Goal: Use online tool/utility: Utilize a website feature to perform a specific function

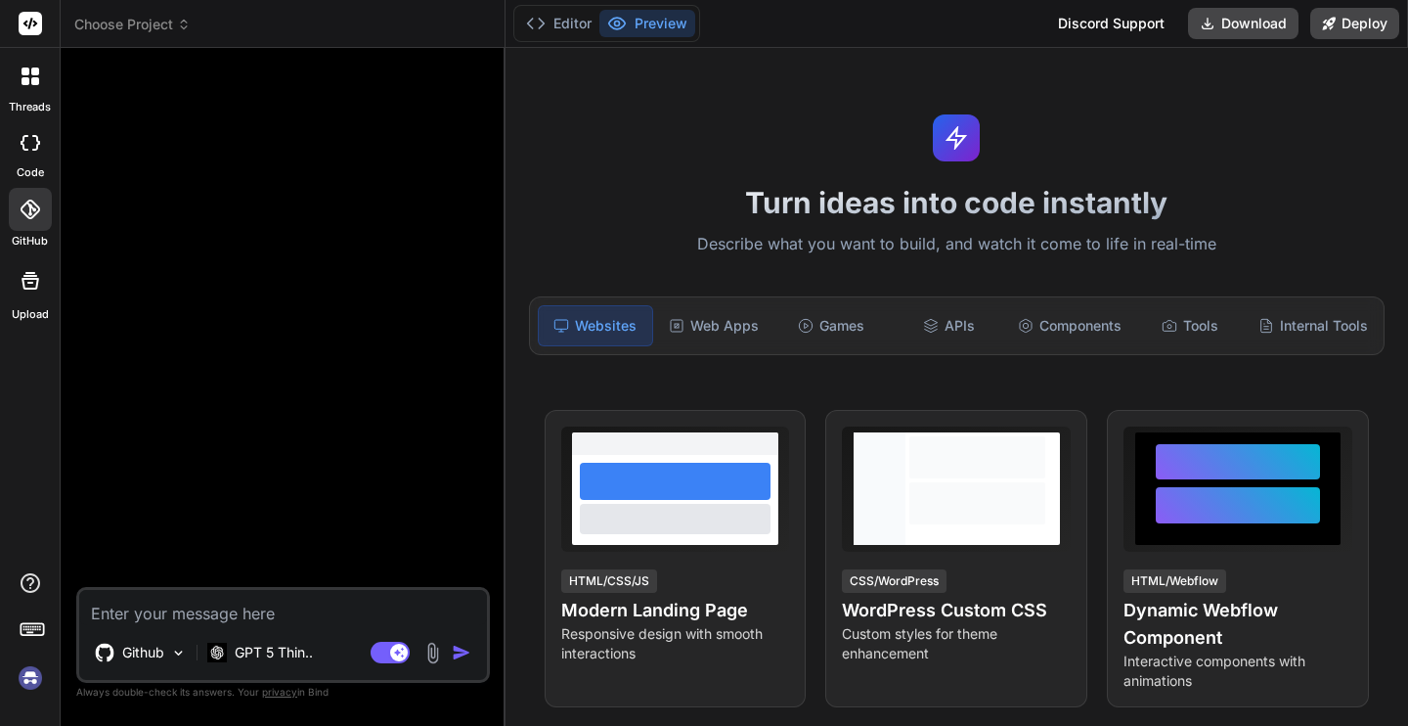
click at [26, 200] on icon at bounding box center [30, 209] width 20 height 20
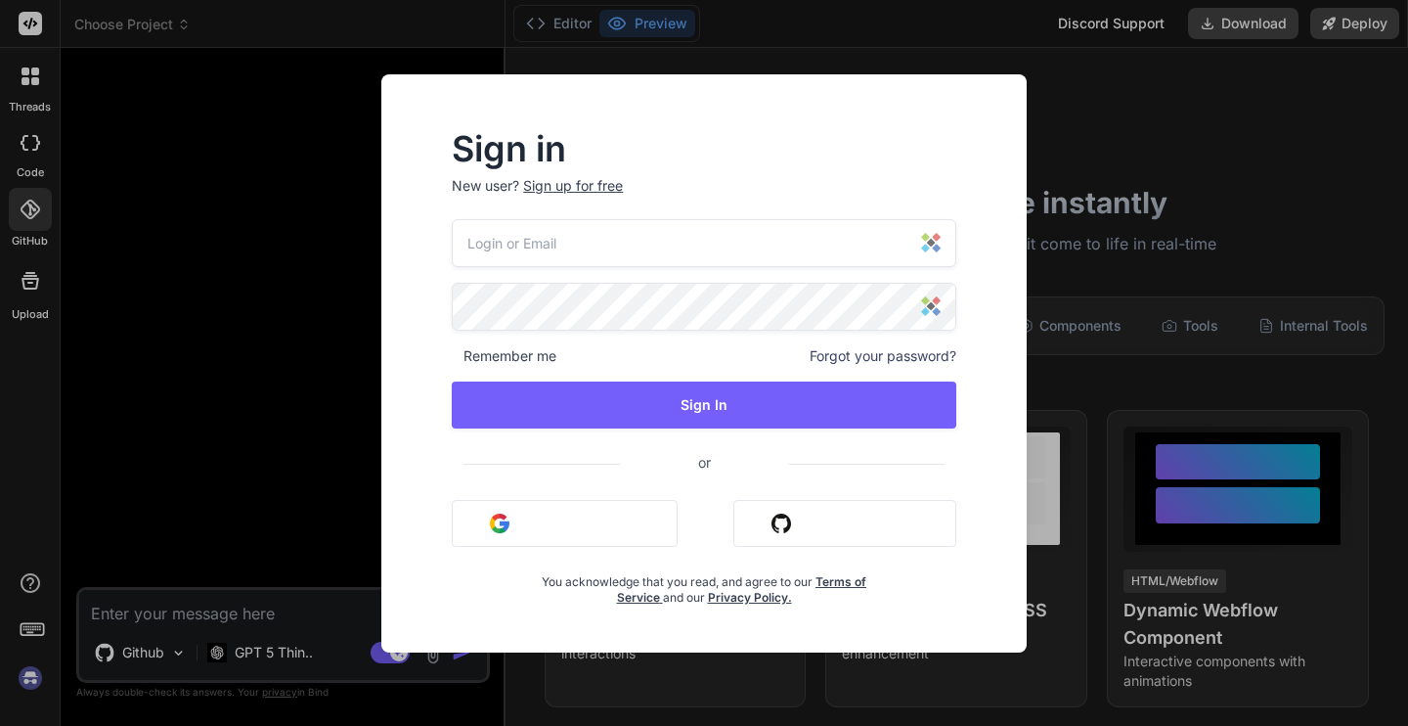
click at [576, 245] on input "email" at bounding box center [704, 243] width 505 height 48
type input "[EMAIL_ADDRESS][DOMAIN_NAME]"
click at [780, 243] on input "[EMAIL_ADDRESS][DOMAIN_NAME]" at bounding box center [704, 243] width 505 height 48
click at [932, 243] on img at bounding box center [931, 243] width 20 height 20
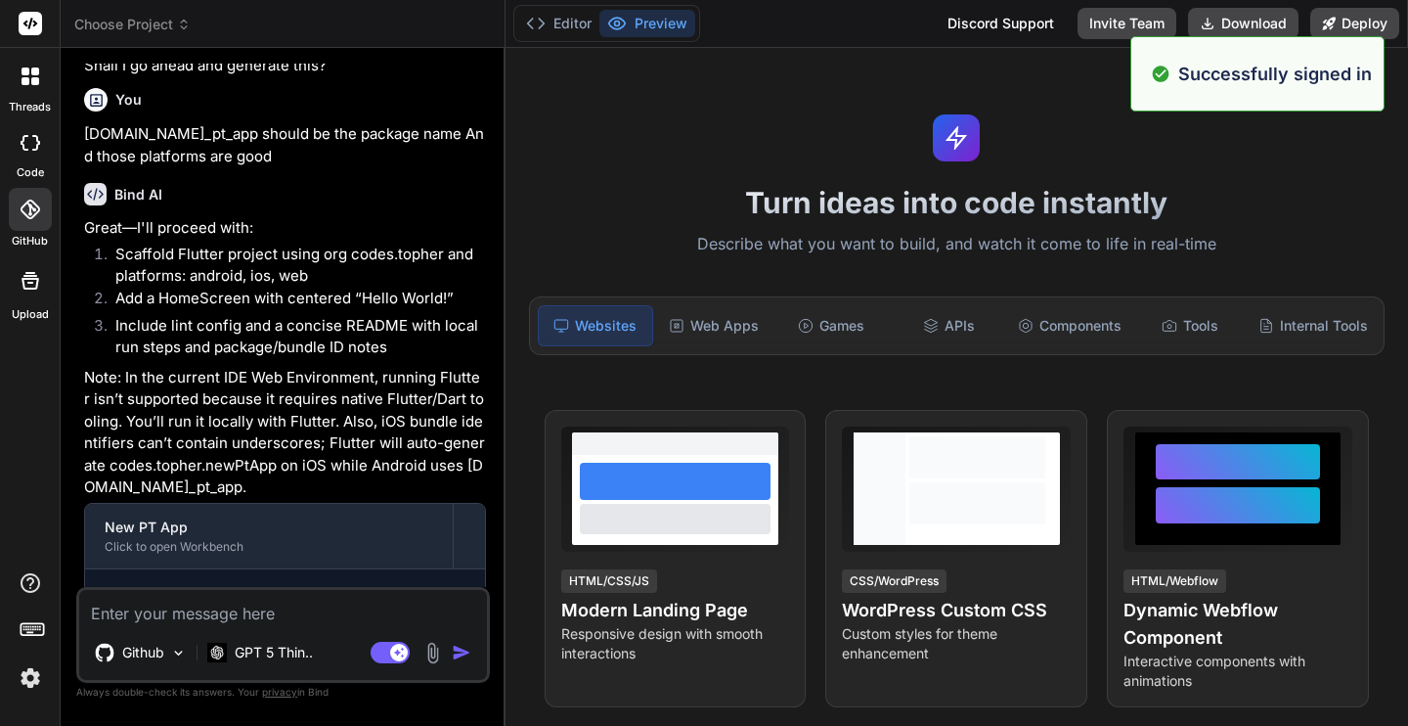
scroll to position [971, 0]
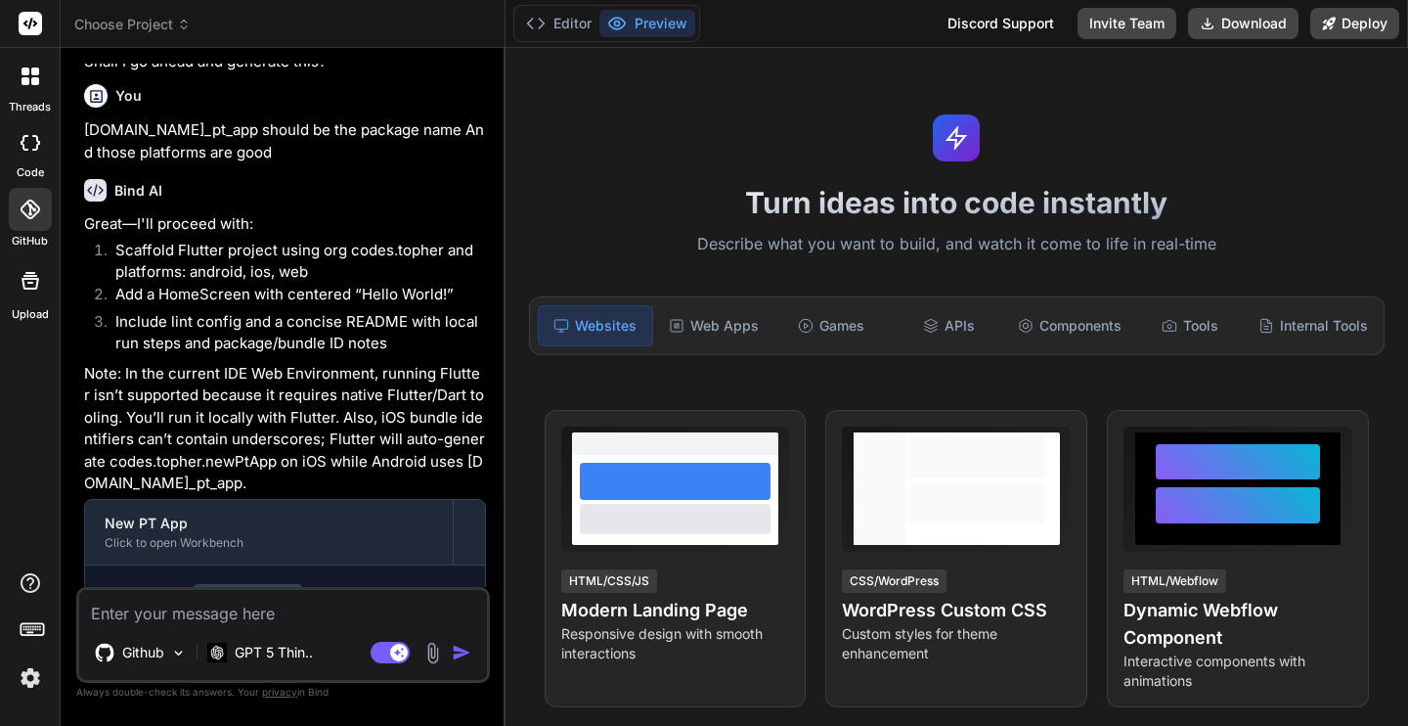
type textarea "x"
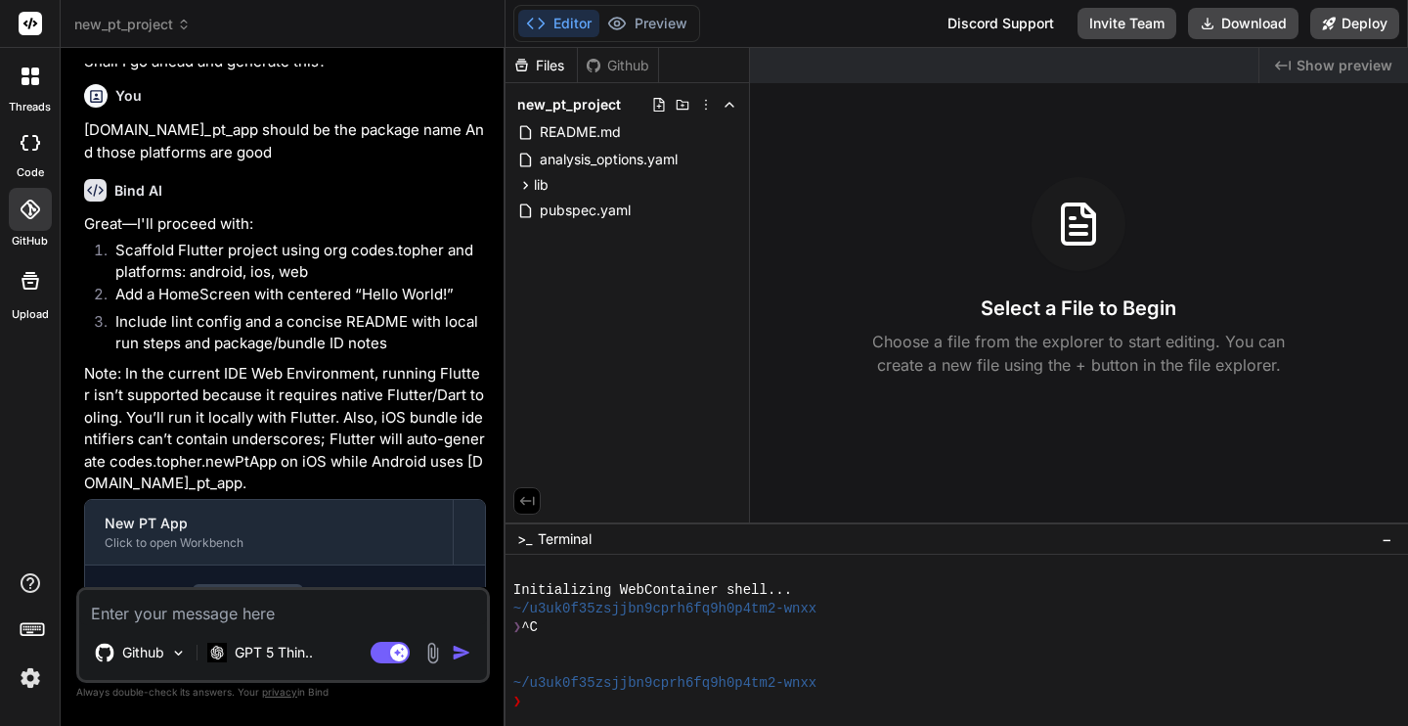
click at [33, 209] on icon at bounding box center [30, 209] width 20 height 20
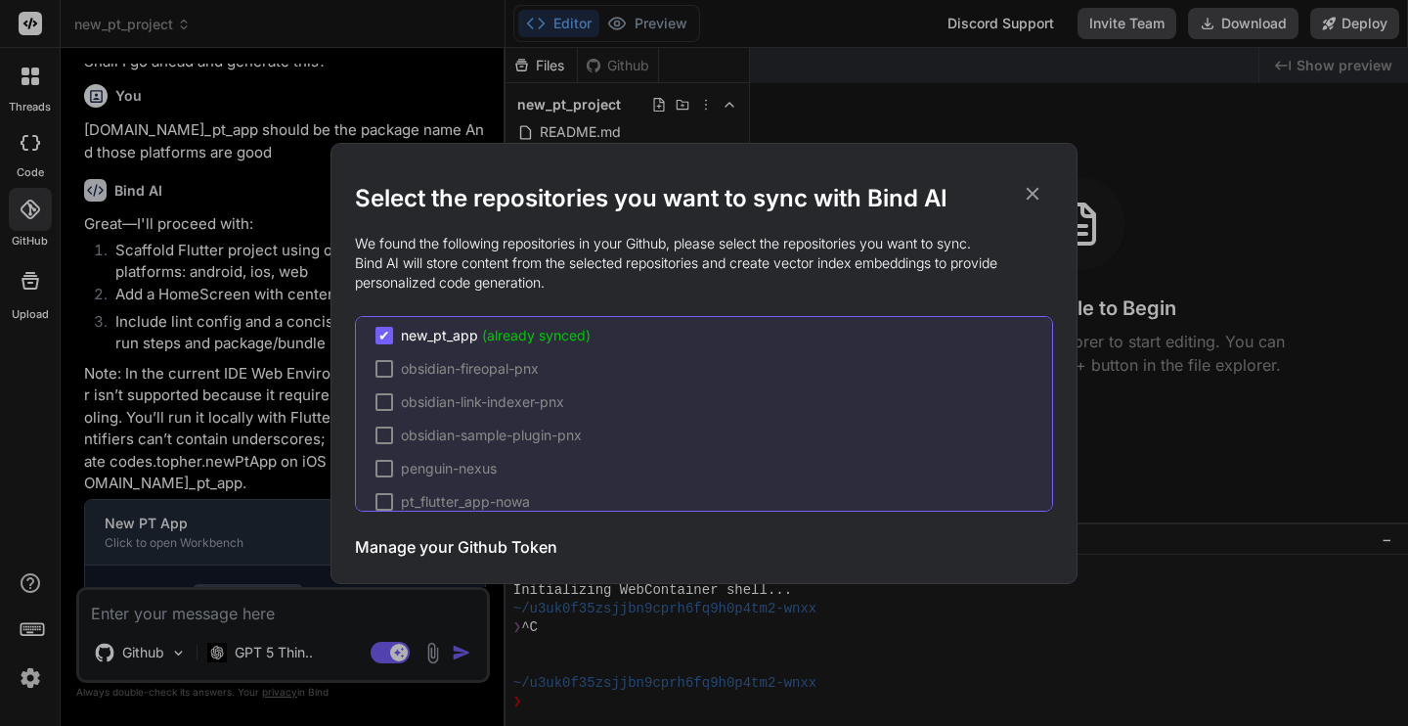
scroll to position [179, 0]
click at [488, 555] on h3 "Manage your Github Token" at bounding box center [456, 546] width 202 height 23
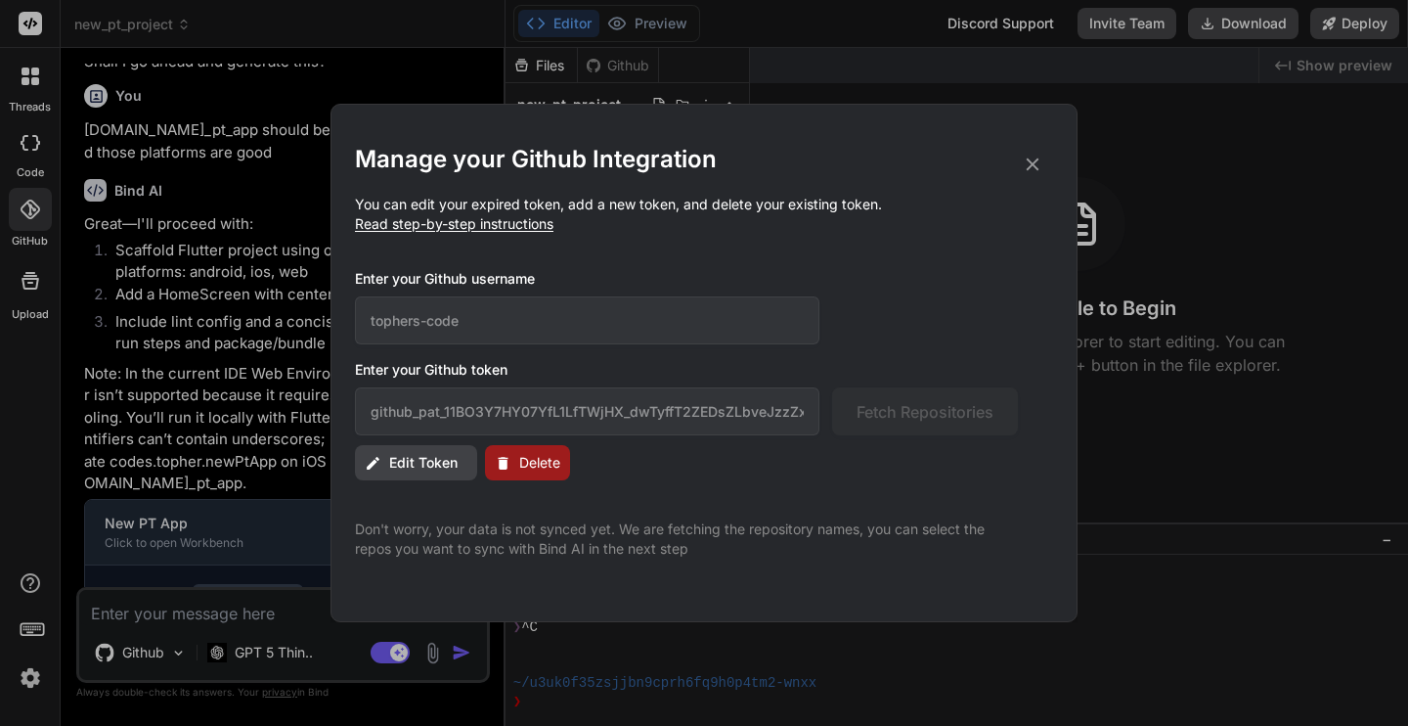
click at [421, 466] on span "Edit Token" at bounding box center [423, 463] width 68 height 20
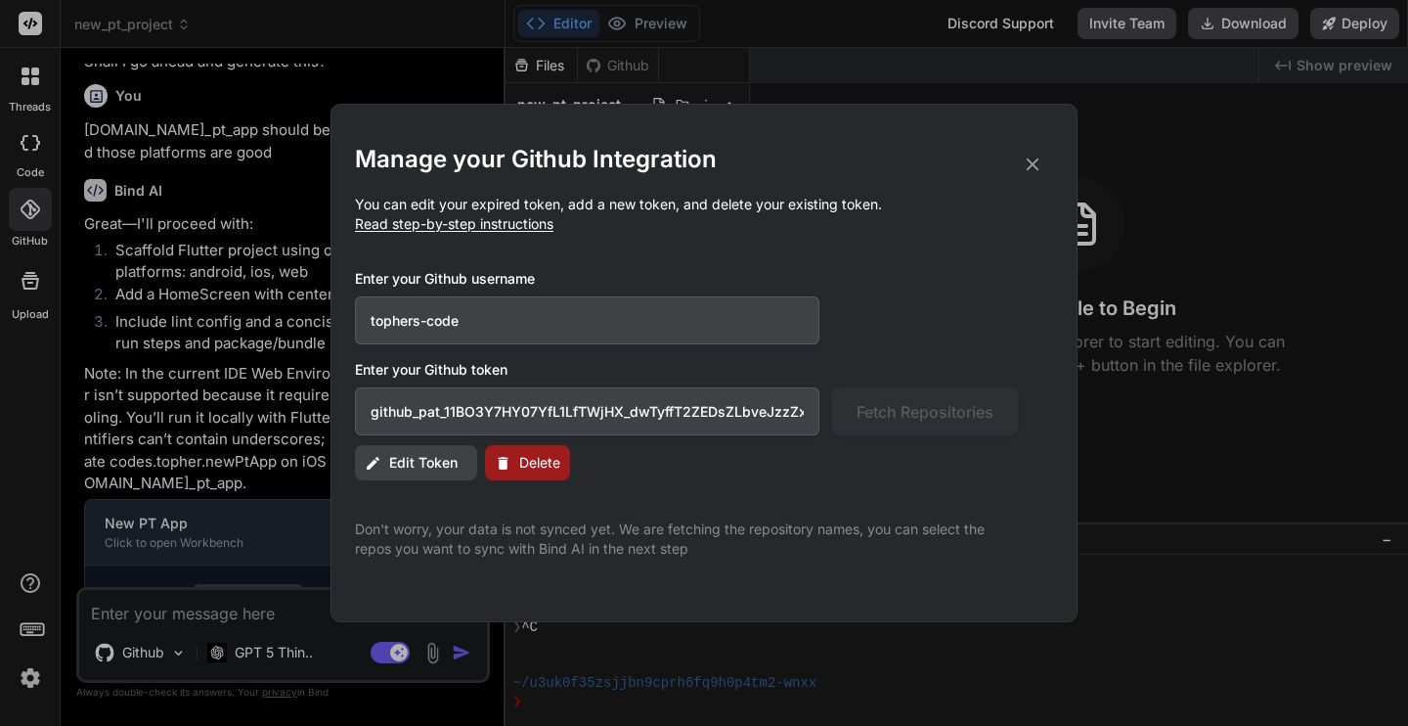
click at [527, 412] on input "github_pat_11BO3Y7HY07YfL1LfTWjHX_dwTyffT2ZEDsZLbveJzzZx7MrYLUyif8djKWTrJjGM6HF…" at bounding box center [587, 411] width 464 height 48
paste input "kkQ7v70Y2qYs_5NPpAAVa8NNTiwySOy1JMzA3TbYoy10iJ5Z7B17ok1p655IVGTEV1MnReRJ"
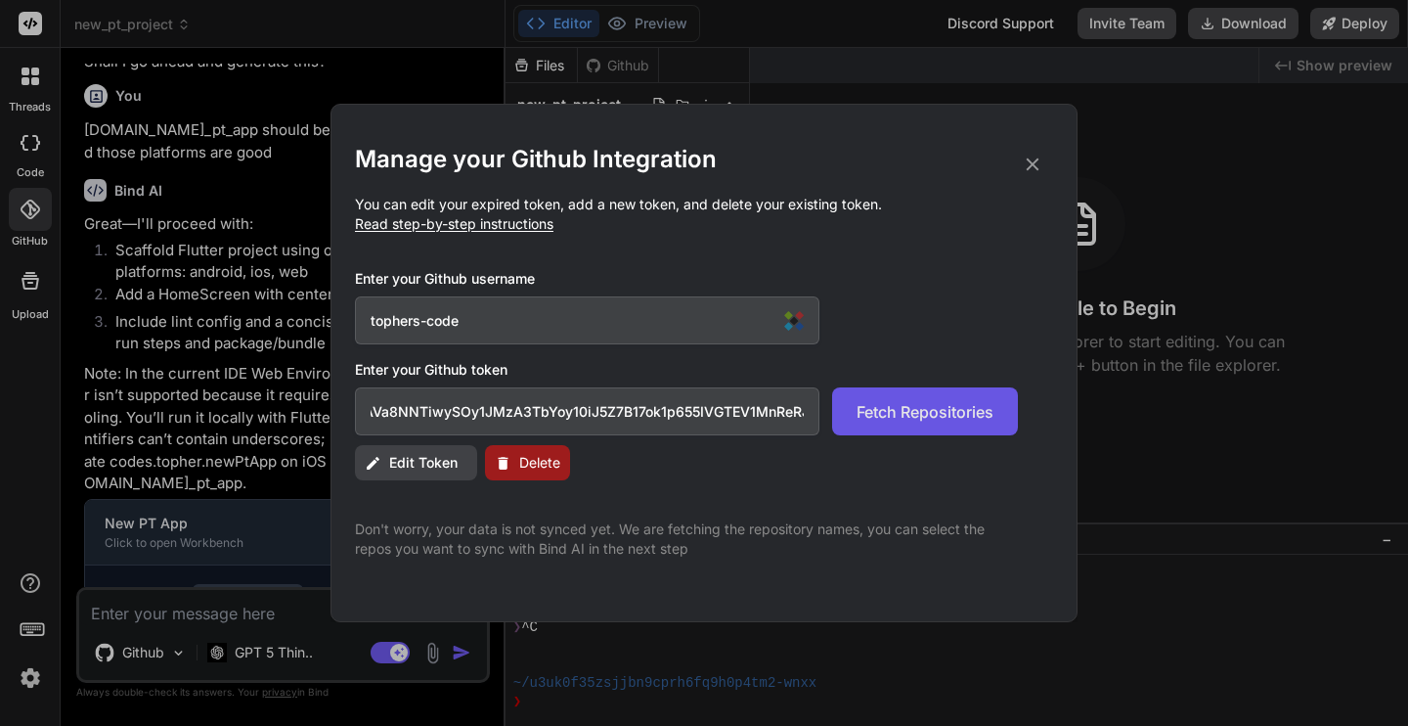
type input "github_pat_11BO3Y7HY0kkQ7v70Y2qYs_5NPpAAVa8NNTiwySOy1JMzA3TbYoy10iJ5Z7B17ok1p65…"
click at [947, 420] on span "Fetch Repositories" at bounding box center [925, 411] width 137 height 23
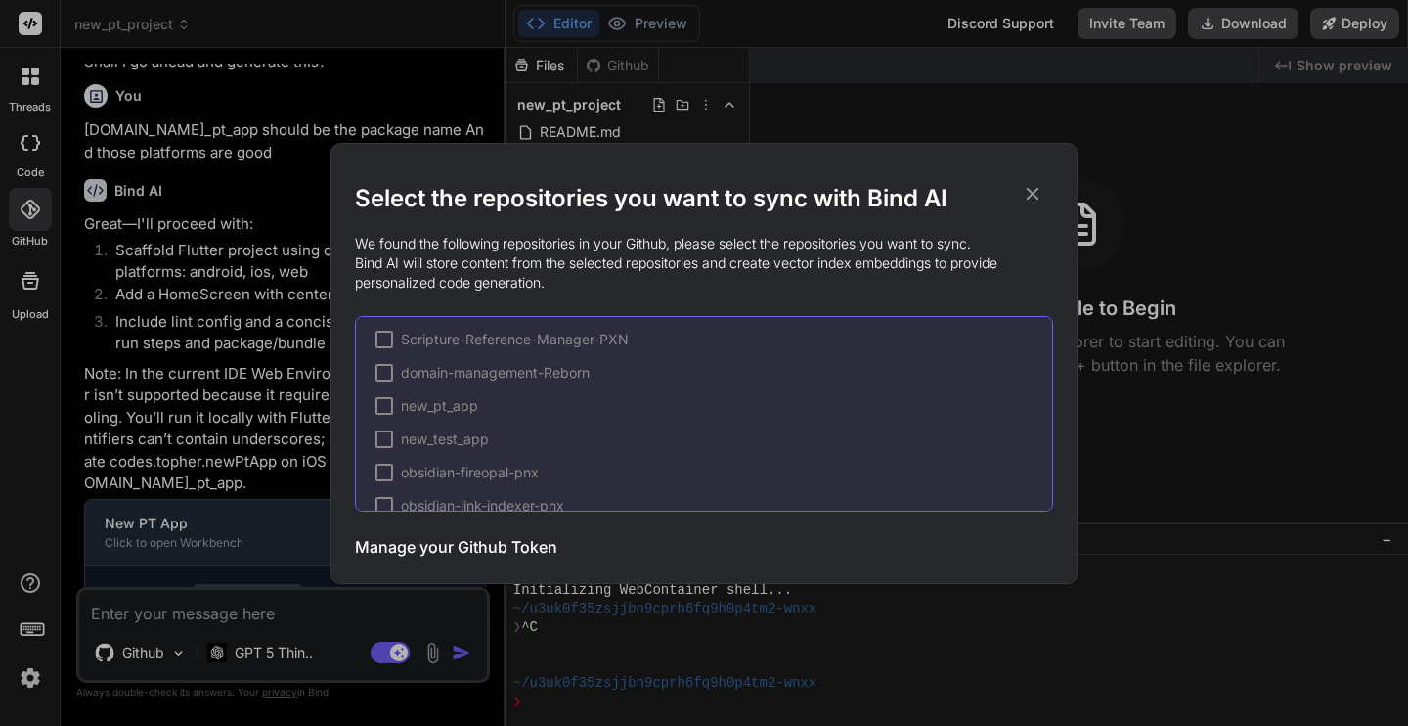
scroll to position [107, 0]
click at [385, 431] on div at bounding box center [385, 437] width 18 height 18
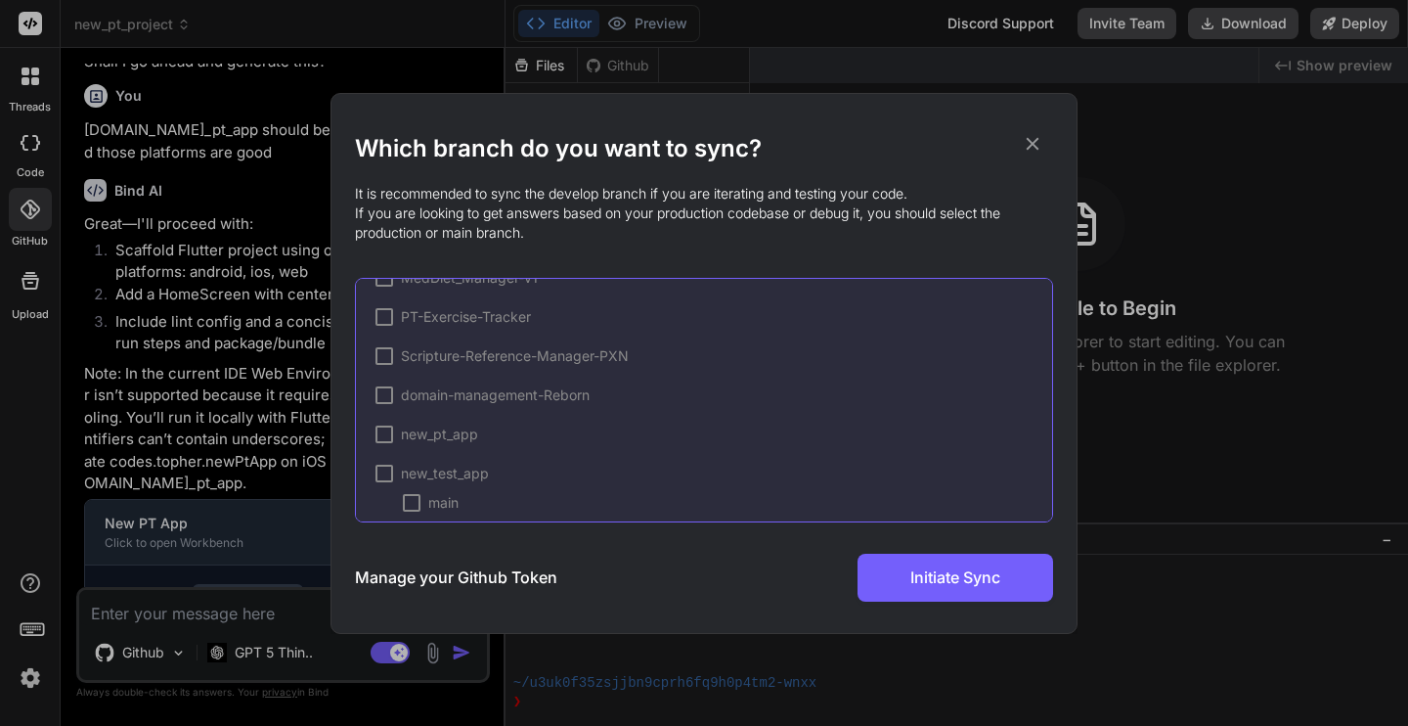
scroll to position [84, 0]
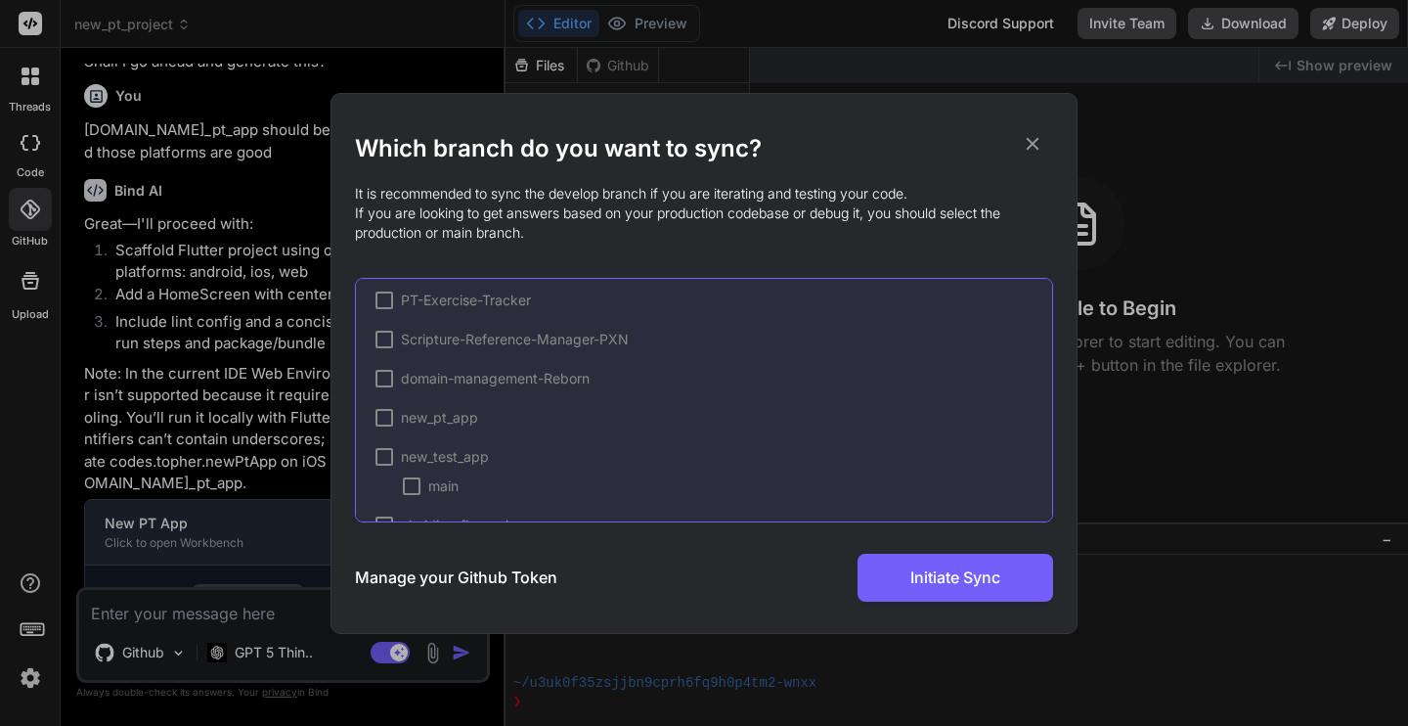
click at [411, 483] on div at bounding box center [412, 486] width 18 height 18
click at [385, 419] on div at bounding box center [385, 418] width 18 height 18
click at [415, 450] on div at bounding box center [412, 447] width 18 height 18
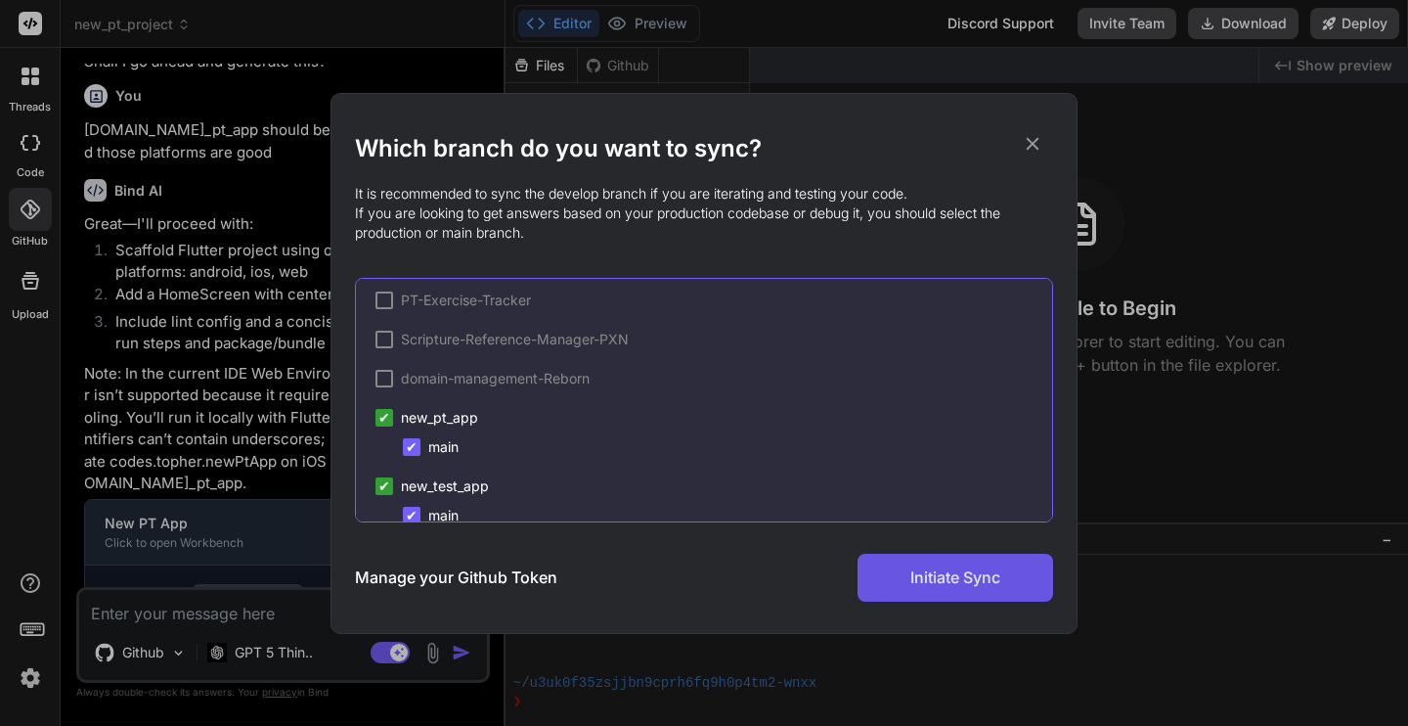
click at [929, 589] on button "Initiate Sync" at bounding box center [956, 577] width 196 height 48
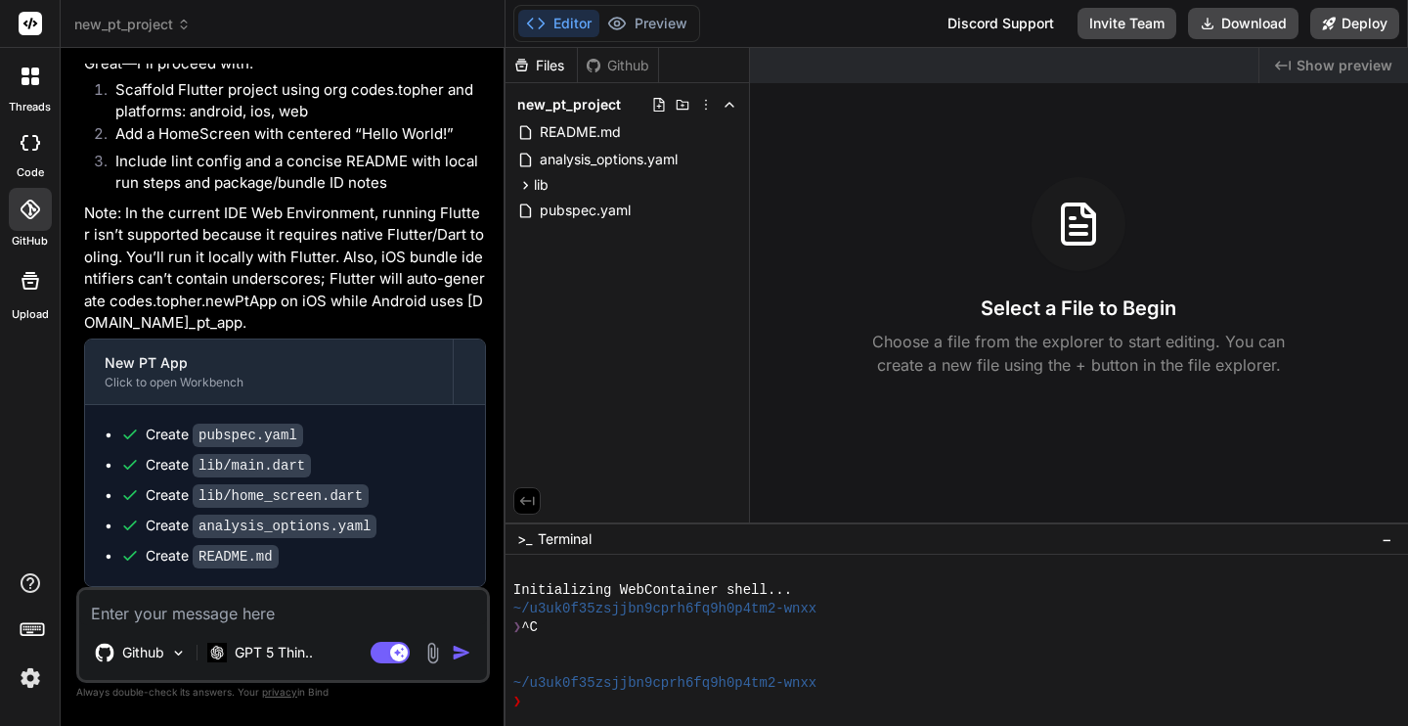
scroll to position [1150, 0]
click at [39, 79] on div at bounding box center [30, 76] width 41 height 41
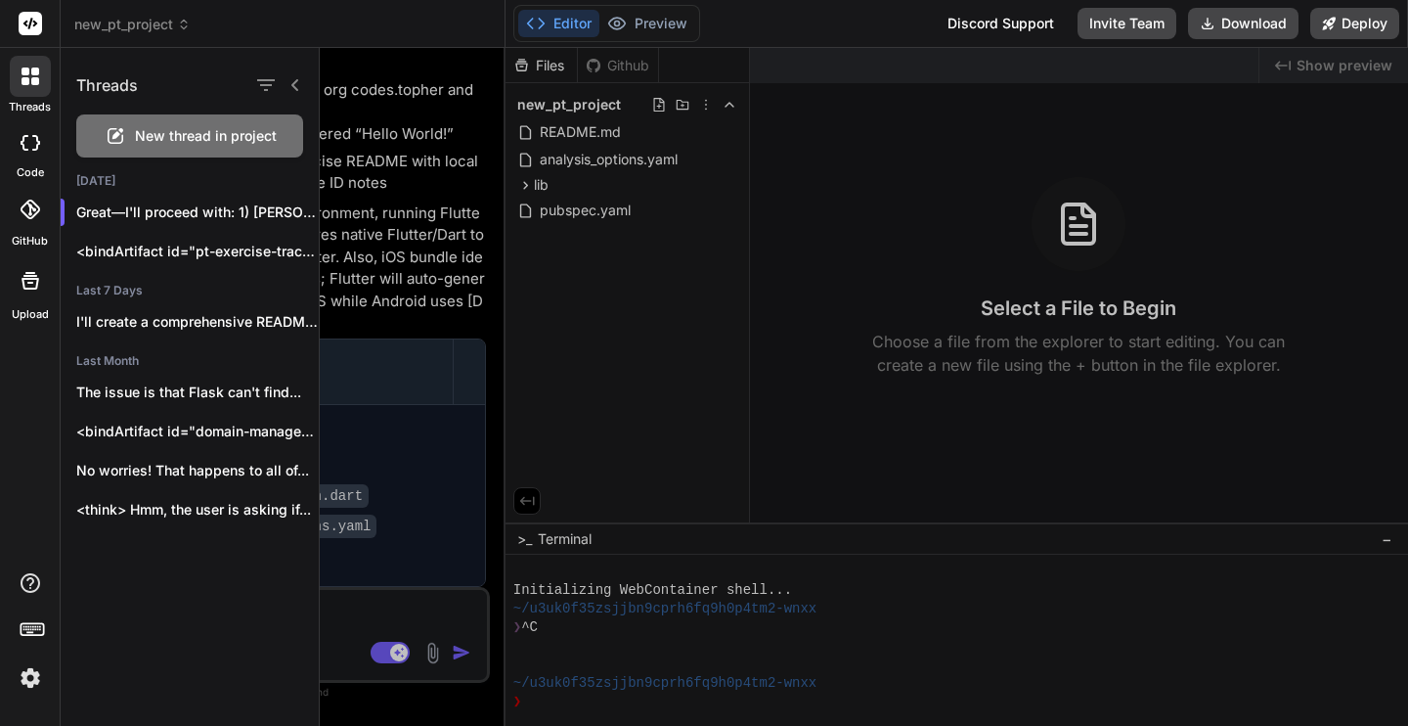
click at [38, 79] on div at bounding box center [30, 76] width 41 height 41
click at [30, 139] on icon at bounding box center [31, 143] width 20 height 16
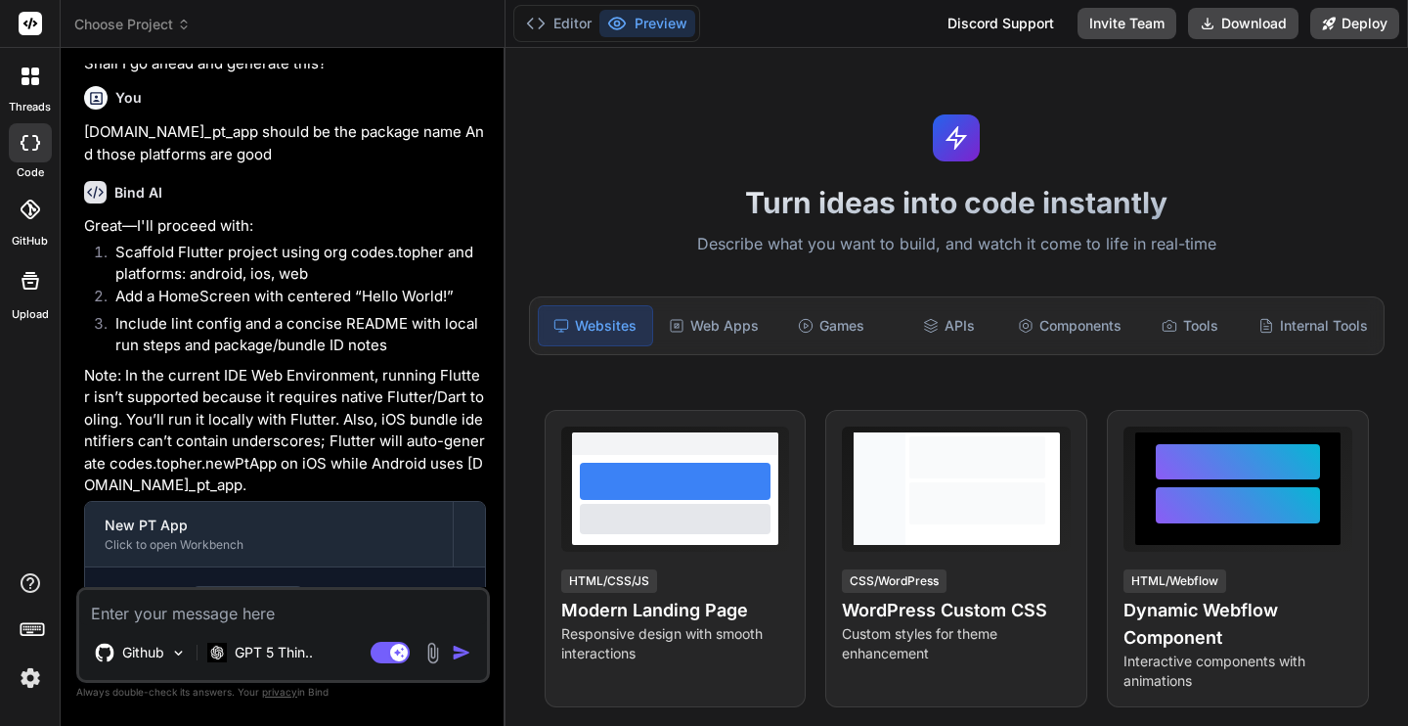
scroll to position [971, 0]
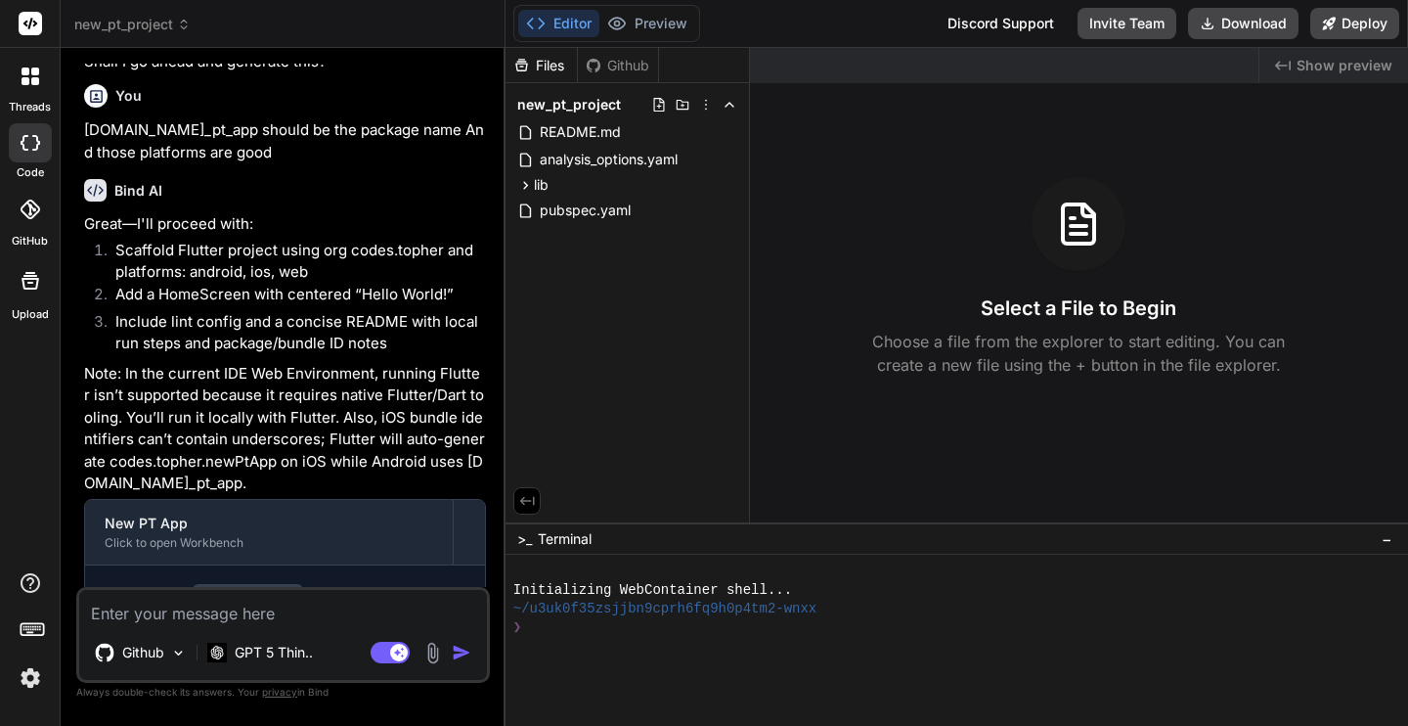
click at [30, 286] on icon at bounding box center [30, 280] width 23 height 23
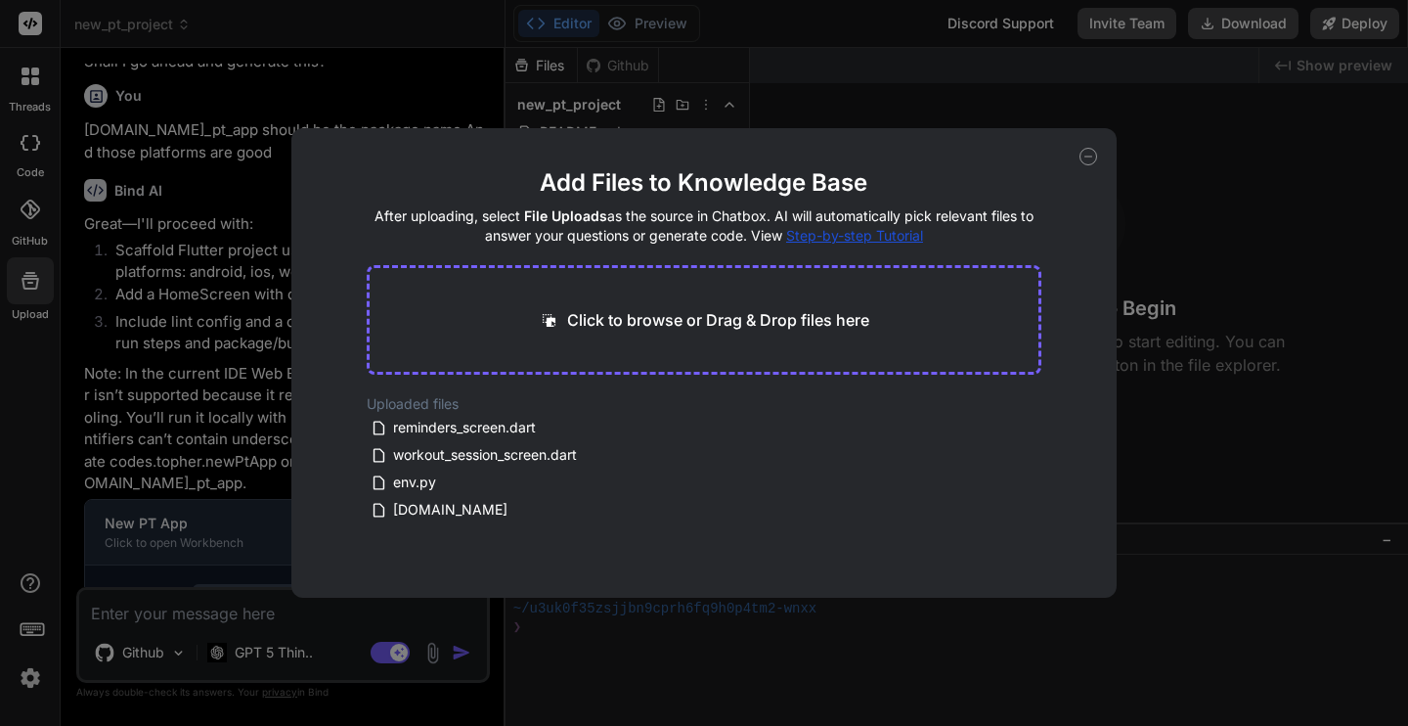
click at [30, 286] on div "Add Files to Knowledge Base After uploading, select File Uploads as the source …" at bounding box center [704, 363] width 1408 height 726
type textarea "x"
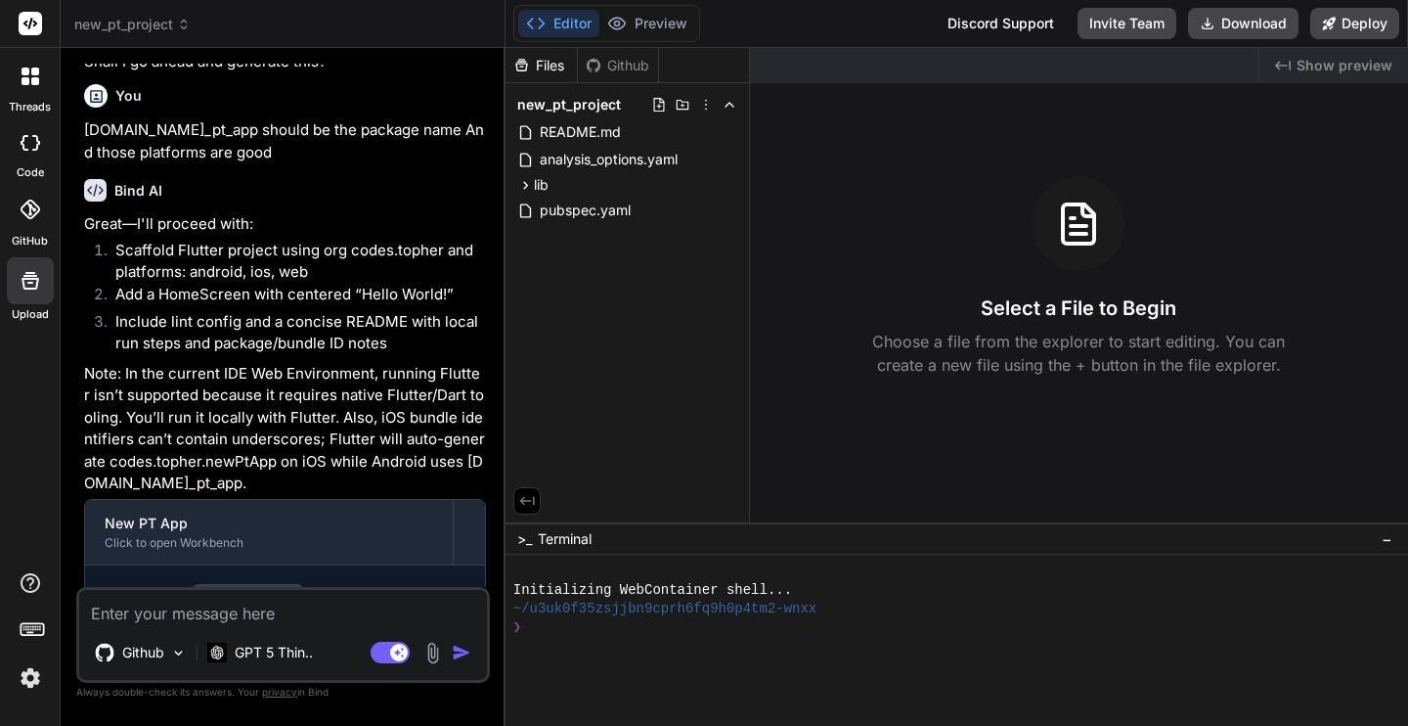
click at [31, 625] on icon at bounding box center [32, 627] width 27 height 27
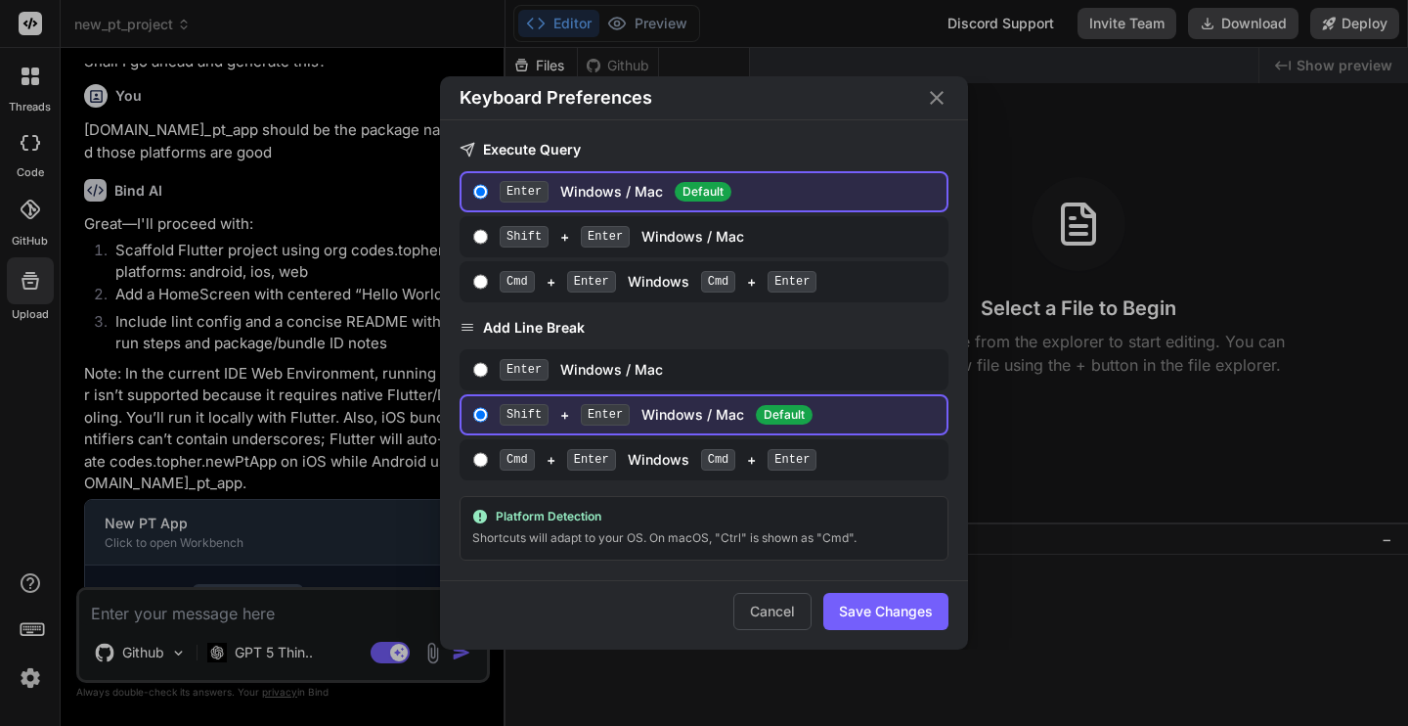
click at [482, 369] on input "Enter Windows / Mac" at bounding box center [480, 370] width 15 height 16
radio input "true"
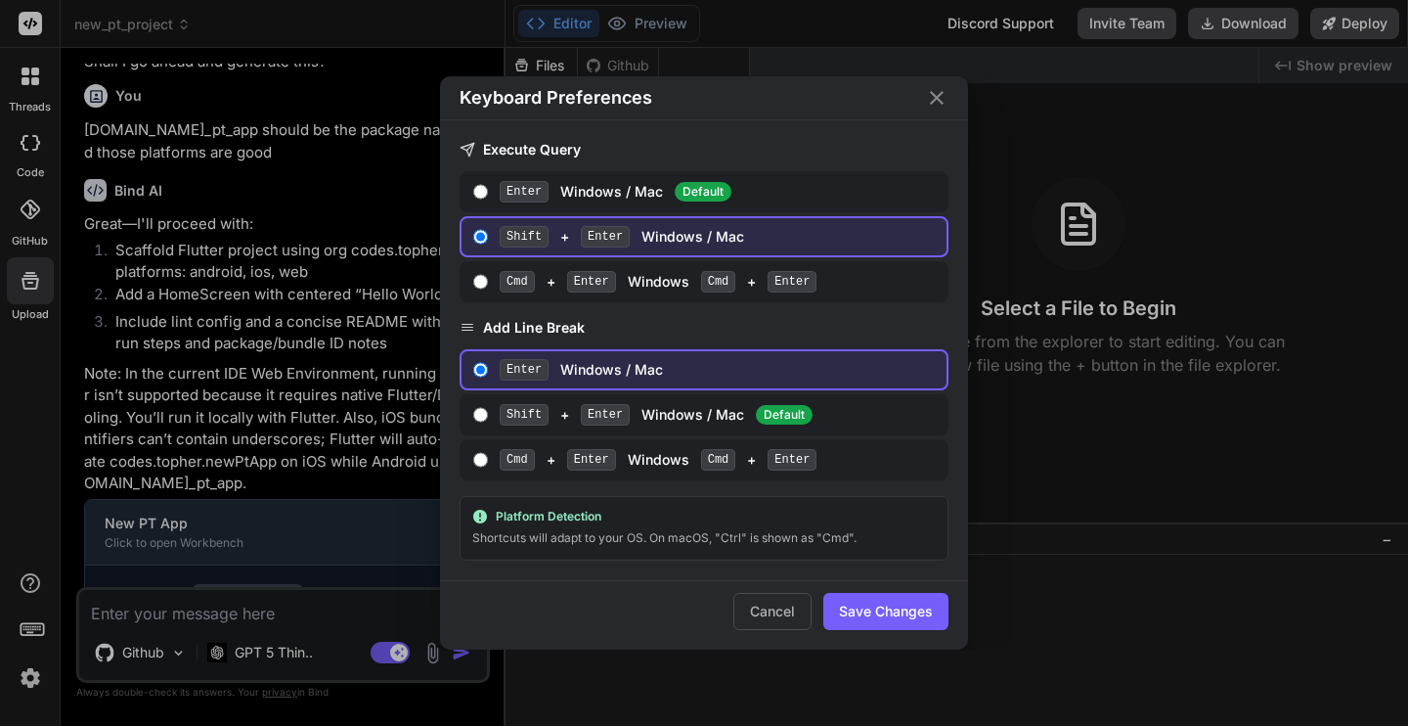
click at [483, 278] on input "Cmd + Enter Windows Cmd + Enter" at bounding box center [480, 282] width 15 height 16
radio input "true"
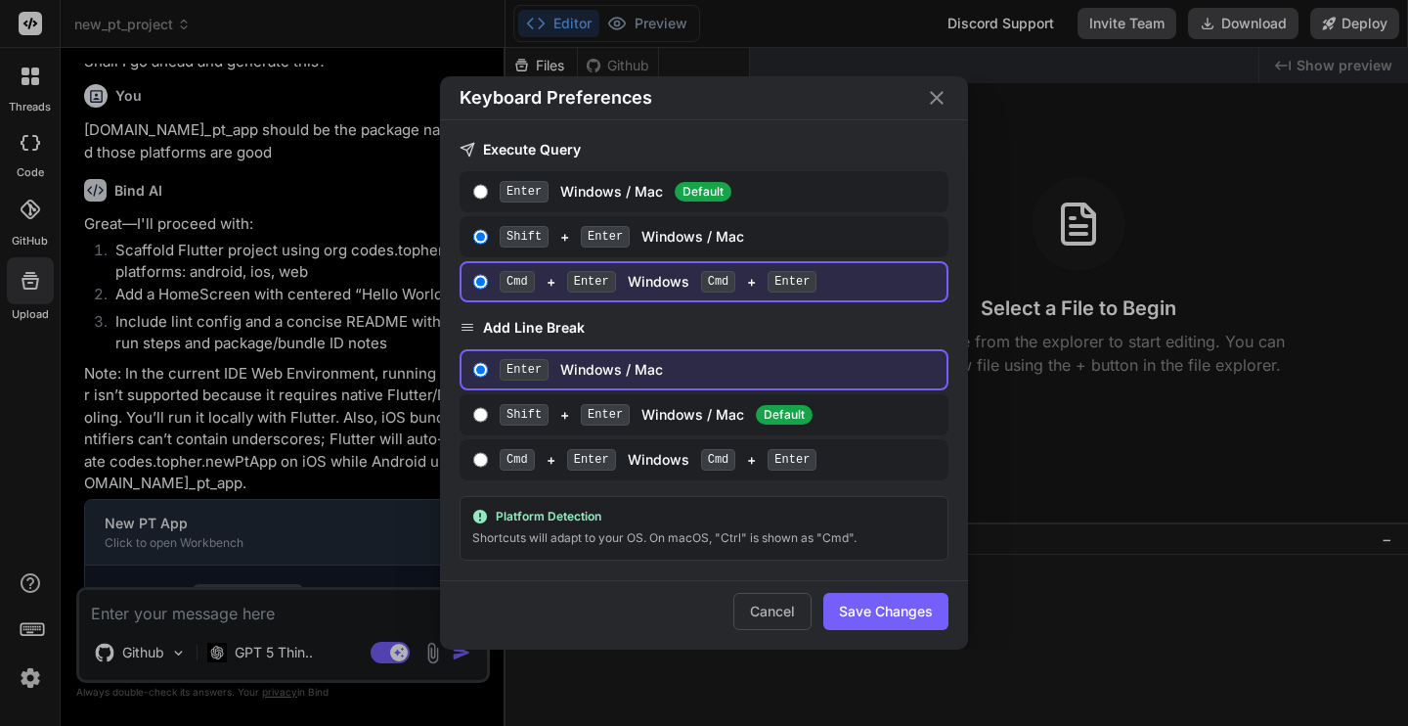
click at [861, 606] on button "Save Changes" at bounding box center [885, 611] width 125 height 37
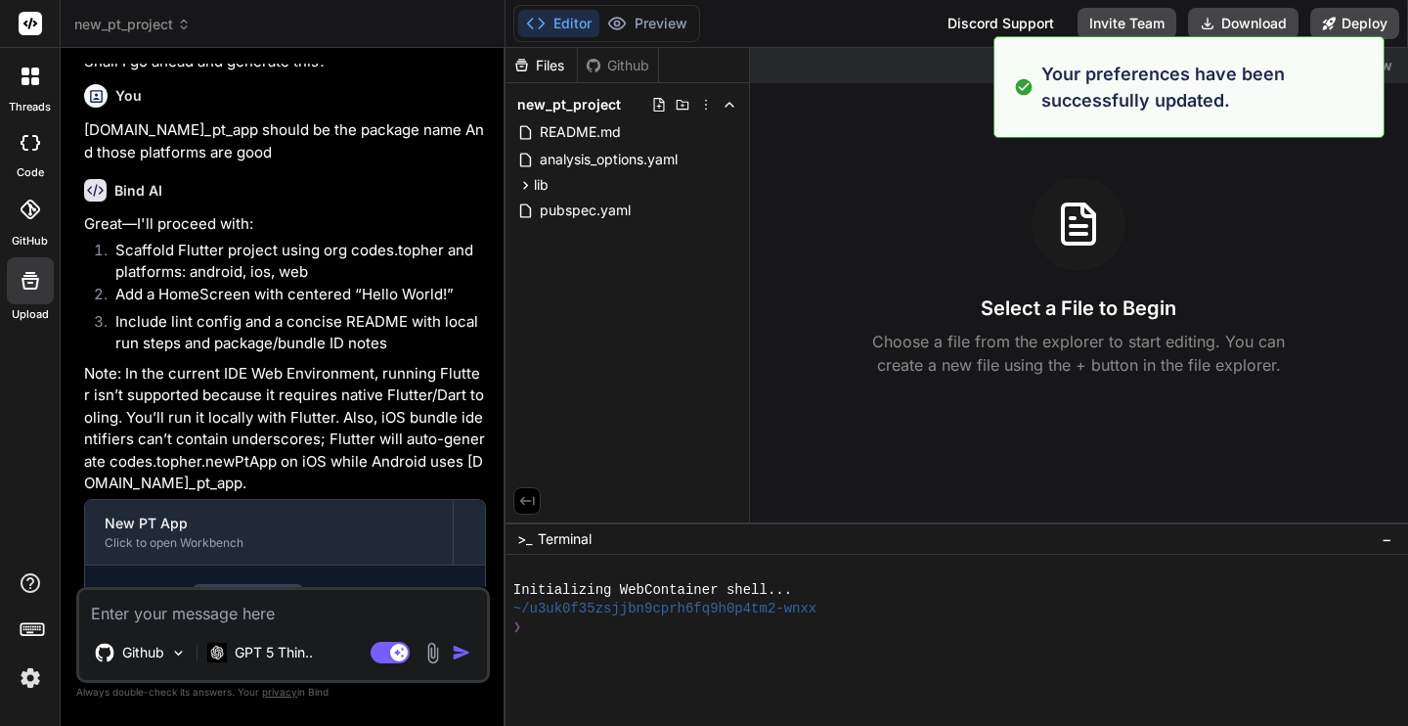
click at [36, 674] on img at bounding box center [30, 677] width 33 height 33
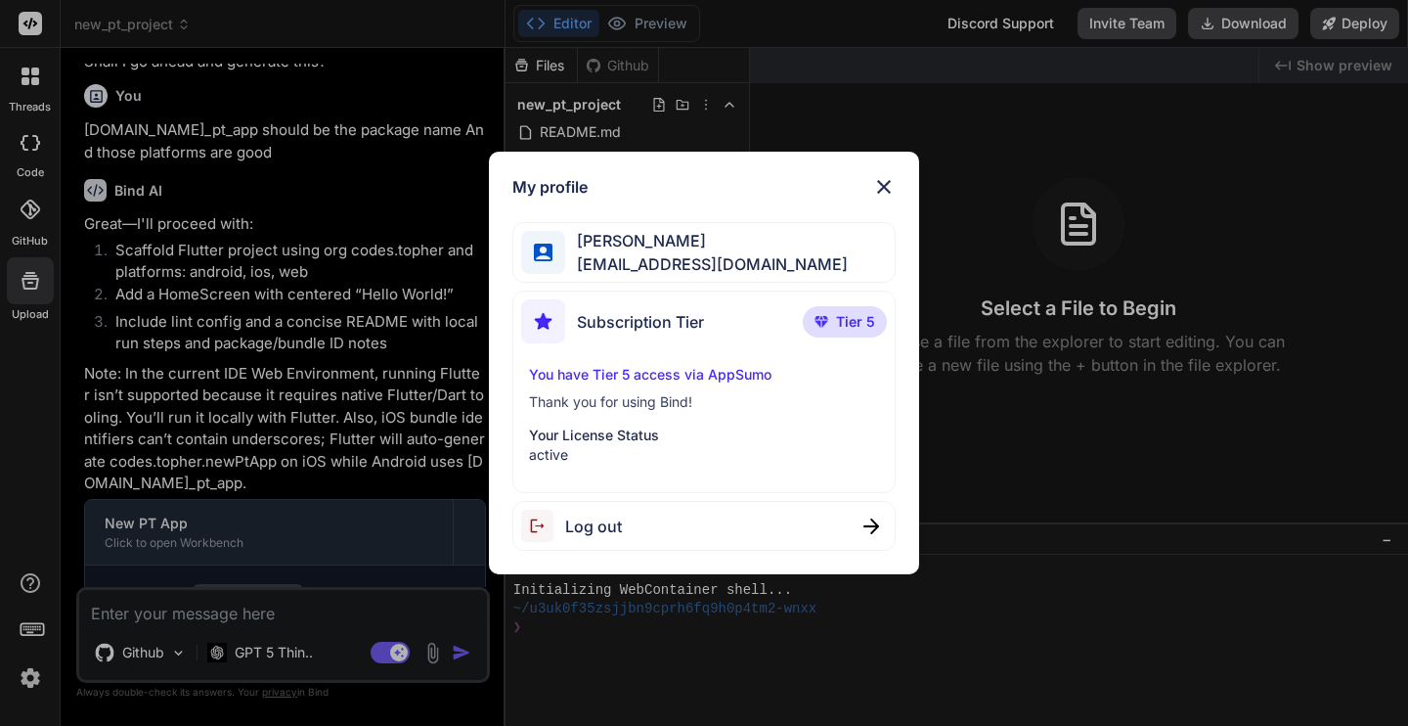
click at [886, 192] on img at bounding box center [883, 186] width 23 height 23
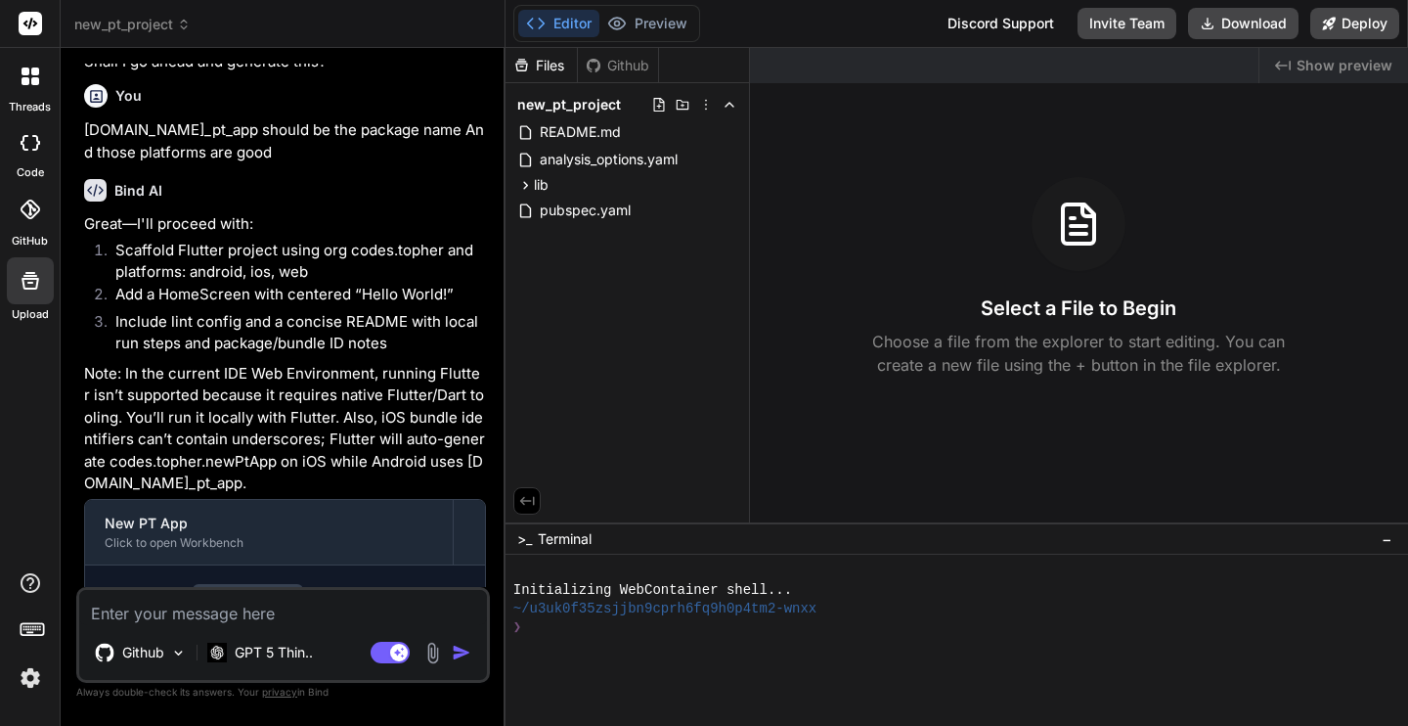
click at [1299, 76] on div "Created with Pixso. Show preview" at bounding box center [1334, 65] width 149 height 35
click at [1387, 537] on span "−" at bounding box center [1387, 539] width 11 height 20
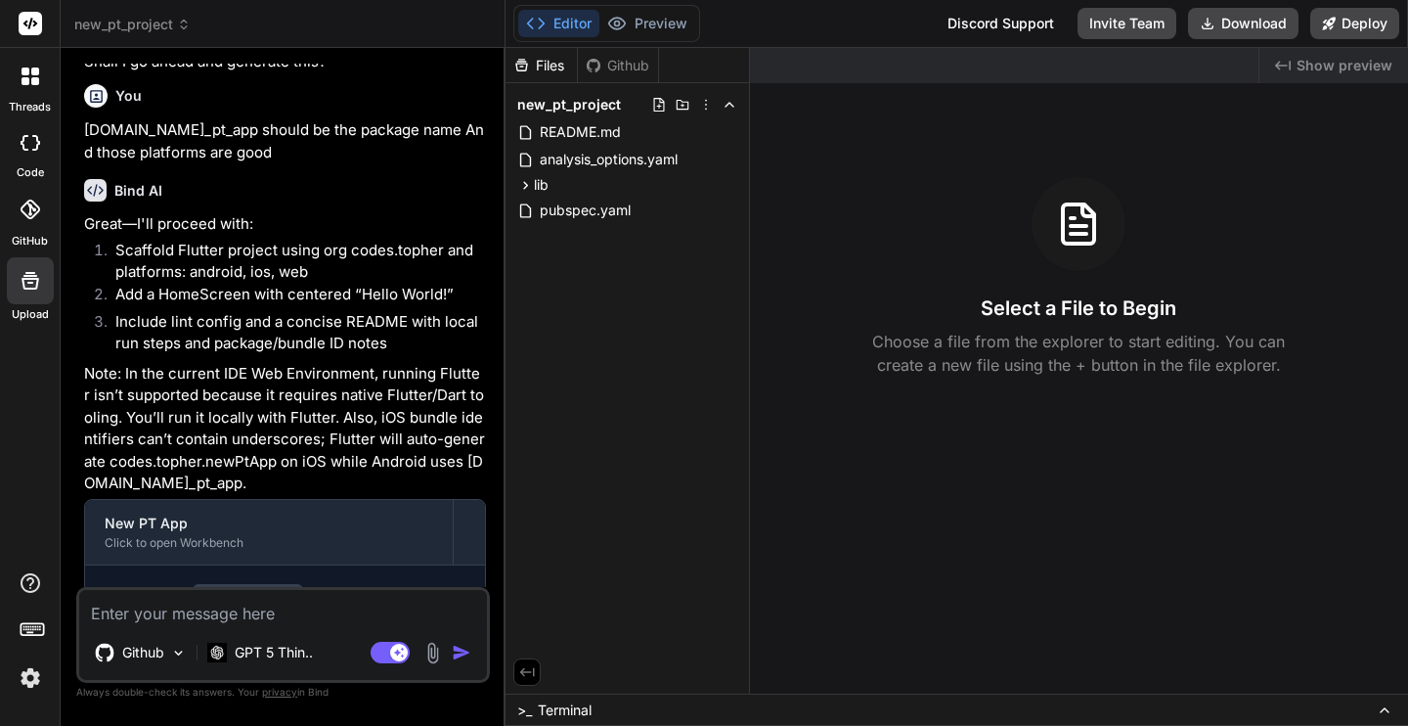
click at [527, 677] on icon at bounding box center [527, 672] width 18 height 18
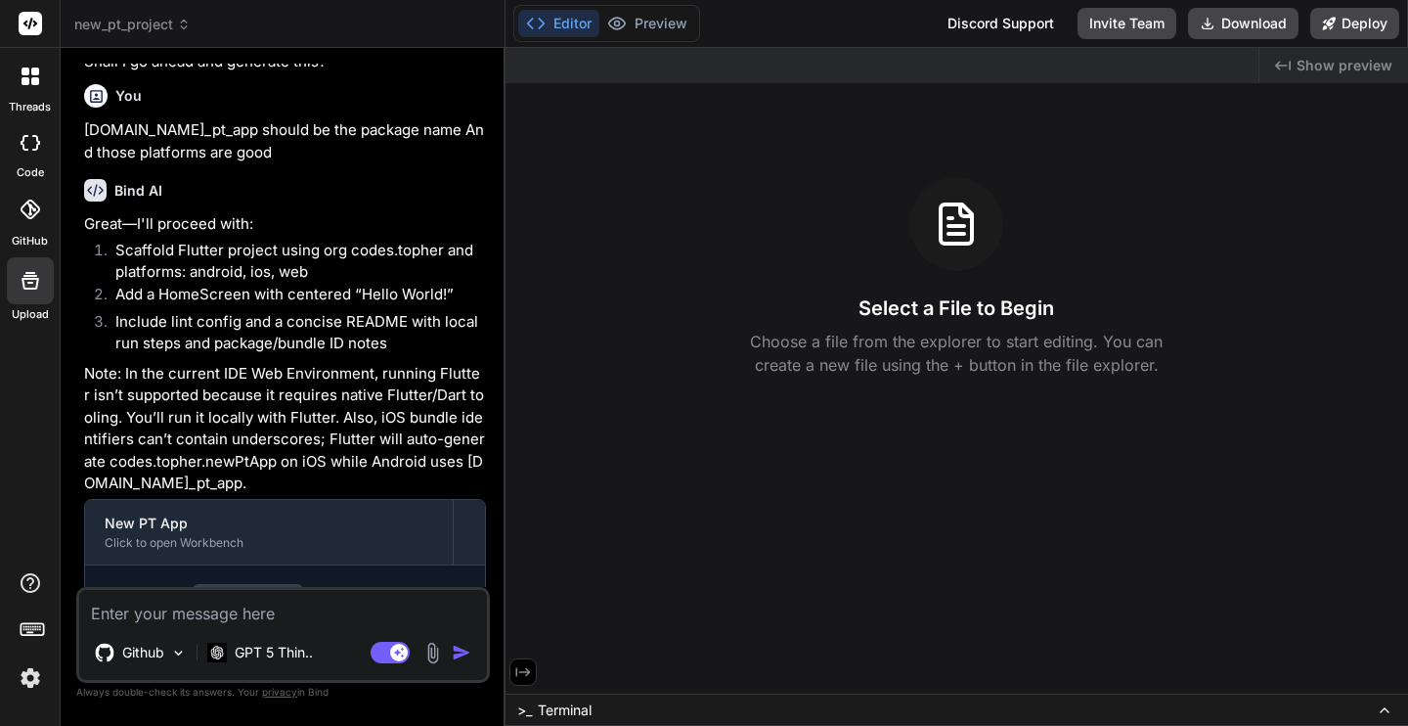
click at [531, 674] on icon at bounding box center [523, 672] width 18 height 18
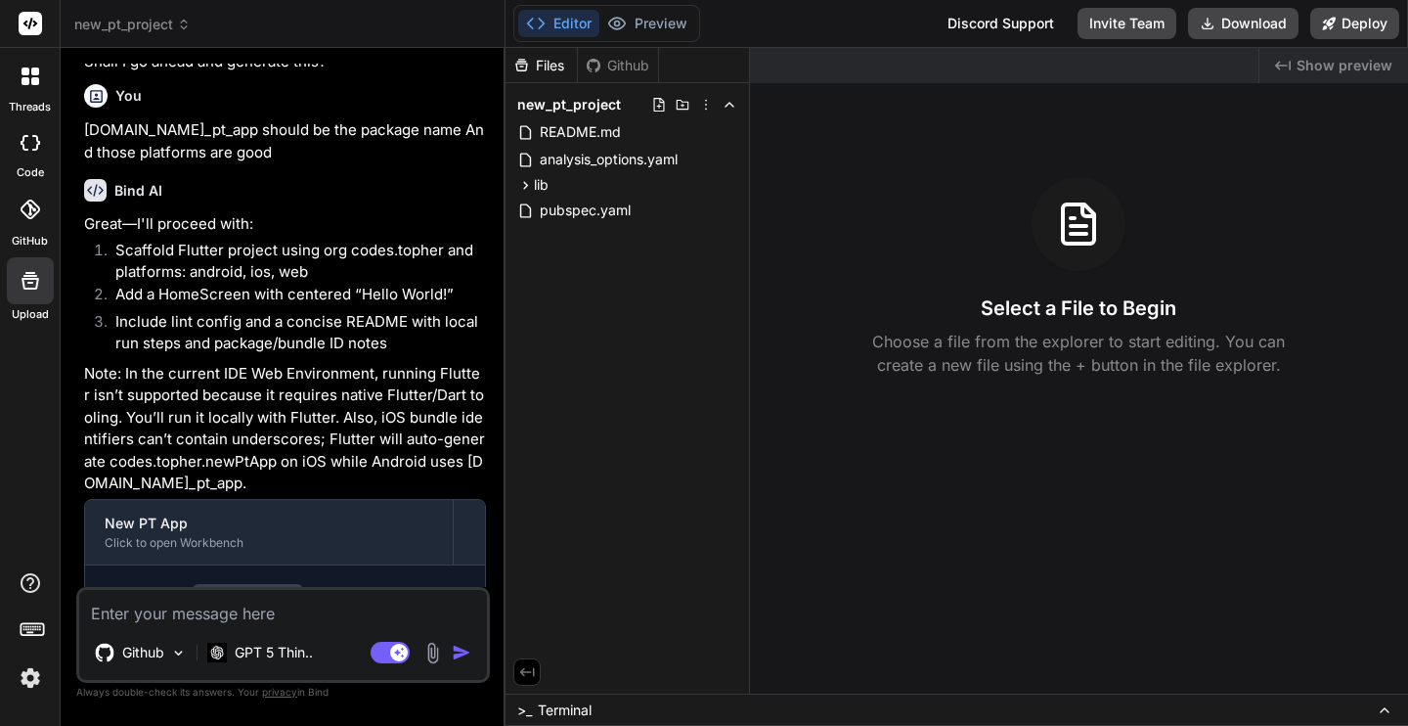
click at [1314, 62] on span "Show preview" at bounding box center [1345, 66] width 96 height 20
click at [34, 24] on icon at bounding box center [30, 24] width 15 height 12
click at [36, 87] on div at bounding box center [30, 76] width 41 height 41
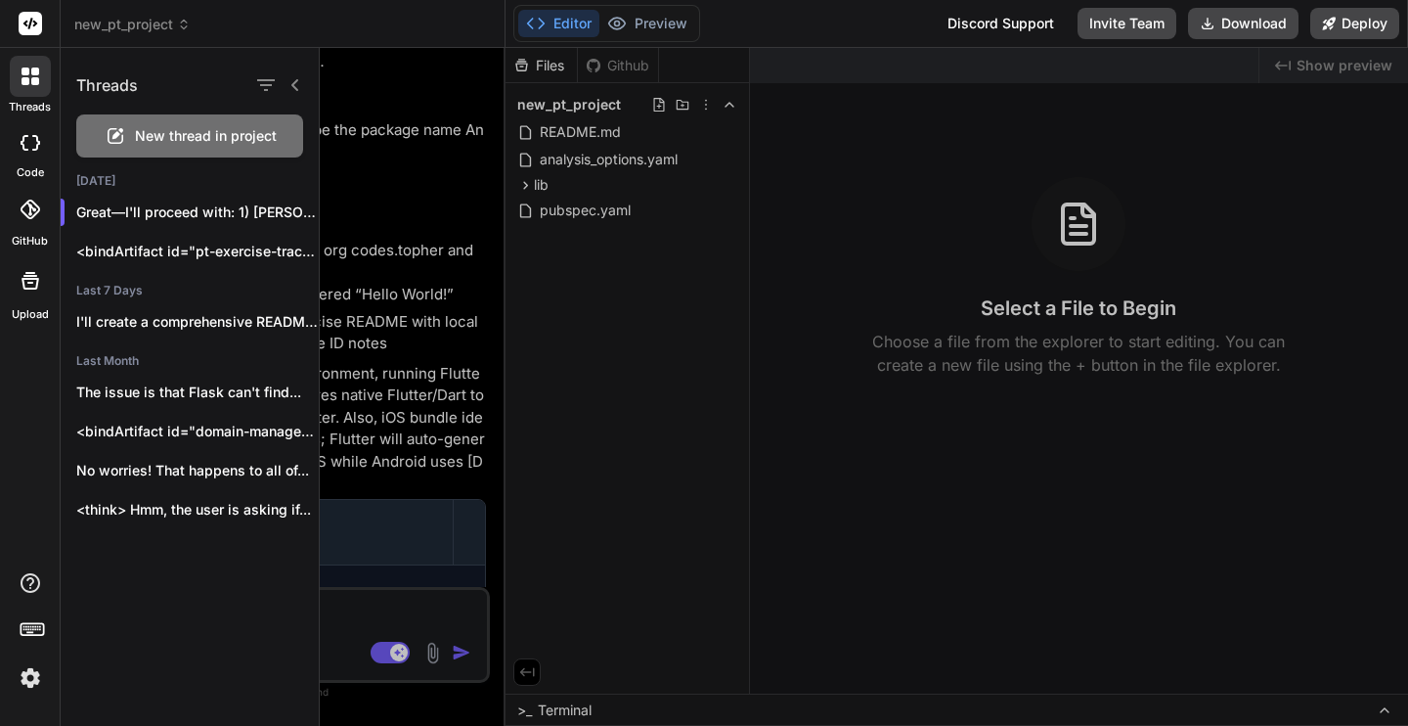
click at [36, 86] on div at bounding box center [30, 76] width 41 height 41
click at [34, 140] on icon at bounding box center [31, 143] width 20 height 16
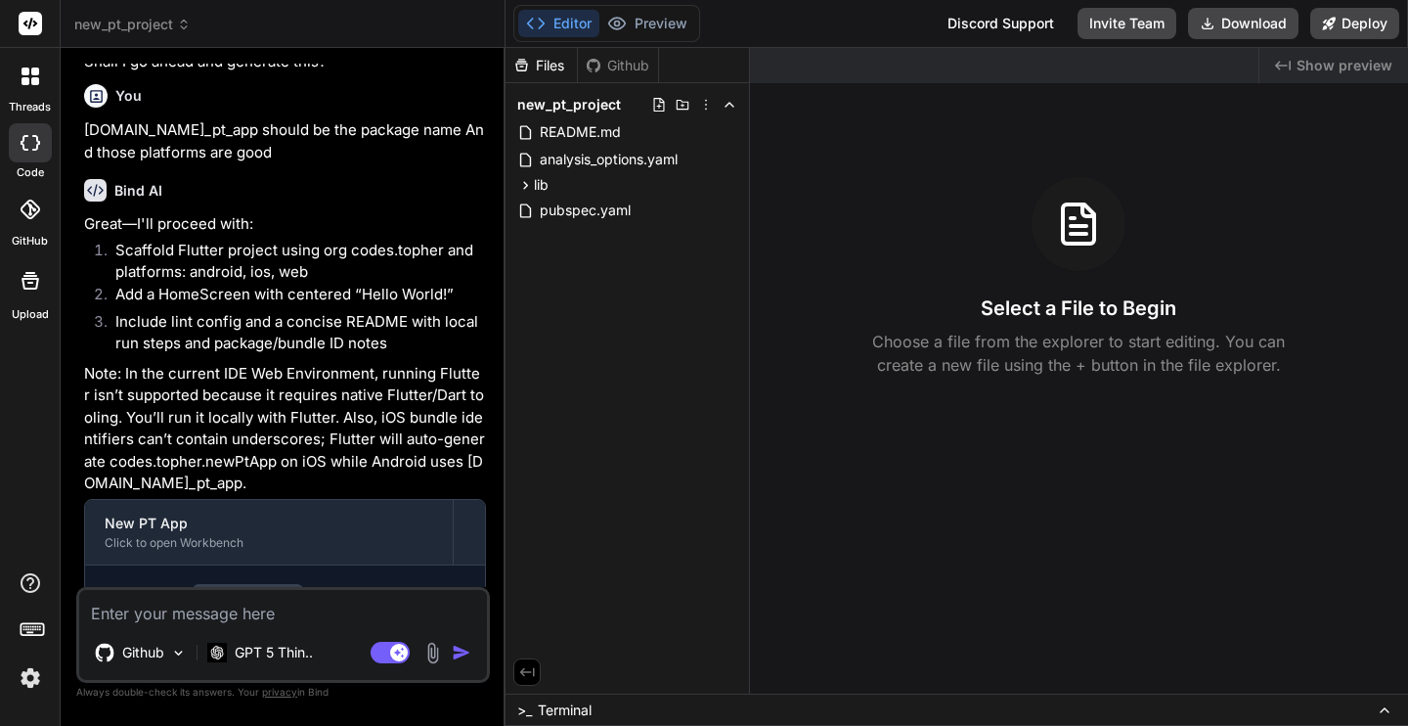
click at [34, 140] on icon at bounding box center [31, 143] width 20 height 16
click at [147, 649] on p "Github" at bounding box center [143, 652] width 42 height 20
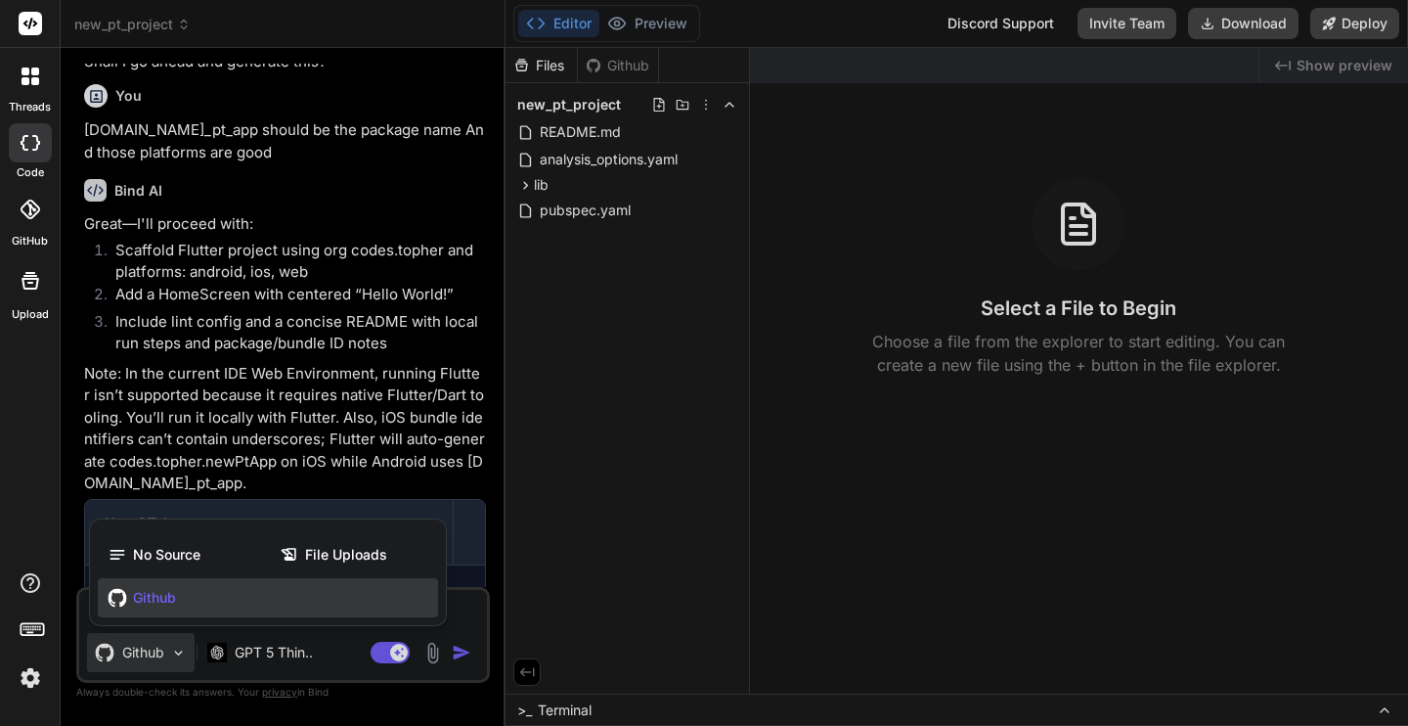
click at [147, 649] on div at bounding box center [704, 363] width 1408 height 726
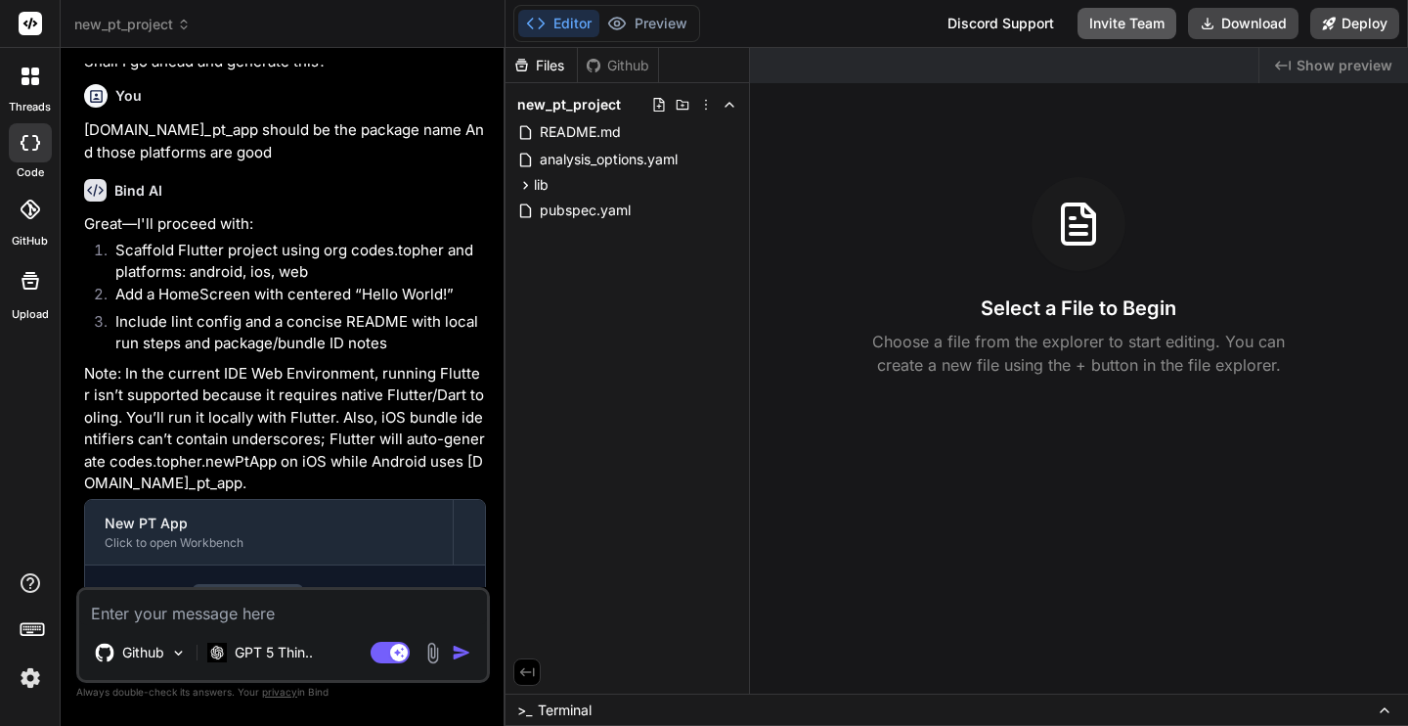
click at [1123, 24] on button "Invite Team" at bounding box center [1127, 23] width 99 height 31
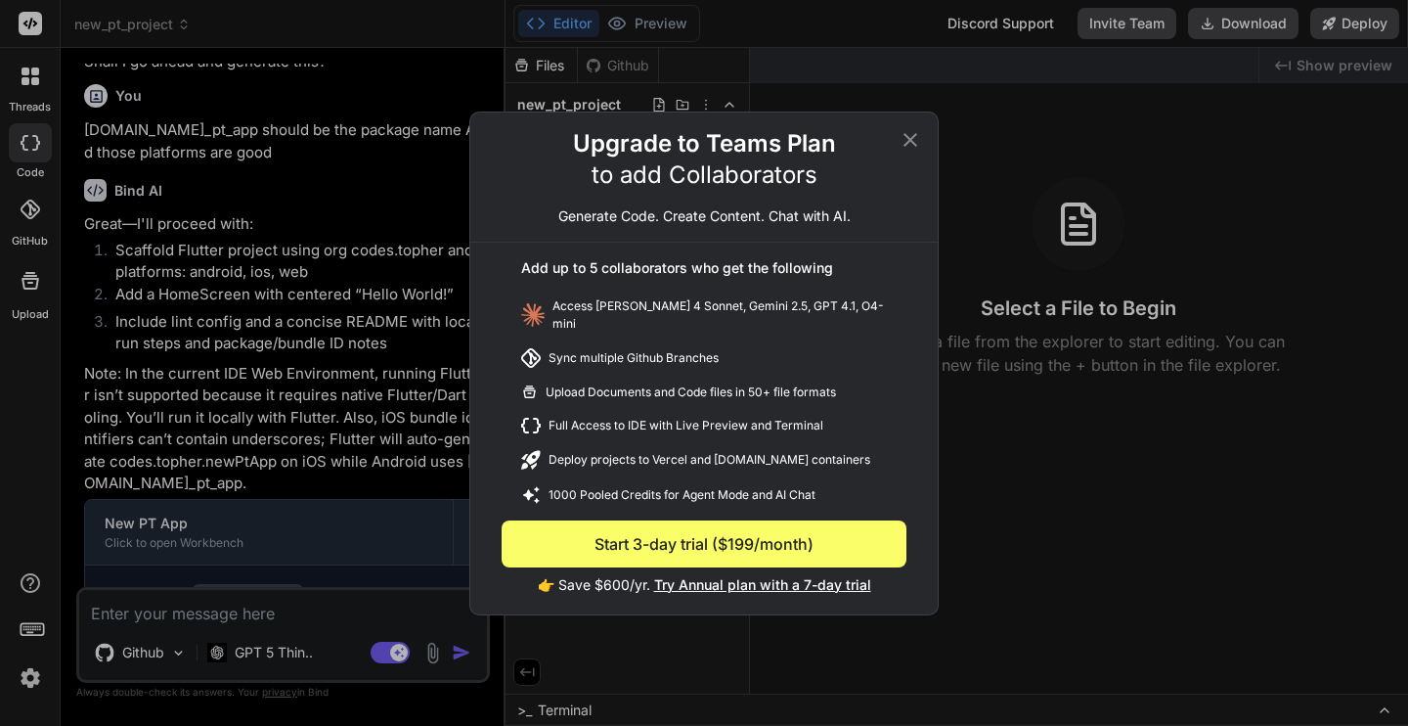
click at [909, 145] on icon at bounding box center [911, 139] width 14 height 14
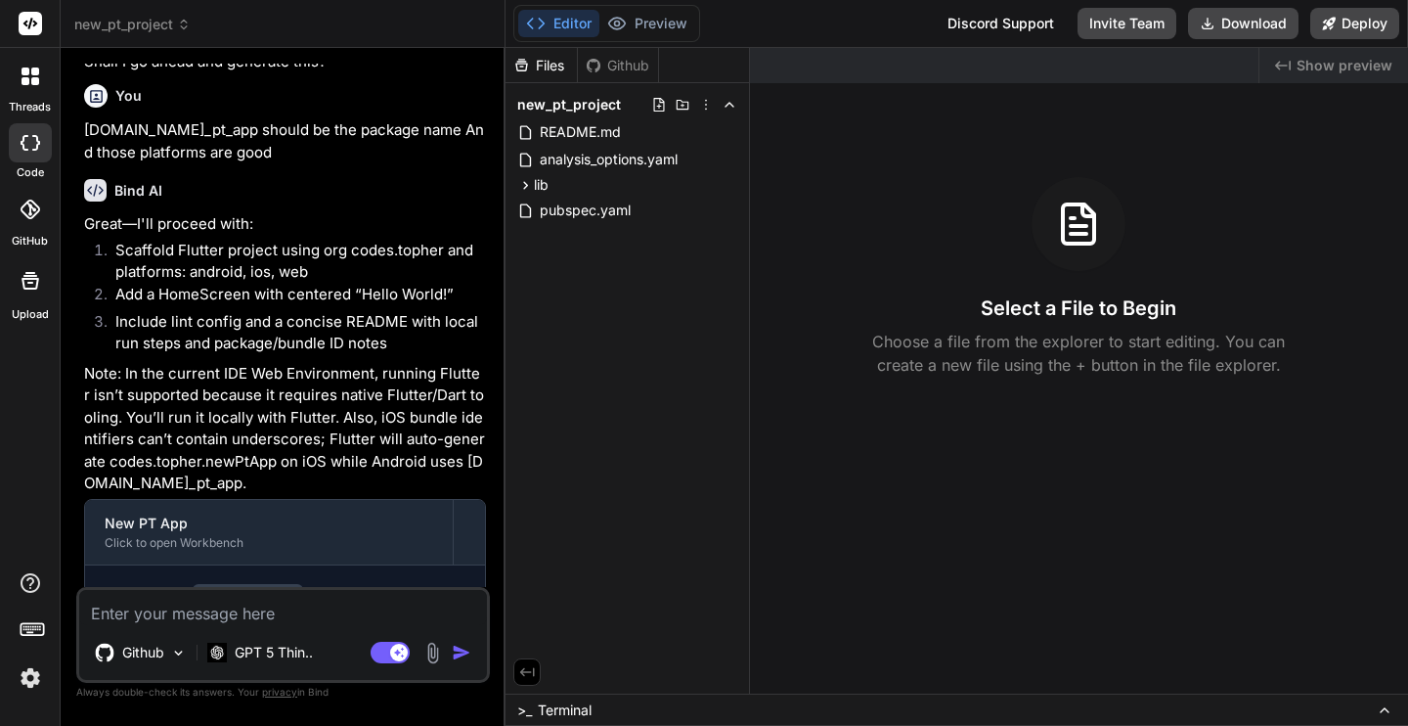
click at [623, 66] on div "Github" at bounding box center [618, 66] width 80 height 20
click at [663, 106] on icon at bounding box center [658, 105] width 11 height 14
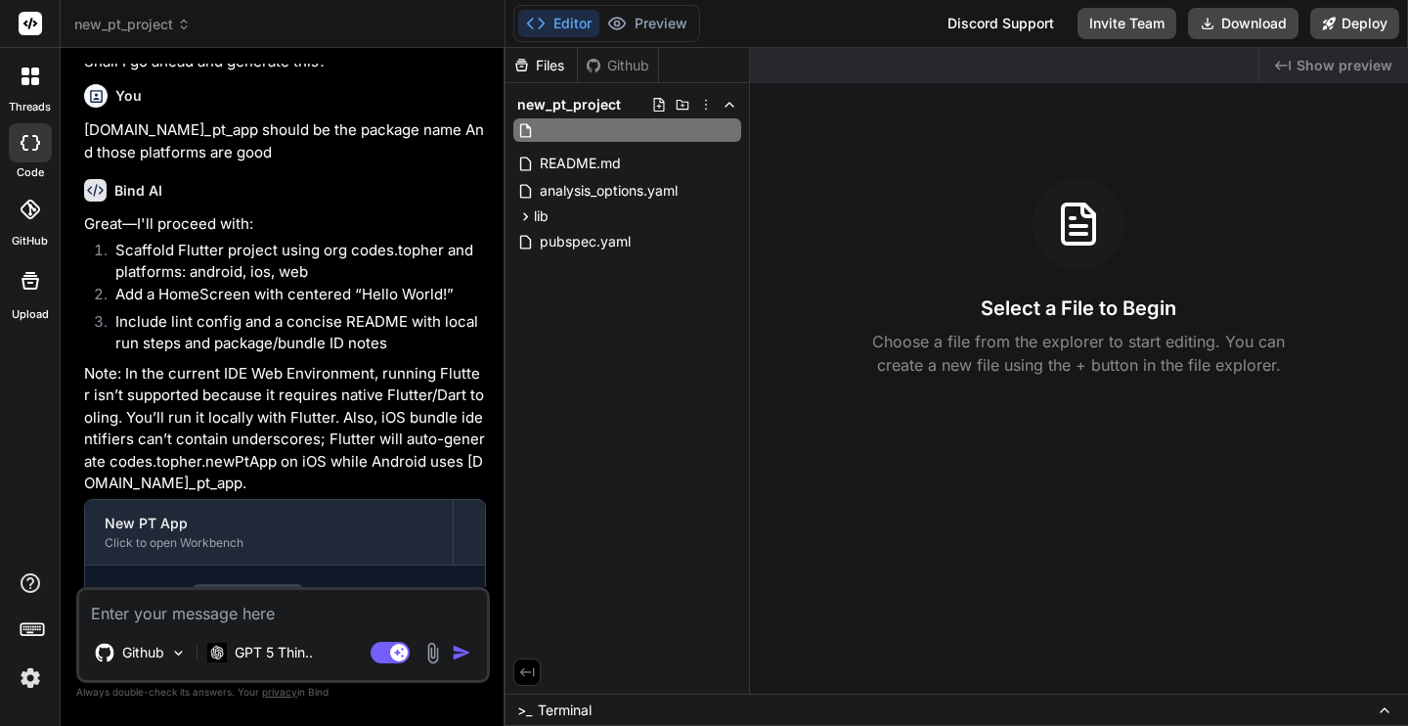
click at [663, 106] on icon at bounding box center [658, 105] width 11 height 14
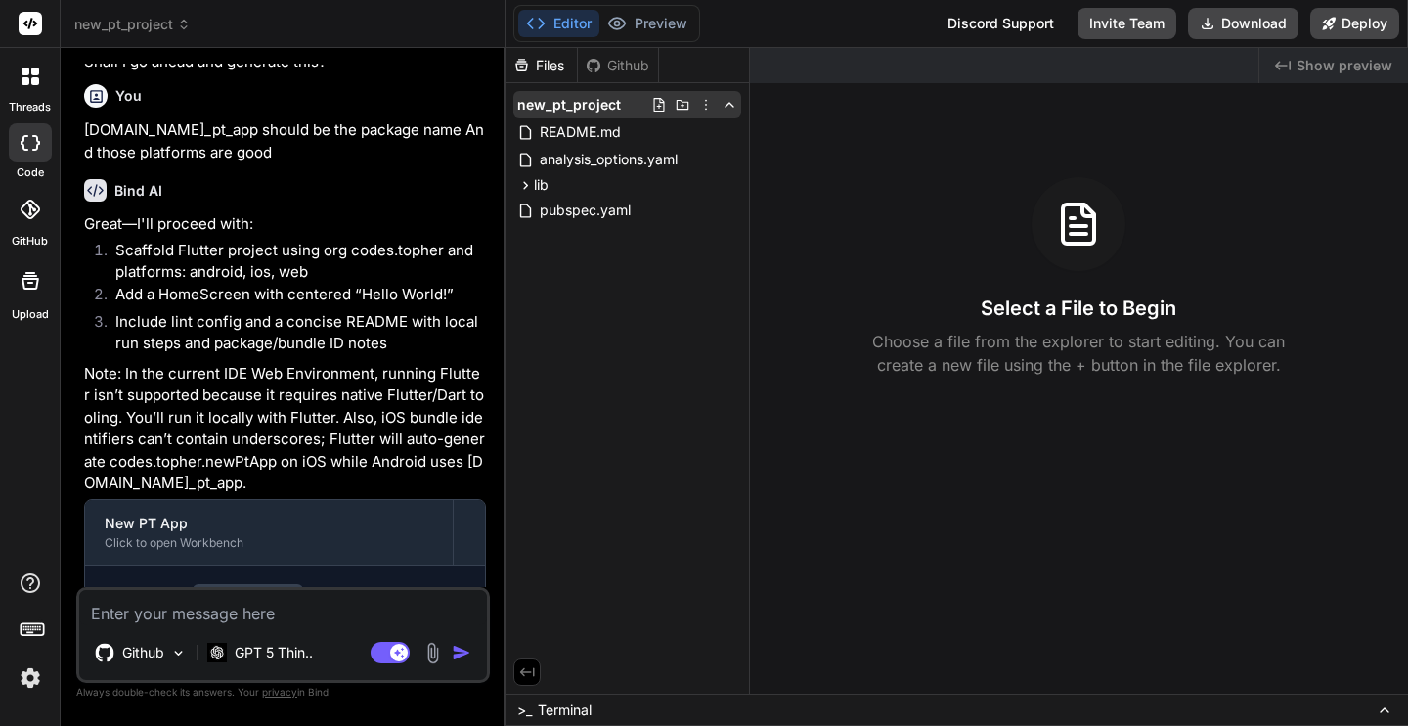
click at [705, 106] on icon at bounding box center [706, 105] width 16 height 16
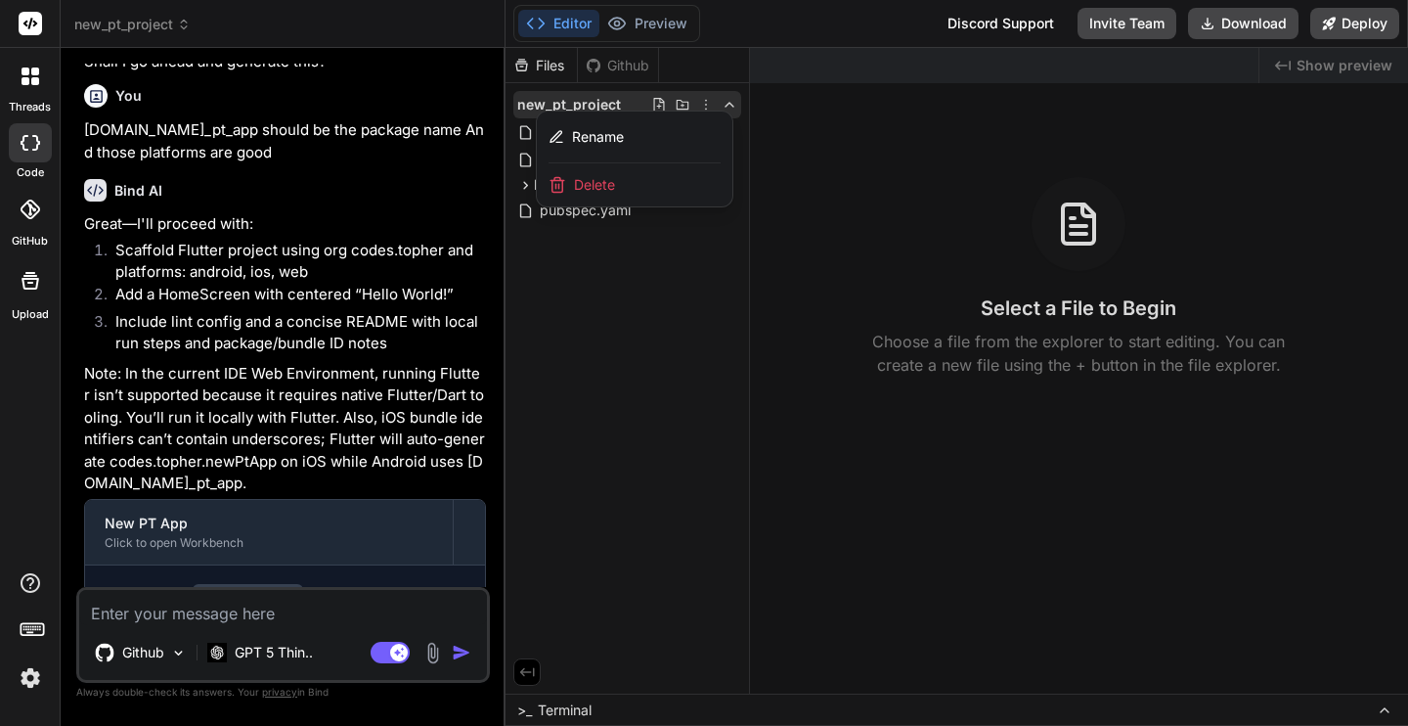
click at [705, 106] on div at bounding box center [957, 387] width 903 height 678
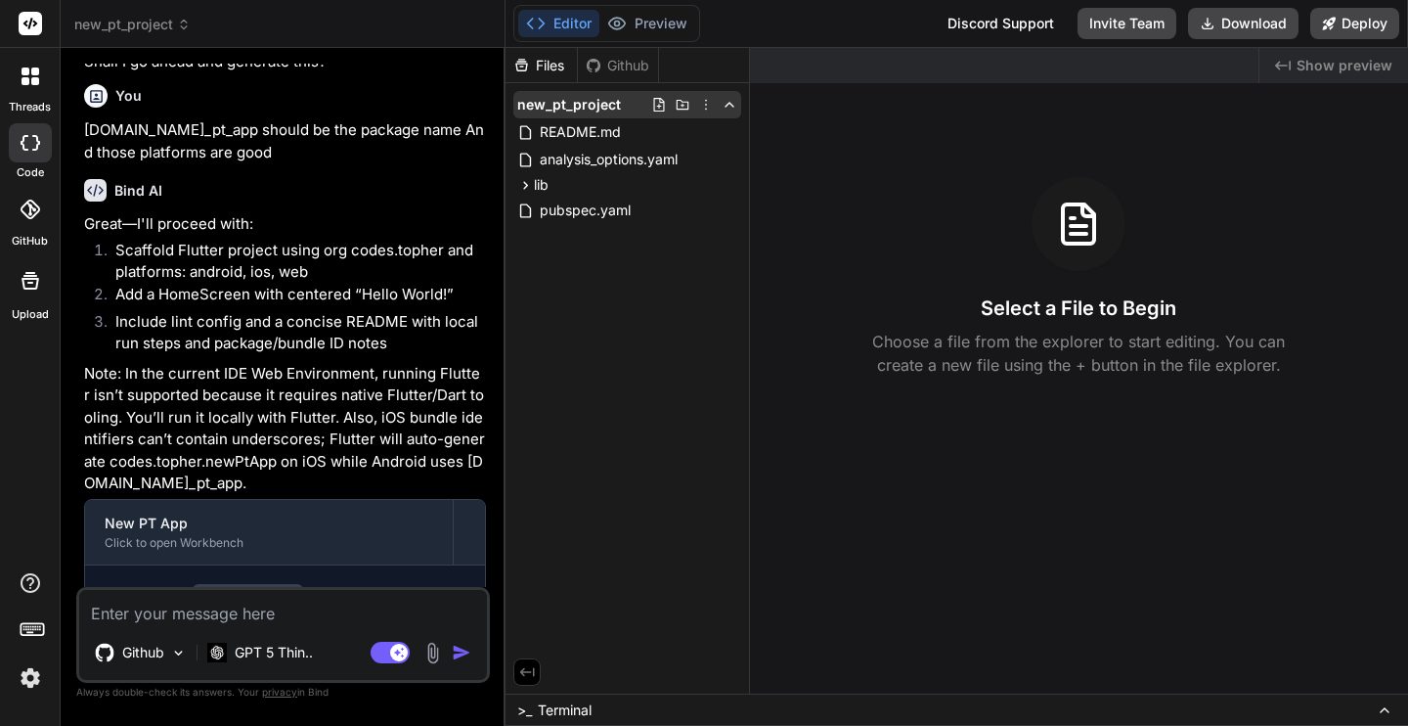
click at [727, 107] on icon at bounding box center [730, 105] width 16 height 16
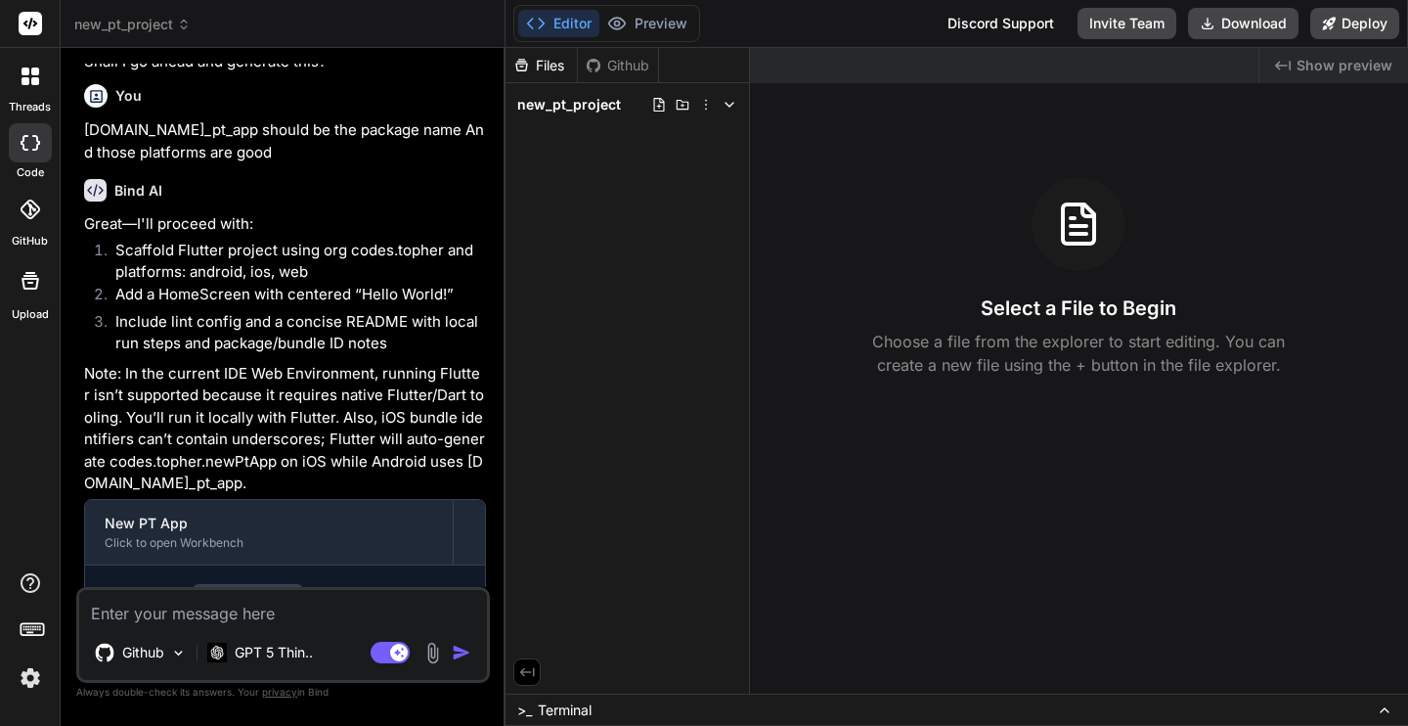
click at [727, 107] on icon at bounding box center [730, 105] width 16 height 16
click at [32, 586] on icon at bounding box center [30, 582] width 23 height 23
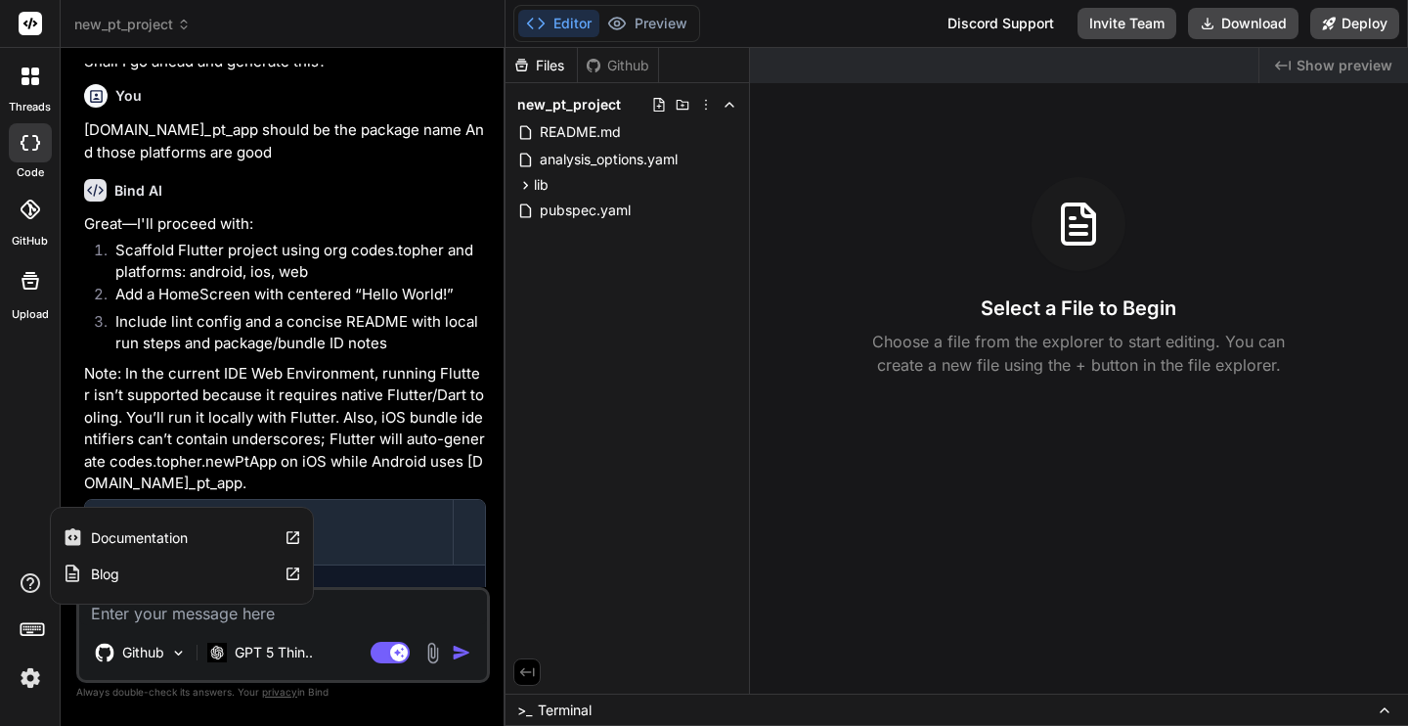
click at [158, 534] on label "Documentation" at bounding box center [139, 538] width 97 height 20
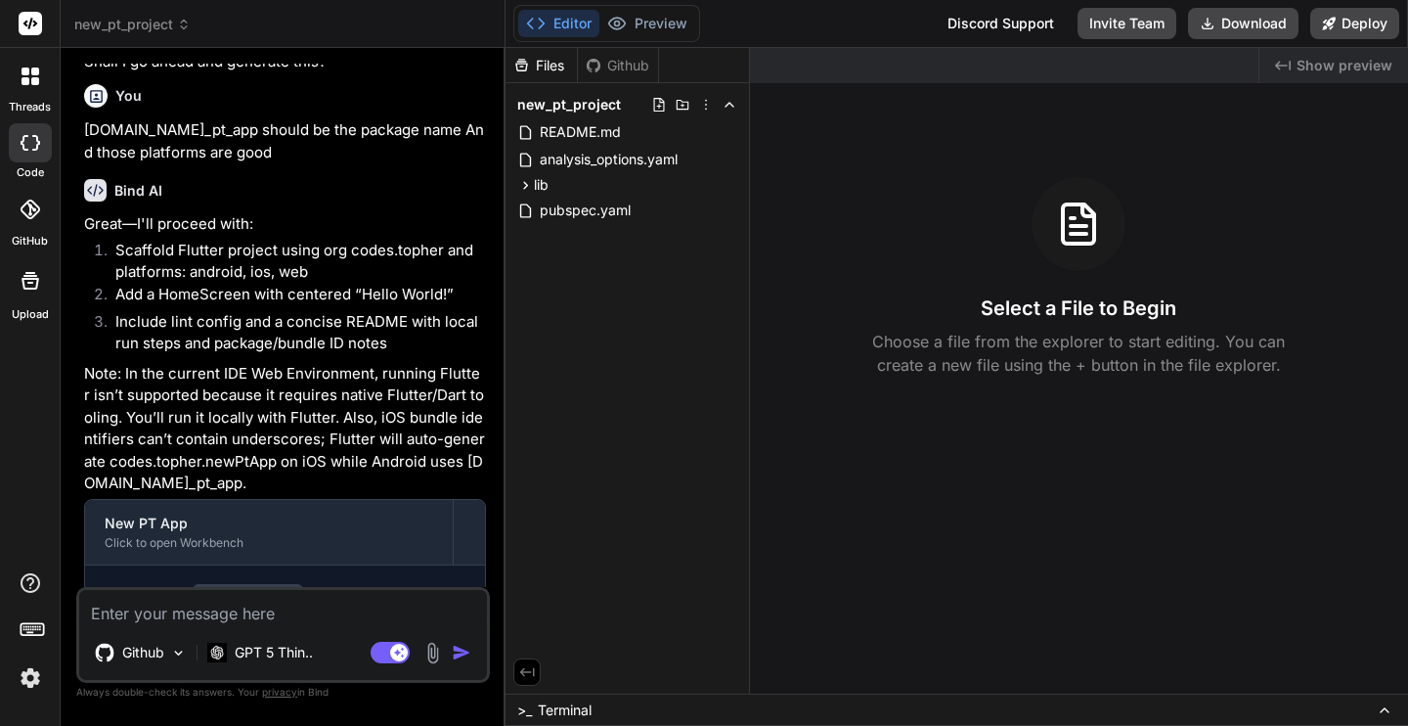
click at [37, 78] on icon at bounding box center [35, 81] width 8 height 8
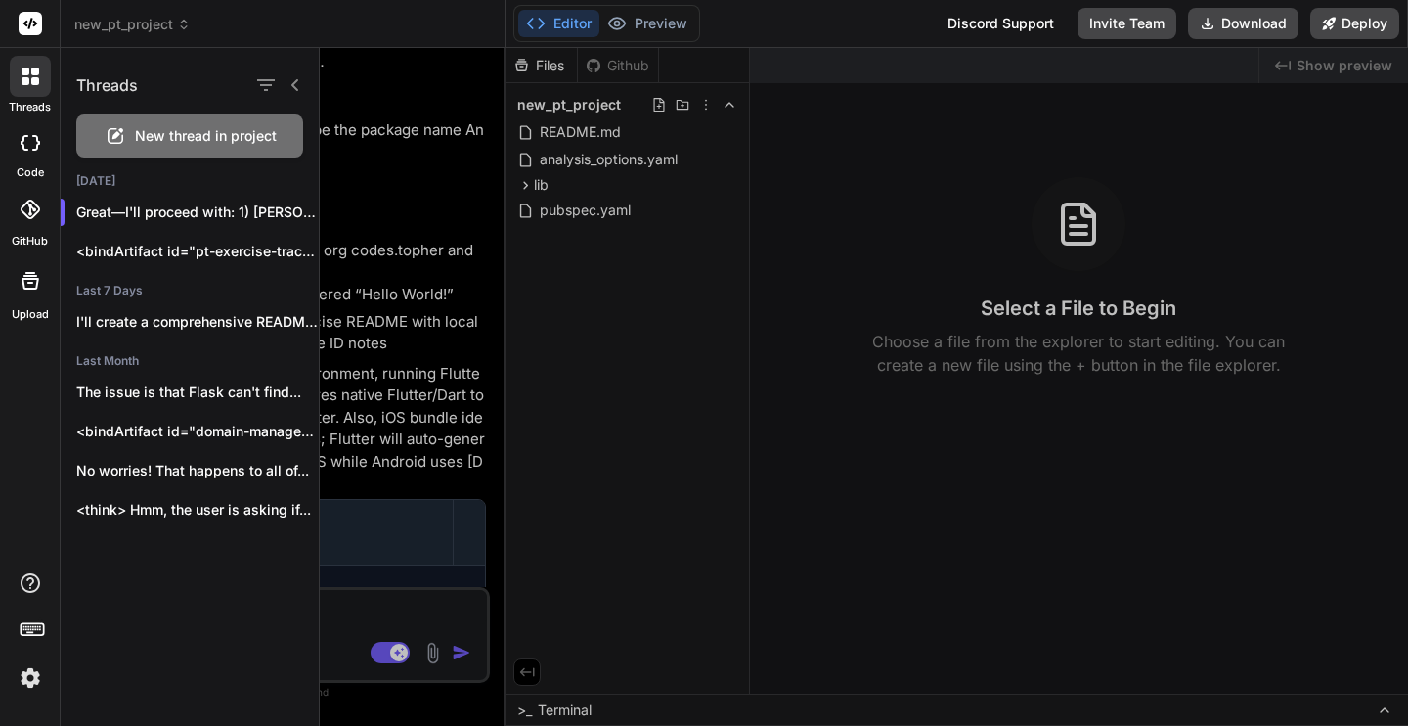
click at [205, 136] on span "New thread in project" at bounding box center [206, 136] width 142 height 20
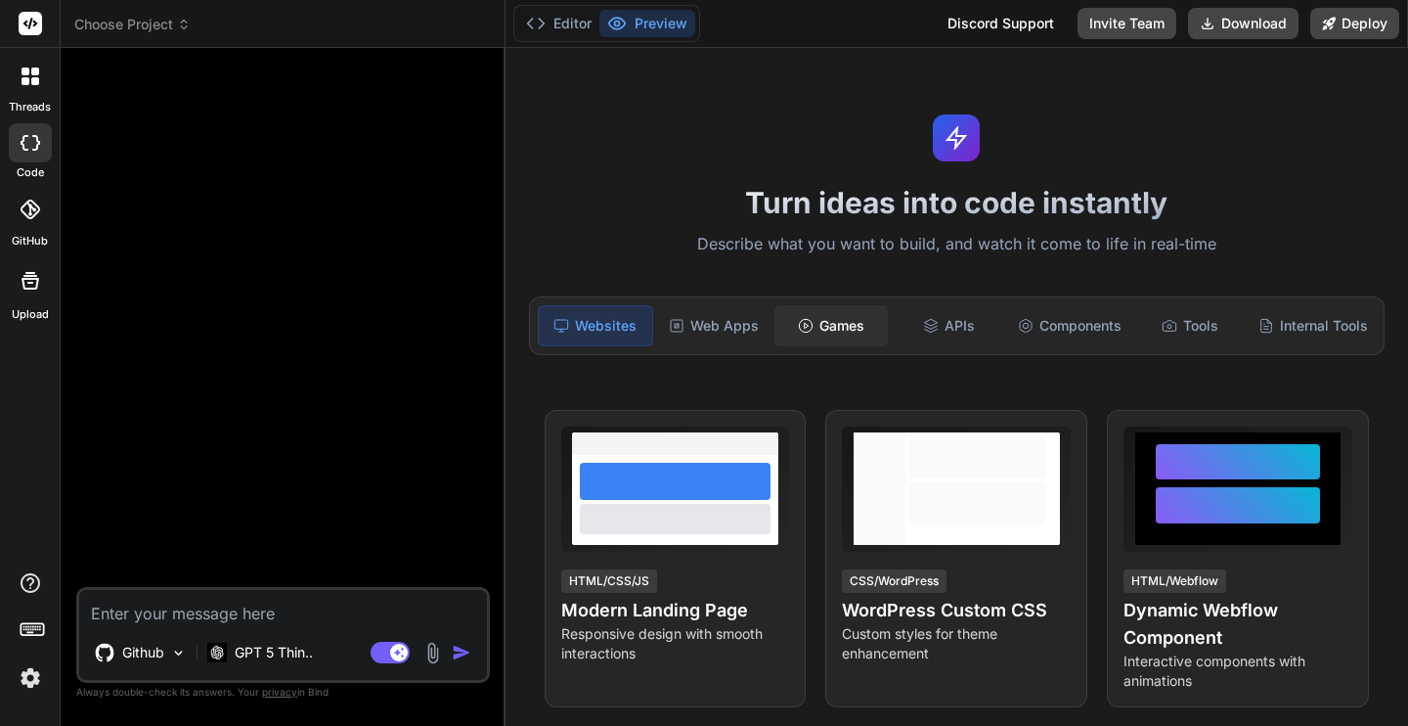
click at [852, 334] on div "Games" at bounding box center [830, 325] width 113 height 41
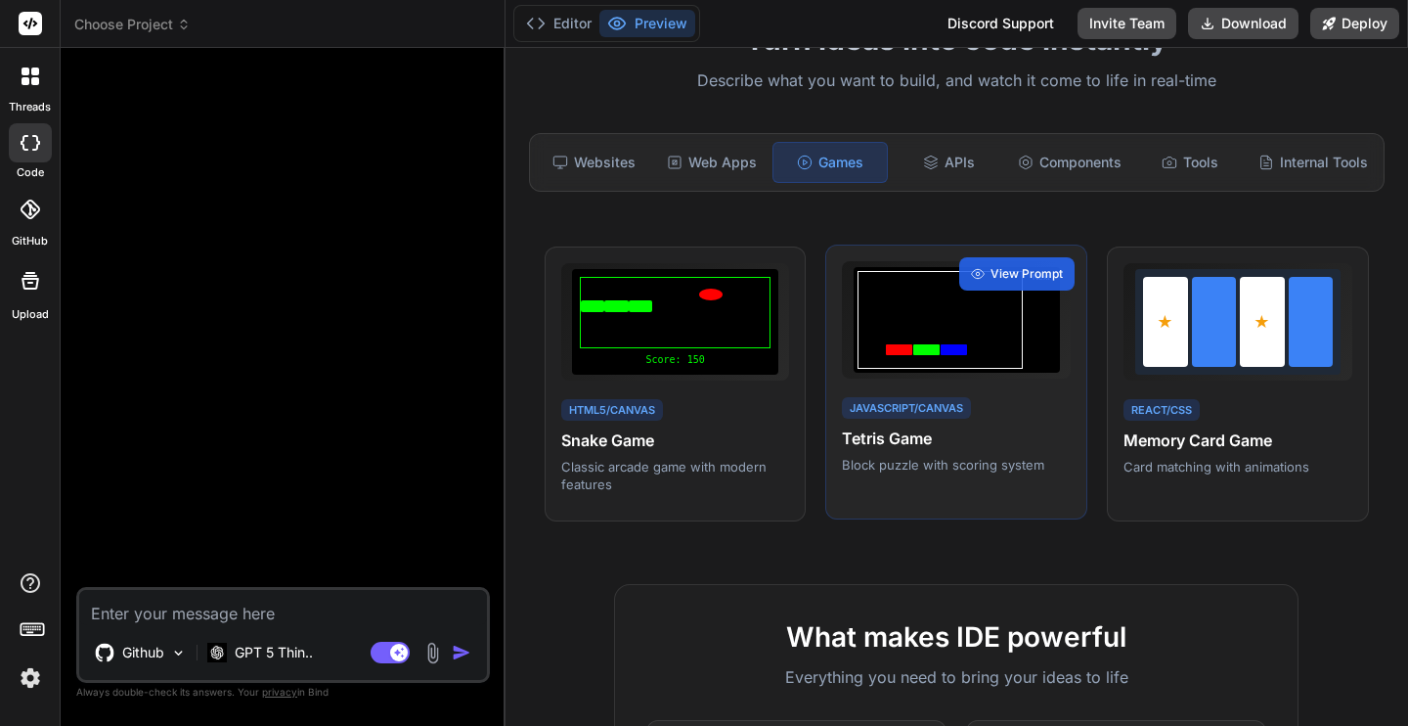
scroll to position [159, 0]
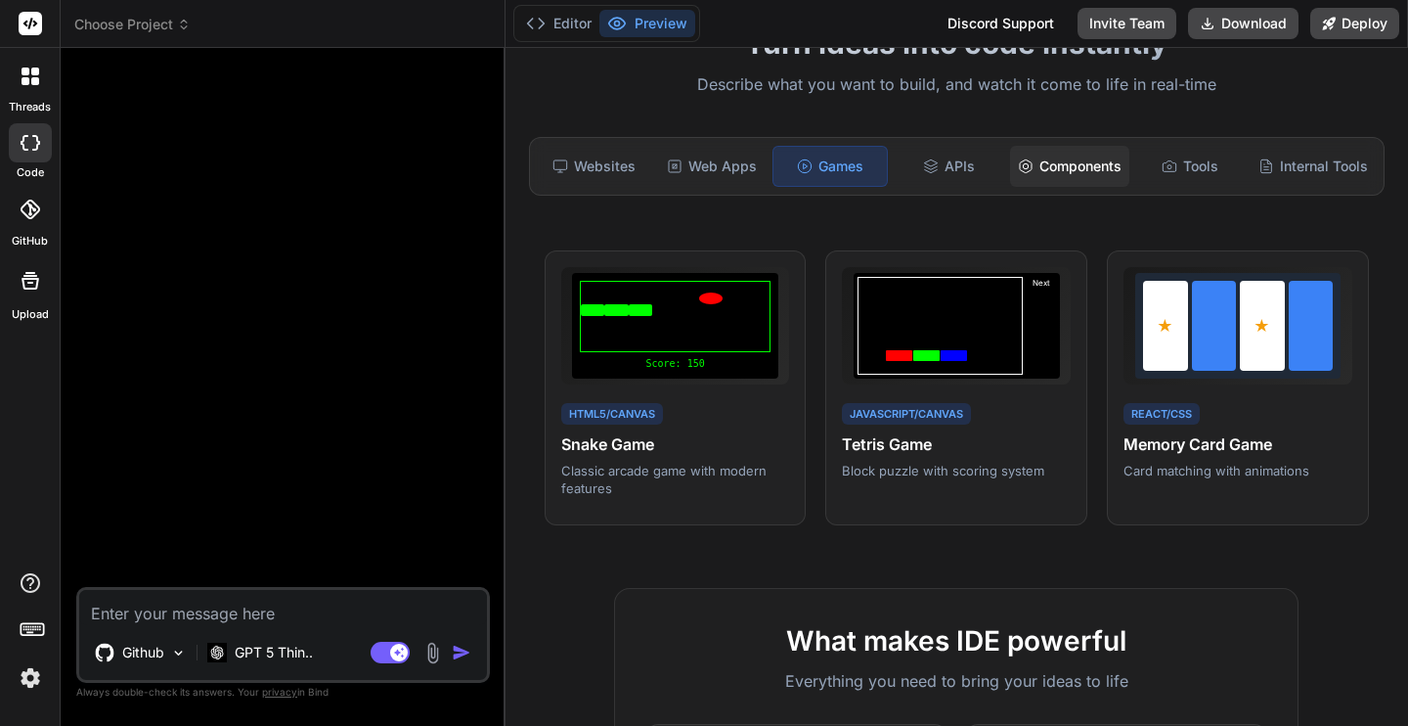
click at [1073, 156] on div "Components" at bounding box center [1069, 166] width 119 height 41
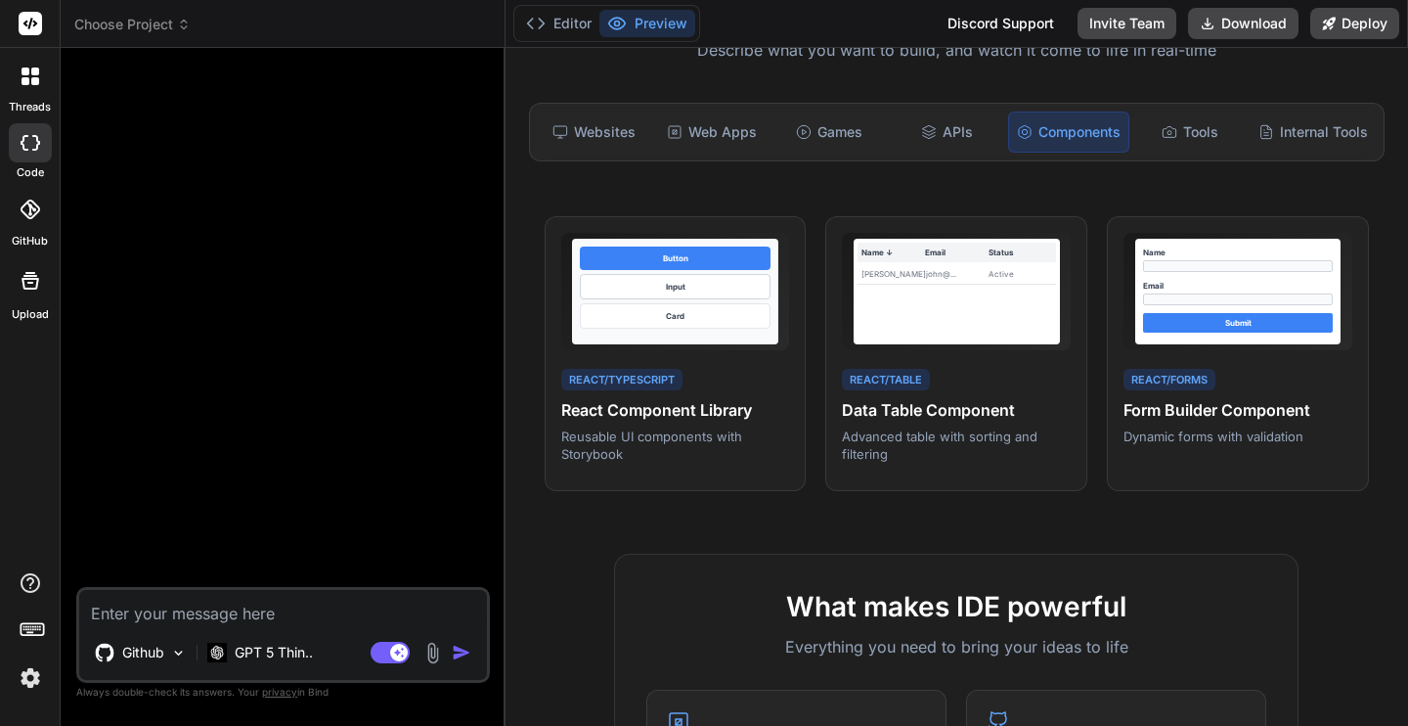
scroll to position [168, 0]
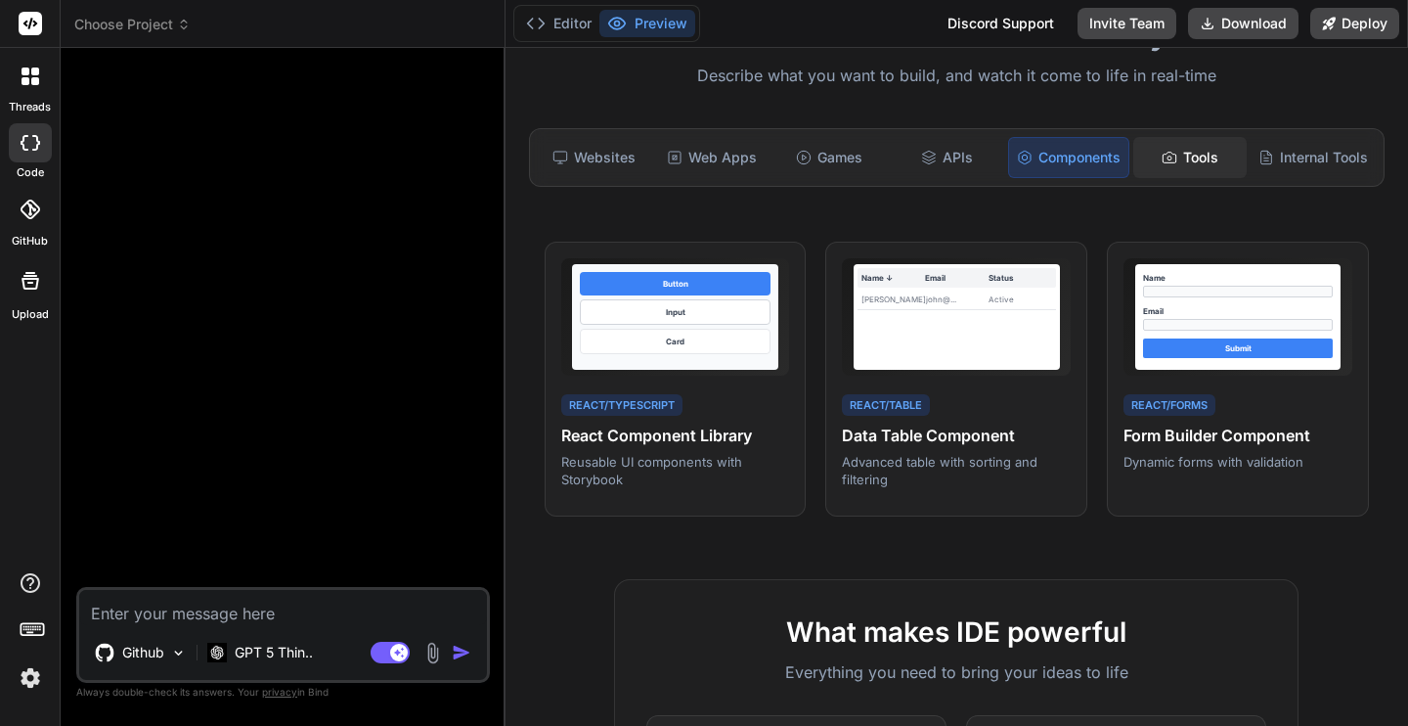
click at [1172, 154] on div "Tools" at bounding box center [1189, 157] width 113 height 41
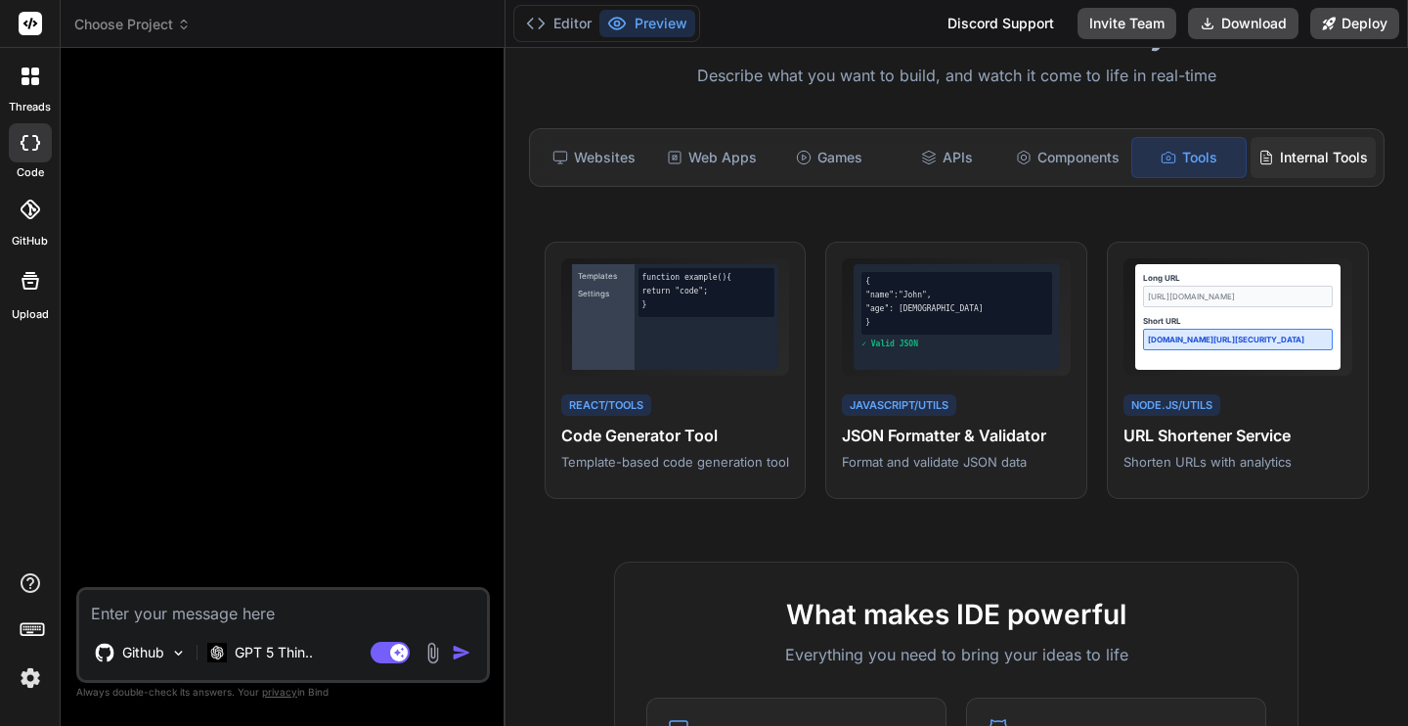
click at [1292, 168] on div "Internal Tools" at bounding box center [1313, 157] width 125 height 41
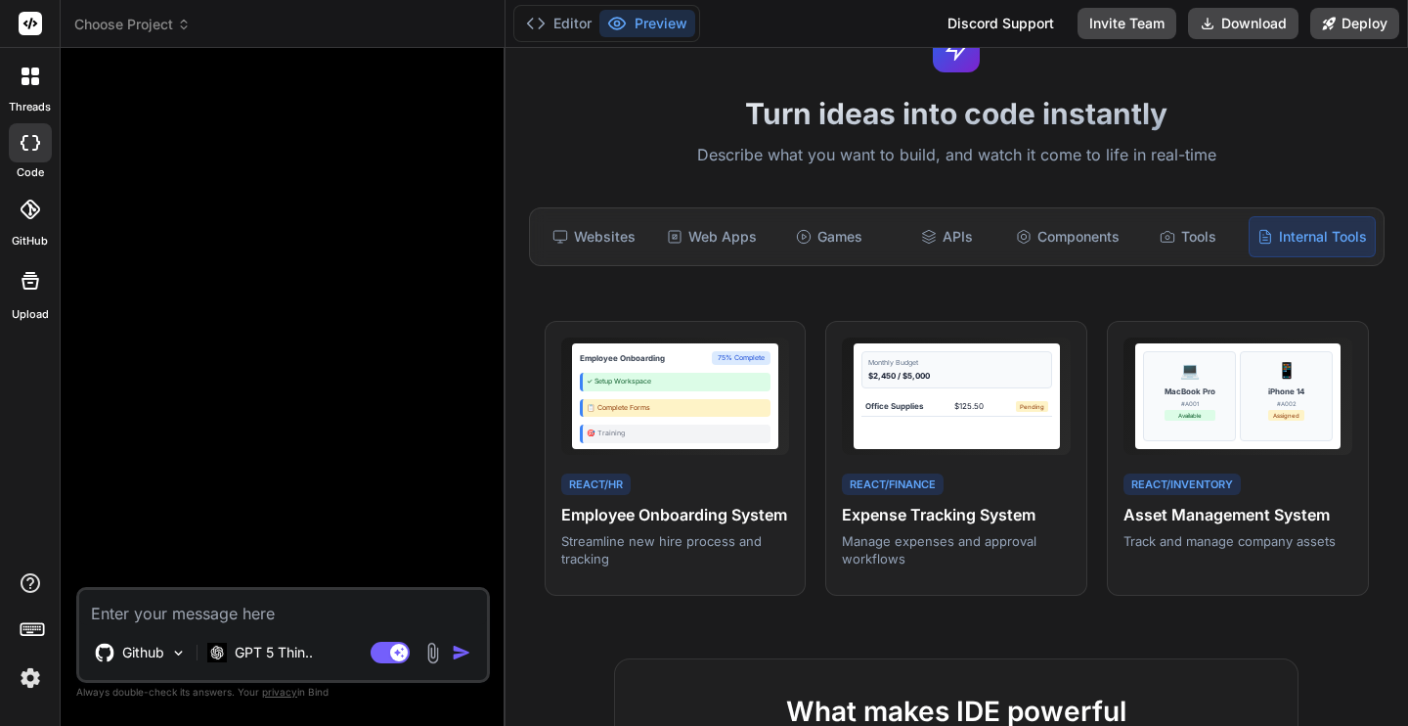
scroll to position [84, 0]
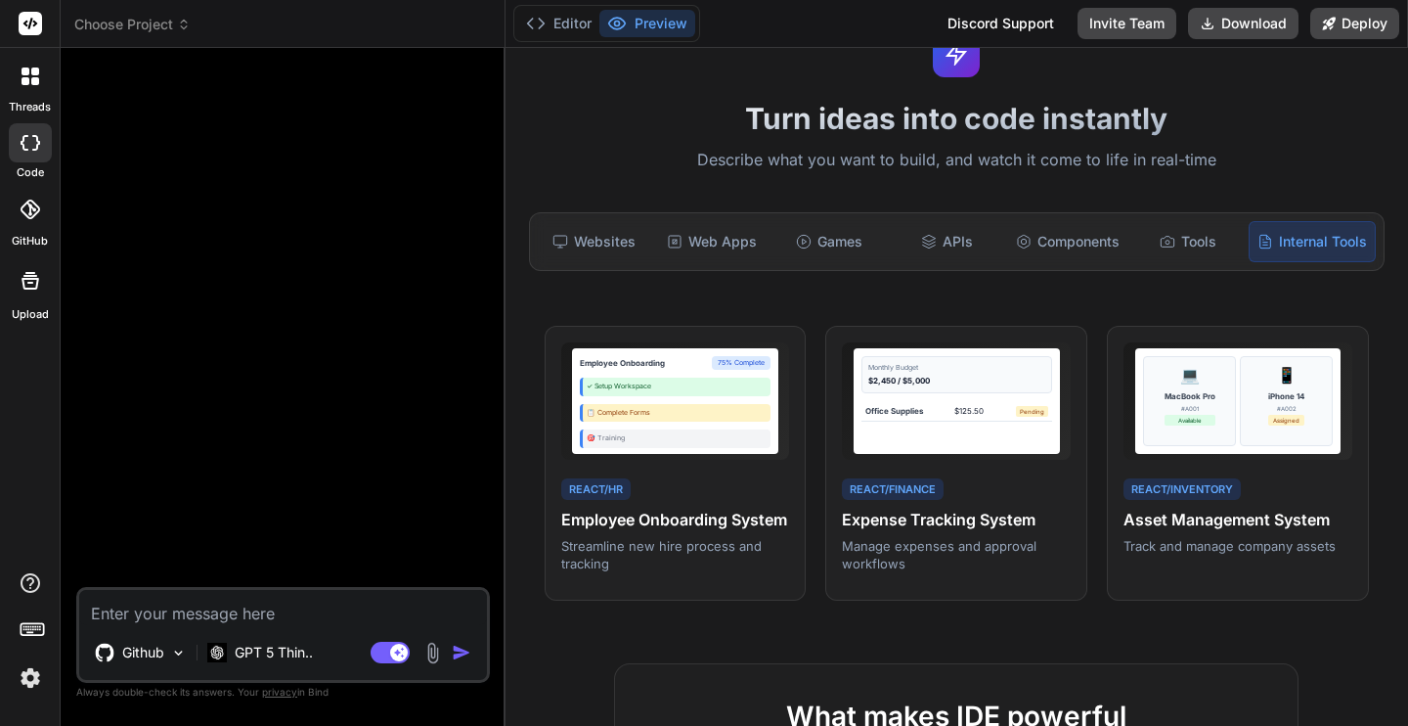
click at [30, 77] on icon at bounding box center [31, 76] width 18 height 18
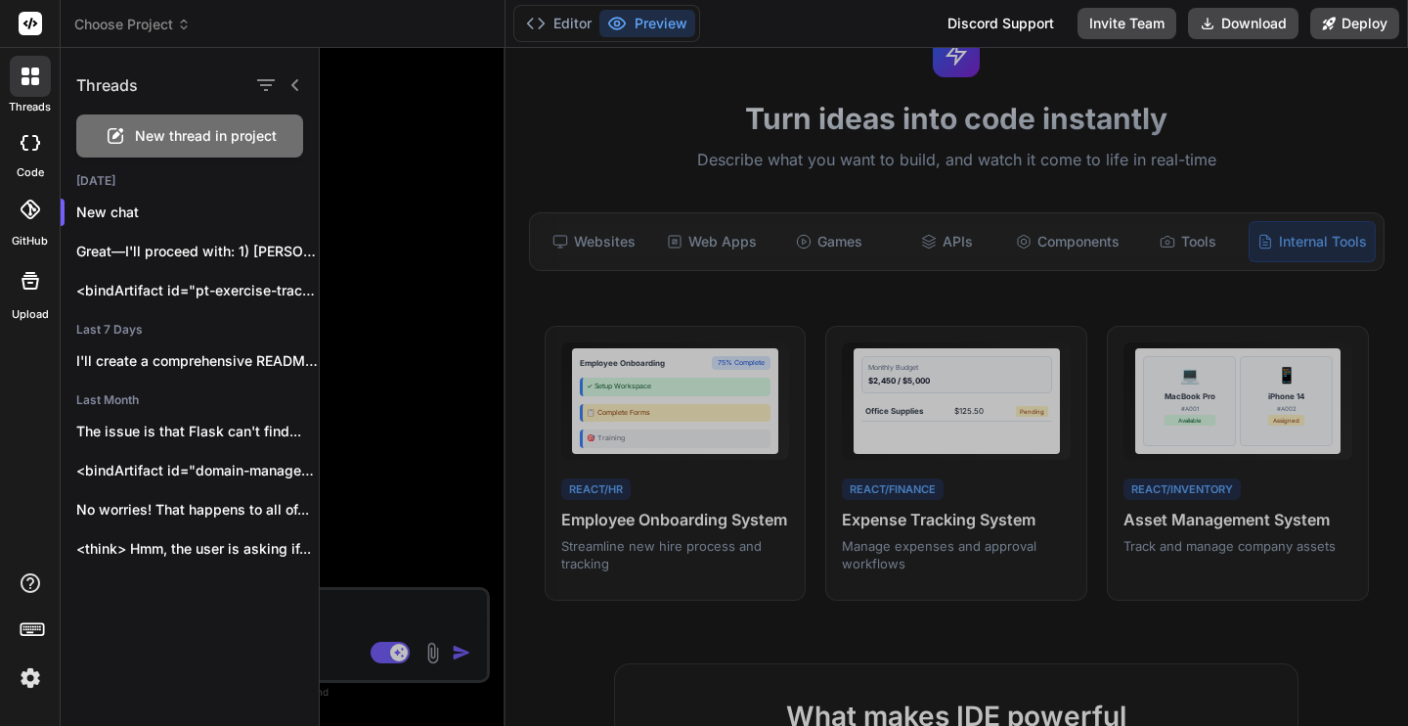
click at [30, 77] on icon at bounding box center [31, 76] width 18 height 18
click at [30, 78] on icon at bounding box center [31, 76] width 18 height 18
click at [384, 150] on div at bounding box center [864, 387] width 1088 height 678
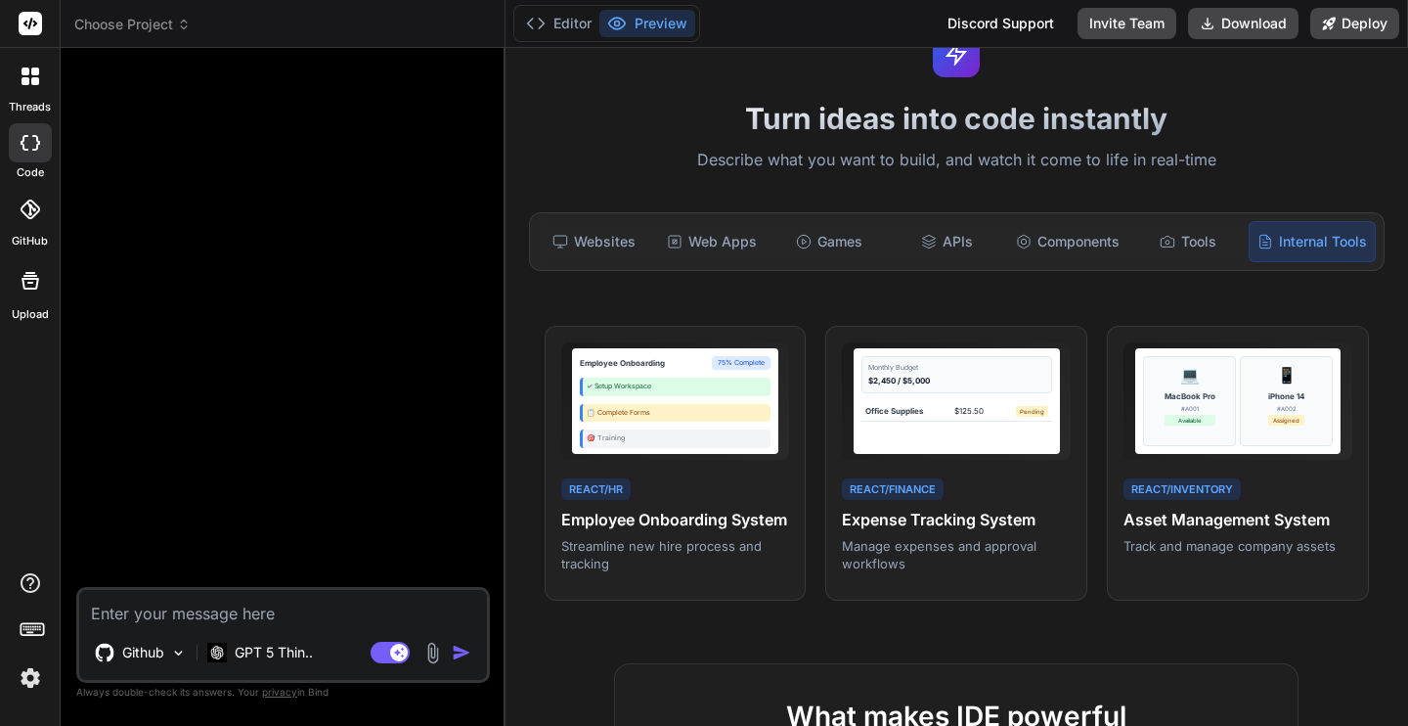
click at [877, 150] on p "Describe what you want to build, and watch it come to life in real-time" at bounding box center [956, 160] width 879 height 25
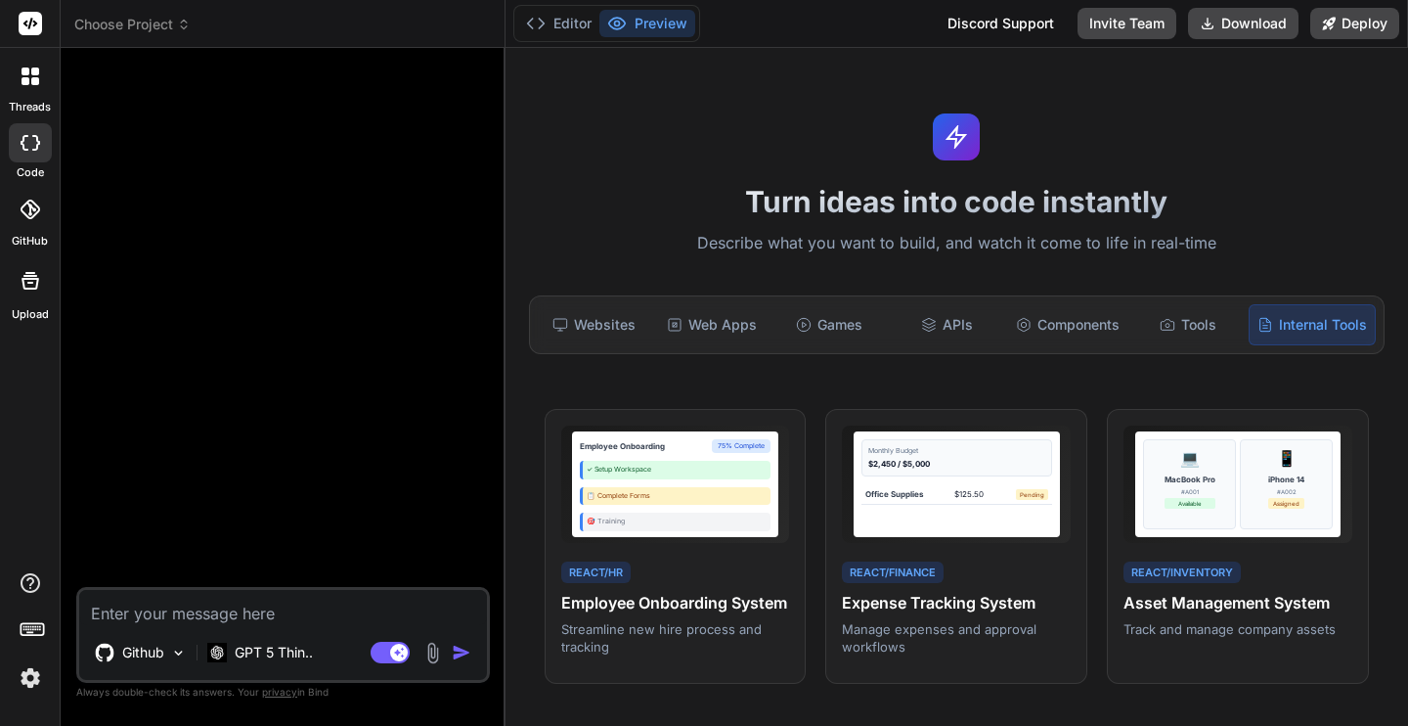
scroll to position [0, 0]
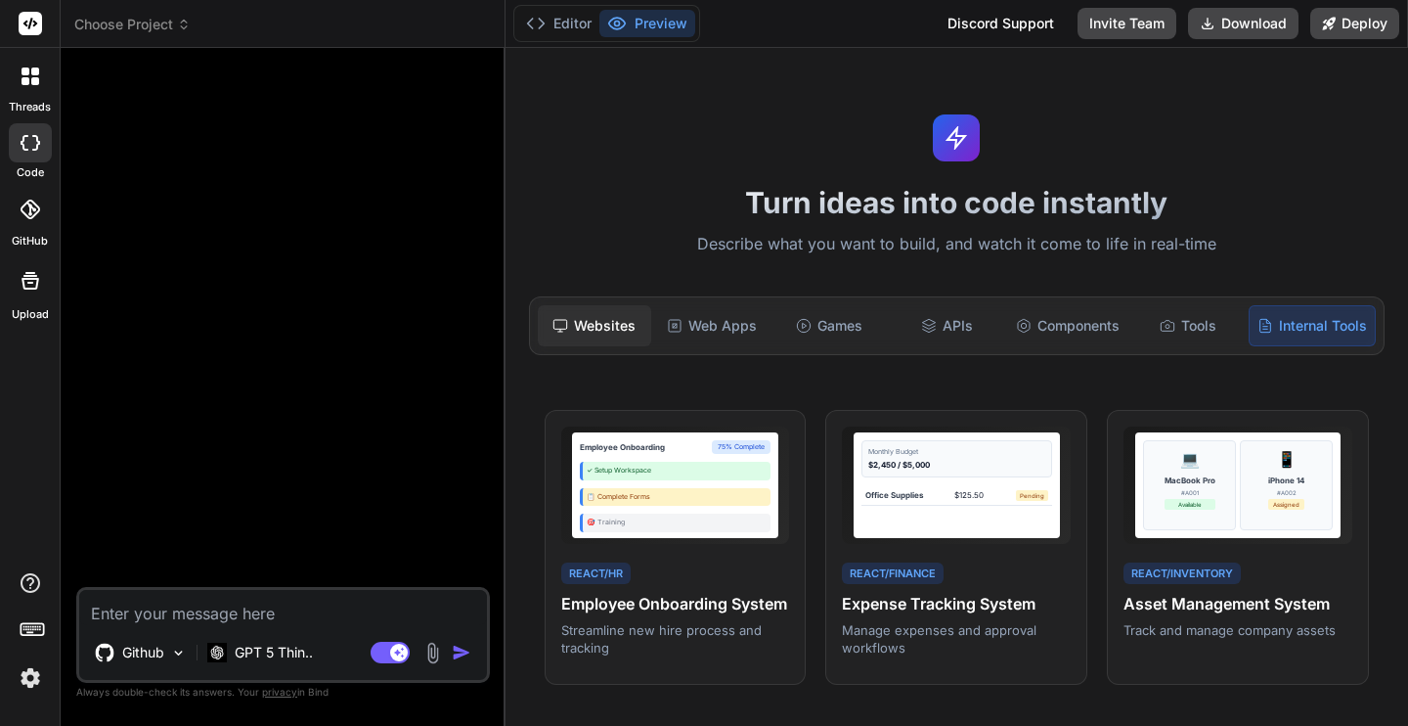
click at [623, 326] on div "Websites" at bounding box center [594, 325] width 113 height 41
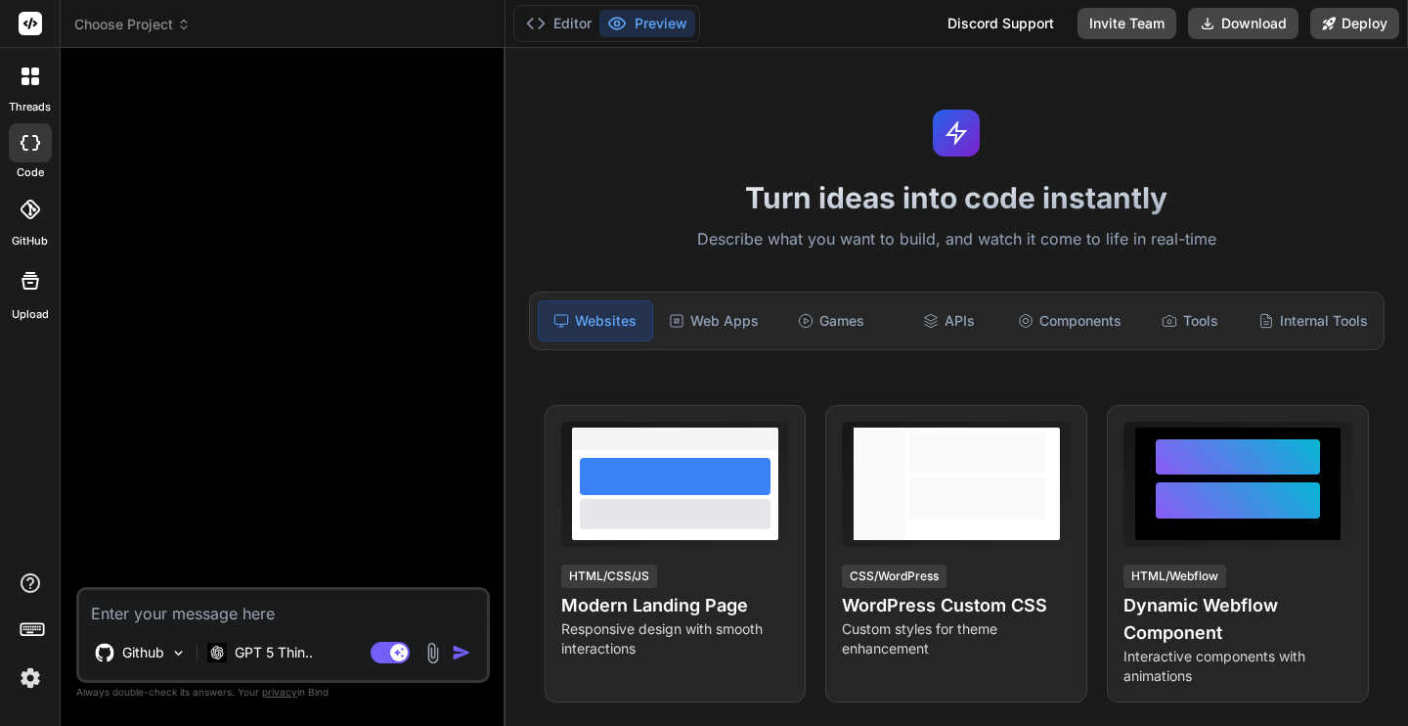
scroll to position [7, 0]
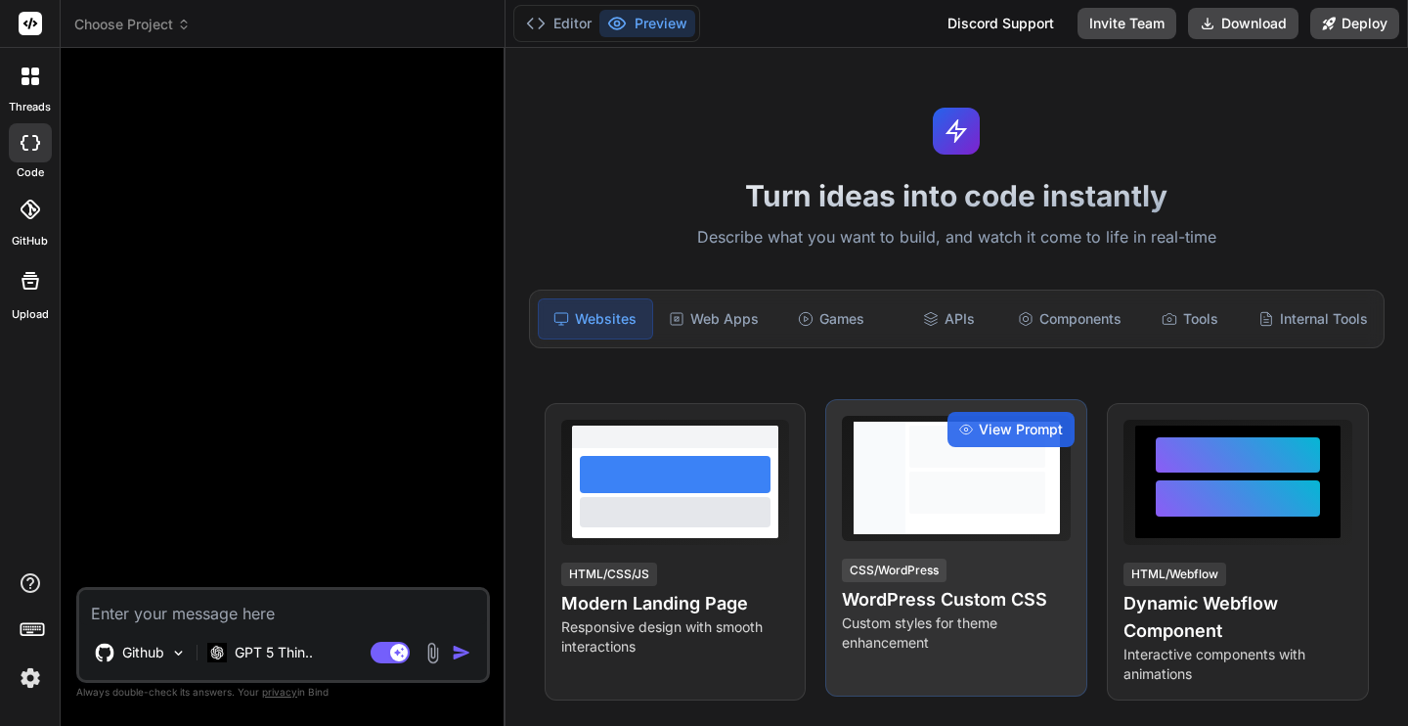
click at [1037, 631] on p "Custom styles for theme enhancement" at bounding box center [956, 632] width 229 height 39
click at [985, 430] on span "View Prompt" at bounding box center [1021, 430] width 84 height 20
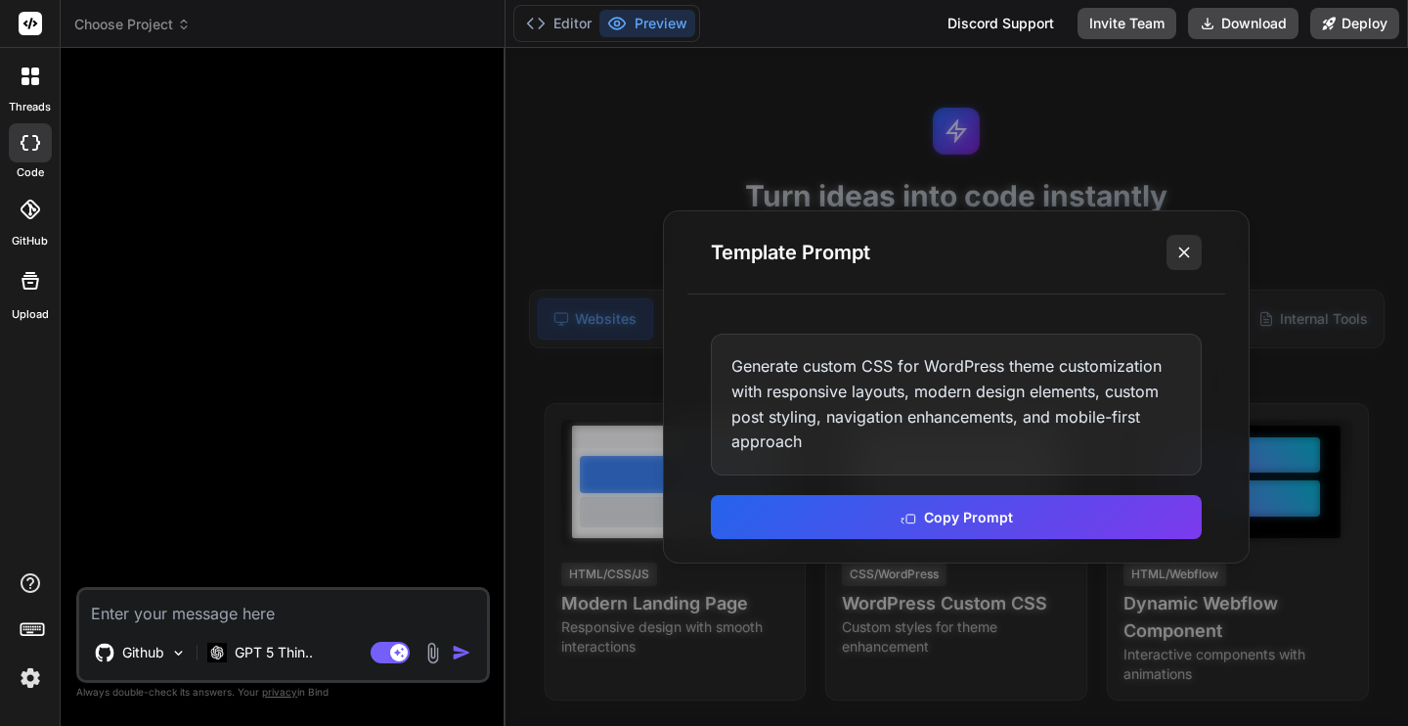
click at [1180, 250] on icon at bounding box center [1184, 253] width 20 height 20
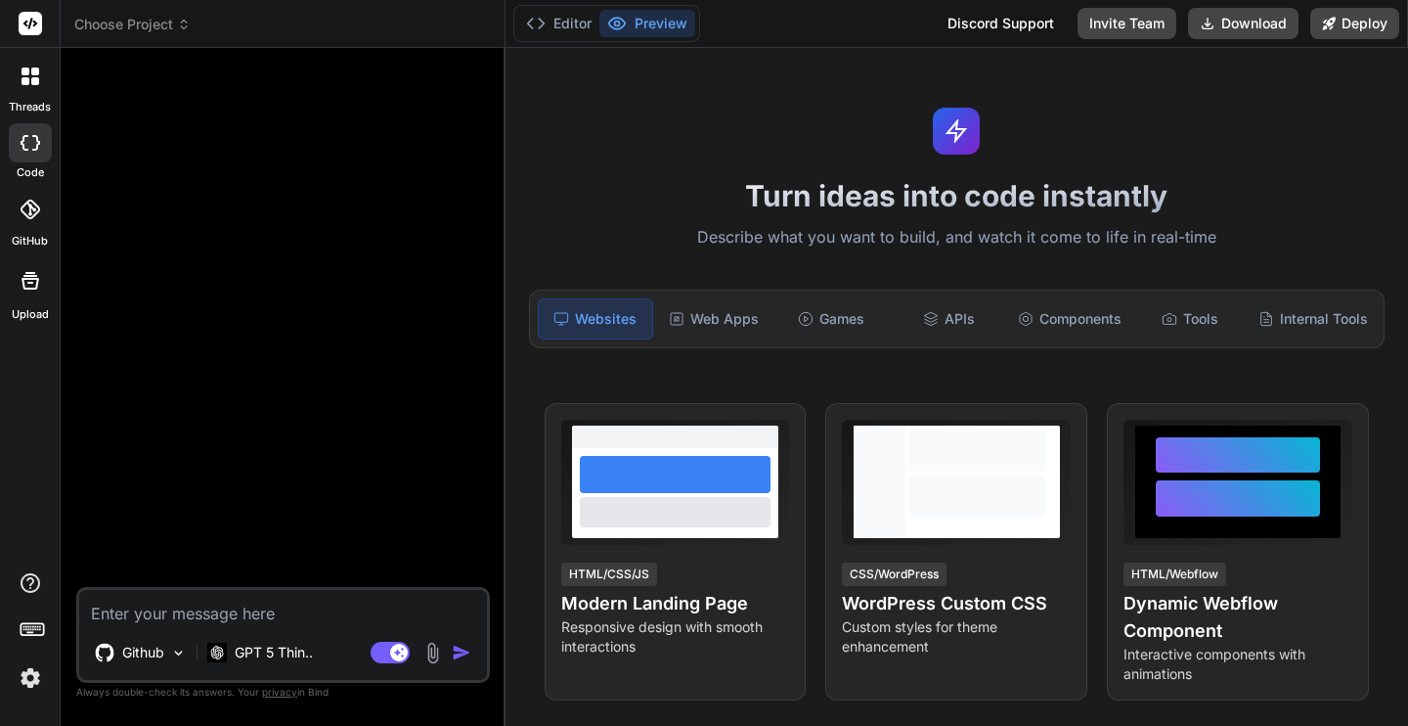
click at [414, 603] on textarea at bounding box center [283, 607] width 408 height 35
type textarea "x"
type textarea "C"
type textarea "x"
type textarea "Cr"
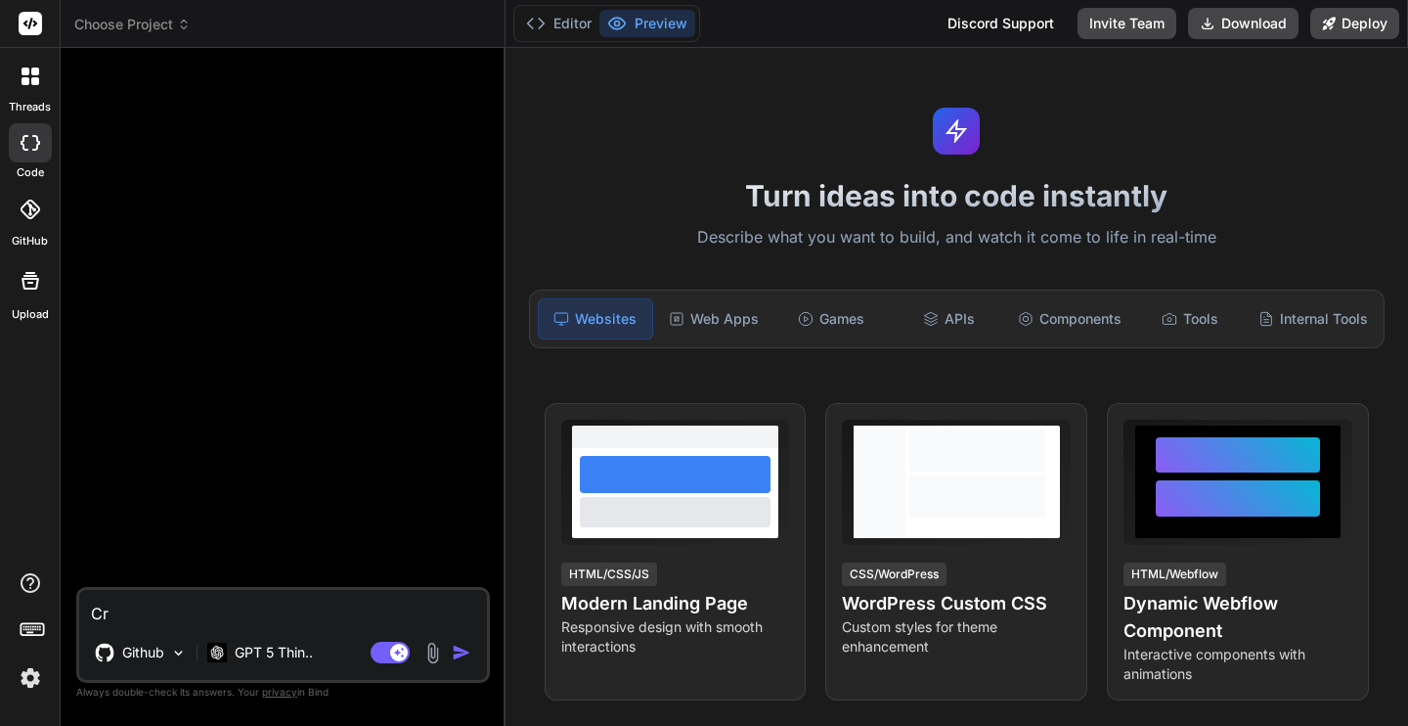
type textarea "x"
type textarea "Cre"
type textarea "x"
type textarea "Crea"
type textarea "x"
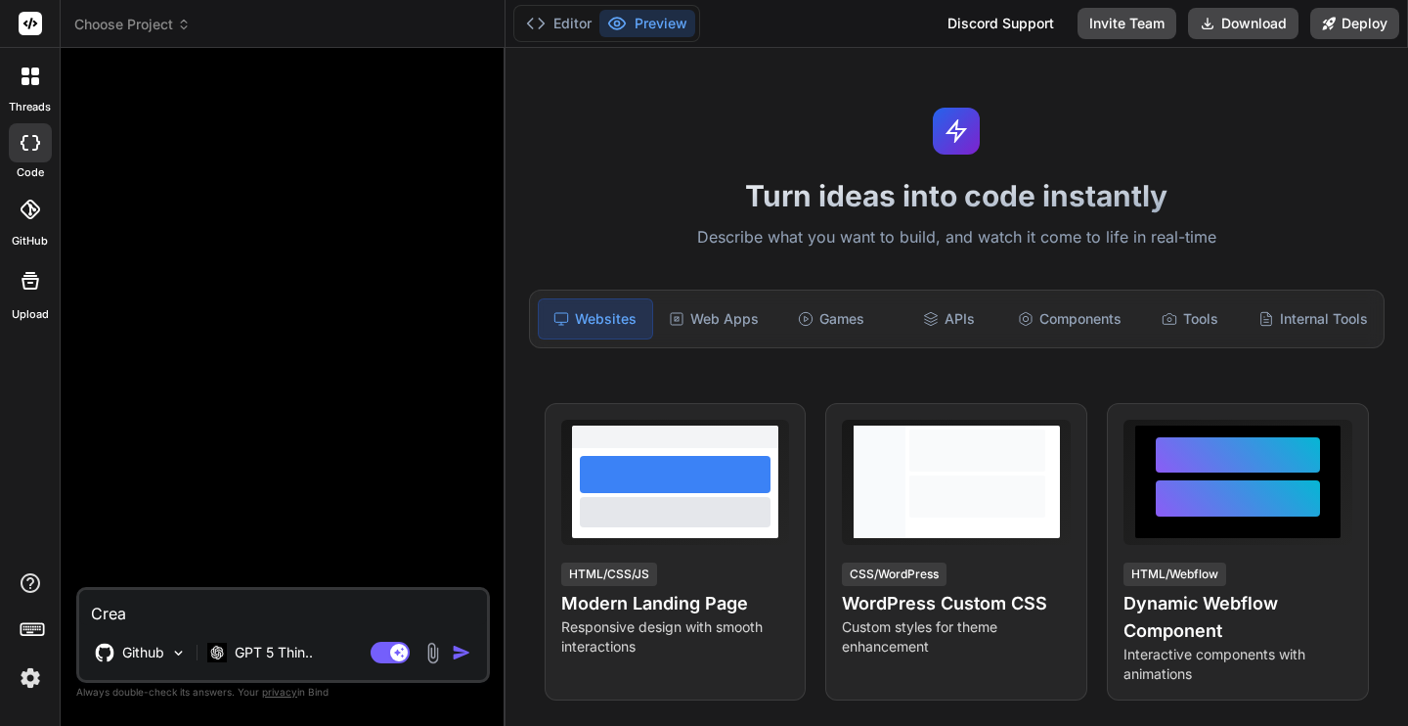
type textarea "Creat"
type textarea "x"
type textarea "Create"
type textarea "x"
type textarea "Create"
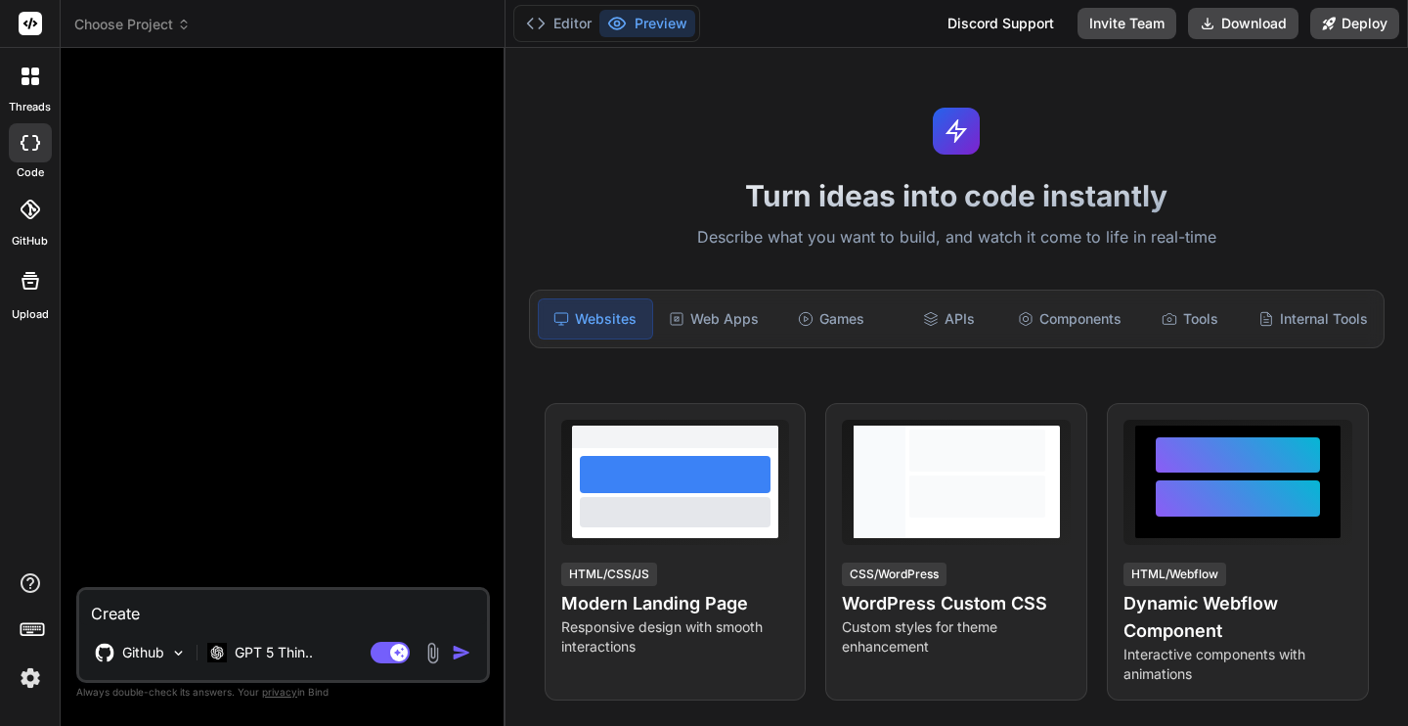
type textarea "x"
type textarea "Create a"
type textarea "x"
type textarea "Create a"
type textarea "x"
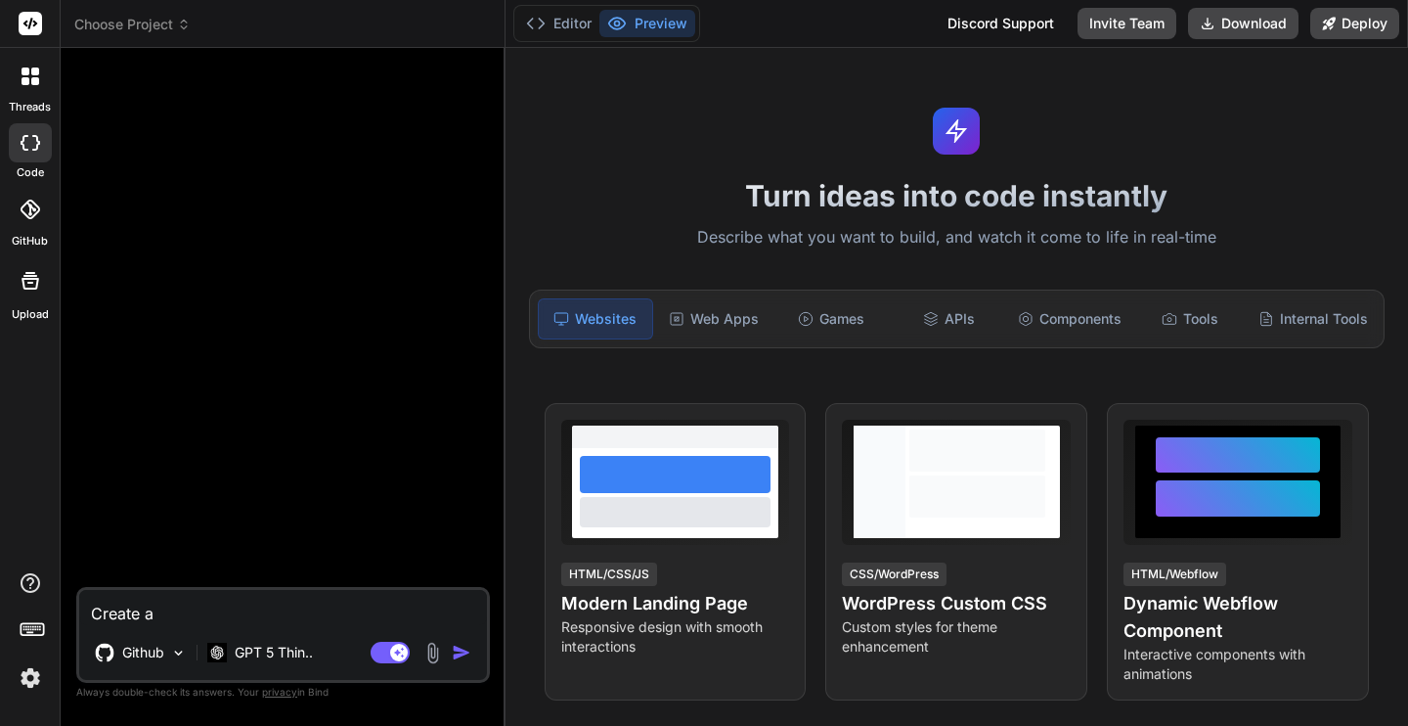
type textarea "Create a c"
type textarea "x"
type textarea "Create a cu"
type textarea "x"
type textarea "Create a cus"
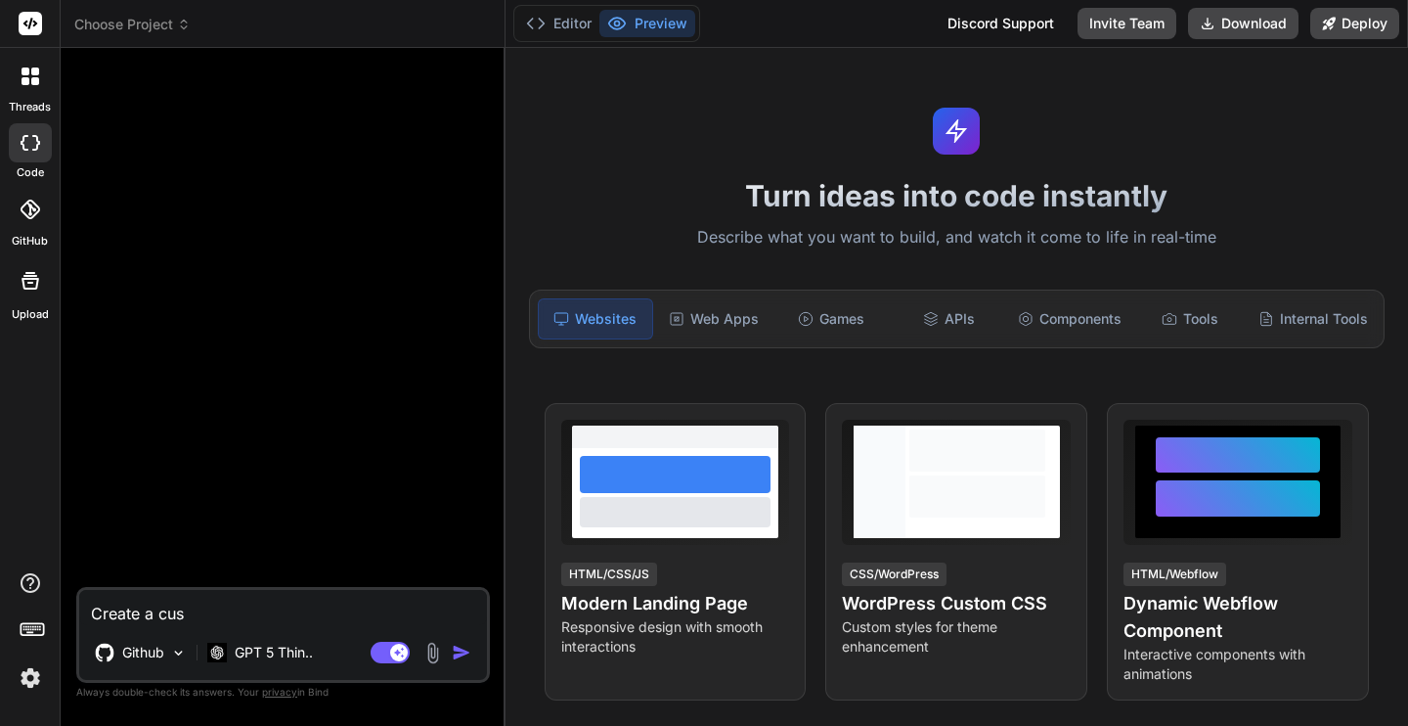
type textarea "x"
type textarea "Create a cust"
type textarea "x"
type textarea "Create a custo"
type textarea "x"
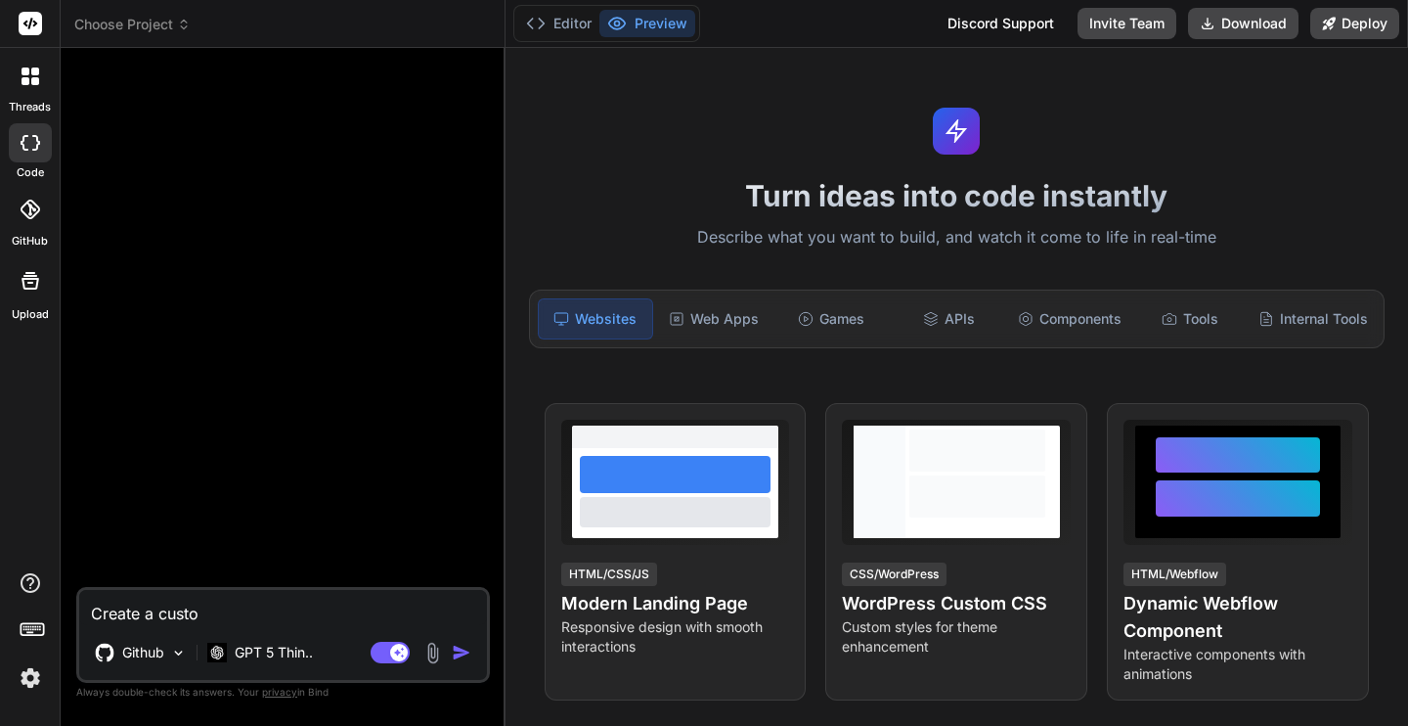
type textarea "Create a custom"
type textarea "x"
type textarea "Create a custom"
type textarea "x"
type textarea "Create a custom W"
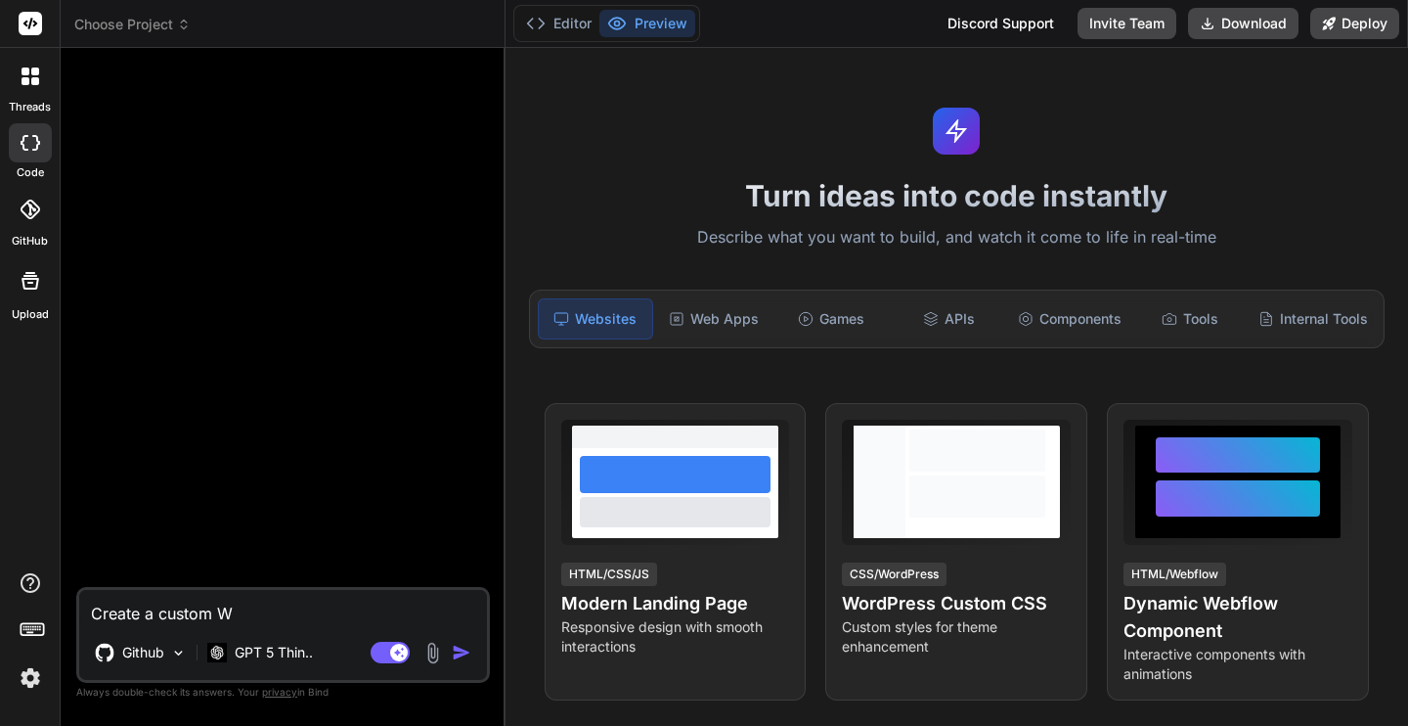
type textarea "x"
type textarea "Create a custom Wo"
type textarea "x"
type textarea "Create a custom Wor"
type textarea "x"
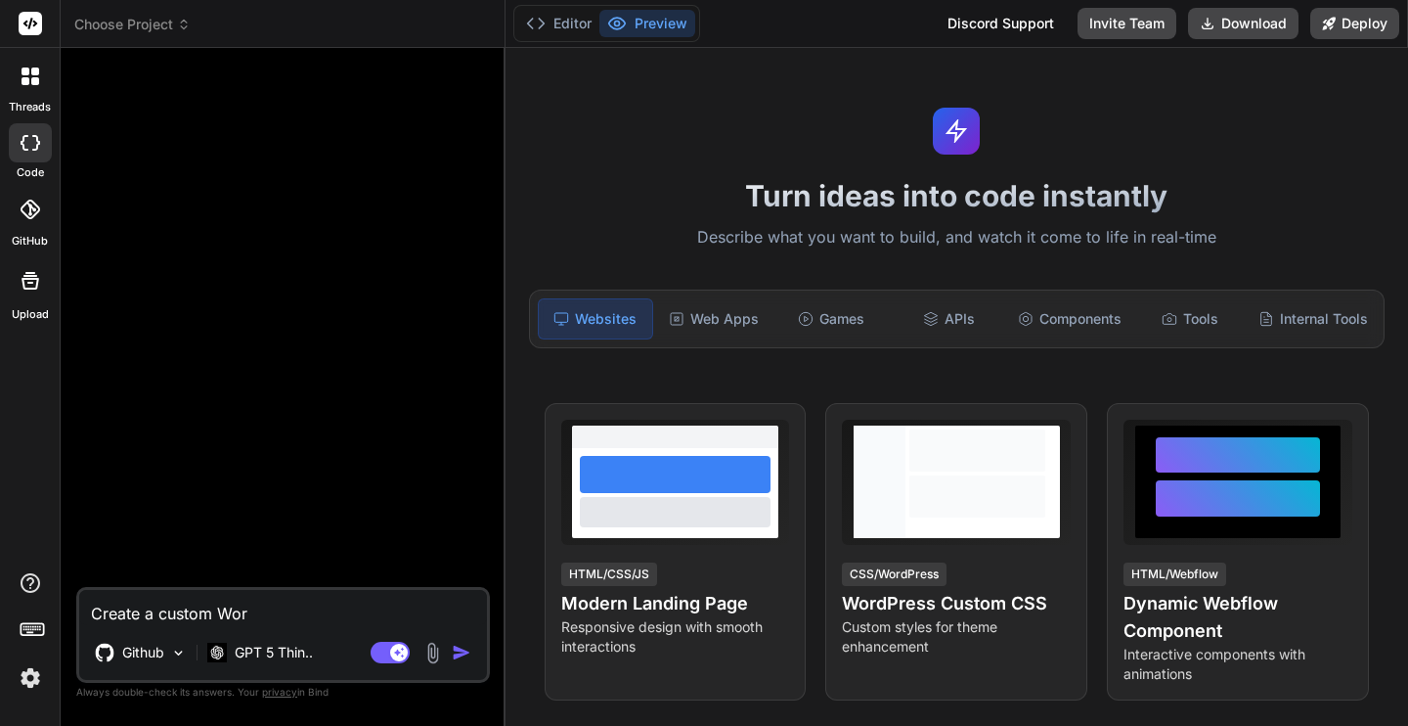
type textarea "Create a custom Word"
type textarea "x"
type textarea "Create a custom Wordp"
type textarea "x"
type textarea "Create a custom Wordpr"
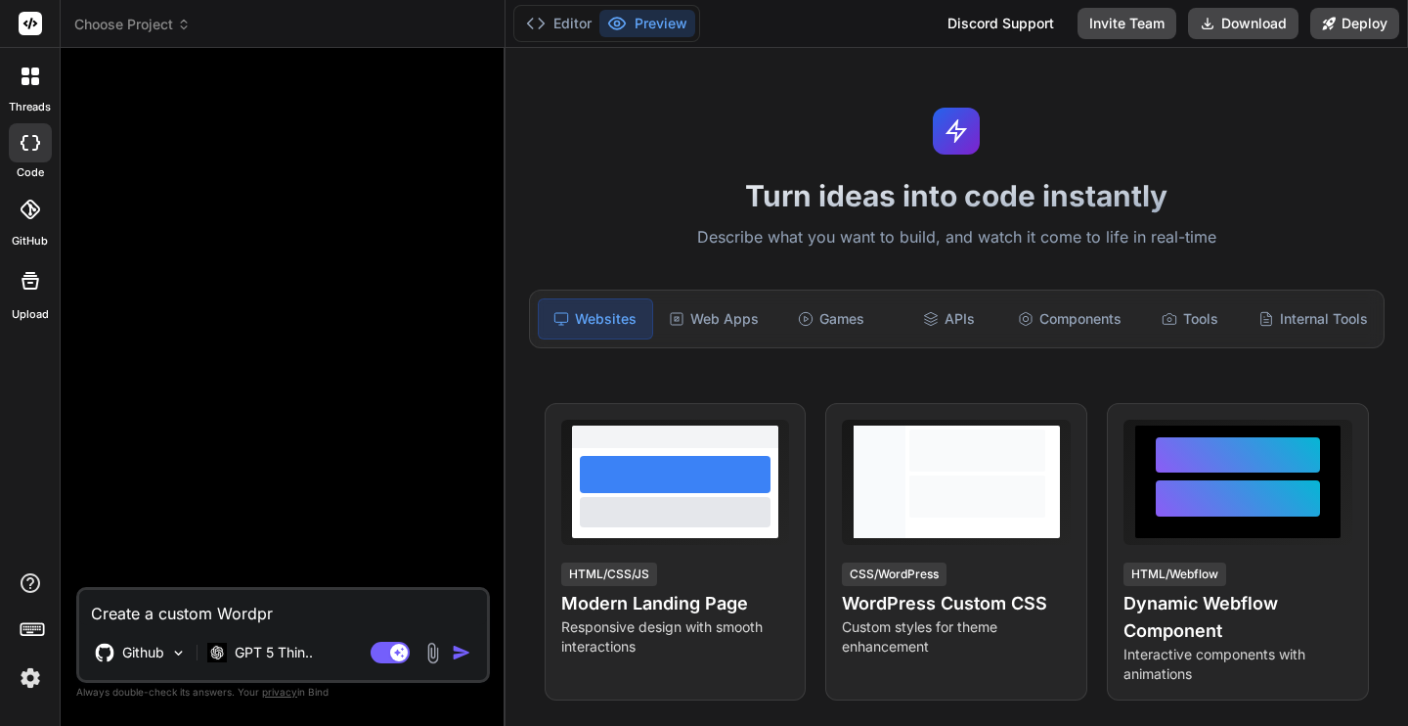
type textarea "x"
type textarea "Create a custom Wordpre"
type textarea "x"
type textarea "Create a custom Wordpres"
type textarea "x"
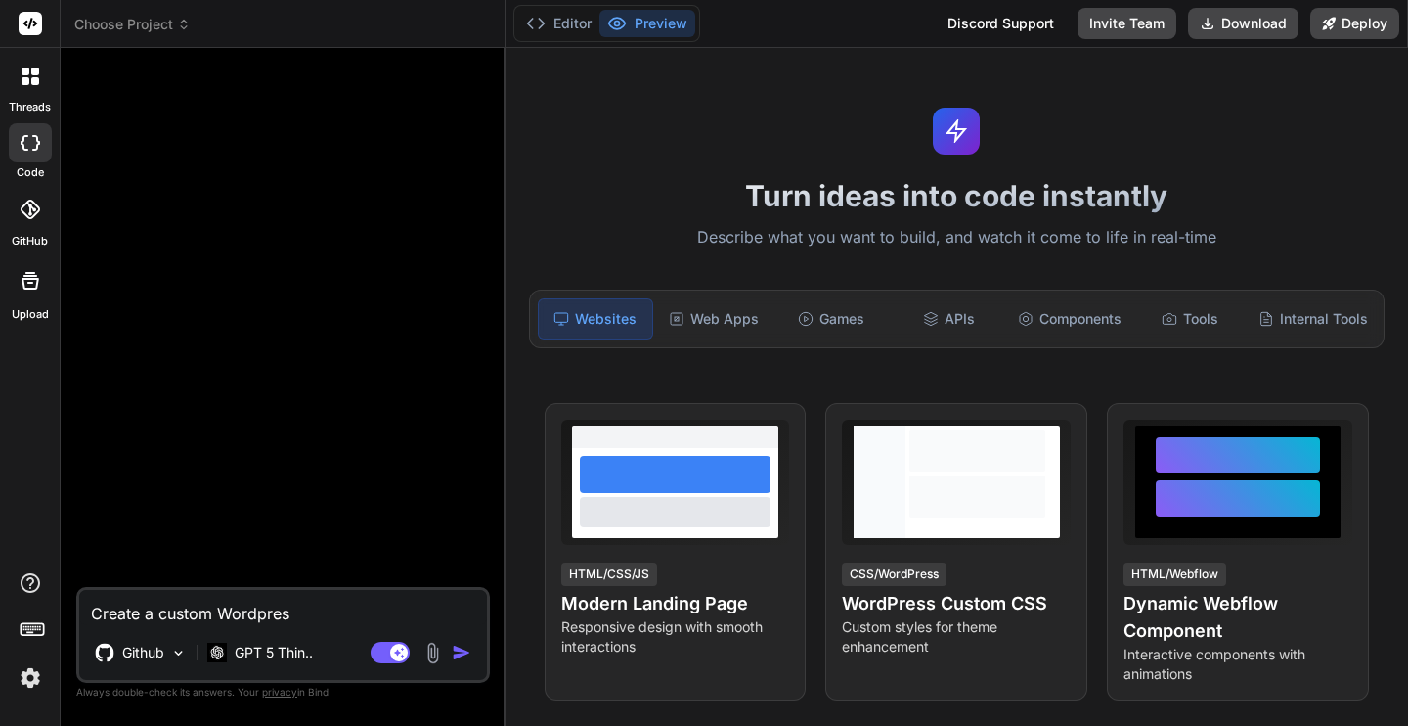
type textarea "Create a custom Wordpress"
type textarea "x"
type textarea "Create a custom Wordpress"
type textarea "x"
type textarea "Create a custom Wordpress p"
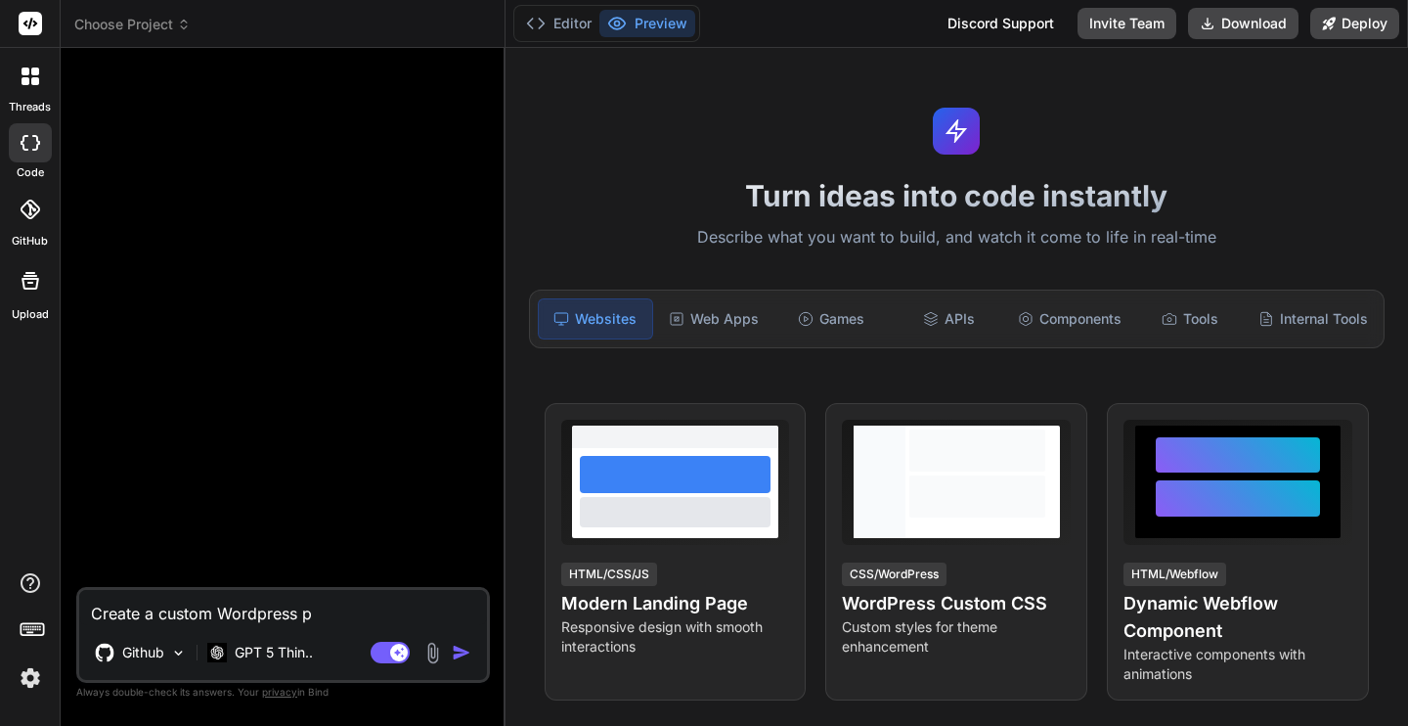
type textarea "x"
type textarea "Create a custom Wordpress pl"
type textarea "x"
type textarea "Create a custom Wordpress plug"
type textarea "x"
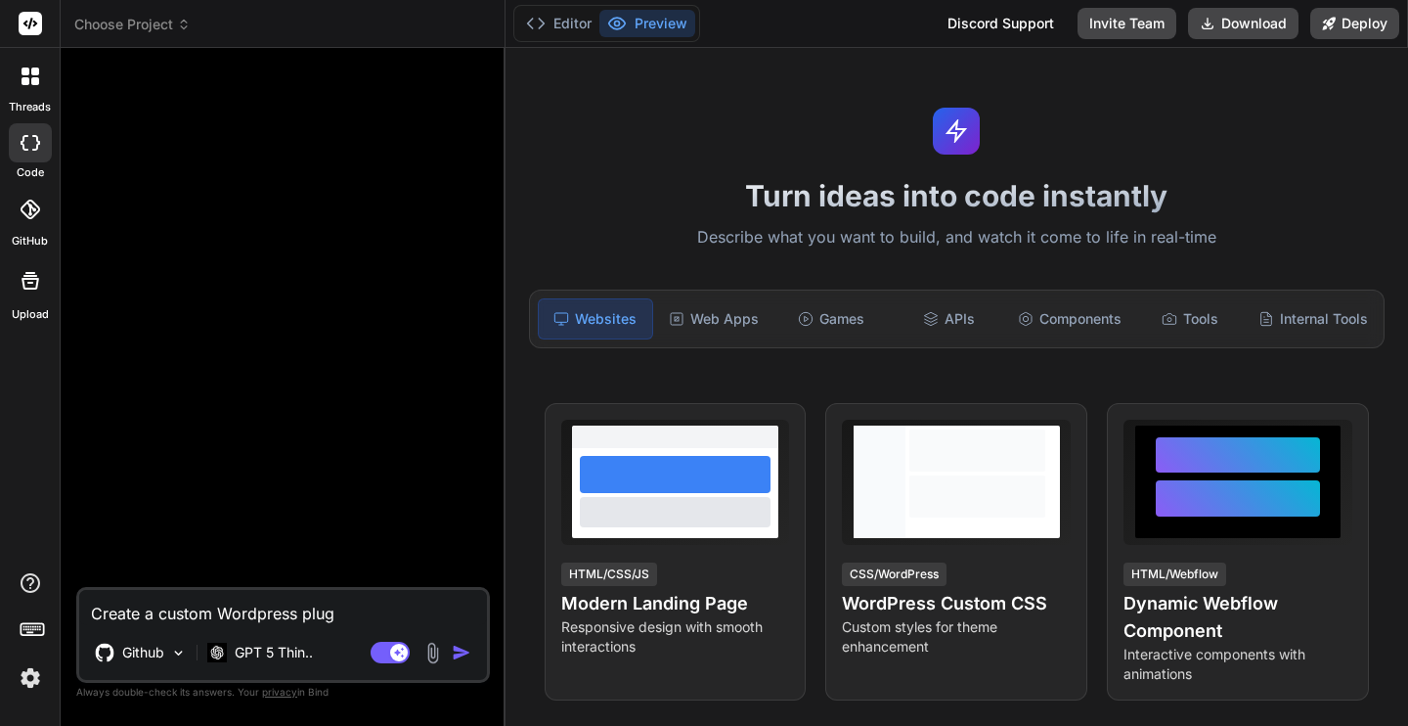
type textarea "Create a custom Wordpress plugi"
type textarea "x"
type textarea "Create a custom Wordpress plugin"
type textarea "x"
type textarea "Create a custom Wordpress plugin"
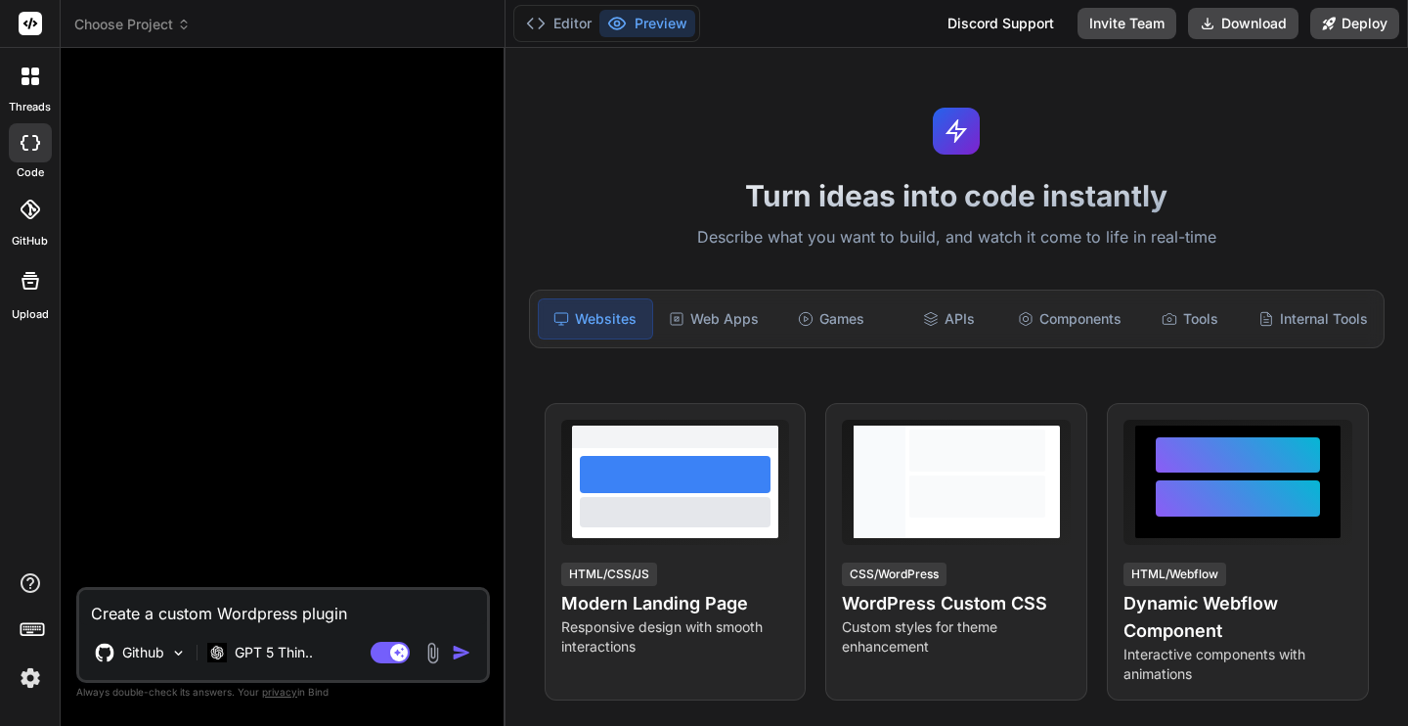
type textarea "x"
type textarea "Create a custom Wordpress plugin t"
type textarea "x"
type textarea "Create a custom Wordpress plugin th"
type textarea "x"
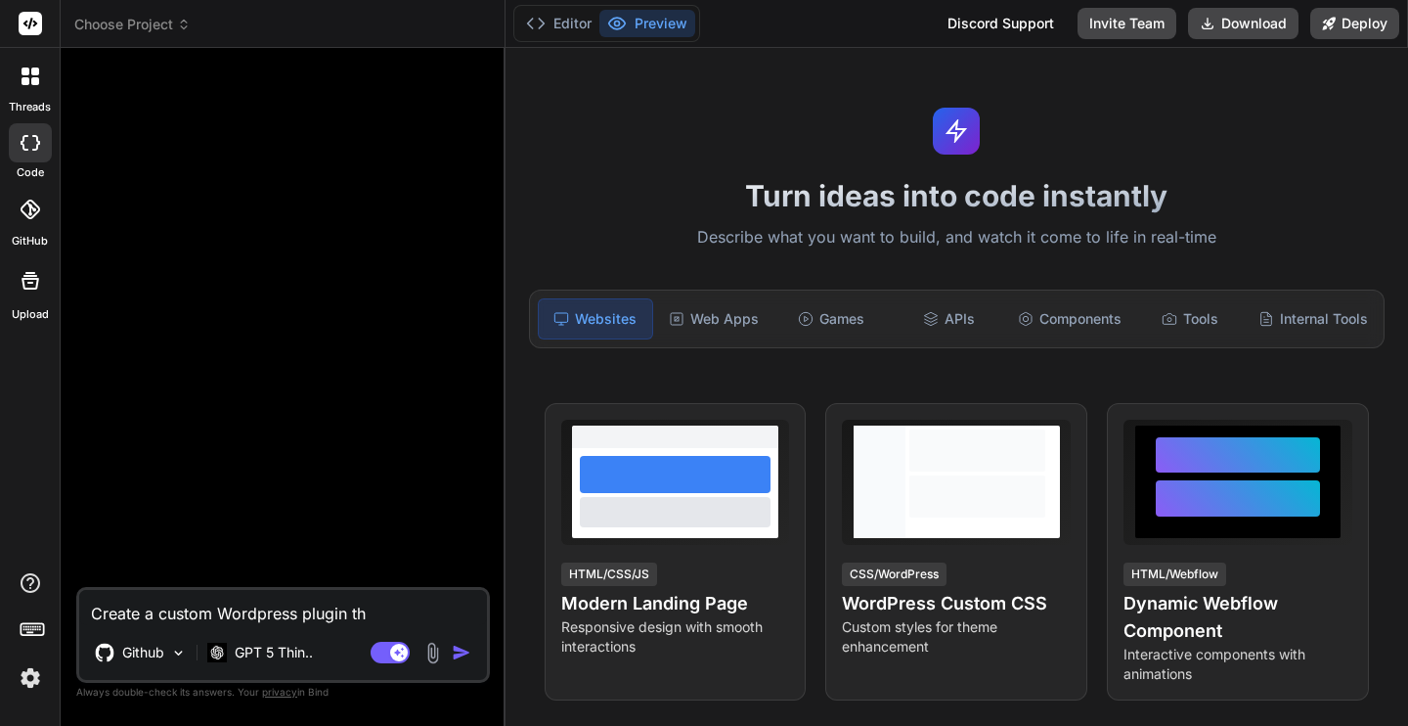
type textarea "Create a custom Wordpress plugin tha"
type textarea "x"
type textarea "Create a custom Wordpress plugin that"
type textarea "x"
type textarea "Create a custom Wordpress plugin that a"
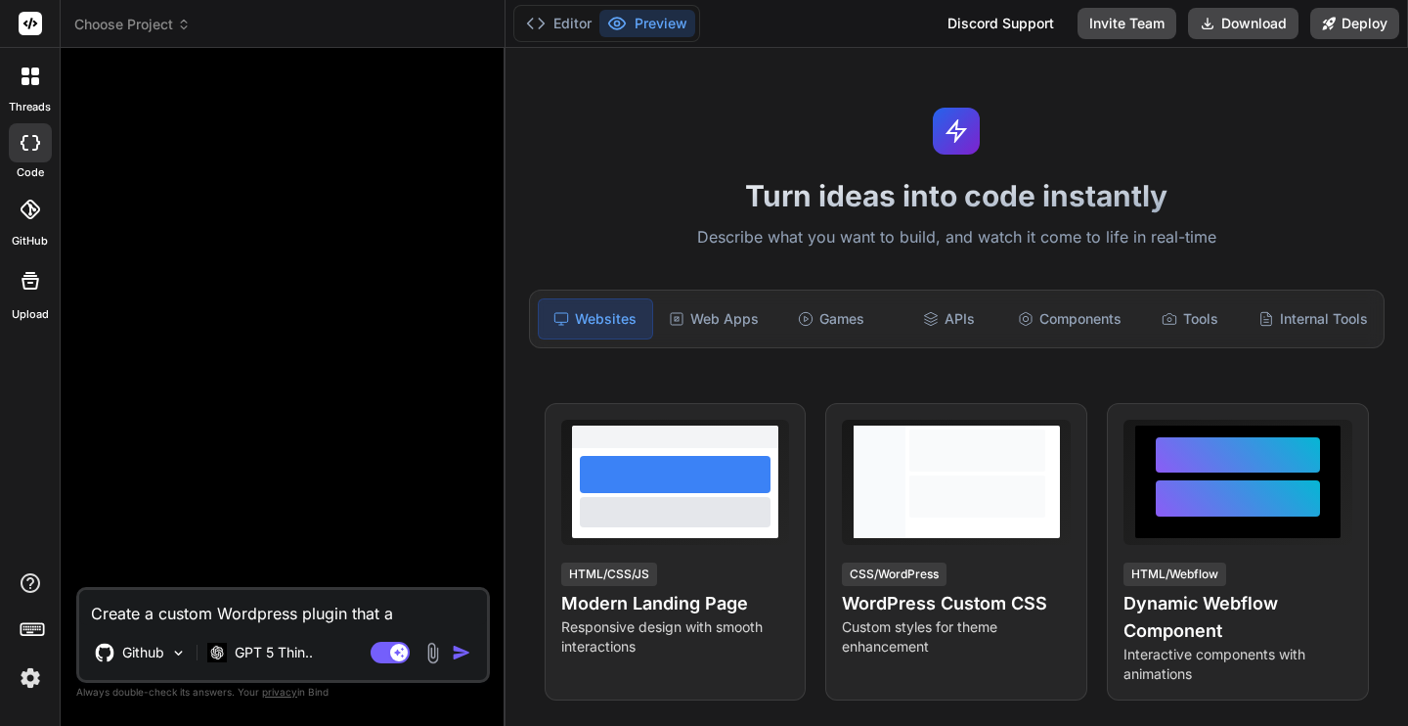
type textarea "x"
type textarea "Create a custom Wordpress plugin that al"
type textarea "x"
type textarea "Create a custom Wordpress plugin that all"
type textarea "x"
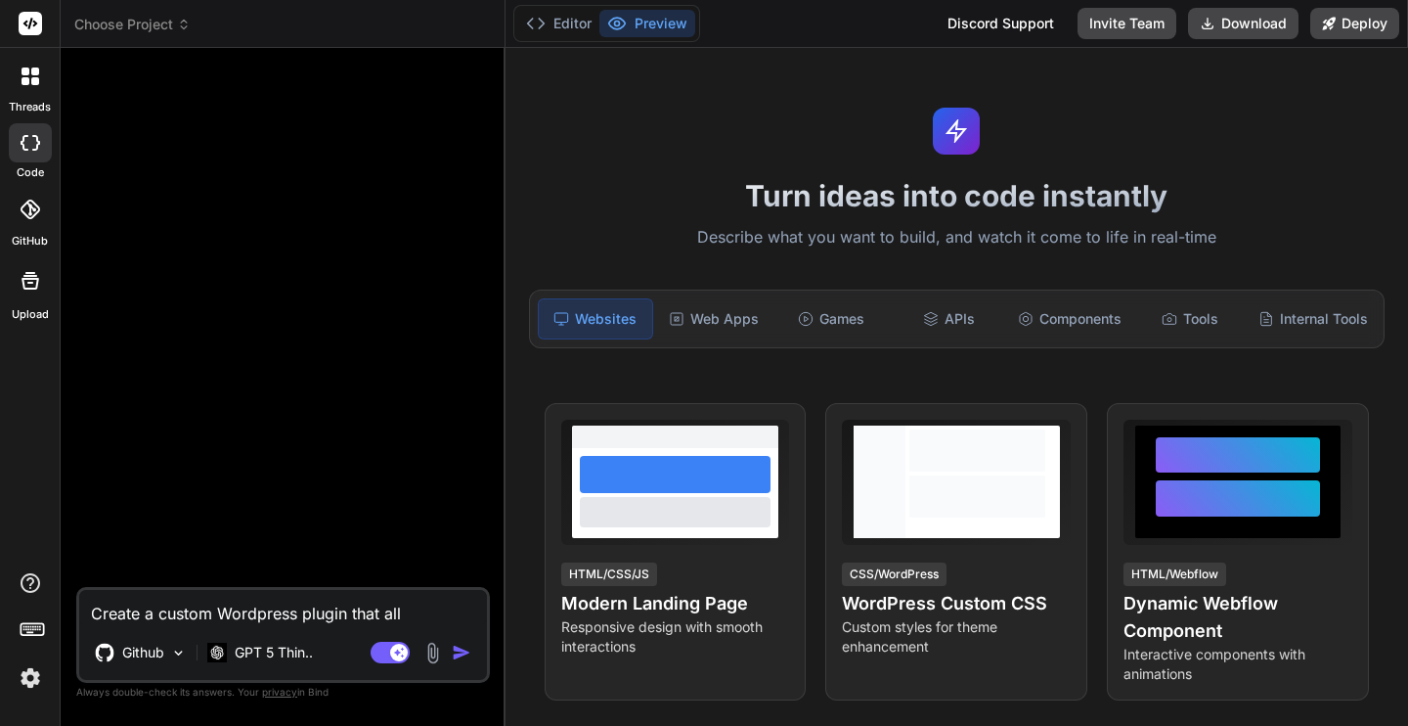
type textarea "Create a custom Wordpress plugin that al"
type textarea "x"
type textarea "Create a custom Wordpress plugin that all"
type textarea "x"
type textarea "Create a custom Wordpress plugin that allo"
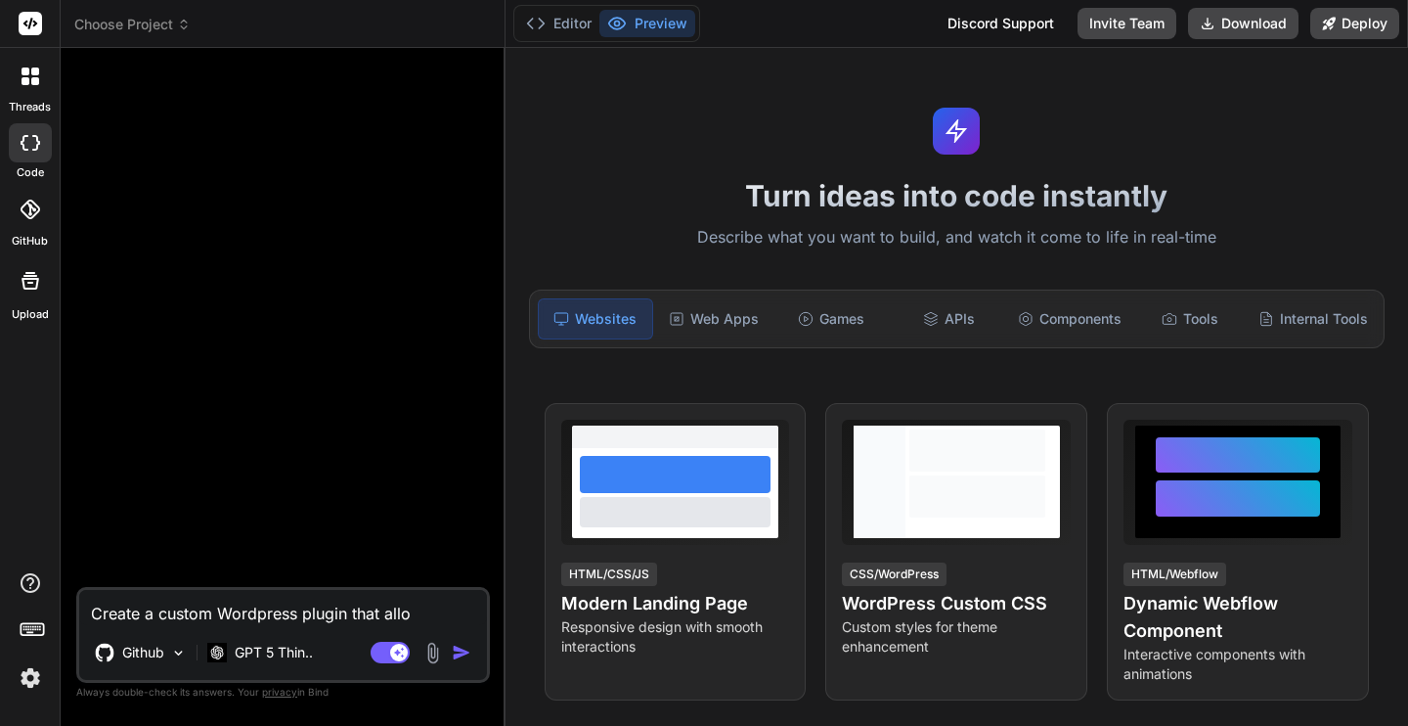
type textarea "x"
type textarea "Create a custom Wordpress plugin that allow"
type textarea "x"
type textarea "Create a custom Wordpress plugin that allows"
type textarea "x"
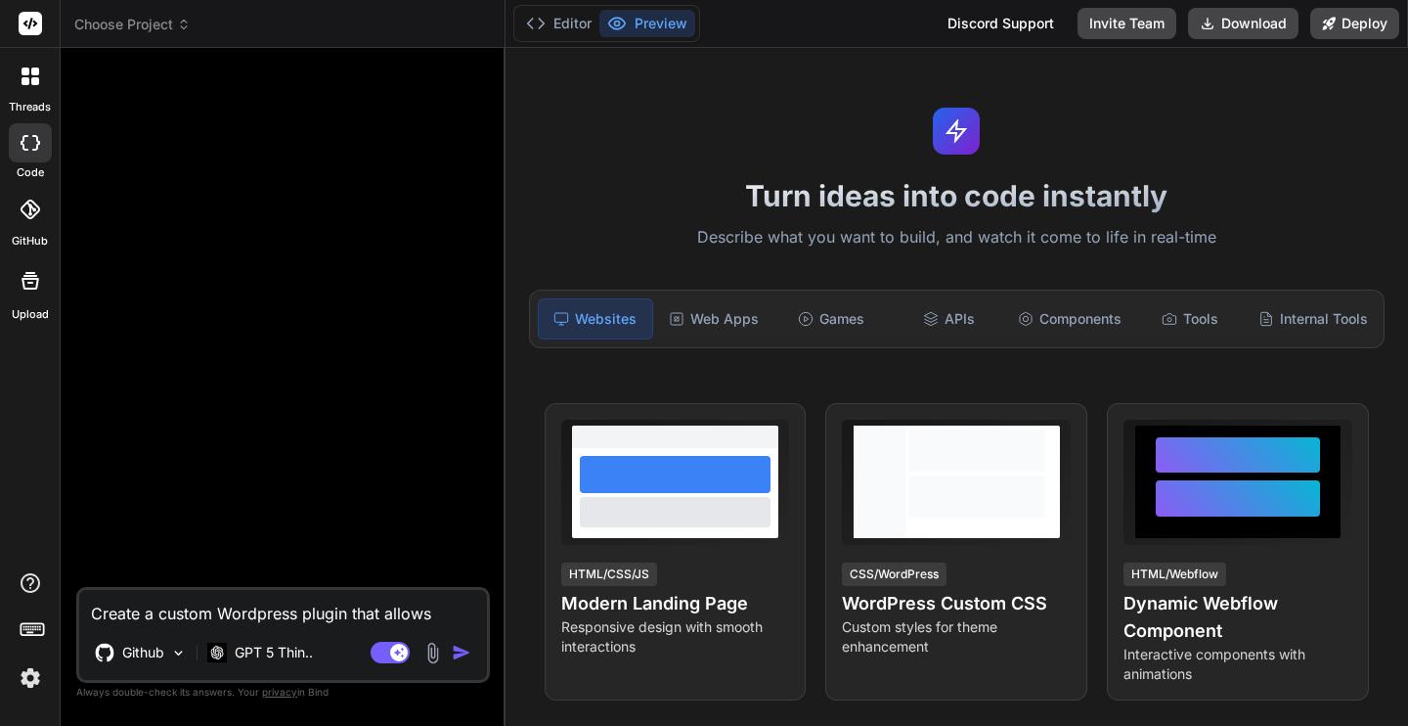
type textarea "Create a custom Wordpress plugin that allows u"
type textarea "x"
type textarea "Create a custom Wordpress plugin that allows us"
type textarea "x"
type textarea "Create a custom Wordpress plugin that allows use"
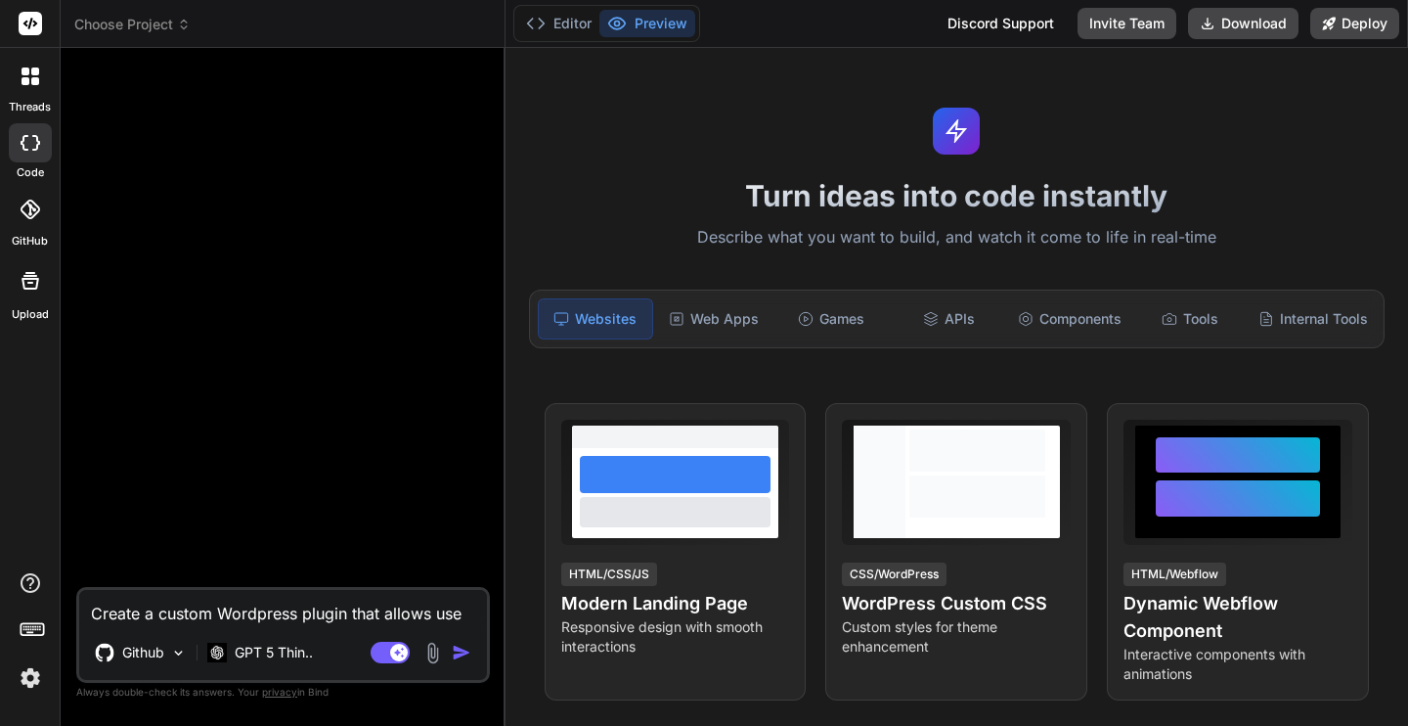
type textarea "x"
type textarea "Create a custom Wordpress plugin that allows user"
type textarea "x"
type textarea "Create a custom Wordpress plugin that allows users"
type textarea "x"
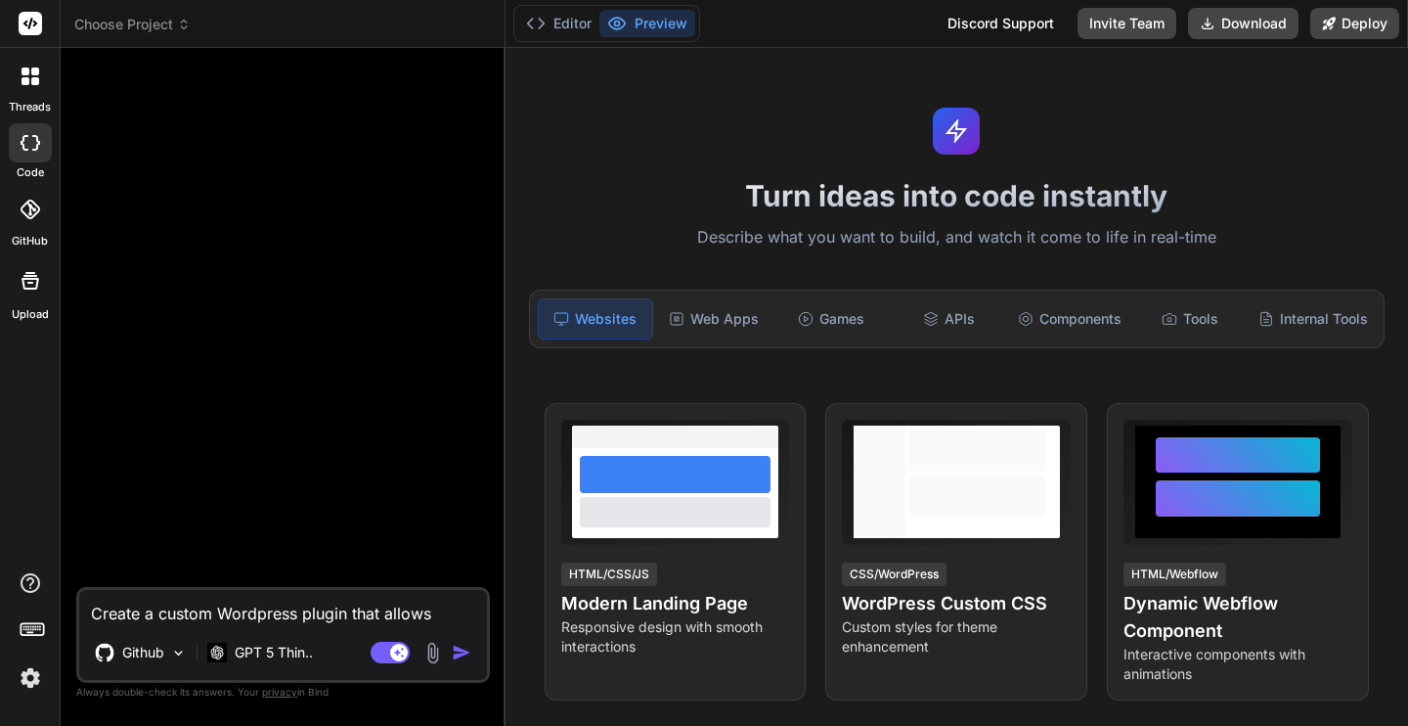
type textarea "Create a custom Wordpress plugin that allows users"
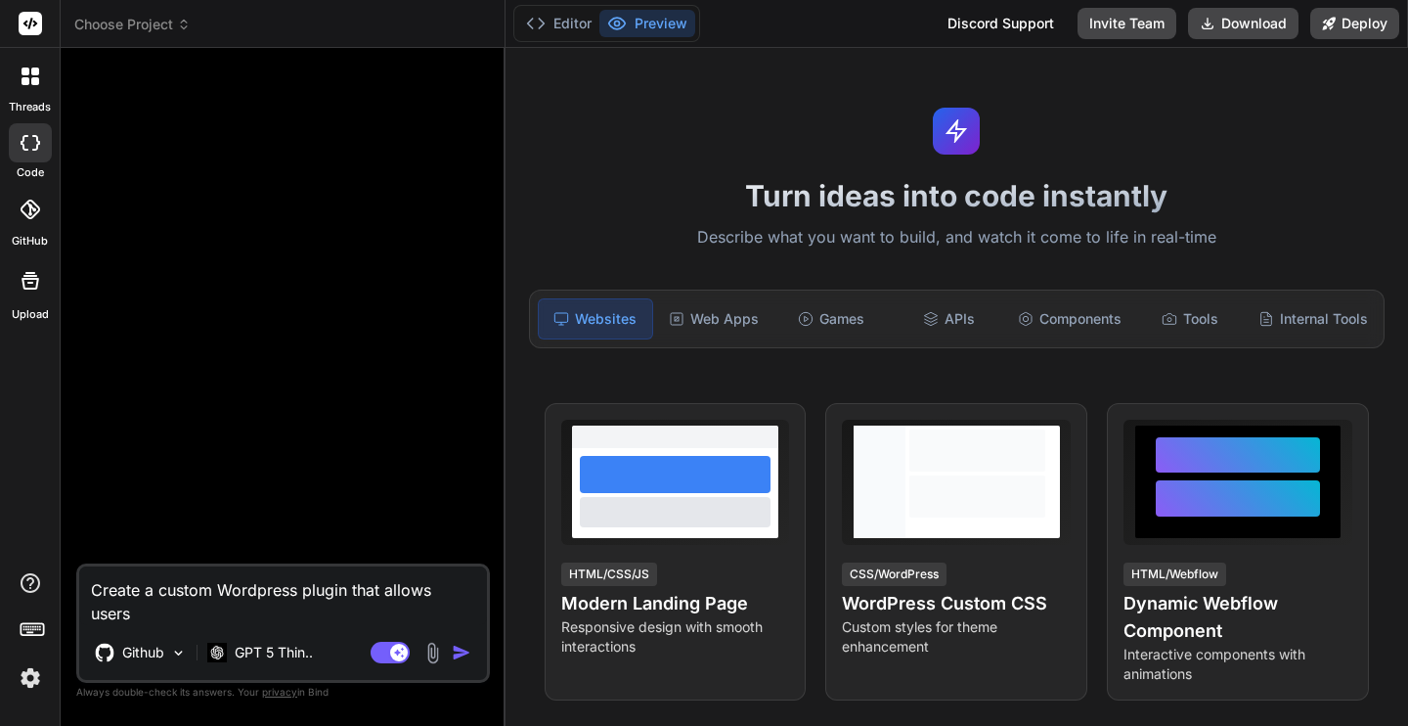
type textarea "x"
type textarea "Create a custom Wordpress plugin that allows users t"
type textarea "x"
type textarea "Create a custom Wordpress plugin that allows users to"
type textarea "x"
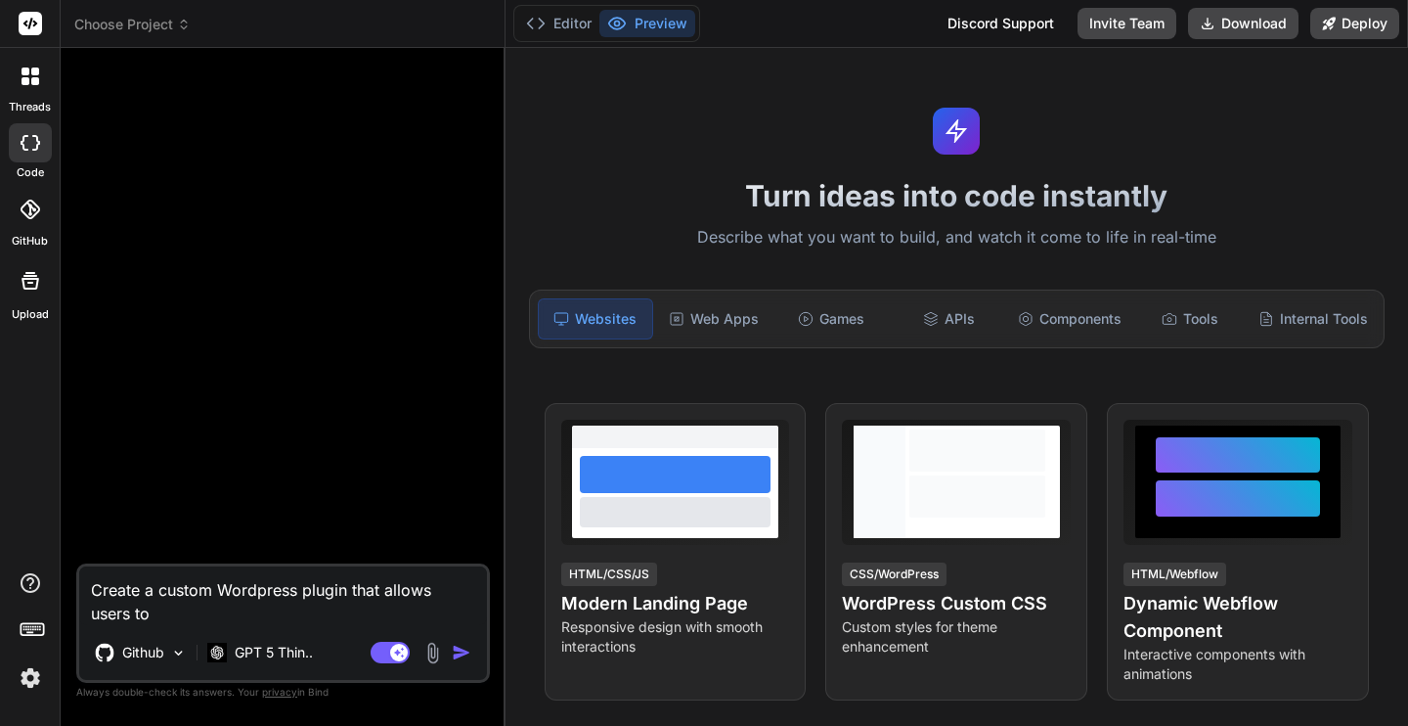
type textarea "Create a custom Wordpress plugin that allows users to"
type textarea "x"
type textarea "Create a custom Wordpress plugin that allows users to l"
type textarea "x"
type textarea "Create a custom Wordpress plugin that allows users to lo"
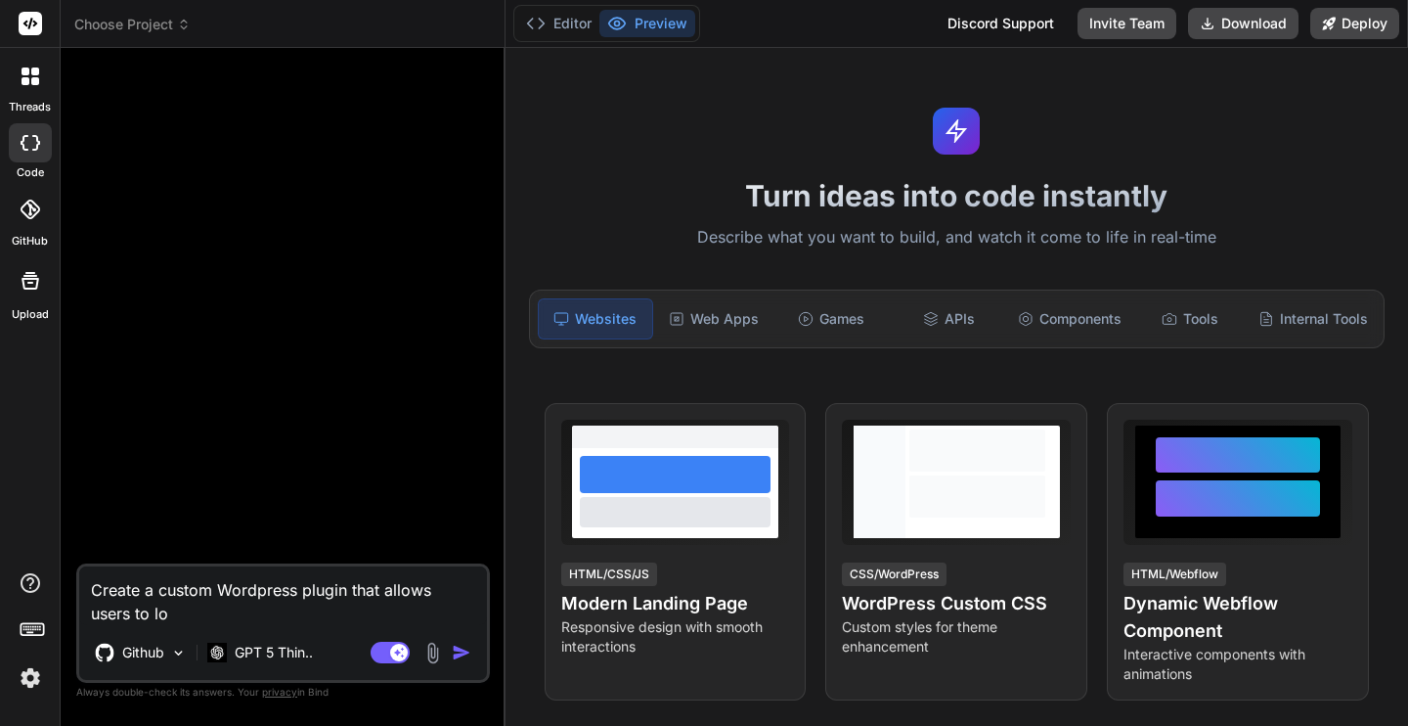
type textarea "x"
type textarea "Create a custom Wordpress plugin that allows users to logi"
type textarea "x"
type textarea "Create a custom Wordpress plugin that allows users to login"
type textarea "x"
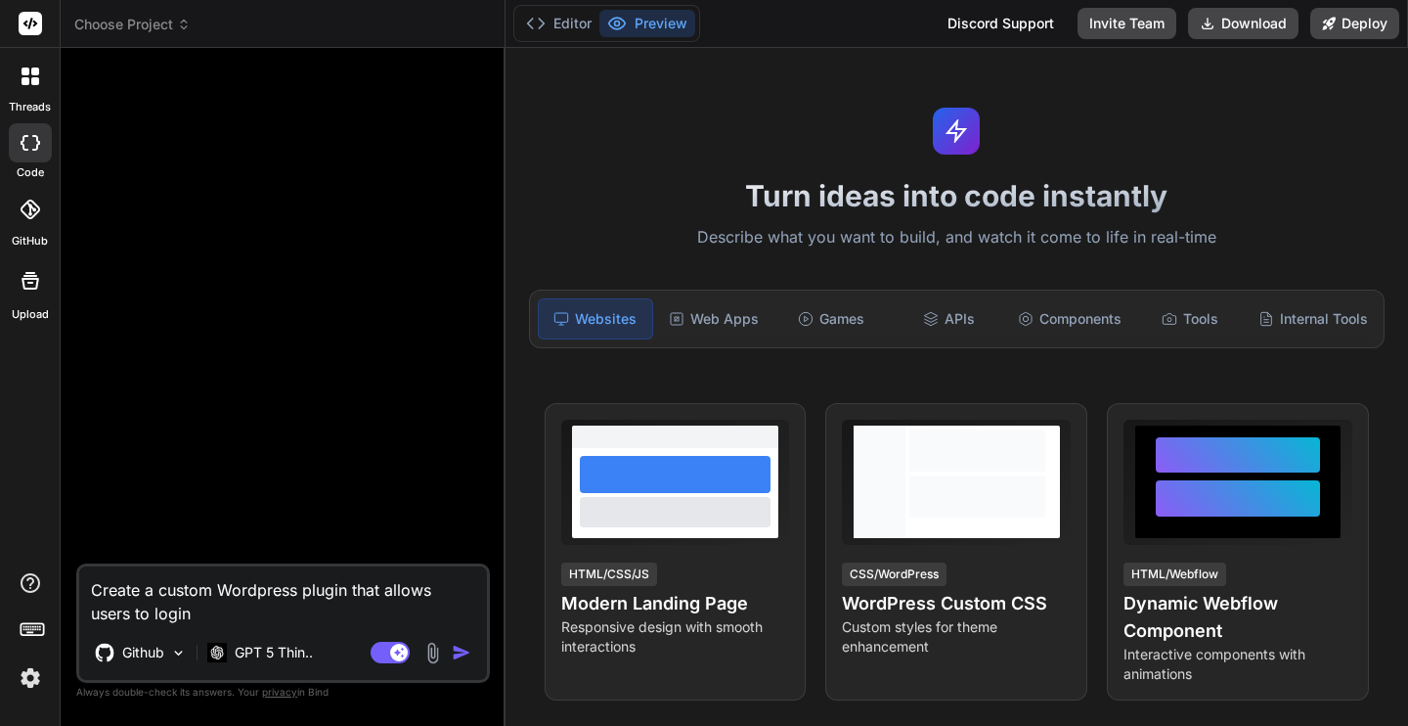
type textarea "Create a custom Wordpress plugin that allows users to login"
type textarea "x"
type textarea "Create a custom Wordpress plugin that allows users to login v"
type textarea "x"
type textarea "Create a custom Wordpress plugin that allows users to login vi"
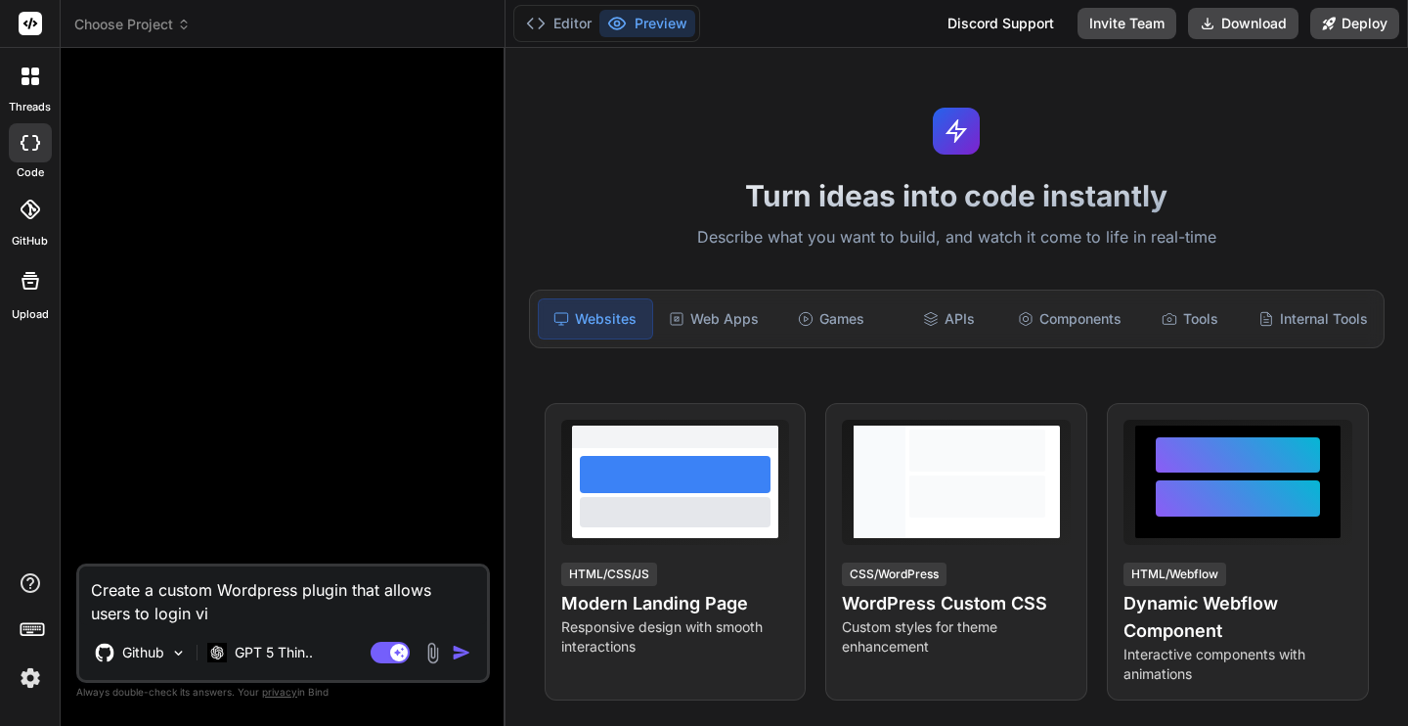
type textarea "x"
type textarea "Create a custom Wordpress plugin that allows users to login via"
type textarea "x"
type textarea "Create a custom Wordpress plugin that allows users to login via"
type textarea "x"
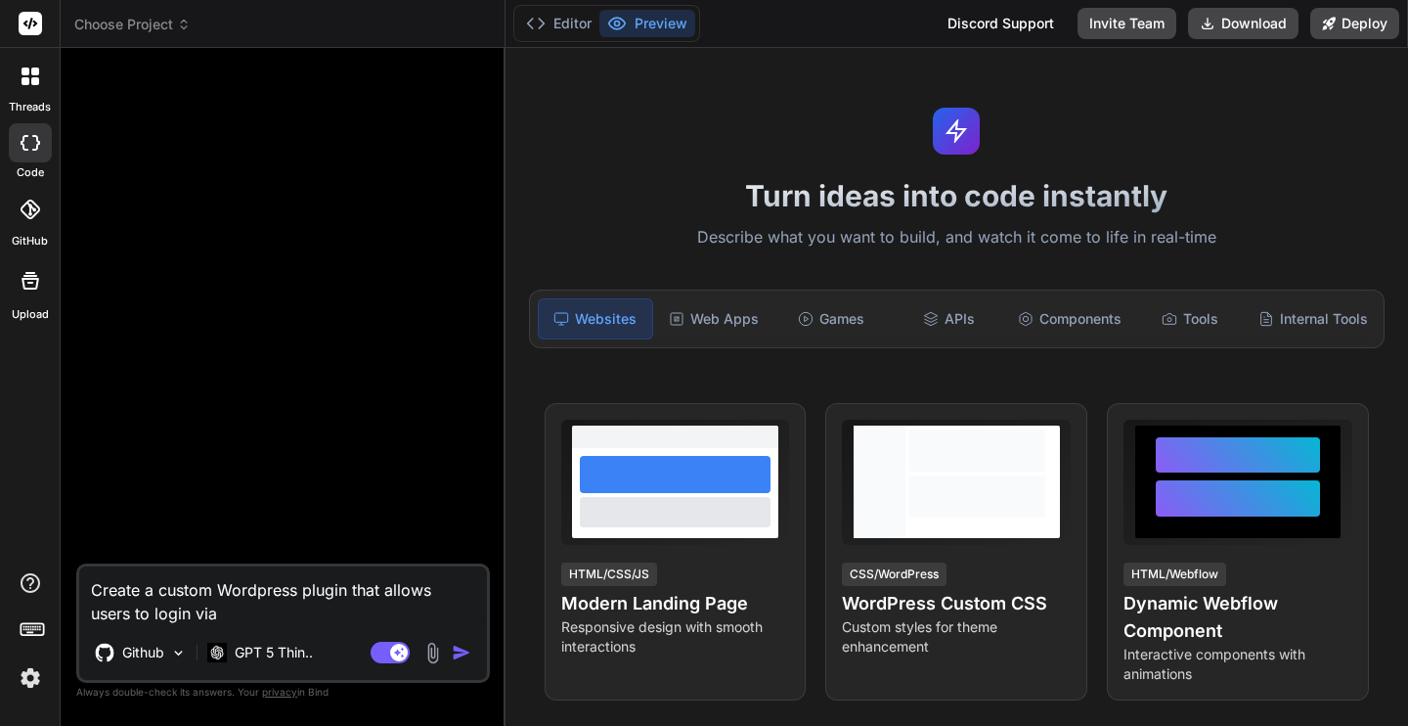
type textarea "Create a custom Wordpress plugin that allows users to login via t"
type textarea "x"
type textarea "Create a custom Wordpress plugin that allows users to login via the"
type textarea "x"
type textarea "Create a custom Wordpress plugin that allows users to login via the"
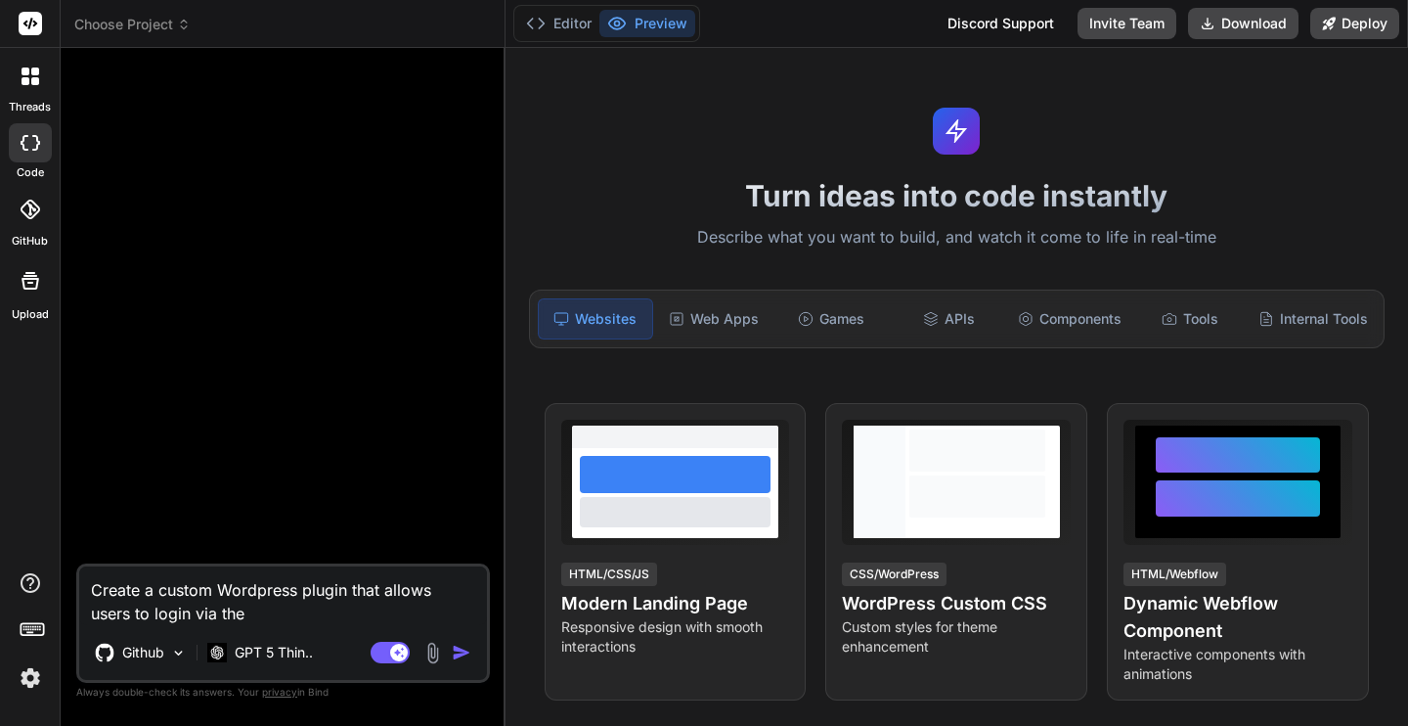
type textarea "x"
type textarea "Create a custom Wordpress plugin that allows users to login via the H"
type textarea "x"
type textarea "Create a custom Wordpress plugin that allows users to login via the He"
type textarea "x"
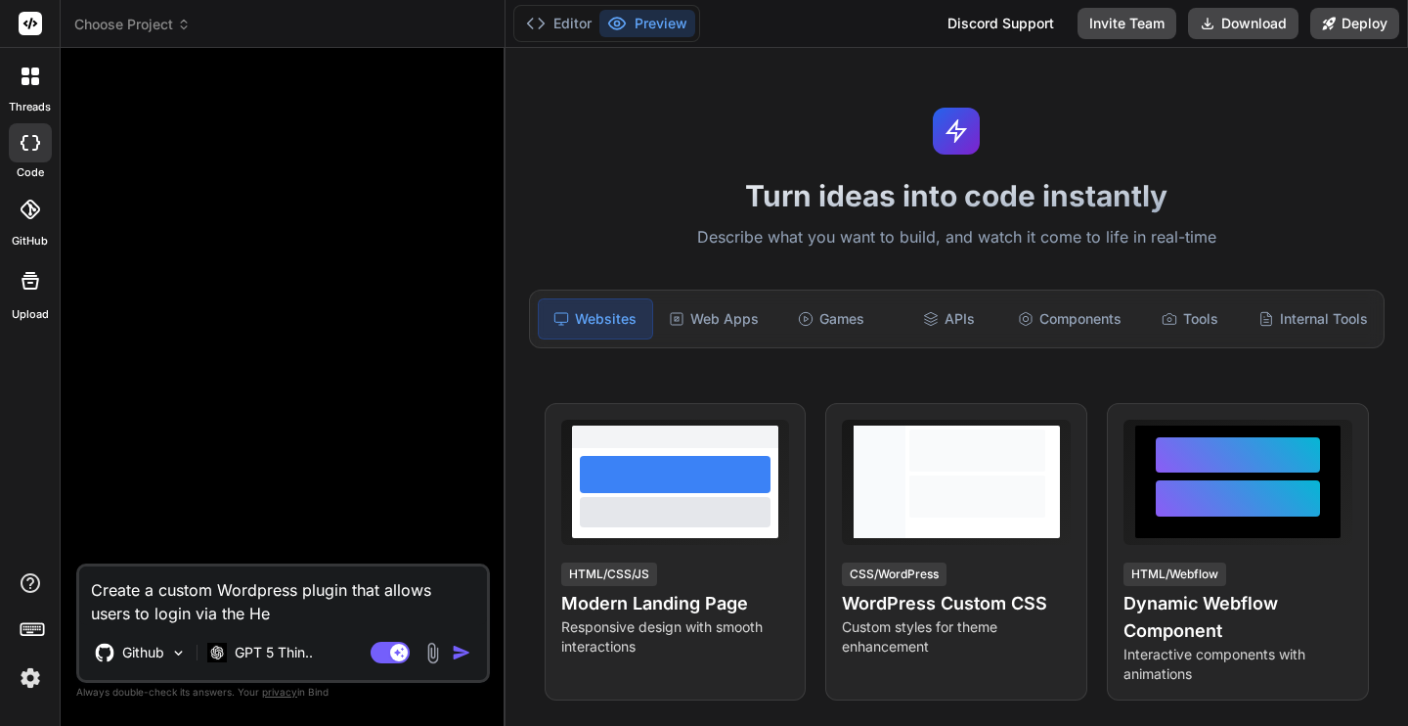
type textarea "Create a custom Wordpress plugin that allows users to login via the Hei"
type textarea "x"
type textarea "Create a custom Wordpress plugin that allows users to login via the Heis"
type textarea "x"
type textarea "Create a custom Wordpress plugin that allows users to login via the HeisS"
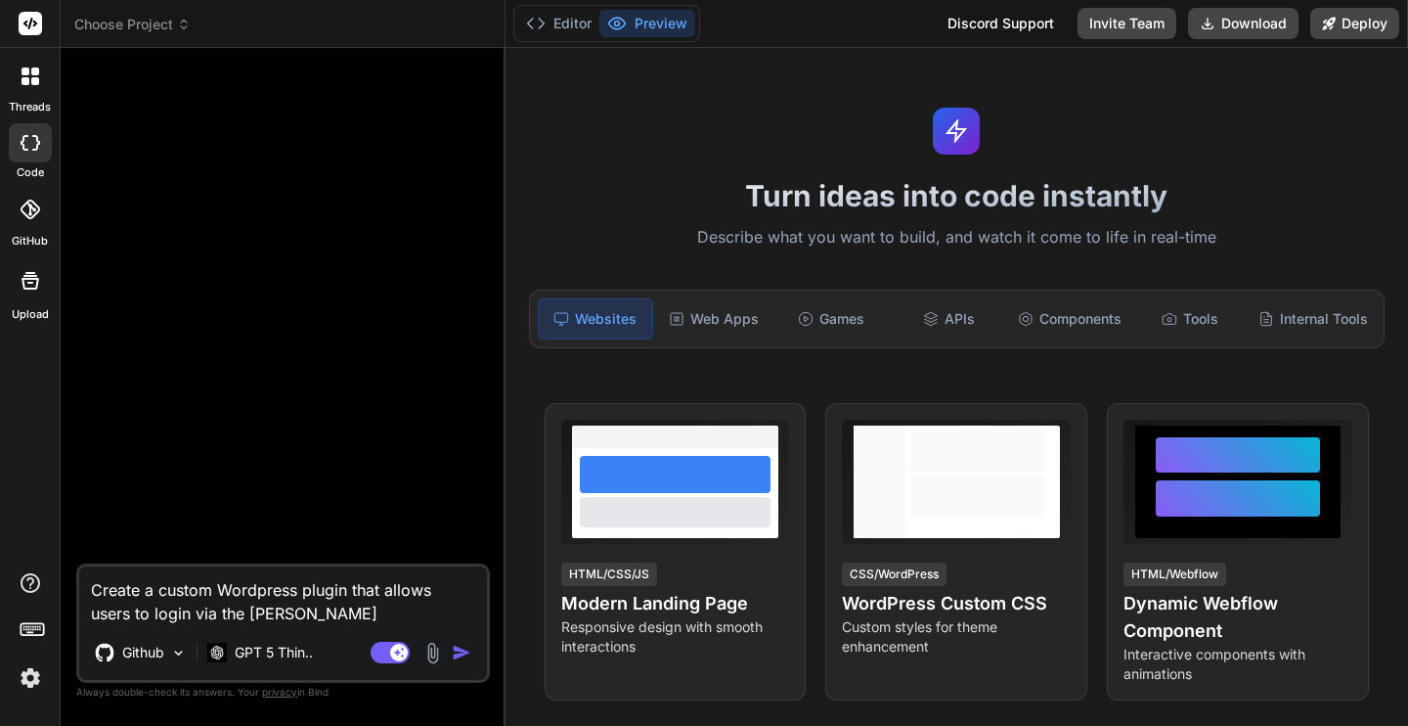
type textarea "x"
type textarea "Create a custom Wordpress plugin that allows users to login via the HeisSo"
type textarea "x"
type textarea "Create a custom Wordpress plugin that allows users to login via the HeisSoma"
type textarea "x"
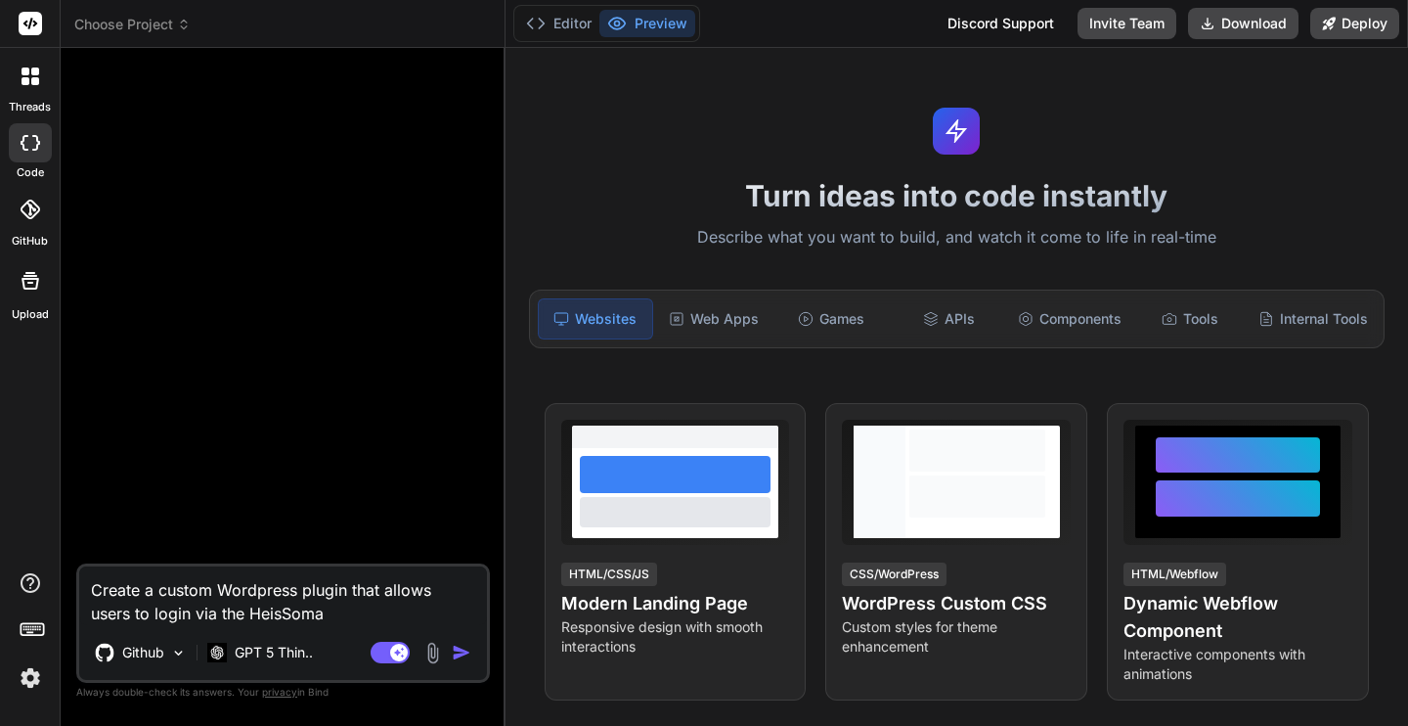
type textarea "Create a custom Wordpress plugin that allows users to login via the HeisSoma"
type textarea "x"
type textarea "Create a custom Wordpress plugin that allows users to login via the HeisSoma S"
type textarea "x"
type textarea "Create a custom Wordpress plugin that allows users to login via the HeisSoma SSO"
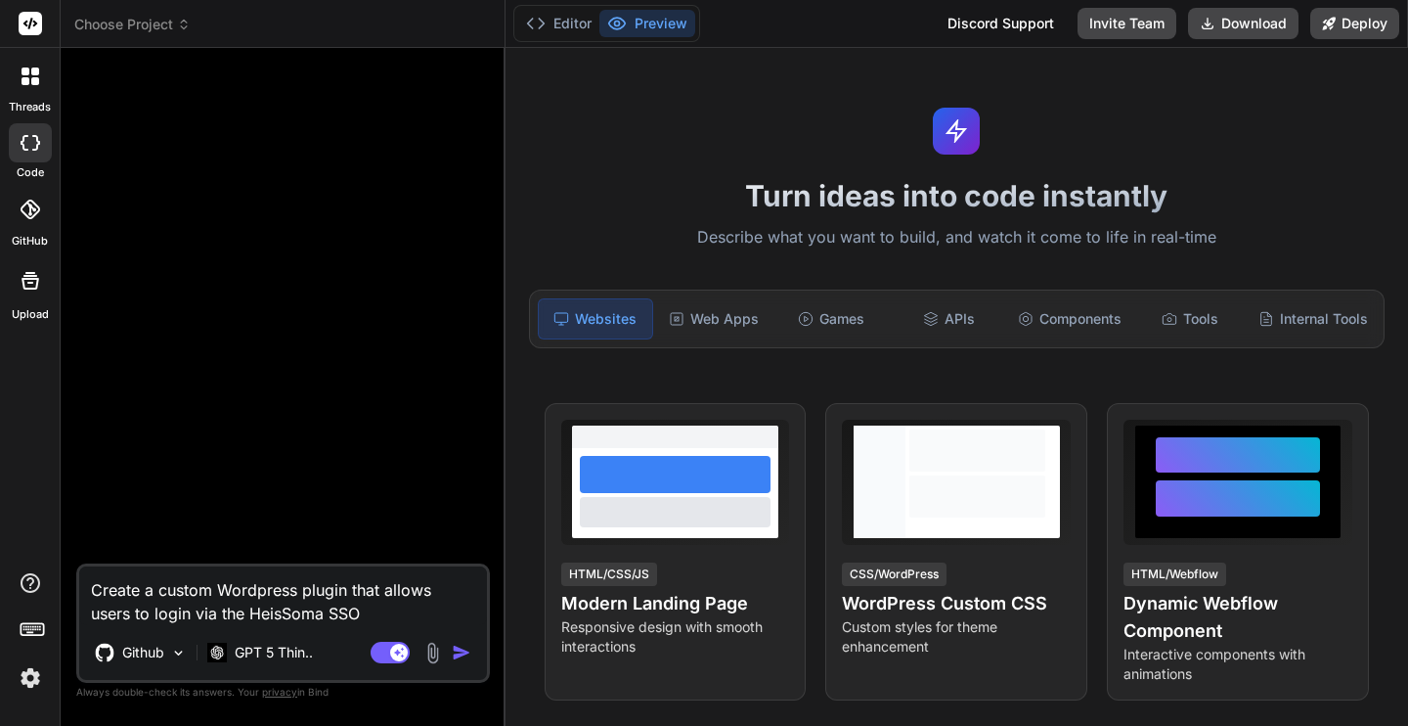
type textarea "x"
type textarea "Create a custom Wordpress plugin that allows users to login via the HeisSoma SSO"
type textarea "x"
type textarea "Create a custom Wordpress plugin that allows users to login via the HeisSoma SS…"
type textarea "x"
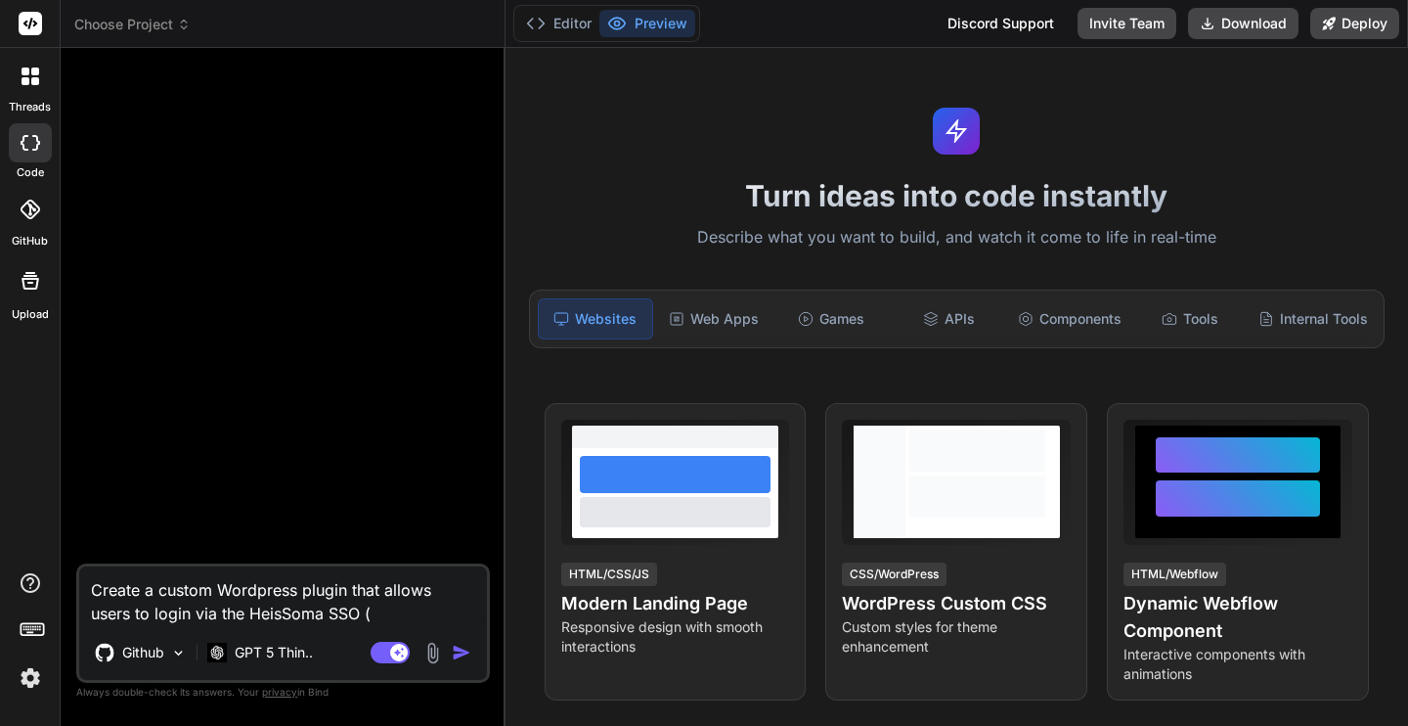
type textarea "Create a custom Wordpress plugin that allows users to login via the HeisSoma SS…"
type textarea "x"
type textarea "Create a custom Wordpress plugin that allows users to login via the HeisSoma SS…"
type textarea "x"
type textarea "Create a custom Wordpress plugin that allows users to login via the HeisSoma SS…"
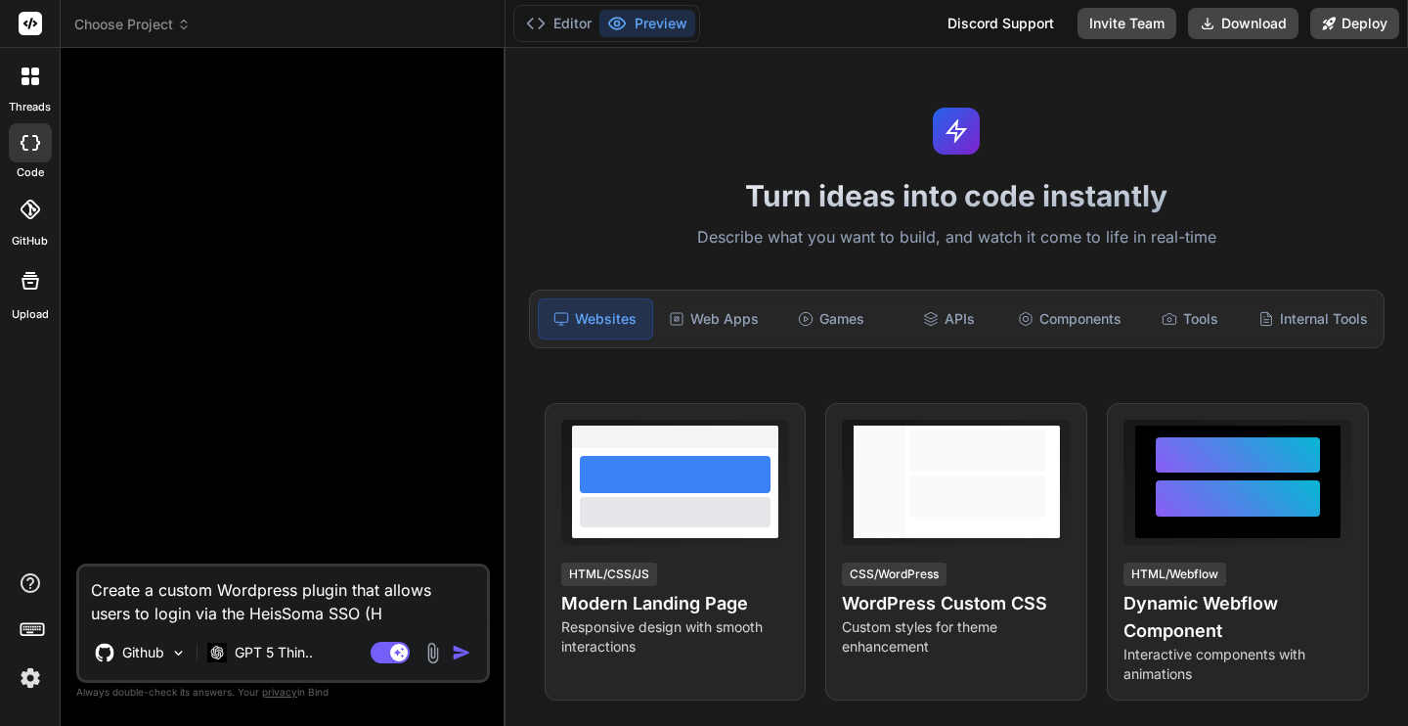
type textarea "x"
type textarea "Create a custom Wordpress plugin that allows users to login via the HeisSoma SS…"
type textarea "x"
type textarea "Create a custom Wordpress plugin that allows users to login via the HeisSoma SS…"
type textarea "x"
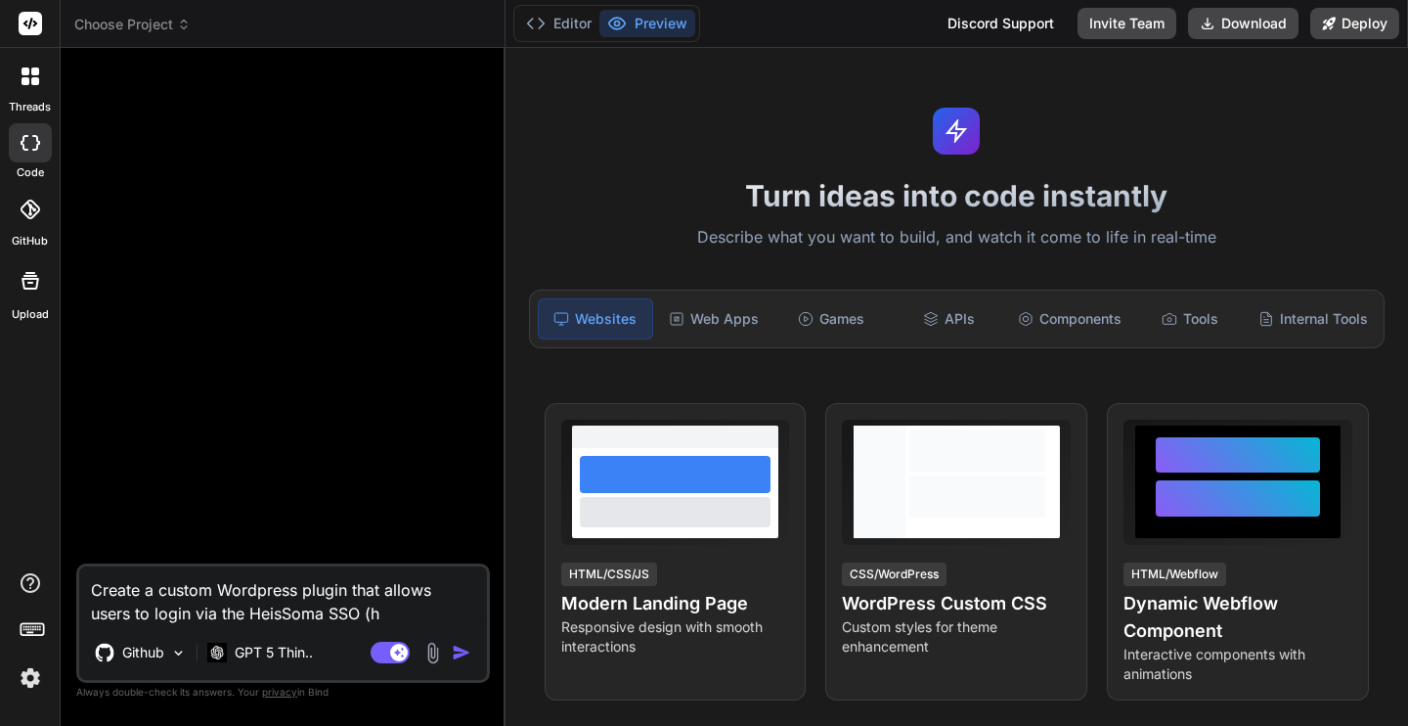
type textarea "Create a custom Wordpress plugin that allows users to login via the HeisSoma SS…"
type textarea "x"
type textarea "Create a custom Wordpress plugin that allows users to login via the HeisSoma SS…"
type textarea "x"
type textarea "Create a custom Wordpress plugin that allows users to login via the HeisSoma SS…"
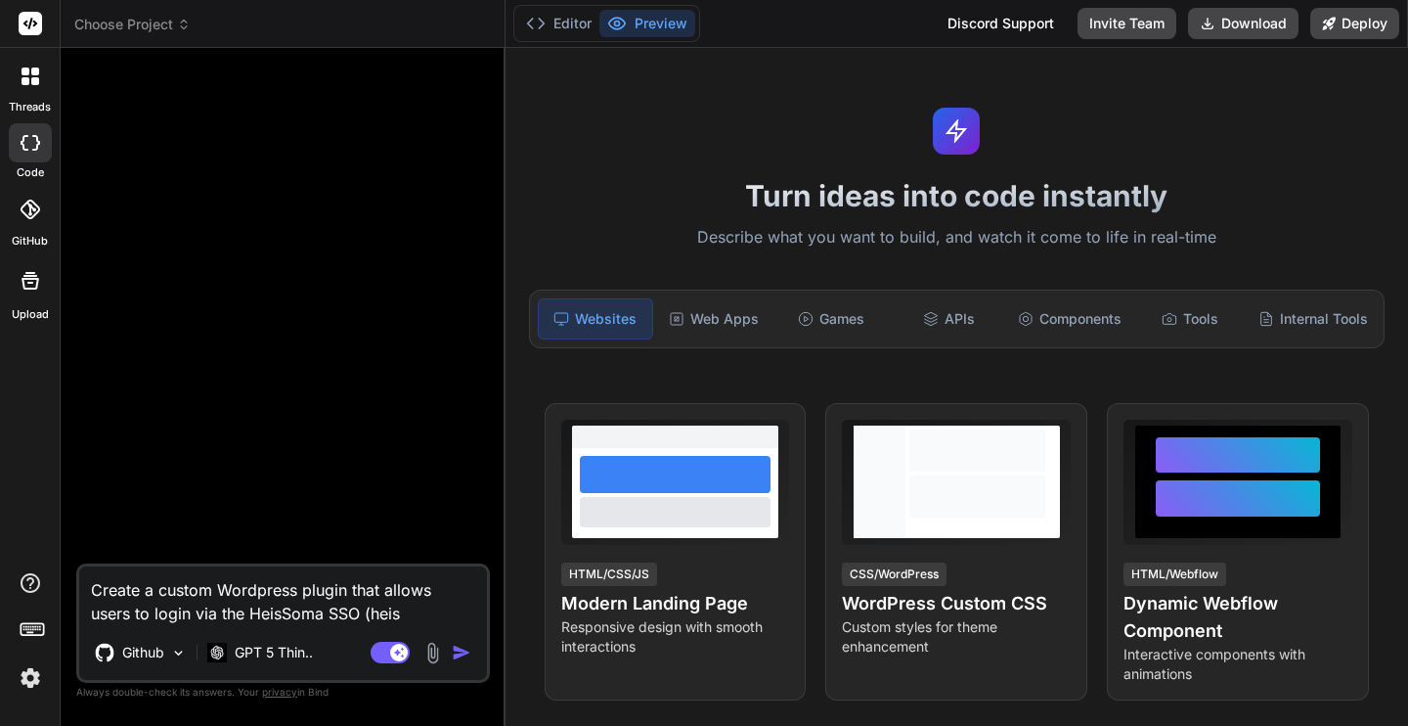
type textarea "x"
type textarea "Create a custom Wordpress plugin that allows users to login via the HeisSoma SS…"
type textarea "x"
type textarea "Create a custom Wordpress plugin that allows users to login via the HeisSoma SS…"
type textarea "x"
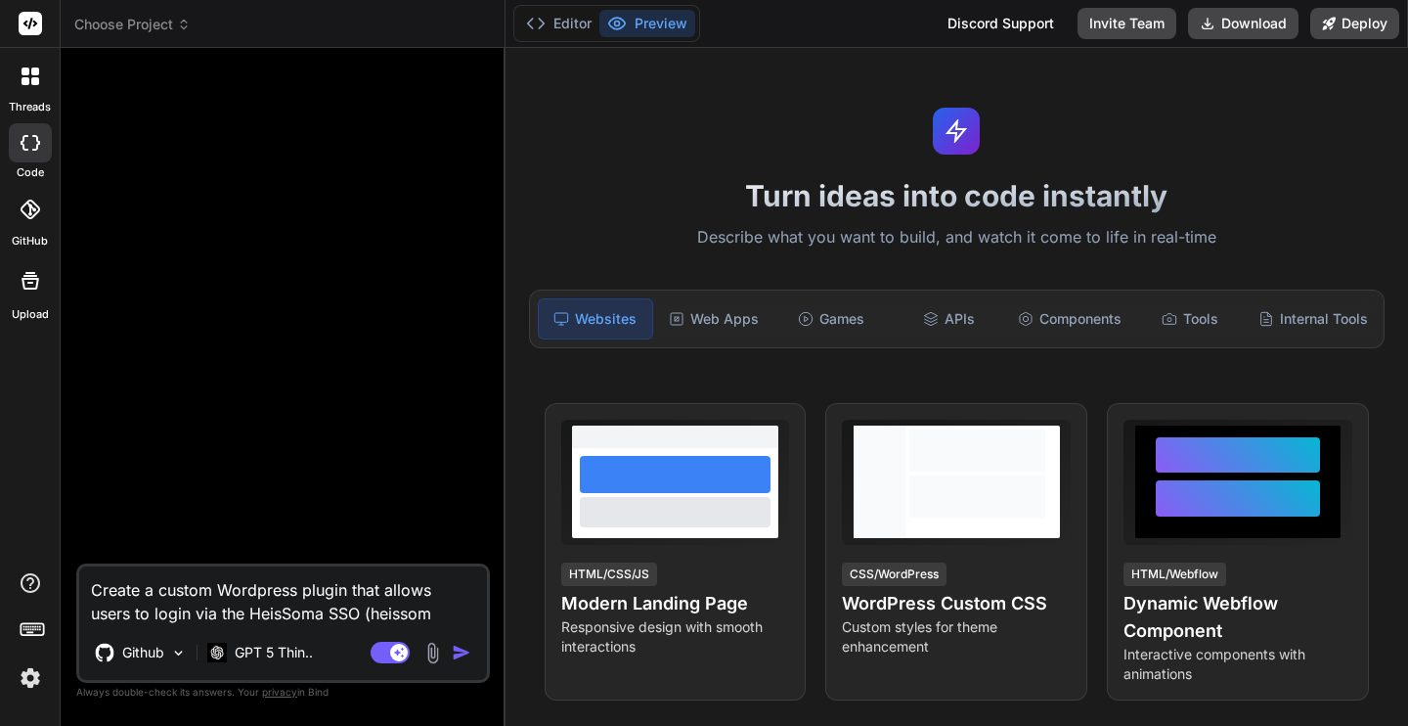
type textarea "Create a custom Wordpress plugin that allows users to login via the HeisSoma SS…"
type textarea "x"
type textarea "Create a custom Wordpress plugin that allows users to login via the HeisSoma SS…"
type textarea "x"
type textarea "Create a custom Wordpress plugin that allows users to login via the HeisSoma SS…"
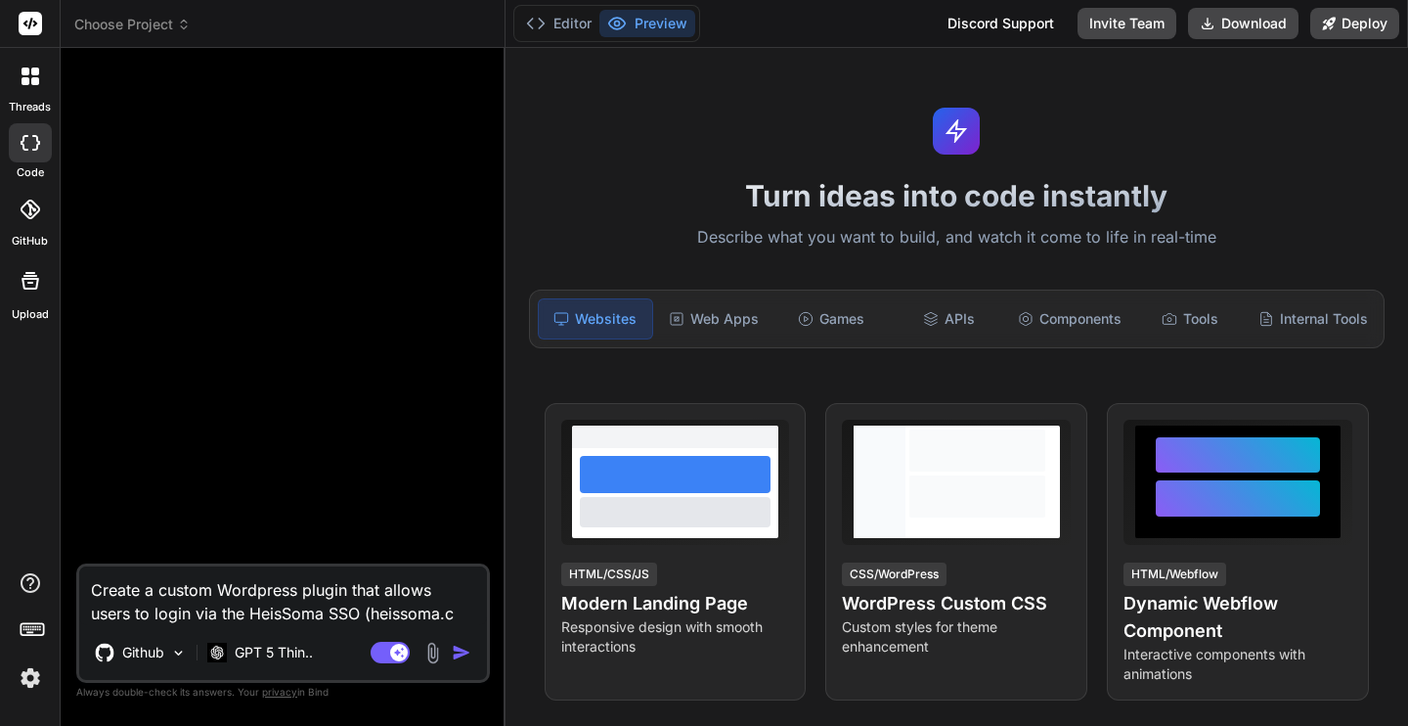
type textarea "x"
type textarea "Create a custom Wordpress plugin that allows users to login via the HeisSoma SS…"
type textarea "x"
type textarea "Create a custom Wordpress plugin that allows users to login via the HeisSoma SS…"
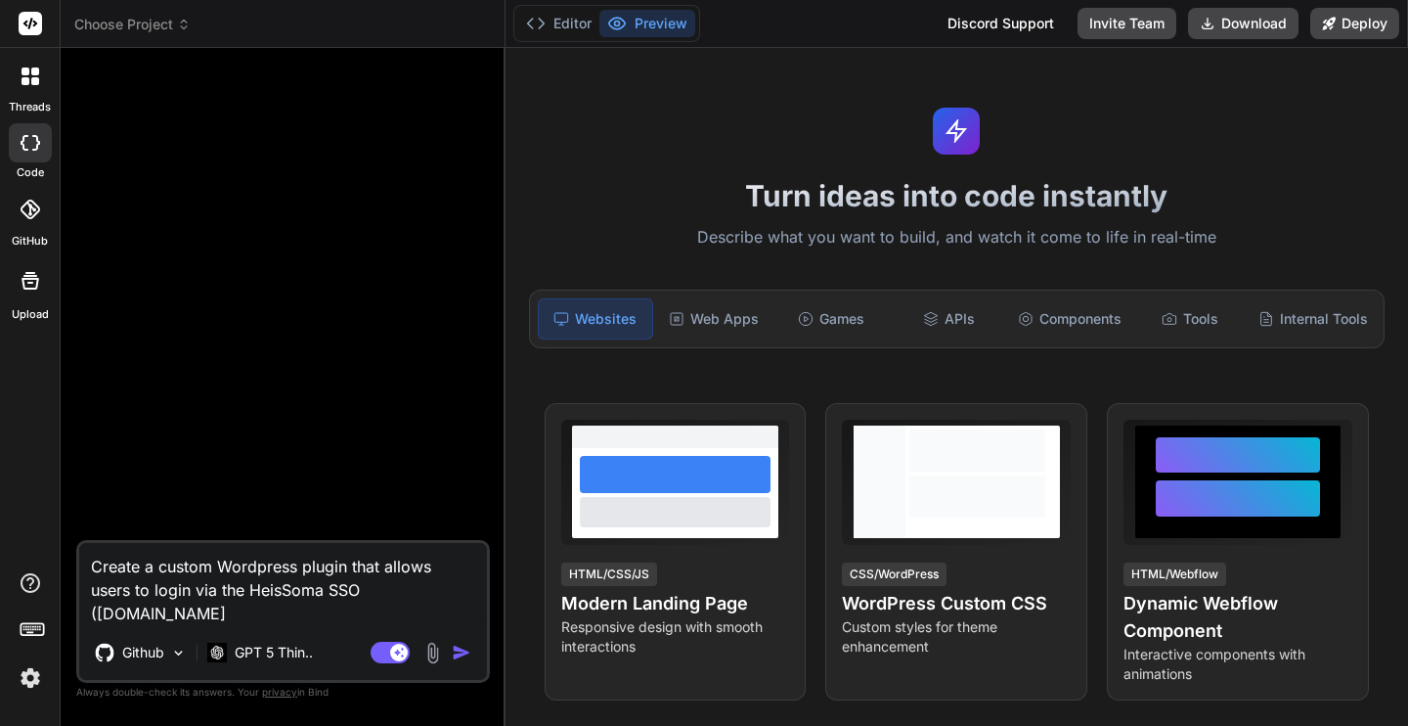
type textarea "x"
type textarea "Create a custom Wordpress plugin that allows users to login via the HeisSoma SS…"
type textarea "x"
type textarea "Create a custom Wordpress plugin that allows users to login via the HeisSoma SS…"
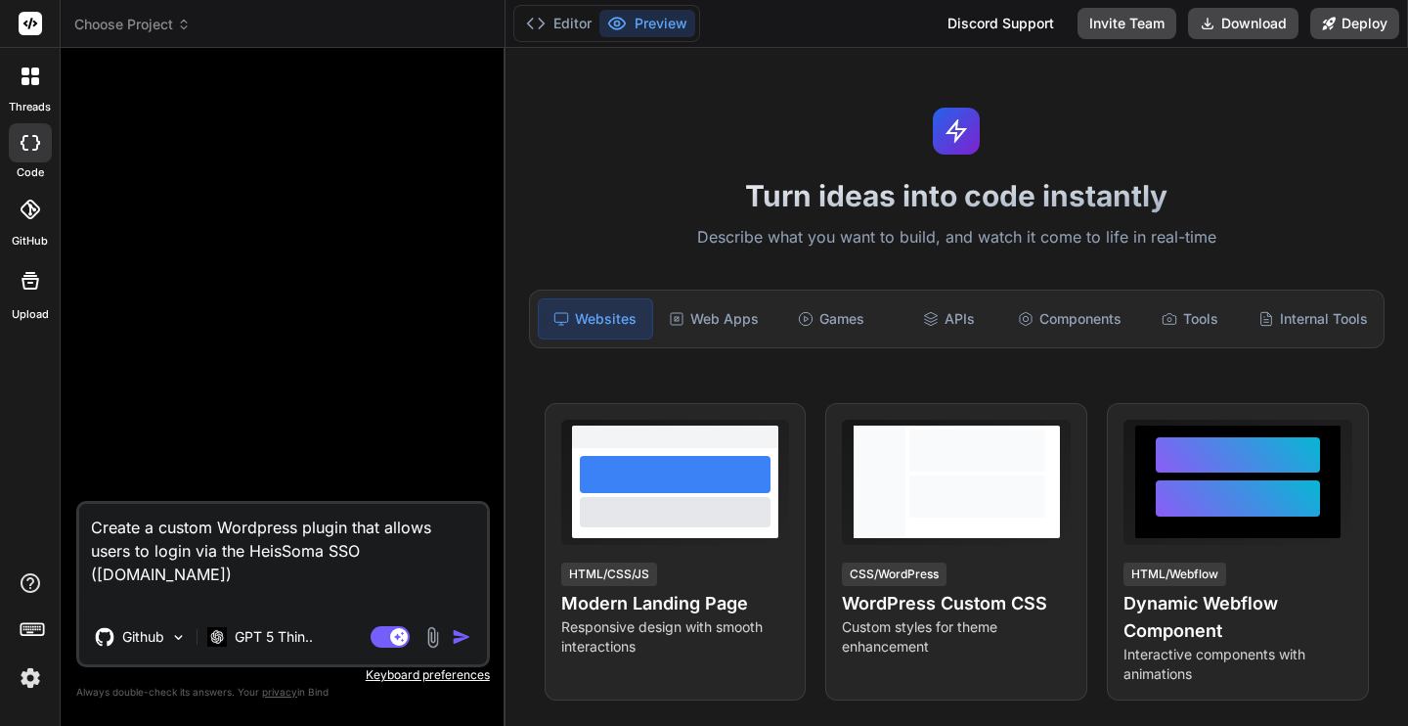
type textarea "x"
type textarea "Create a custom Wordpress plugin that allows users to login via the HeisSoma SS…"
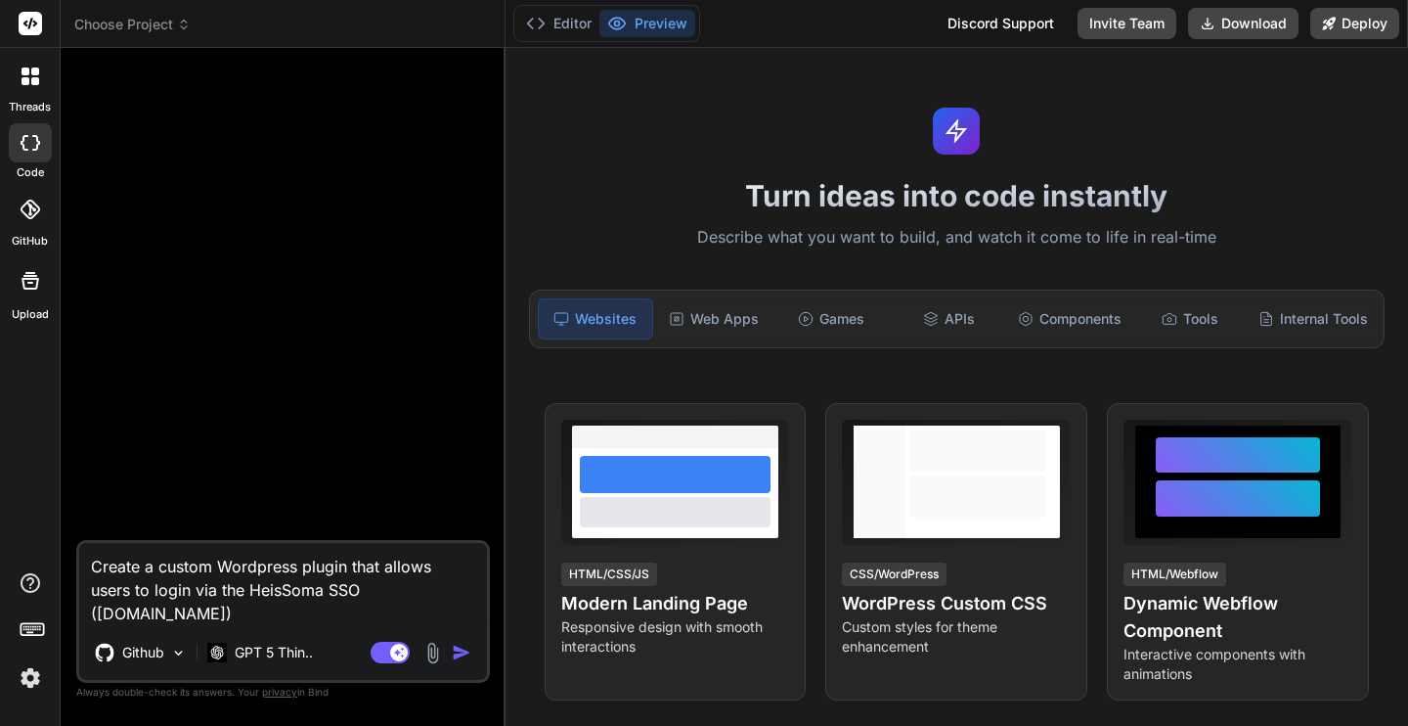
type textarea "x"
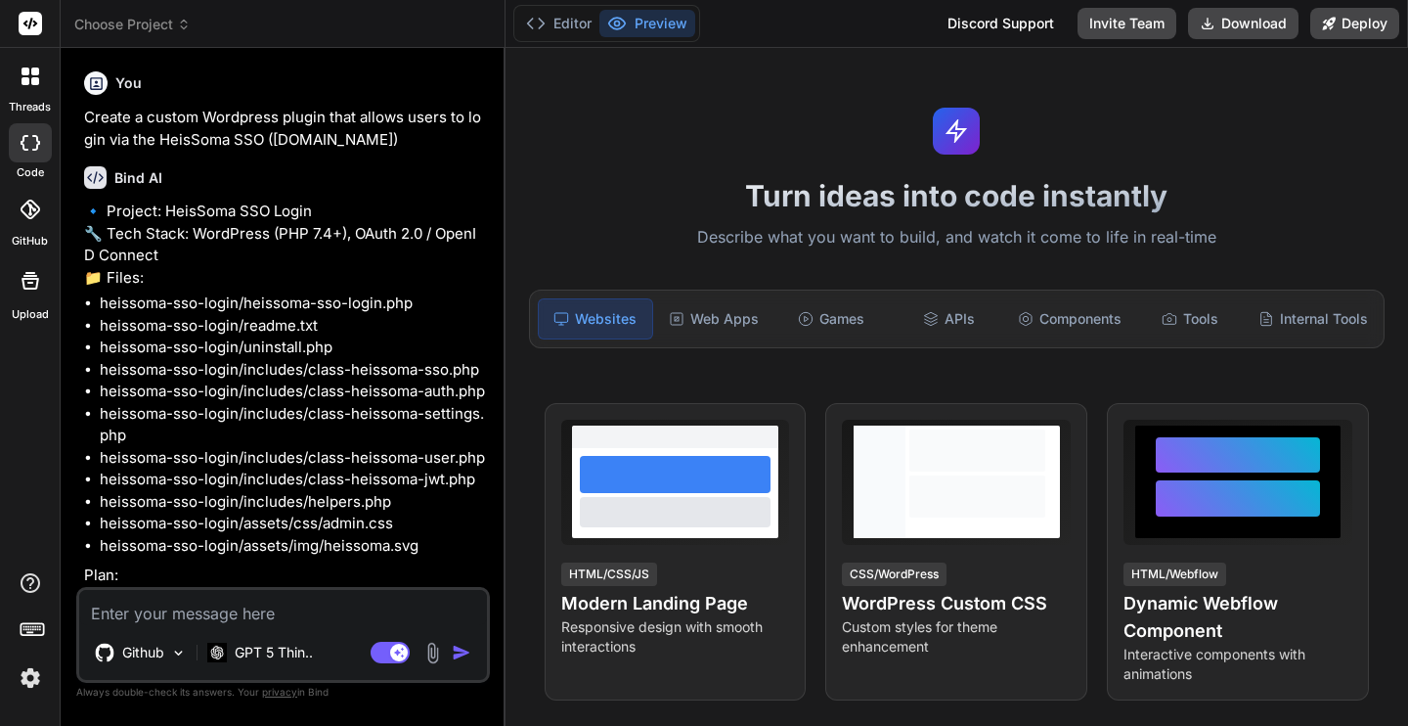
type textarea "x"
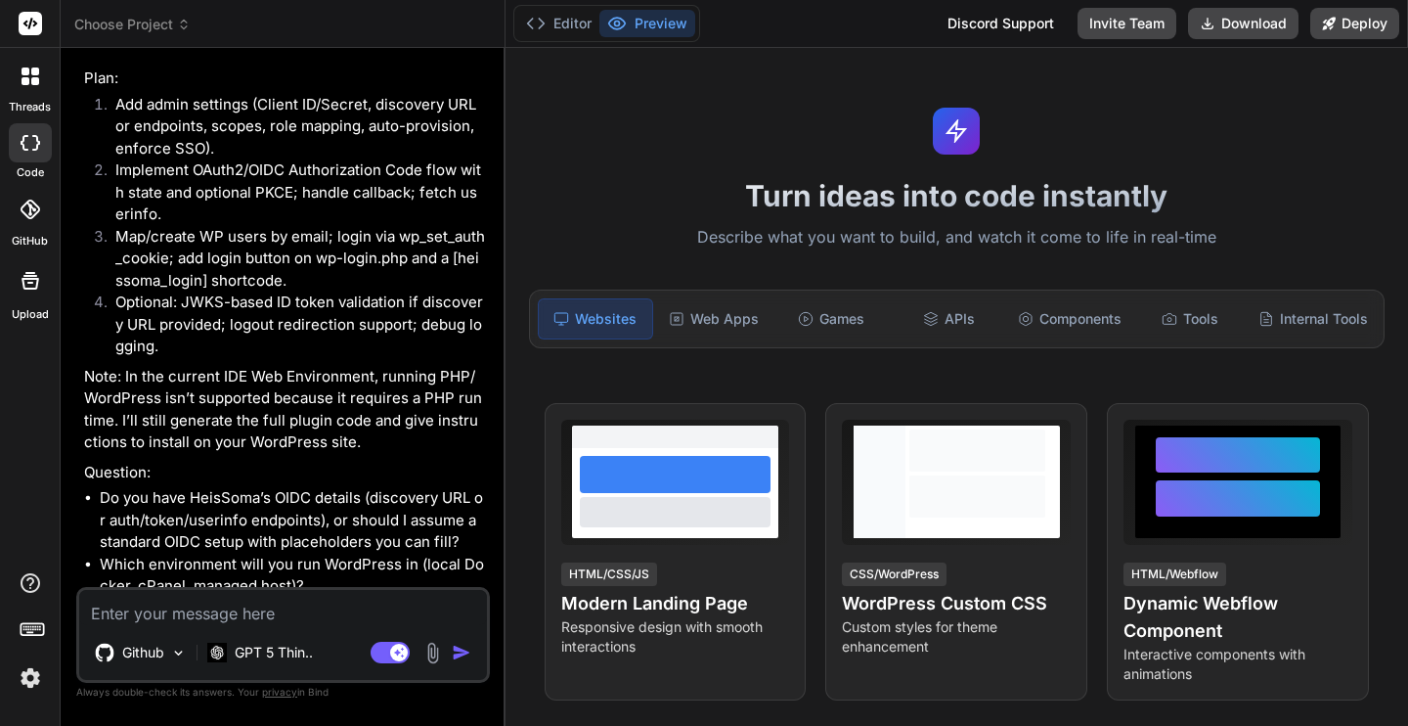
scroll to position [585, 0]
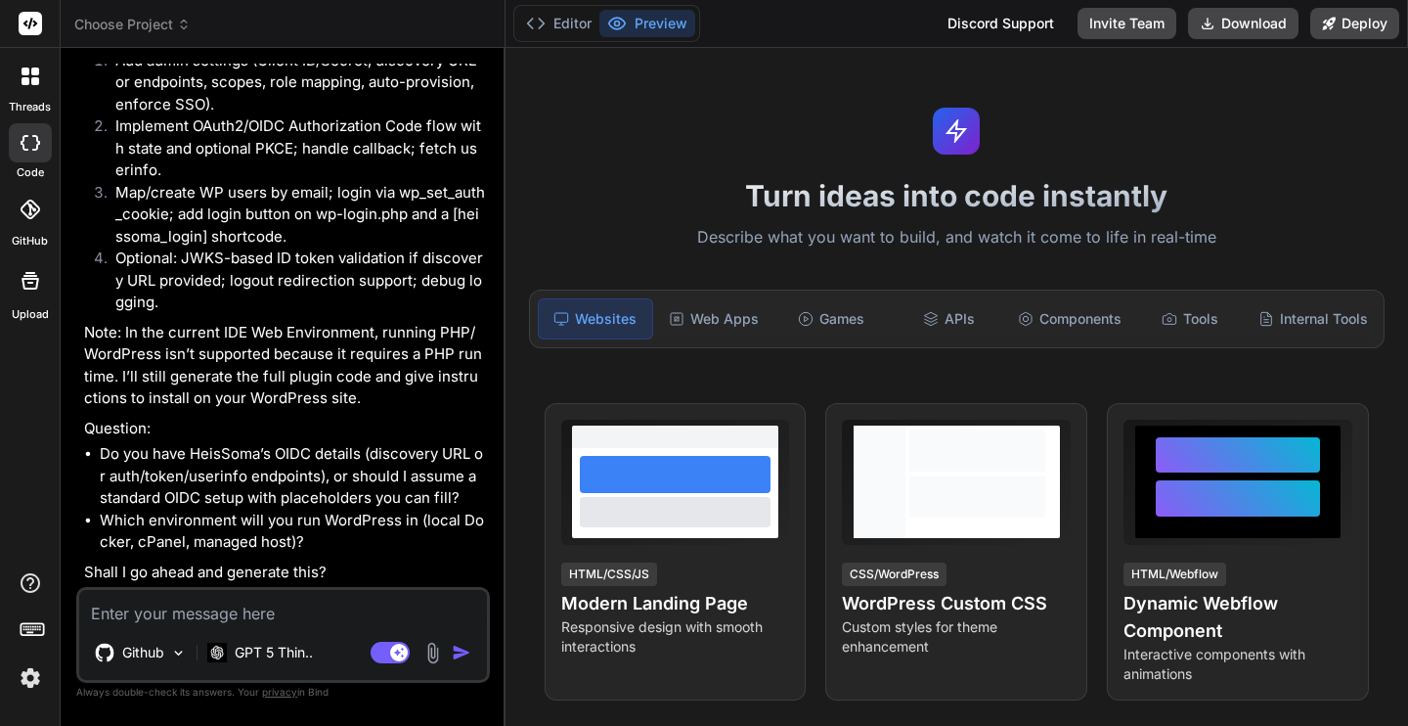
click at [162, 31] on span "Choose Project" at bounding box center [132, 25] width 116 height 20
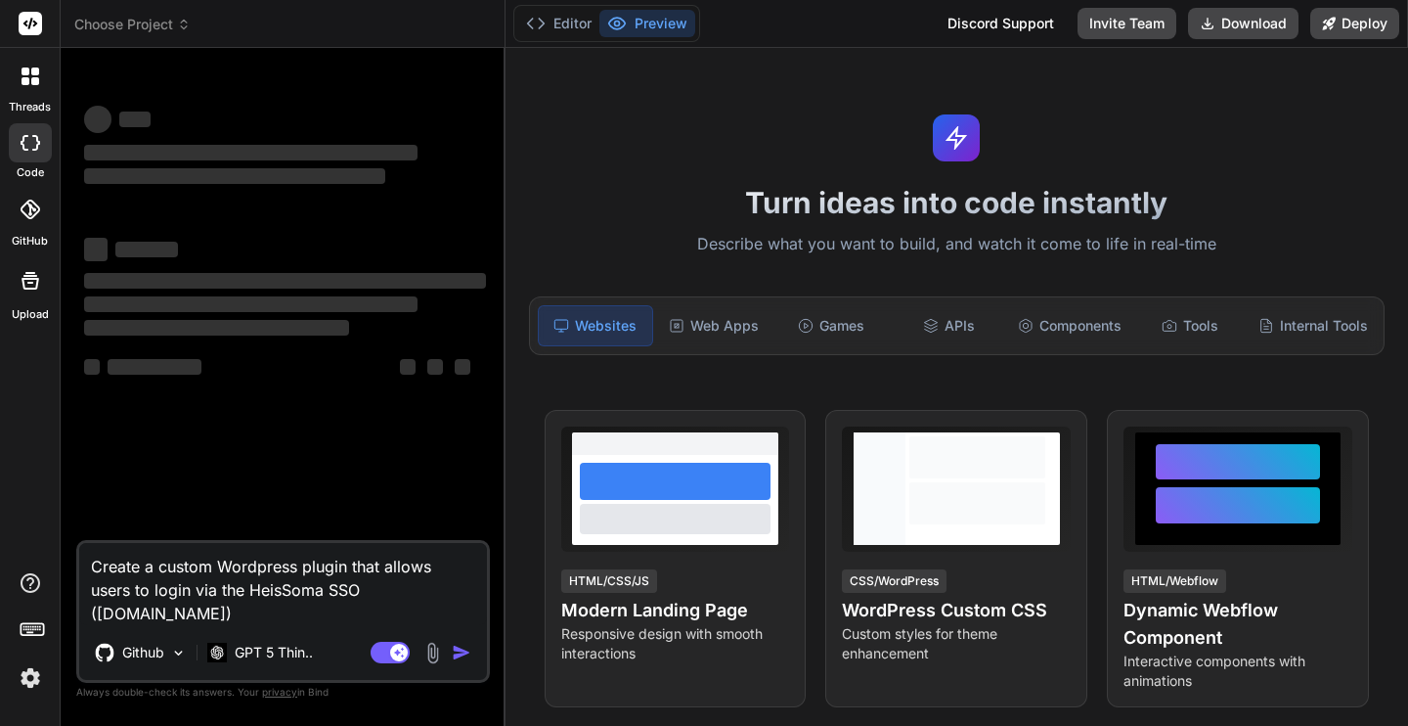
click at [154, 20] on span "Choose Project" at bounding box center [132, 25] width 116 height 20
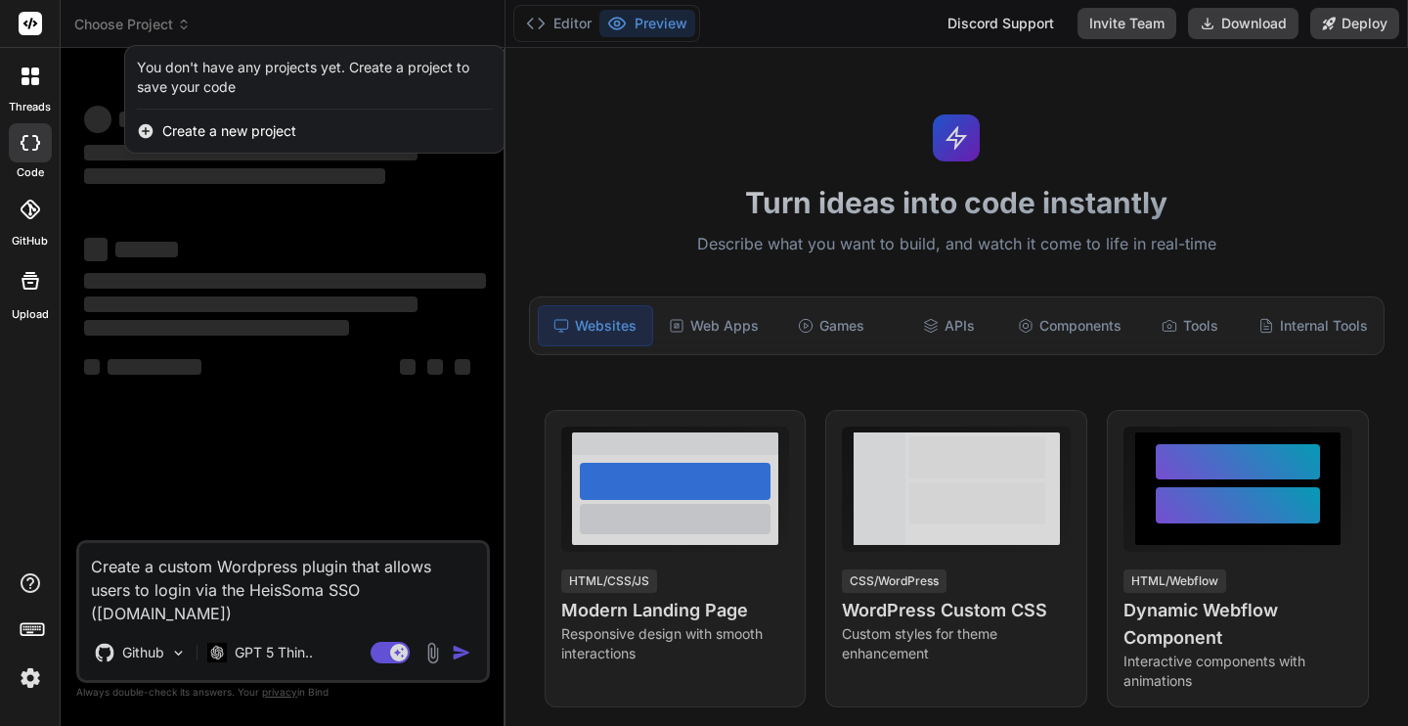
click at [154, 22] on div at bounding box center [704, 363] width 1408 height 726
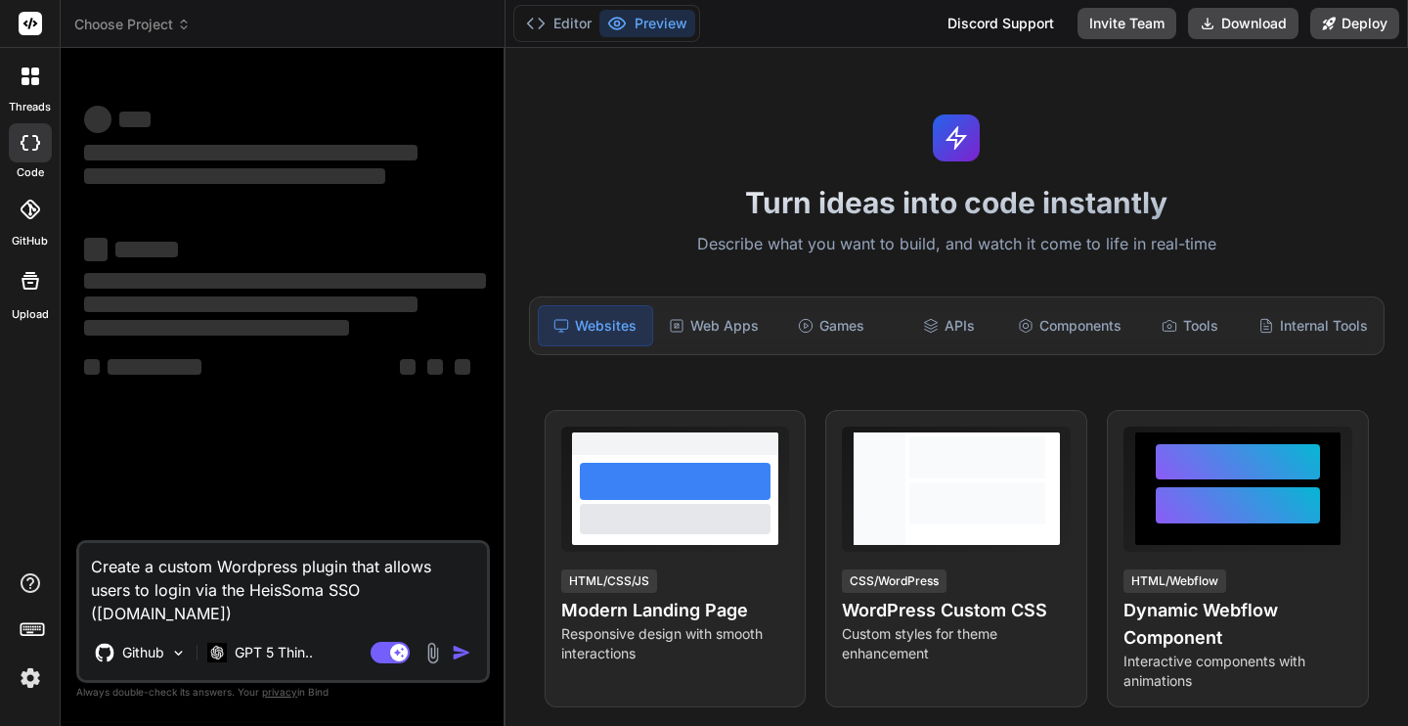
click at [22, 155] on div at bounding box center [30, 142] width 43 height 39
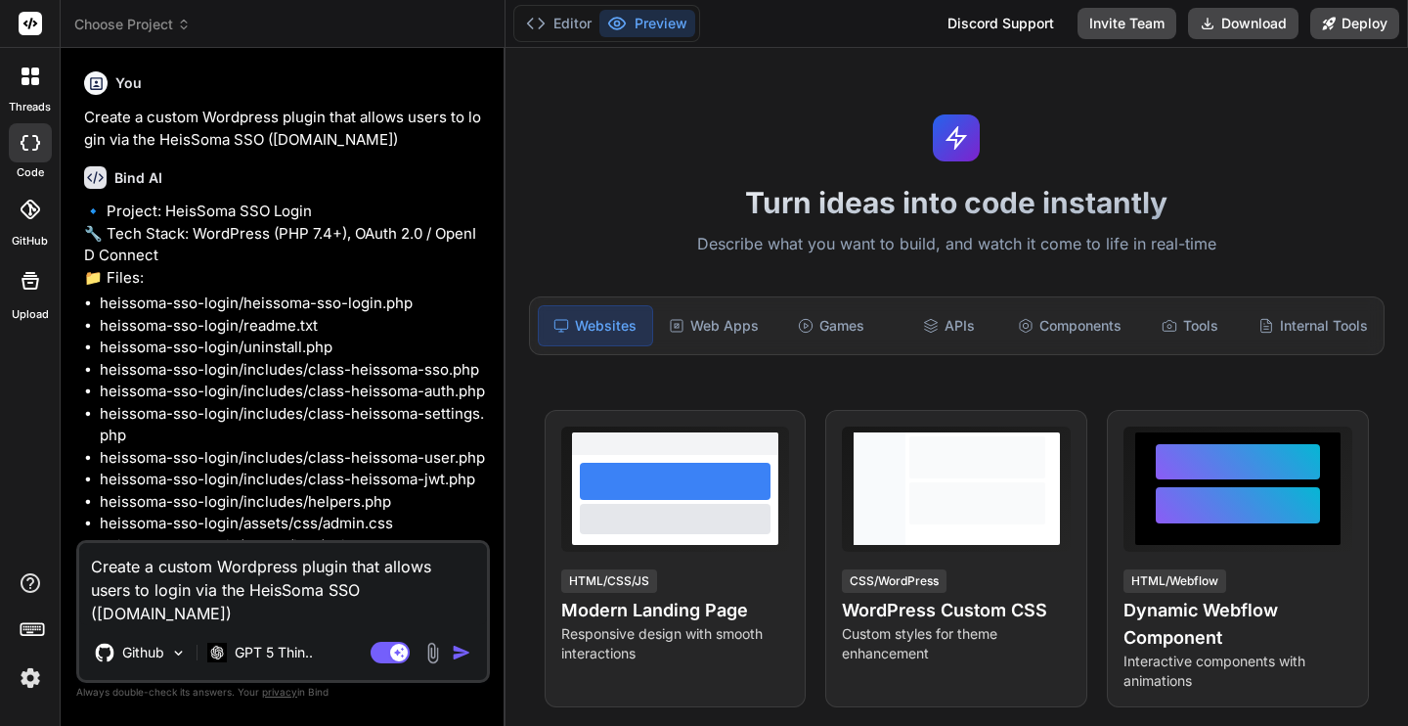
click at [134, 22] on span "Choose Project" at bounding box center [132, 25] width 116 height 20
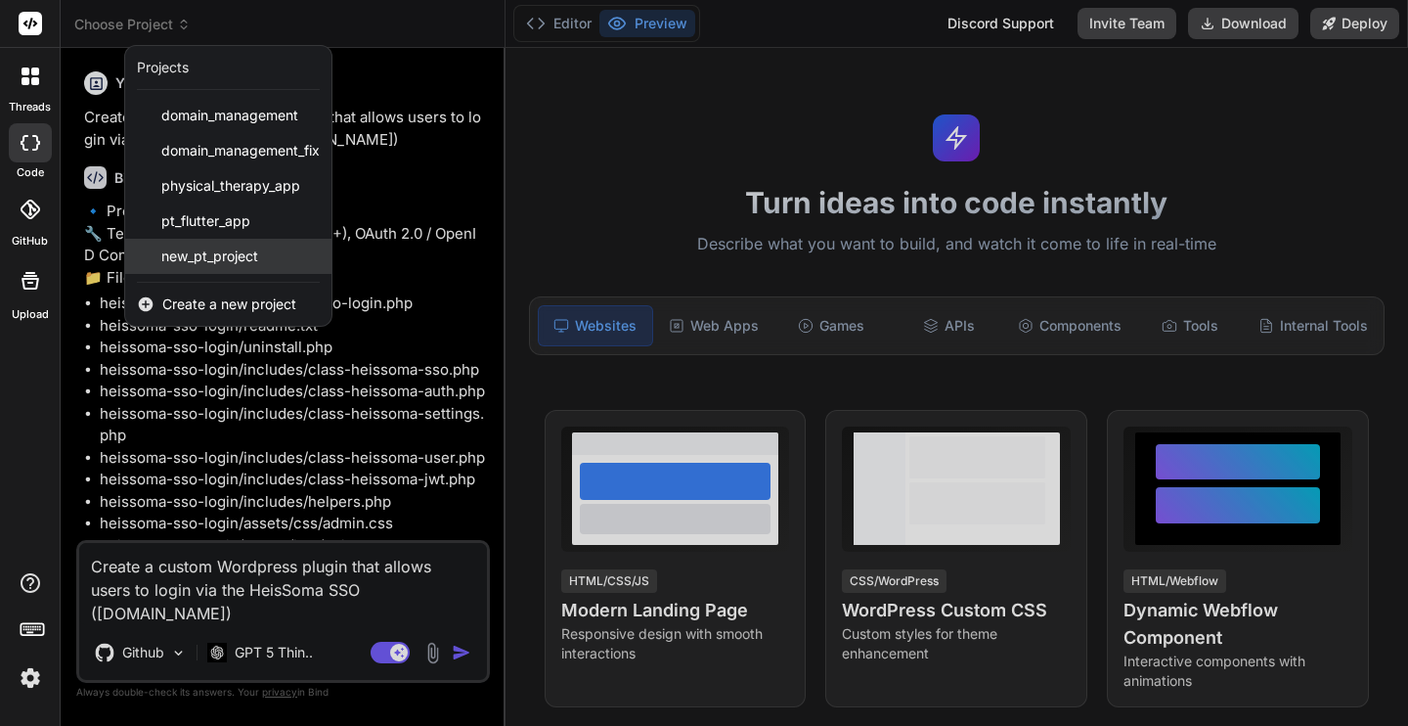
click at [195, 259] on span "new_pt_project" at bounding box center [209, 256] width 97 height 20
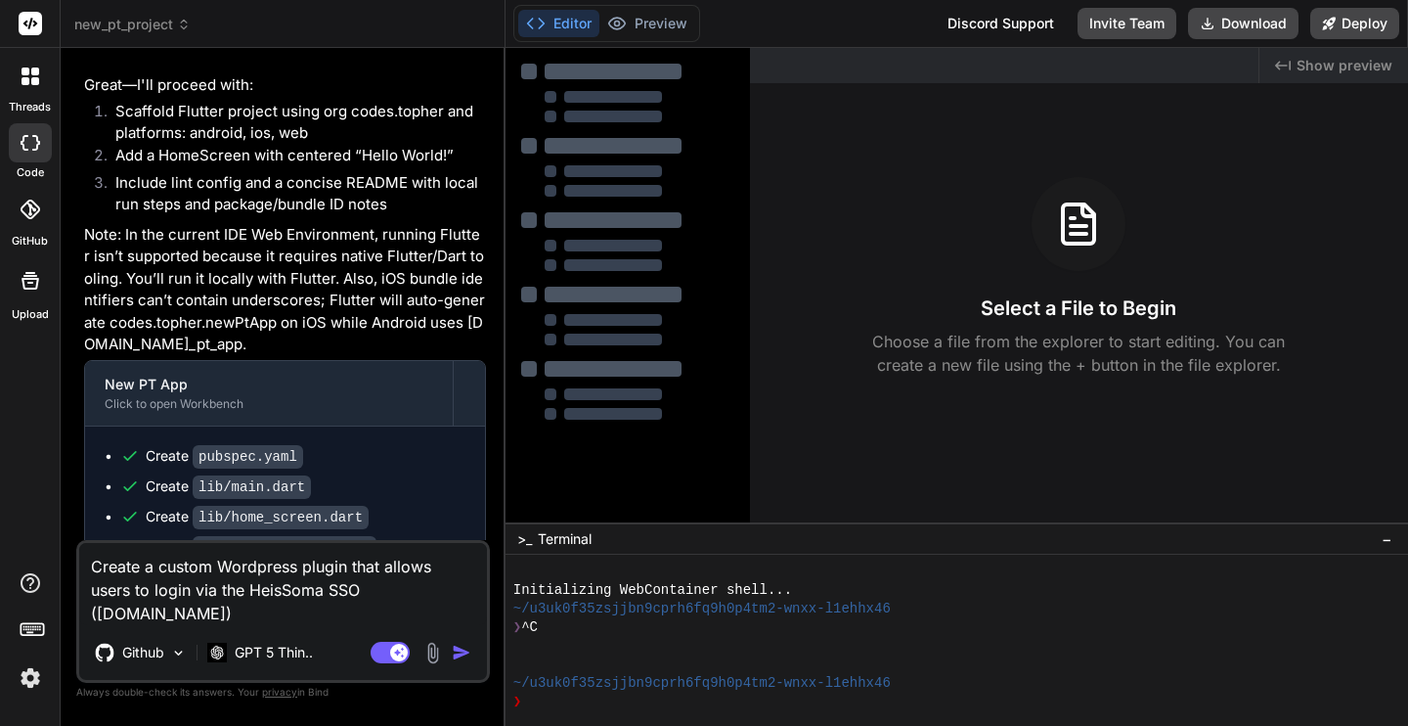
type textarea "x"
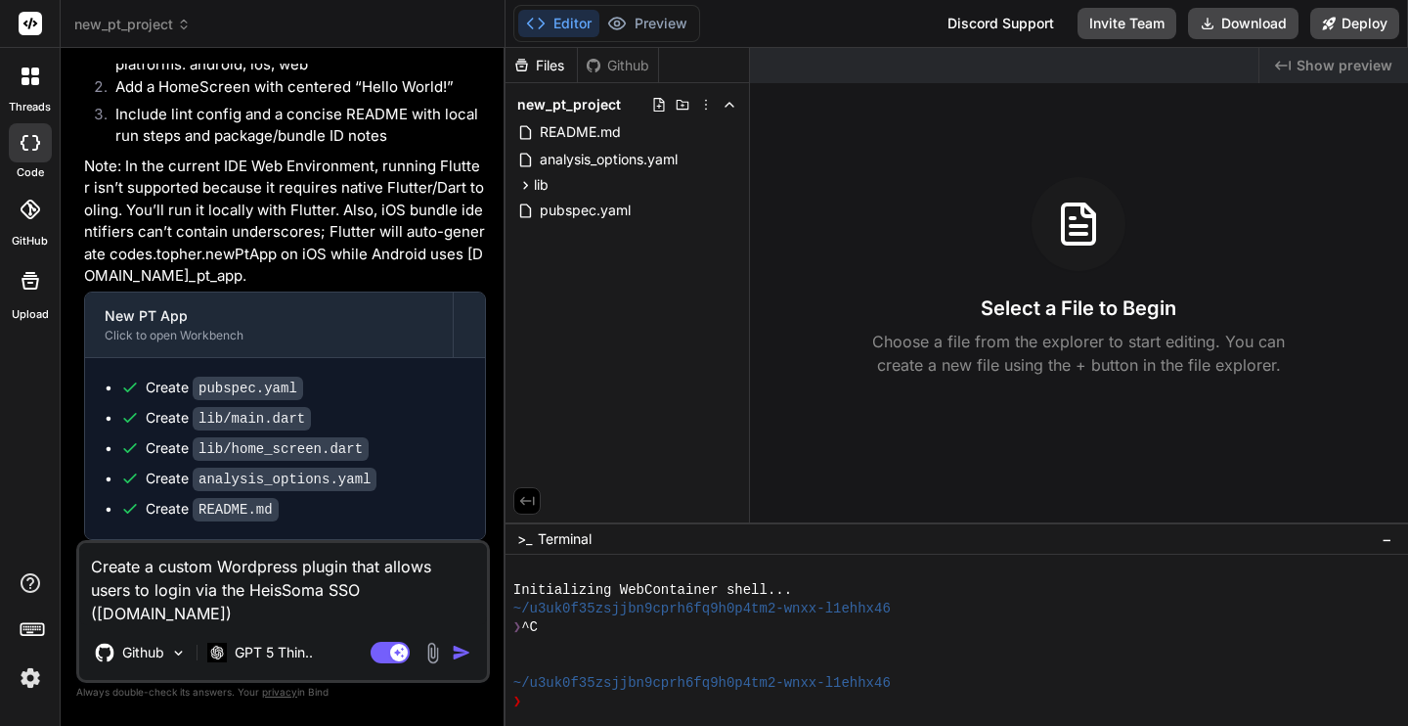
click at [33, 204] on icon at bounding box center [31, 209] width 20 height 20
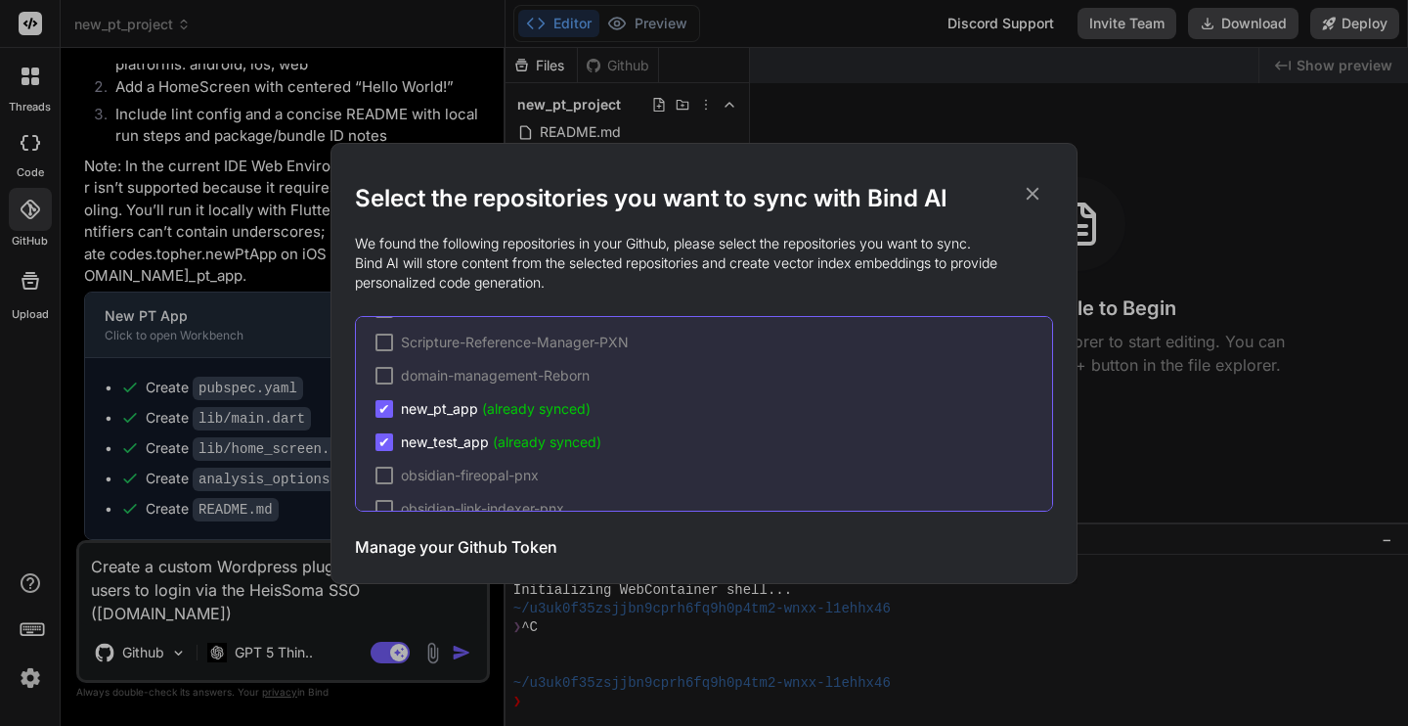
scroll to position [106, 0]
click at [1032, 195] on icon at bounding box center [1033, 194] width 22 height 22
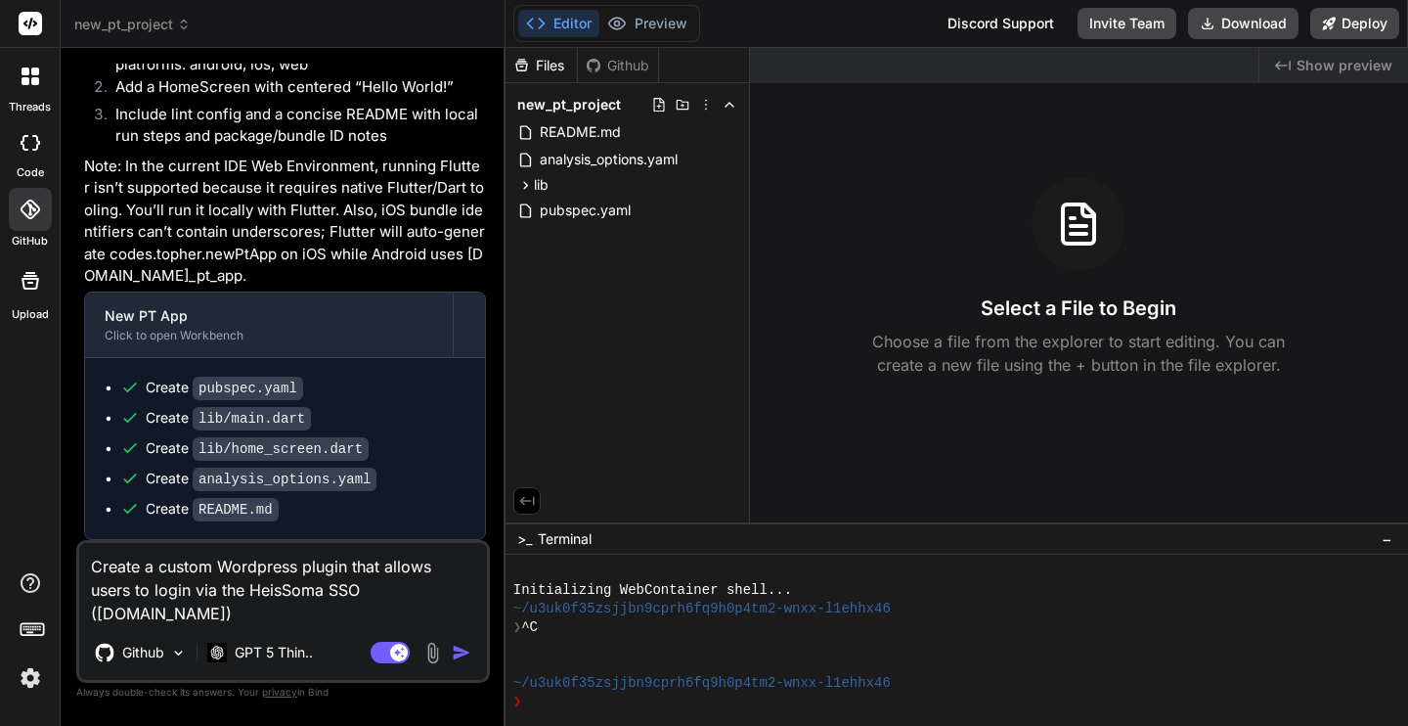
click at [251, 588] on textarea "Create a custom Wordpress plugin that allows users to login via the HeisSoma SS…" at bounding box center [283, 584] width 408 height 82
type textarea "x"
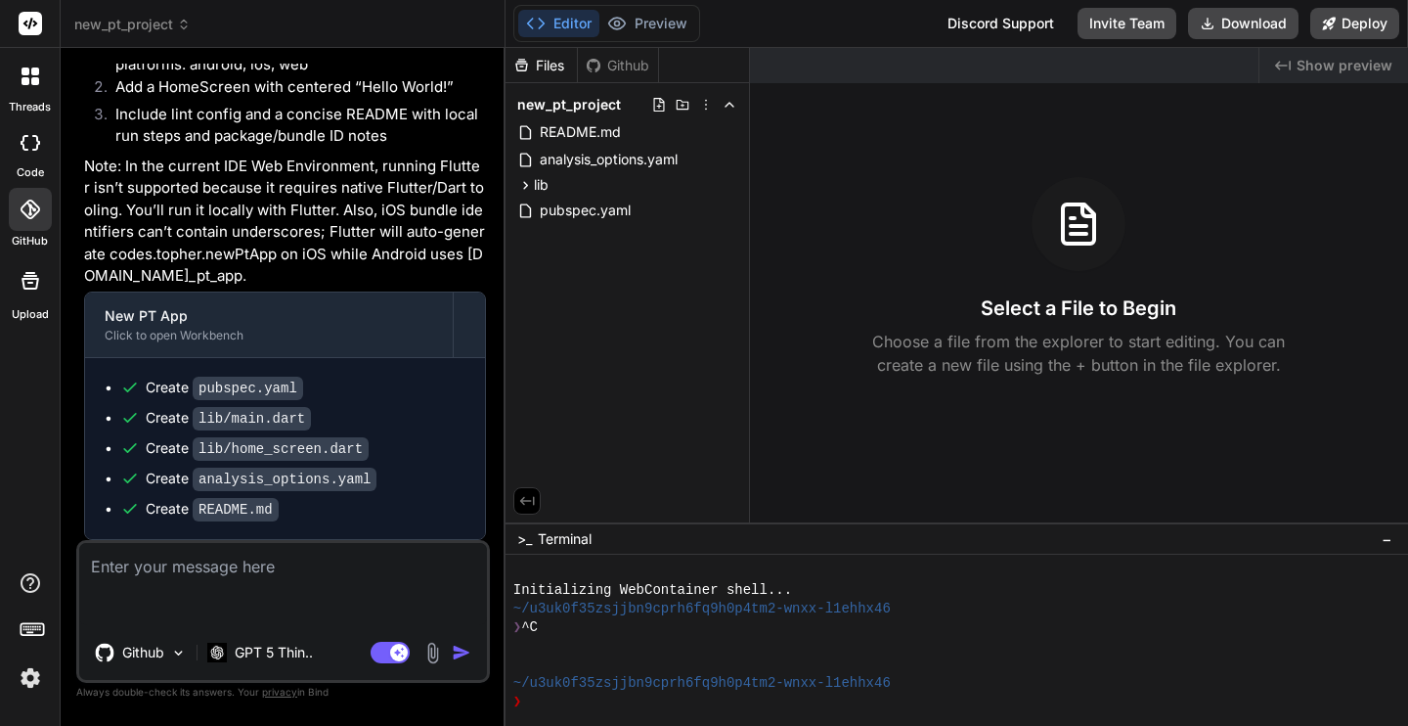
scroll to position [1150, 0]
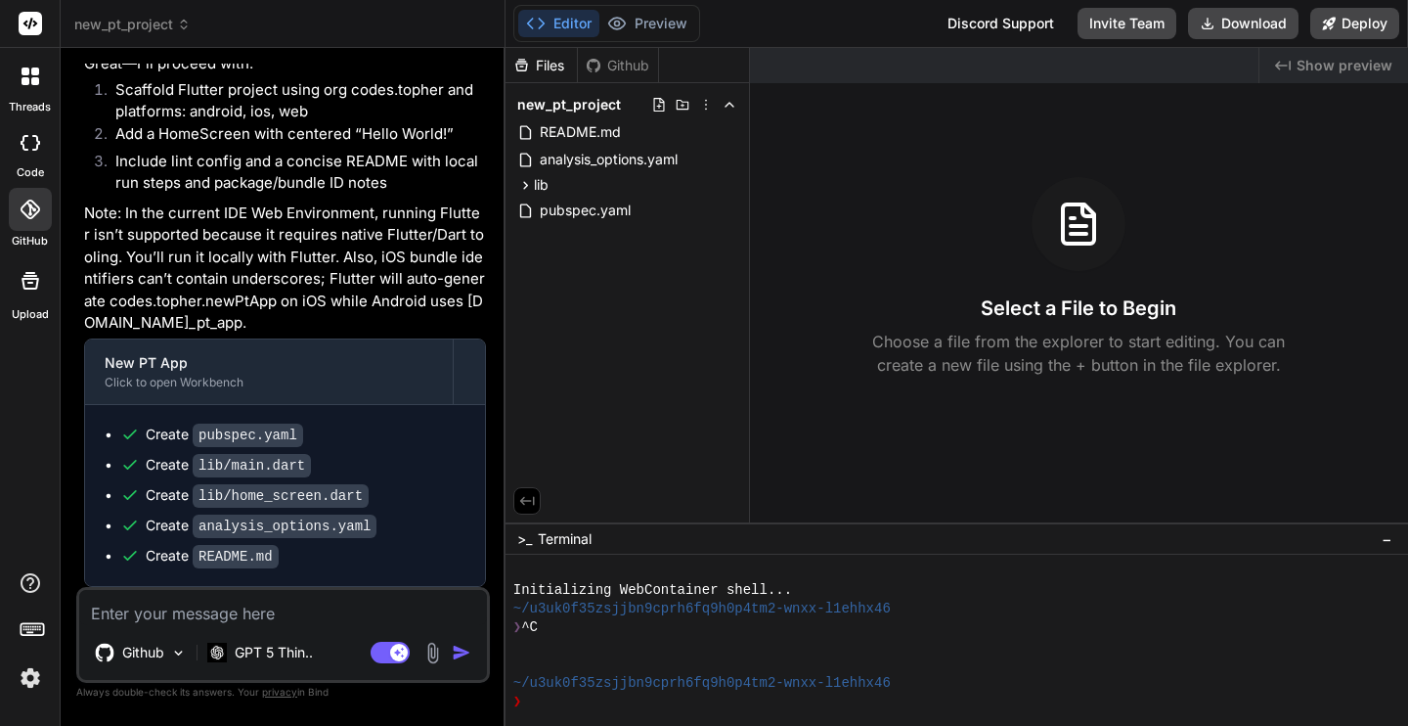
type textarea "U"
type textarea "x"
type textarea "Un"
type textarea "x"
type textarea "Unf"
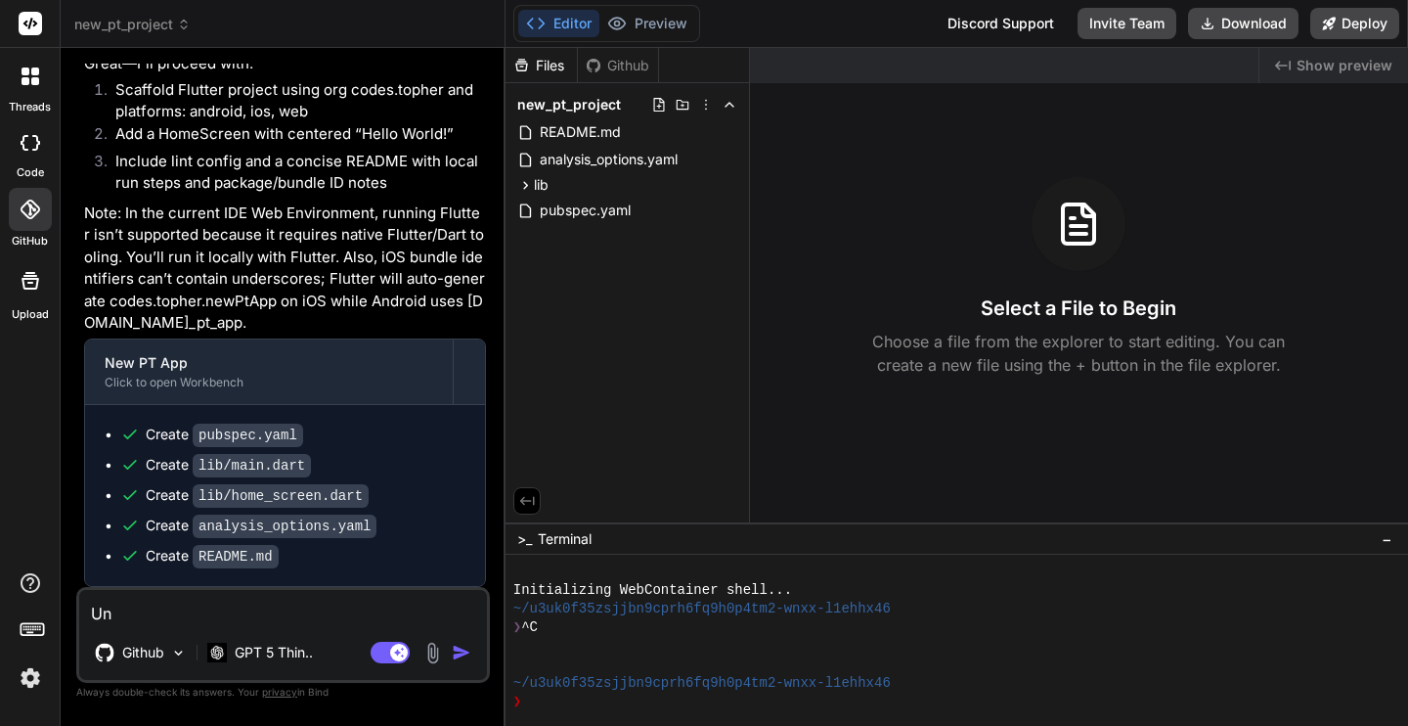
type textarea "x"
type textarea "Unfo"
type textarea "x"
type textarea "Unfor"
type textarea "x"
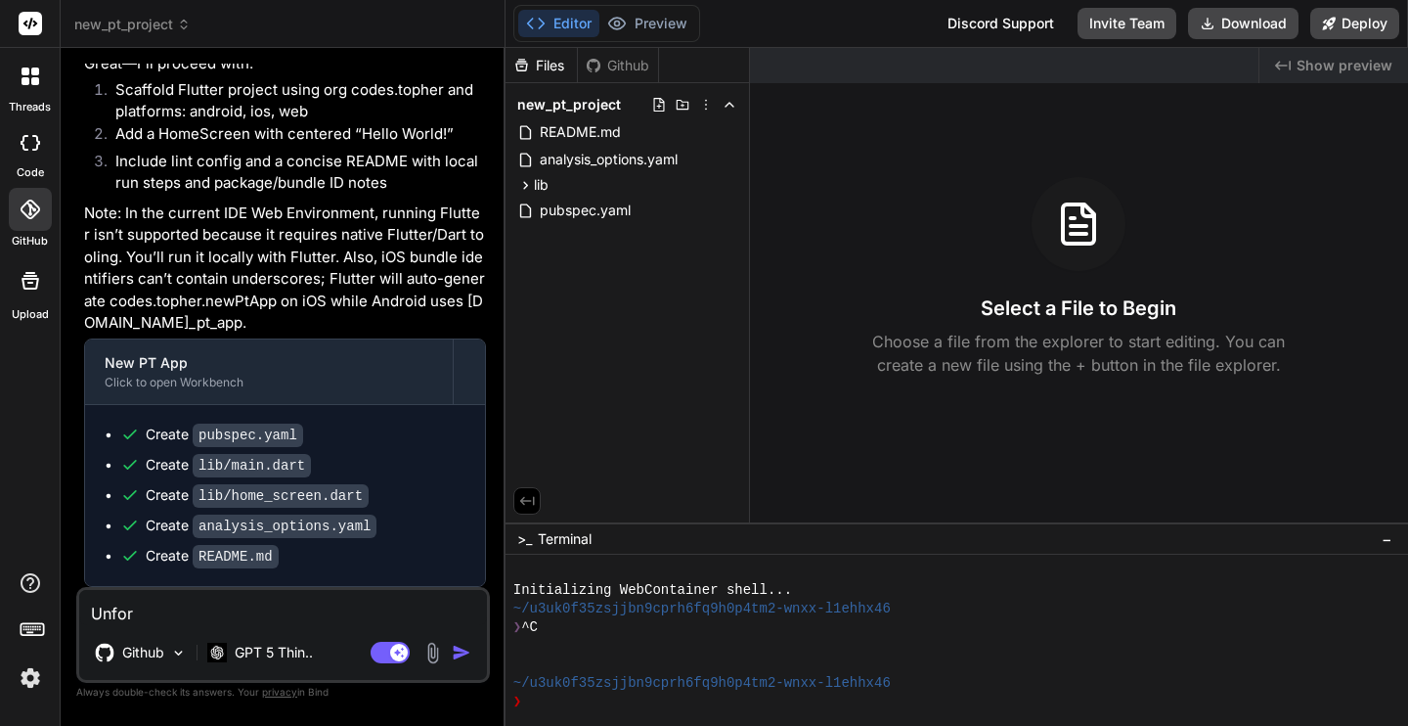
type textarea "Unfort"
type textarea "x"
type textarea "Unfortu"
type textarea "x"
type textarea "Unfortun"
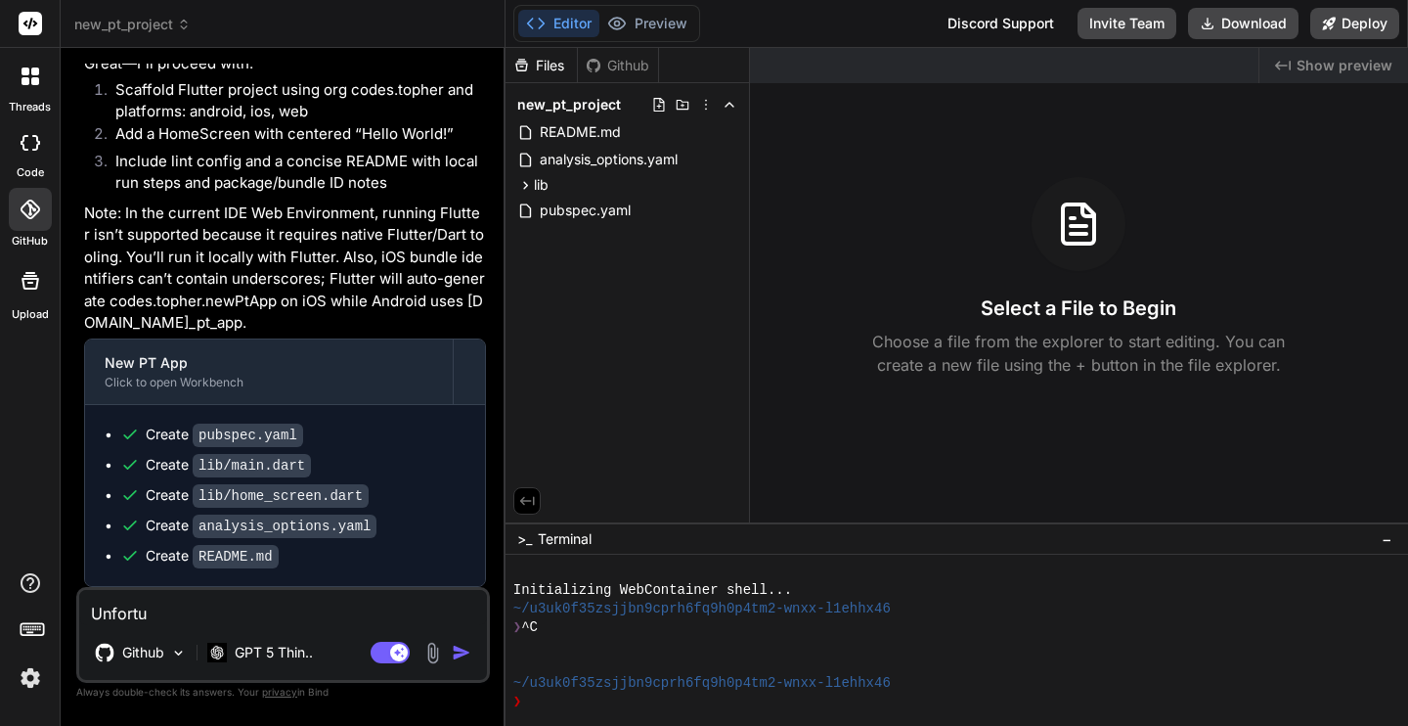
type textarea "x"
type textarea "Unfortuna"
type textarea "x"
type textarea "Unfortunat"
type textarea "x"
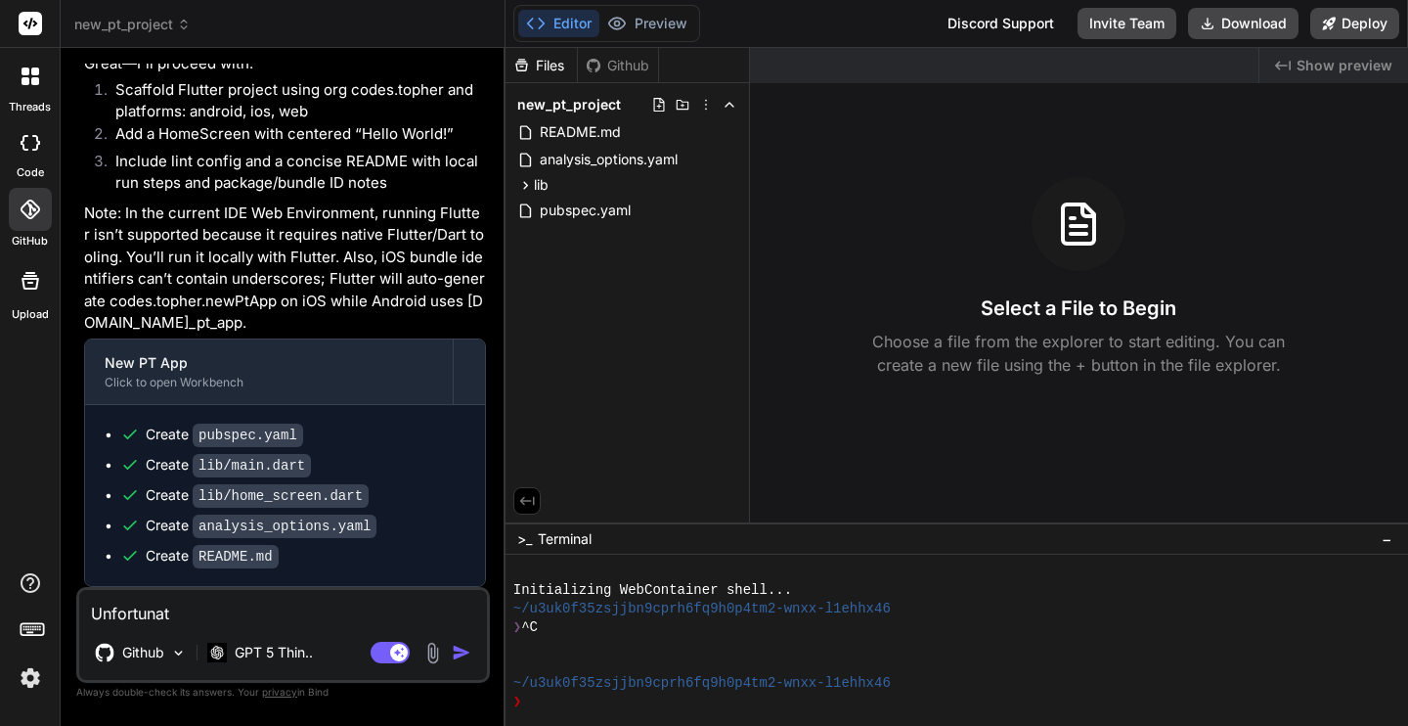
type textarea "Unfortunate"
type textarea "x"
type textarea "Unfortunatel"
type textarea "x"
type textarea "Unfortunately"
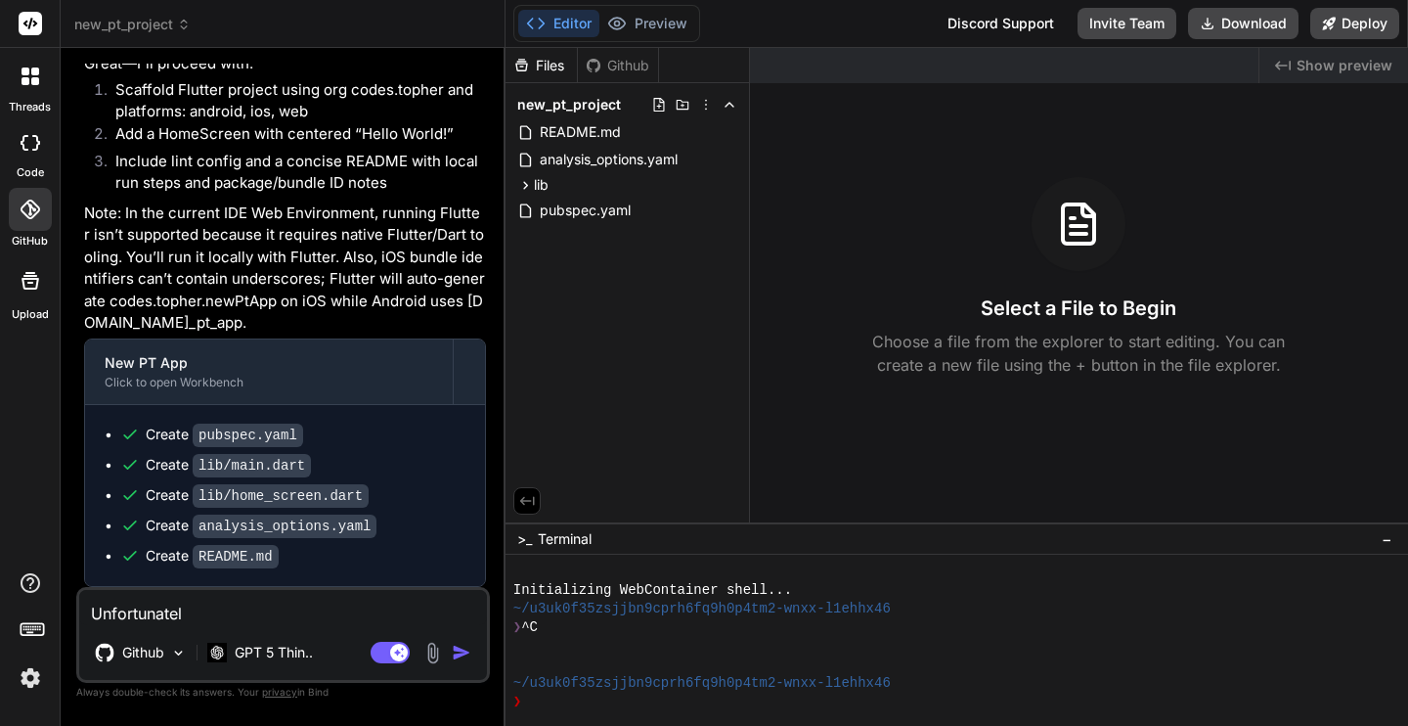
type textarea "x"
type textarea "Unfortunately,"
type textarea "x"
type textarea "Unfortunately,"
type textarea "x"
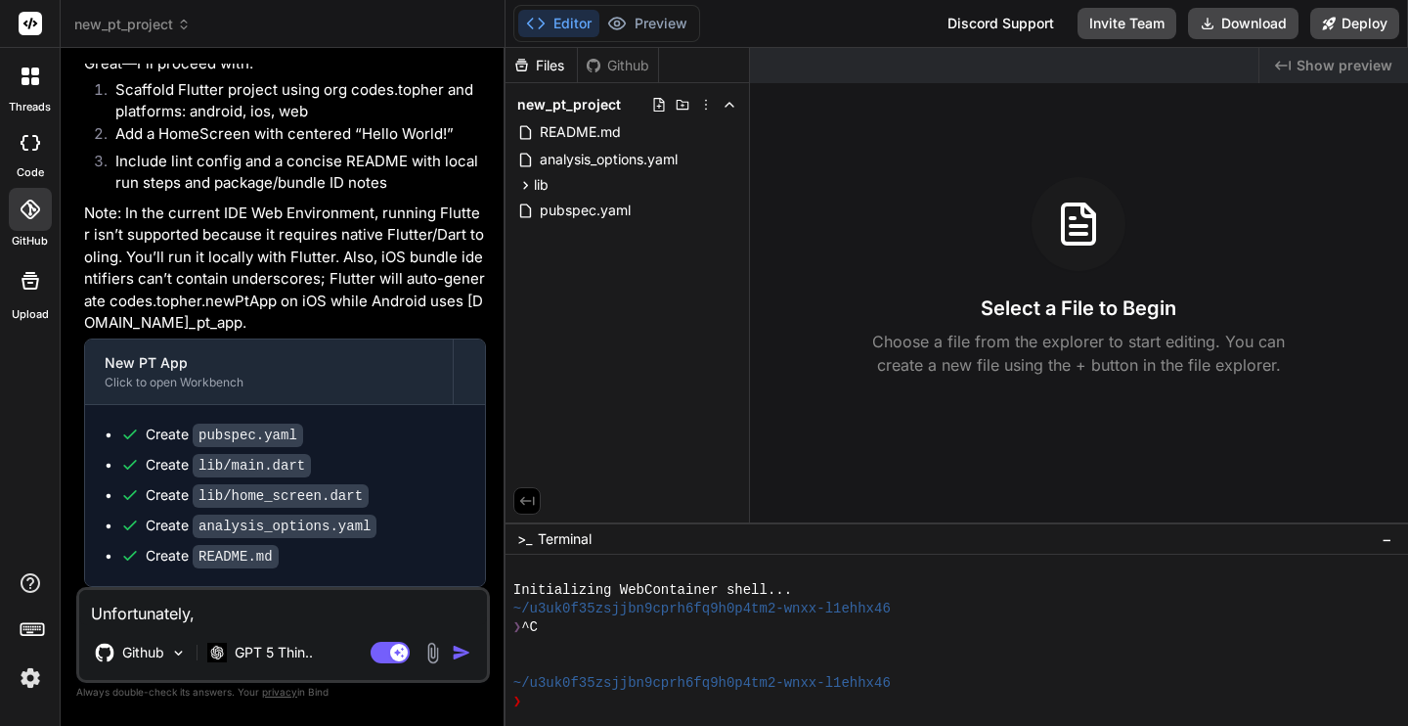
type textarea "Unfortunately, t"
type textarea "x"
type textarea "Unfortunately, th"
type textarea "x"
type textarea "Unfortunately, the"
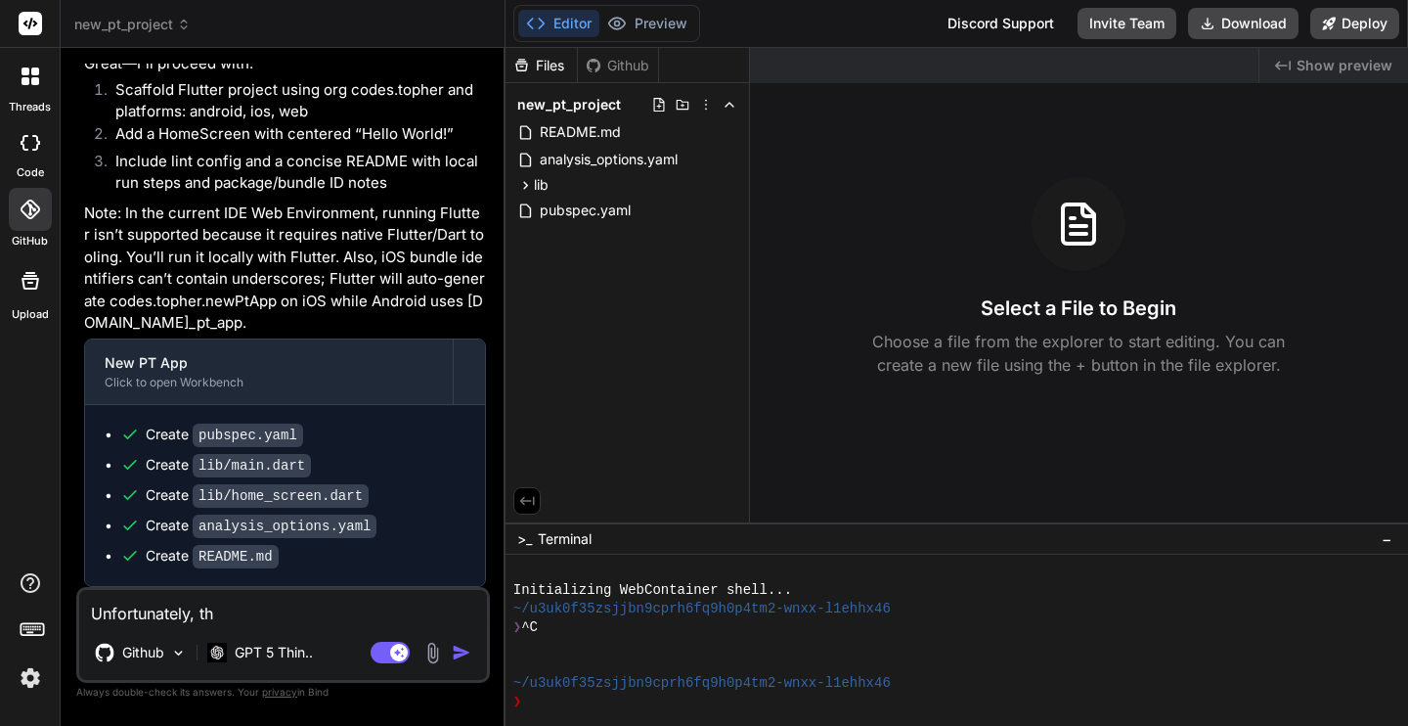
type textarea "x"
type textarea "Unfortunately, the"
type textarea "x"
type textarea "Unfortunately, the o"
type textarea "x"
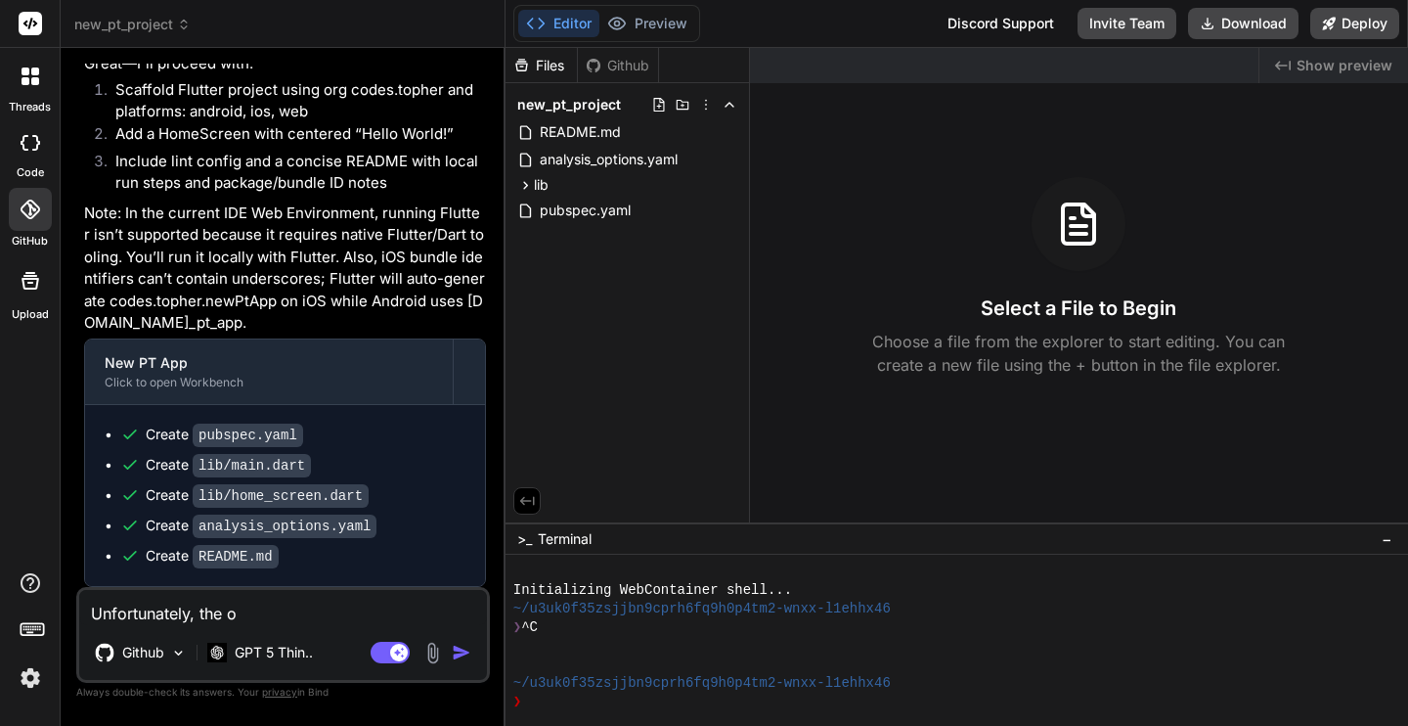
type textarea "Unfortunately, the od"
type textarea "x"
type textarea "Unfortunately, the ode"
type textarea "x"
type textarea "Unfortunately, the od"
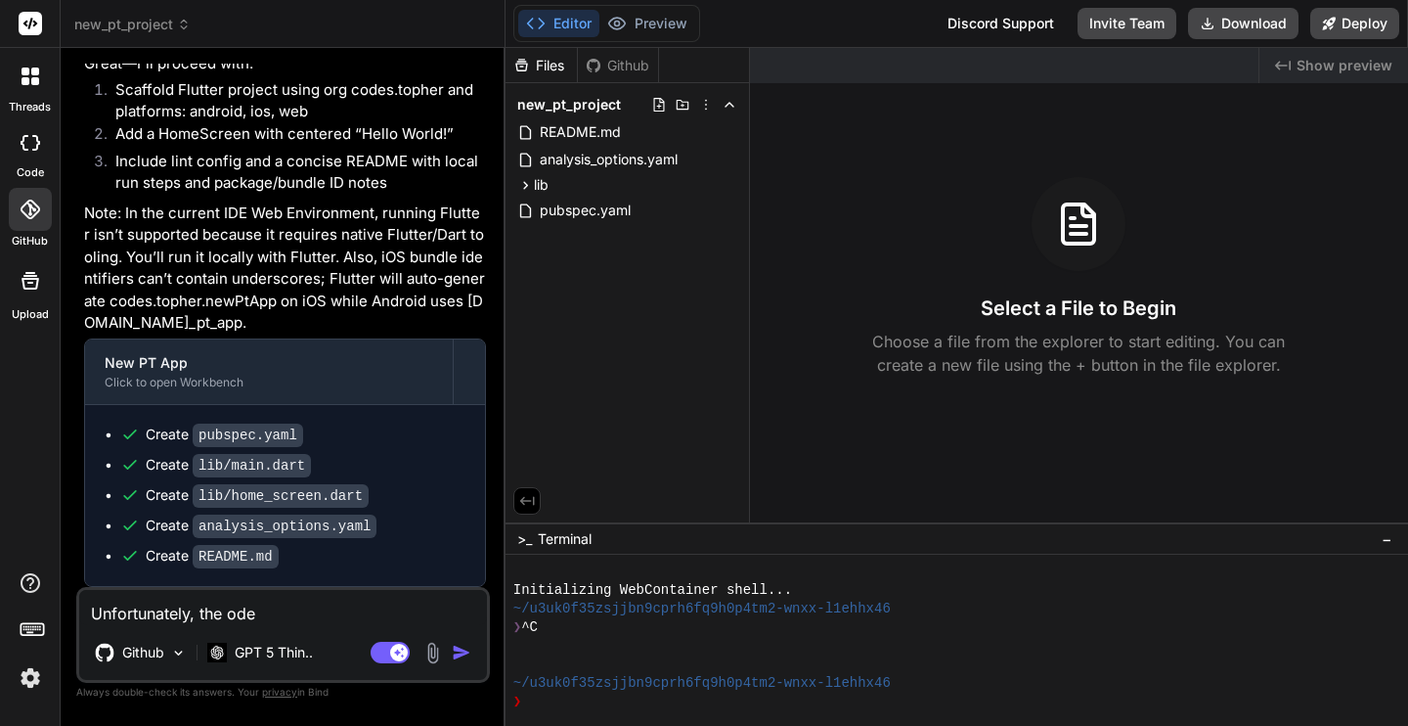
type textarea "x"
type textarea "Unfortunately, the o"
type textarea "x"
type textarea "Unfortunately, the"
type textarea "x"
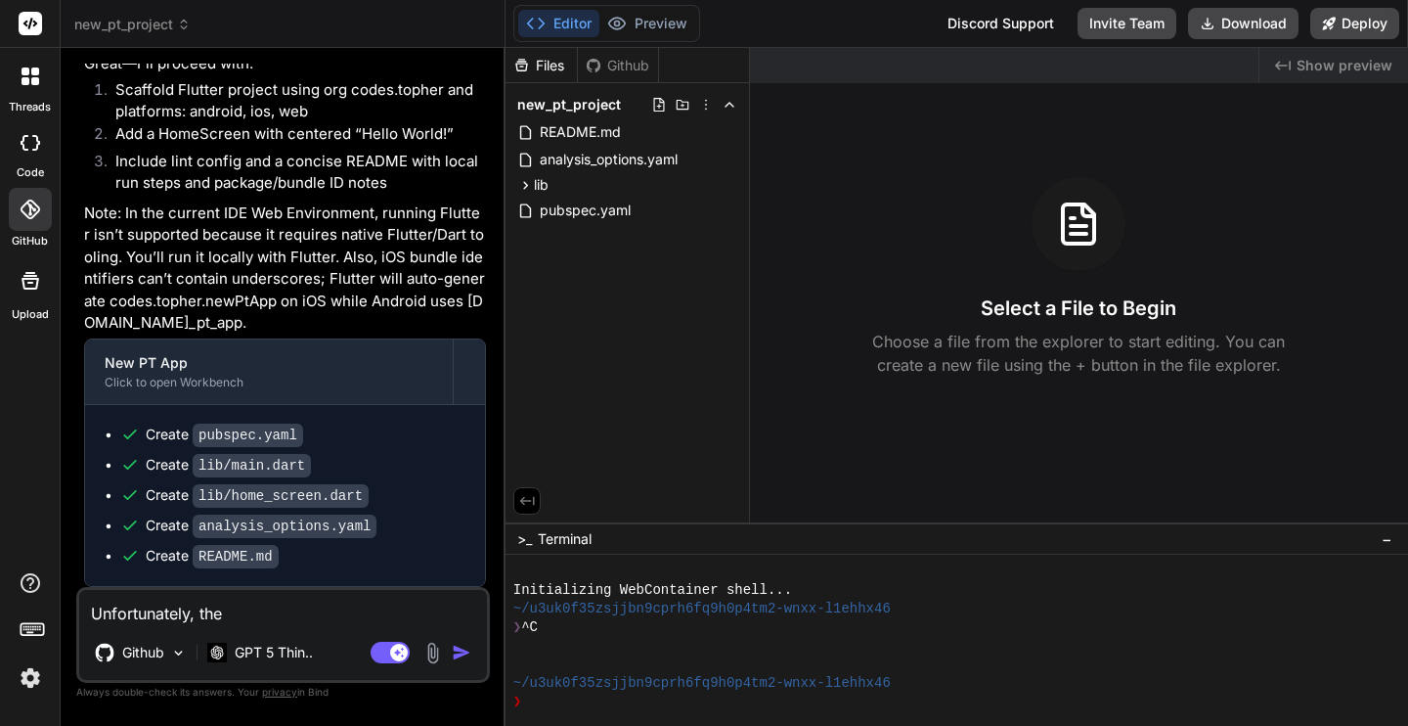
type textarea "Unfortunately, the c"
type textarea "x"
type textarea "Unfortunately, the co"
type textarea "x"
type textarea "Unfortunately, the cod"
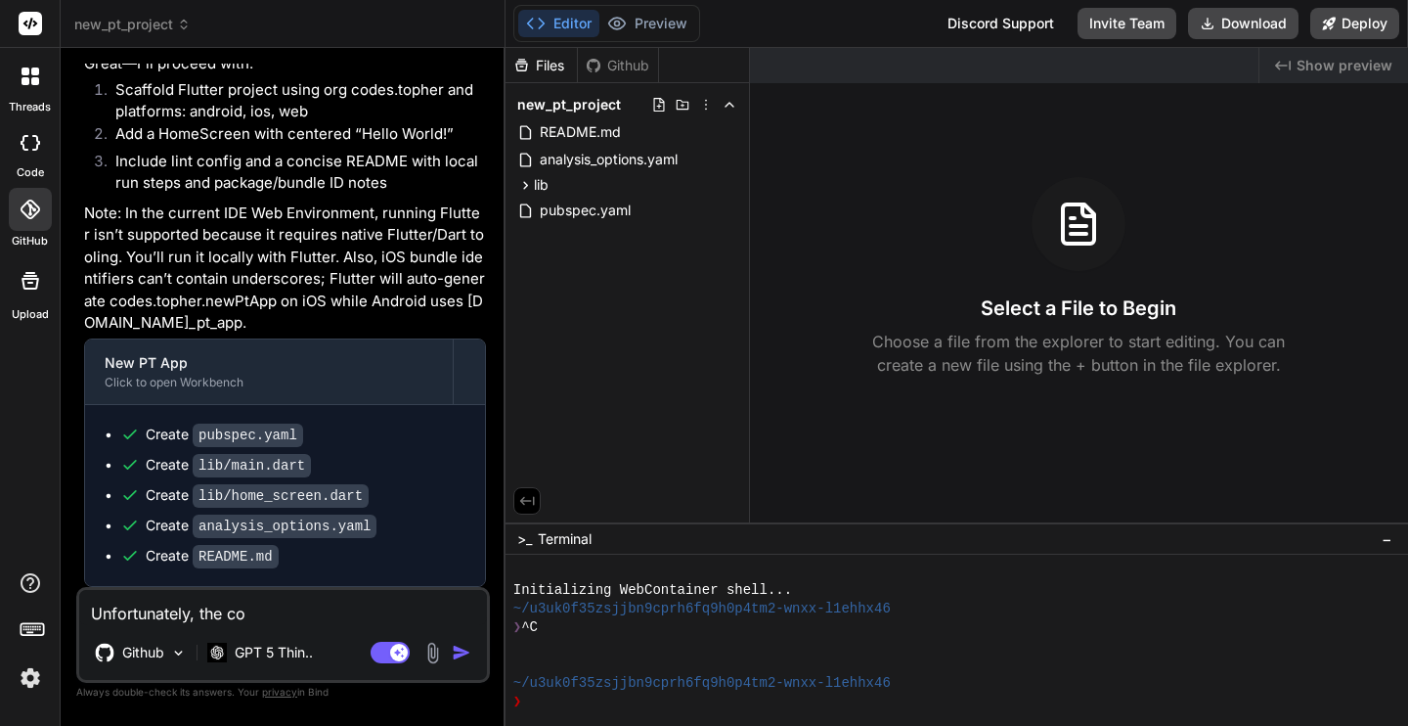
type textarea "x"
type textarea "Unfortunately, the code"
type textarea "x"
type textarea "Unfortunately, the code"
type textarea "x"
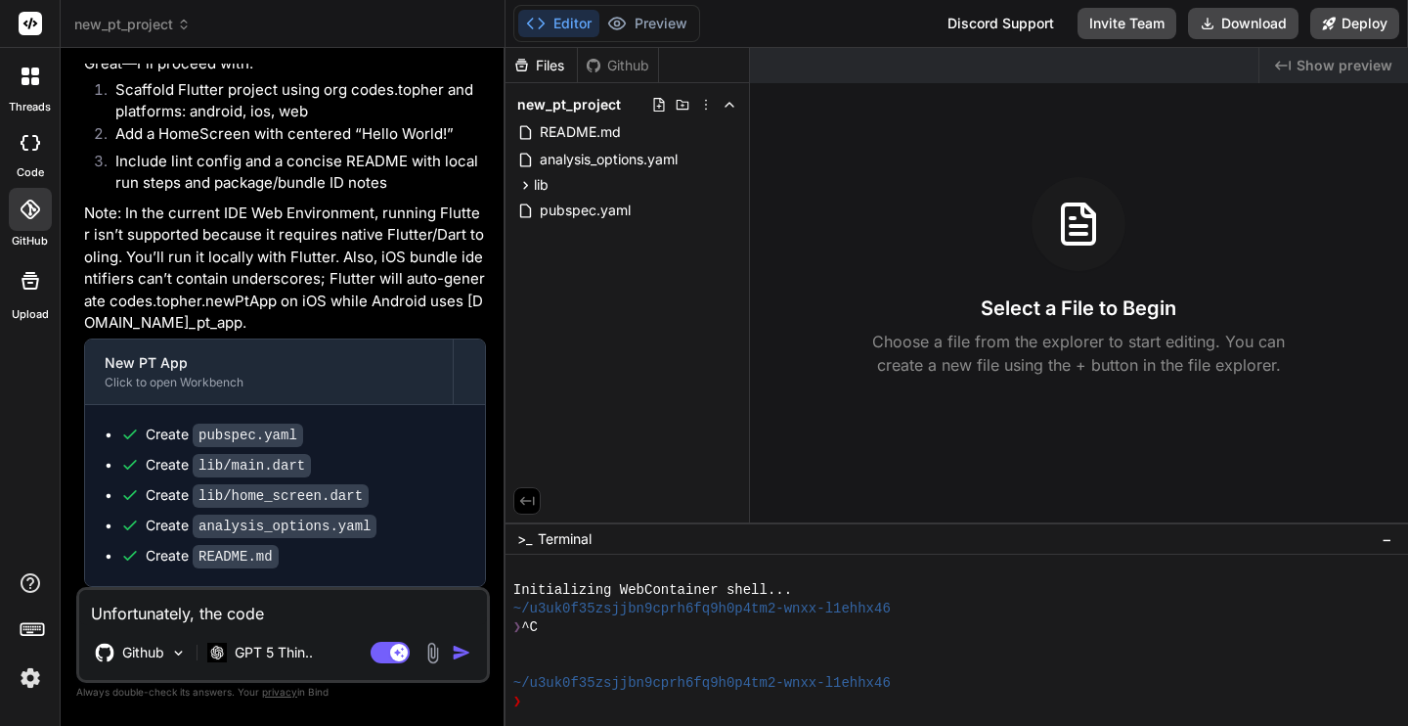
type textarea "Unfortunately, the code t"
type textarea "x"
type textarea "Unfortunately, the code th"
type textarea "x"
type textarea "Unfortunately, the code tha"
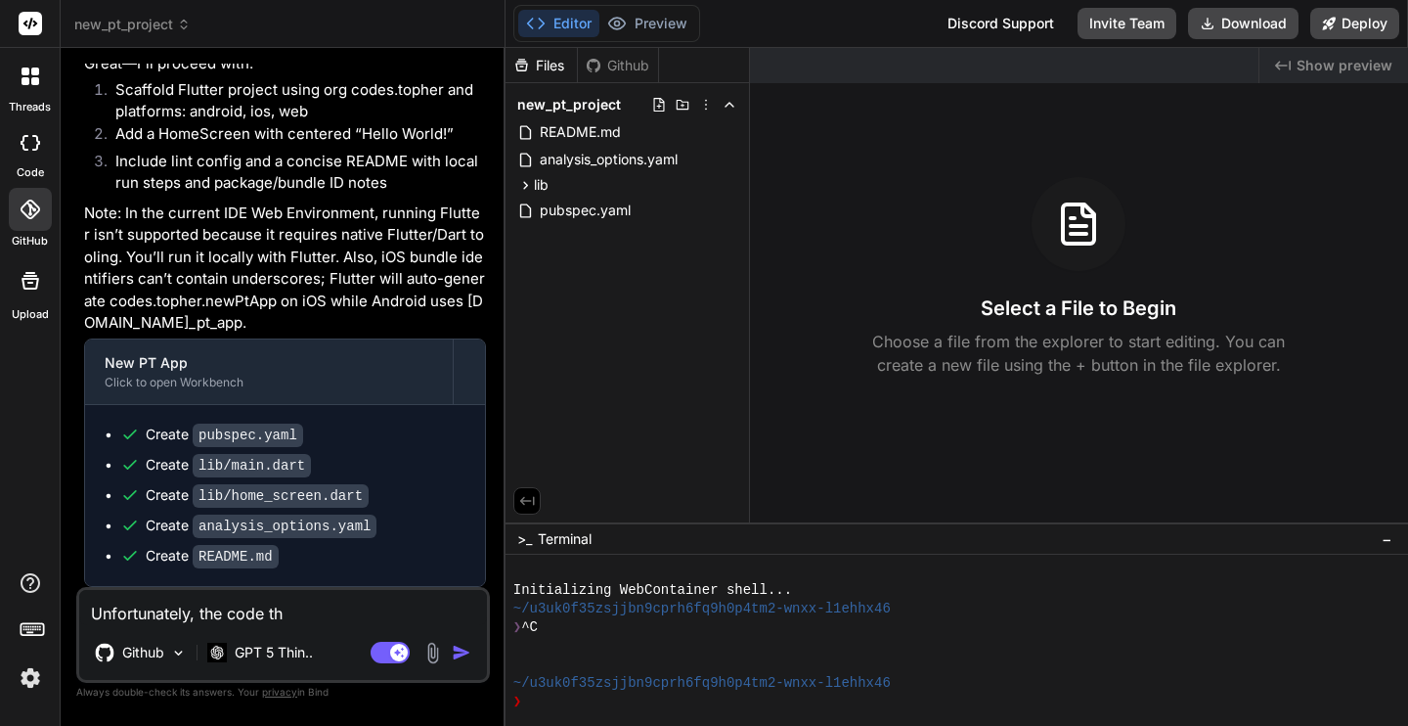
type textarea "x"
type textarea "Unfortunately, the code that"
type textarea "x"
type textarea "Unfortunately, the code that"
type textarea "x"
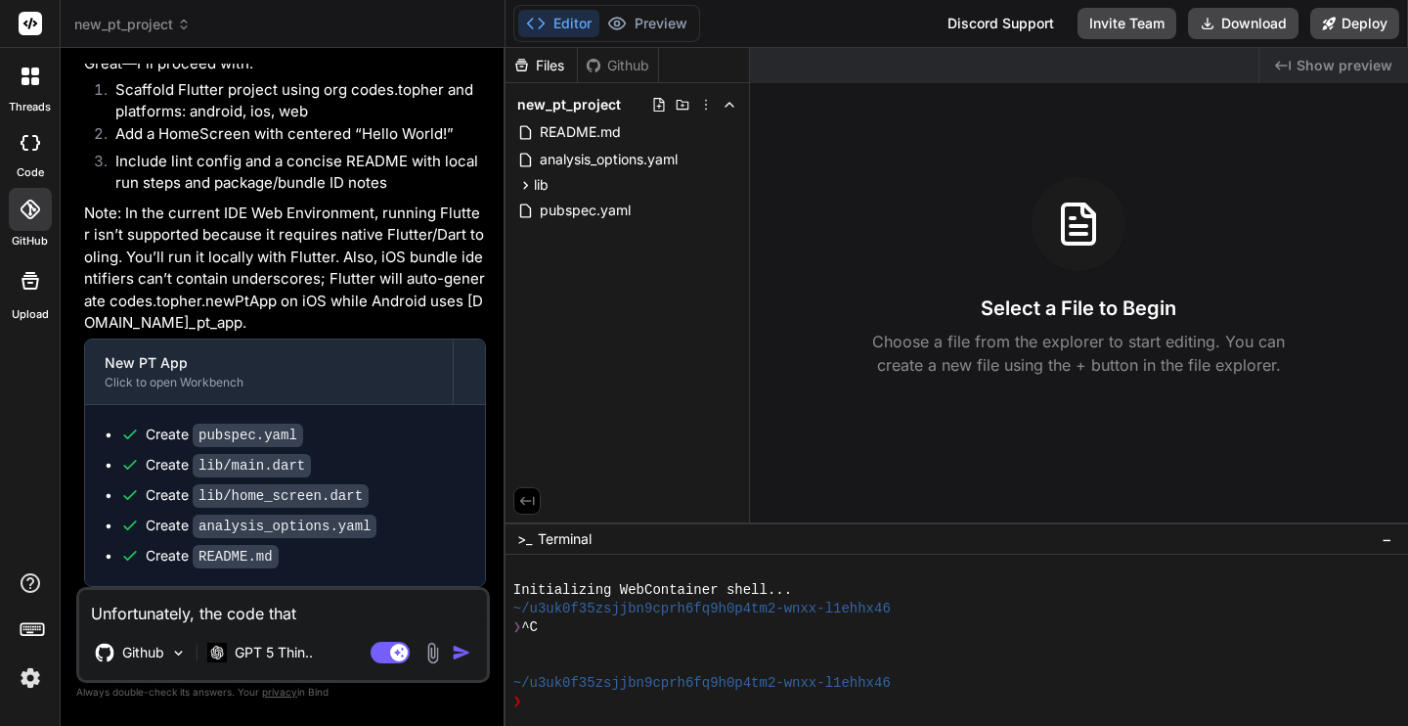
type textarea "Unfortunately, the code that y"
type textarea "x"
type textarea "Unfortunately, the code that yo"
type textarea "x"
type textarea "Unfortunately, the code that you"
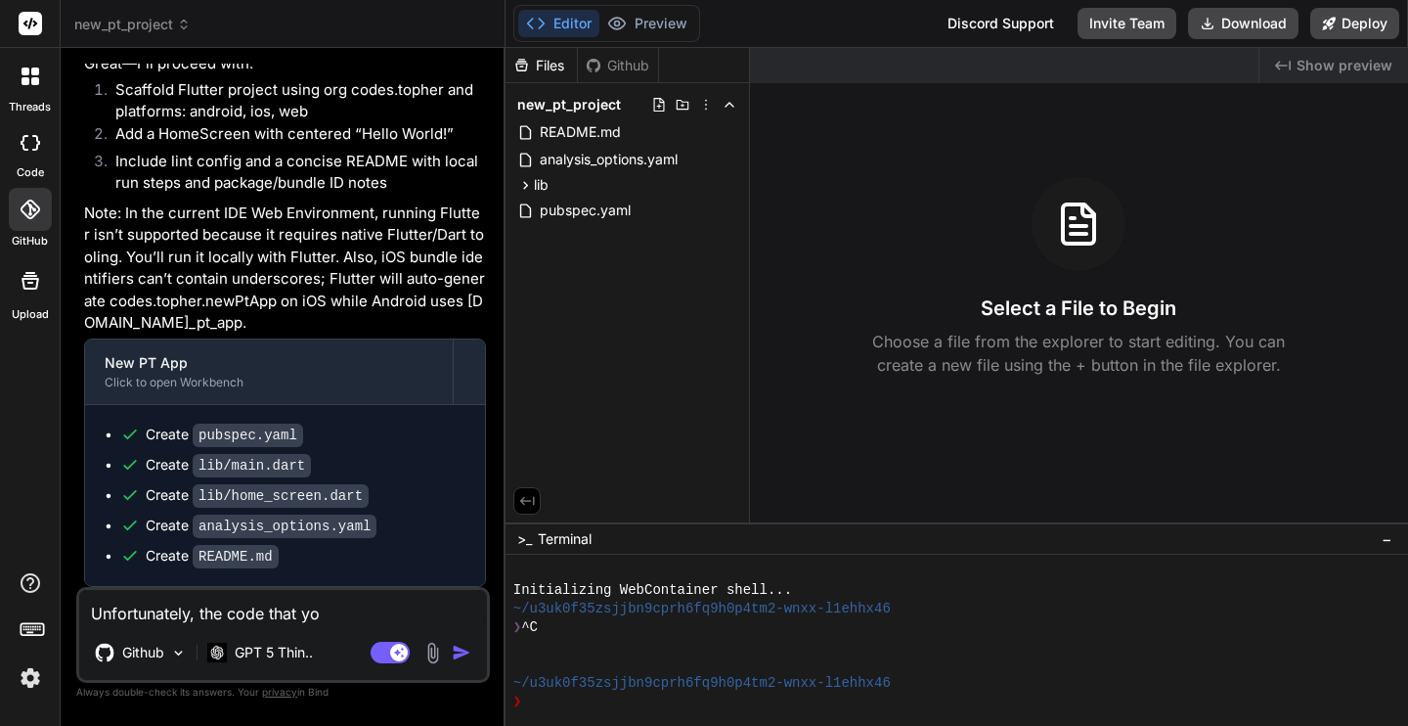
type textarea "x"
type textarea "Unfortunately, the code that you"
type textarea "x"
type textarea "Unfortunately, the code that you c"
type textarea "x"
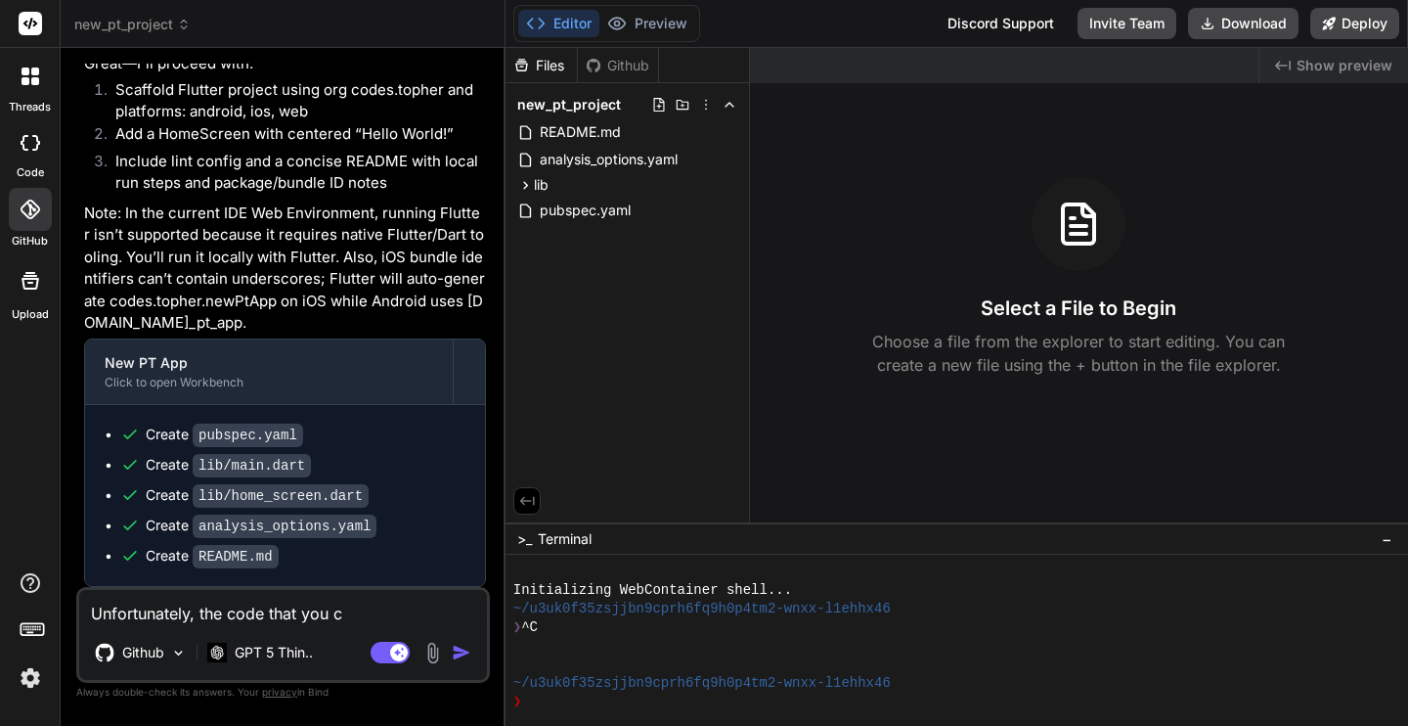
type textarea "Unfortunately, the code that you cr"
type textarea "x"
type textarea "Unfortunately, the code that you cre"
type textarea "x"
type textarea "Unfortunately, the code that you crea"
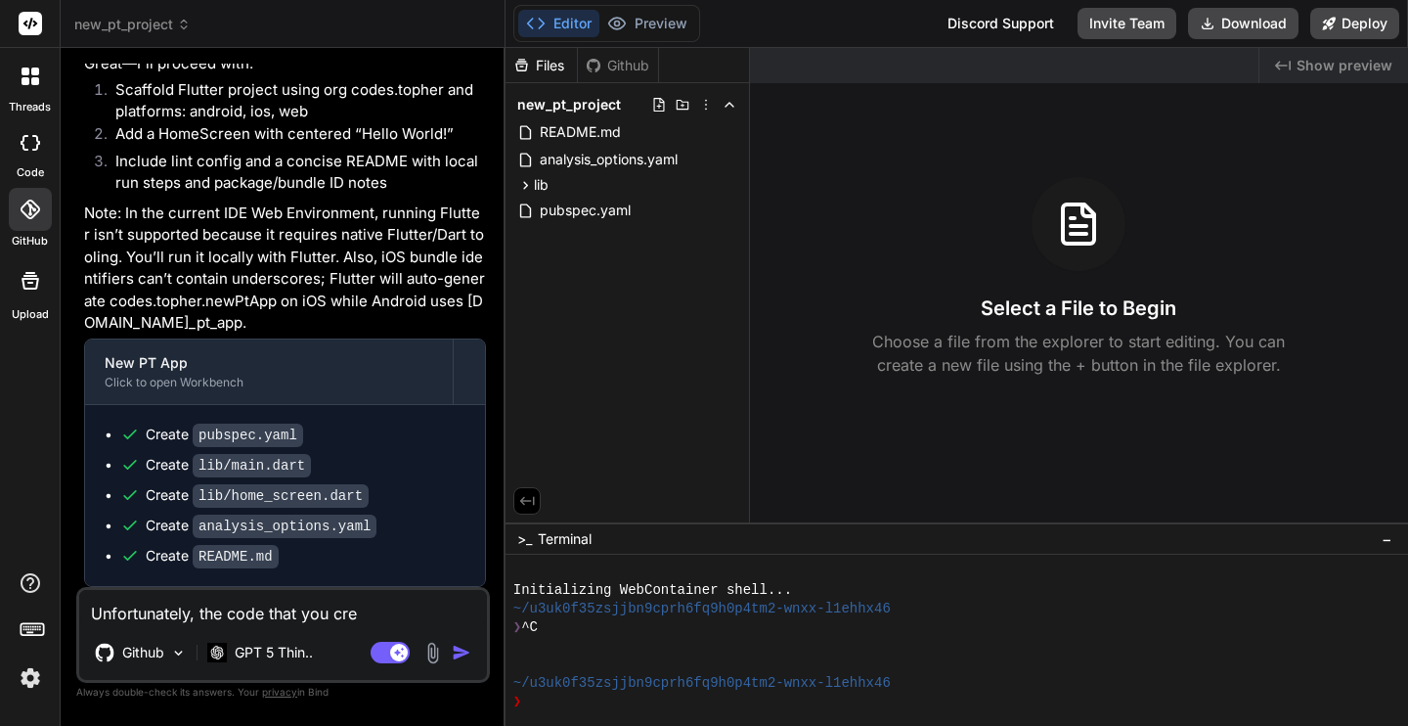
type textarea "x"
type textarea "Unfortunately, the code that you creat"
type textarea "x"
type textarea "Unfortunately, the code that you create"
type textarea "x"
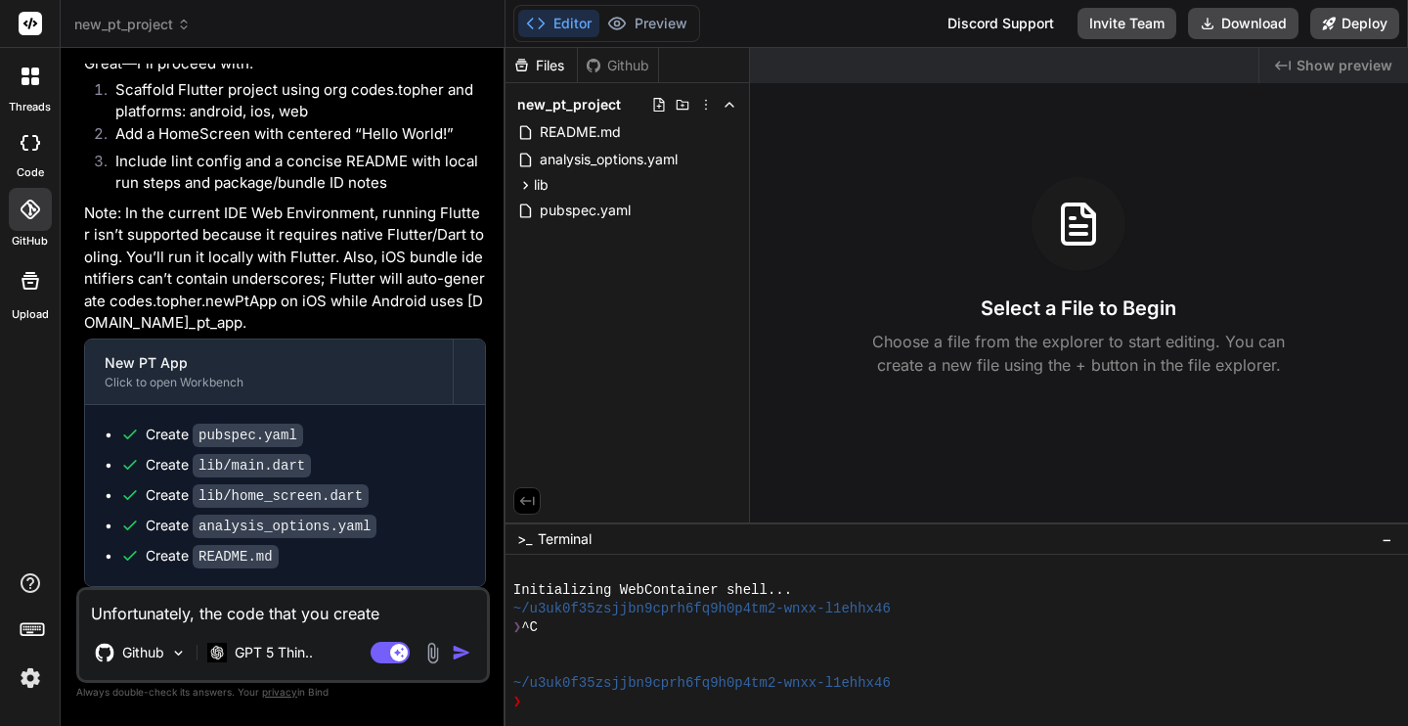
type textarea "Unfortunately, the code that you created"
type textarea "x"
type textarea "Unfortunately, the code that you created"
type textarea "x"
type textarea "Unfortunately, the code that you created f"
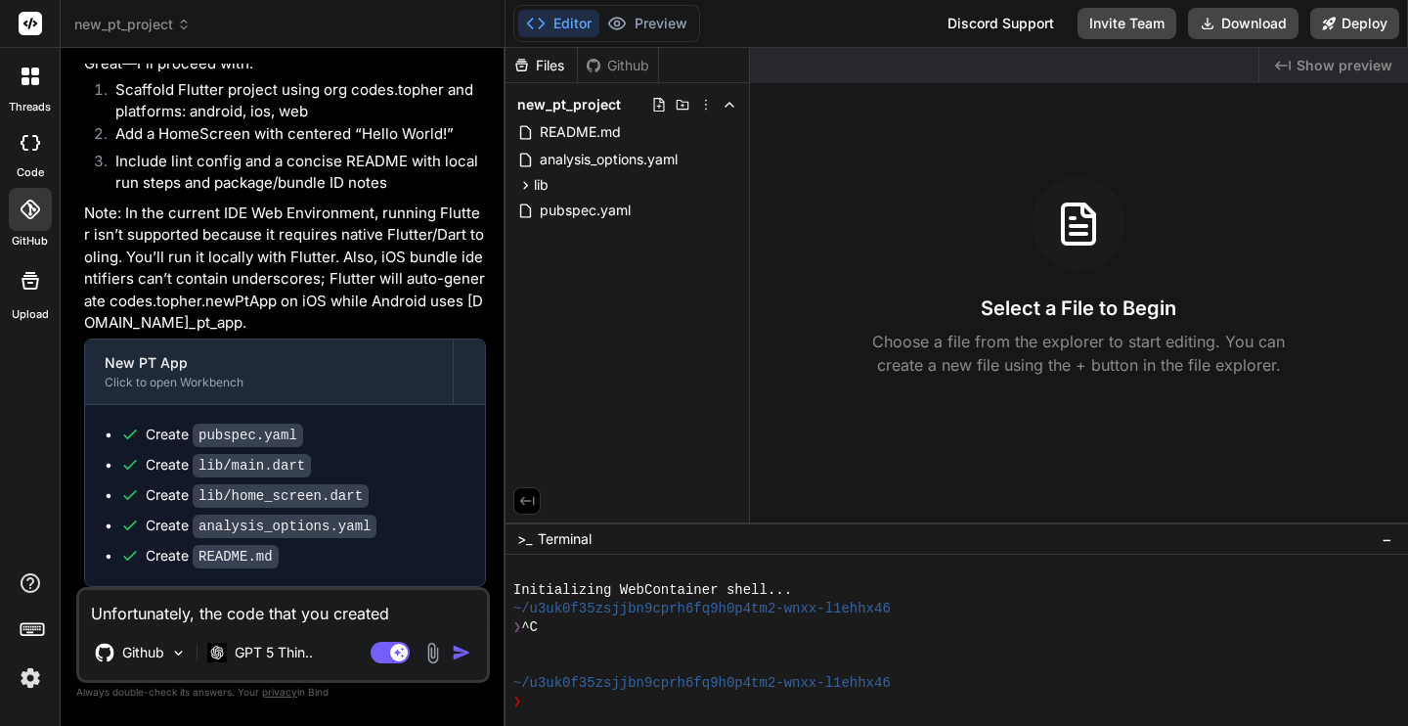
type textarea "x"
type textarea "Unfortunately, the code that you created fo"
type textarea "x"
type textarea "Unfortunately, the code that you created for"
type textarea "x"
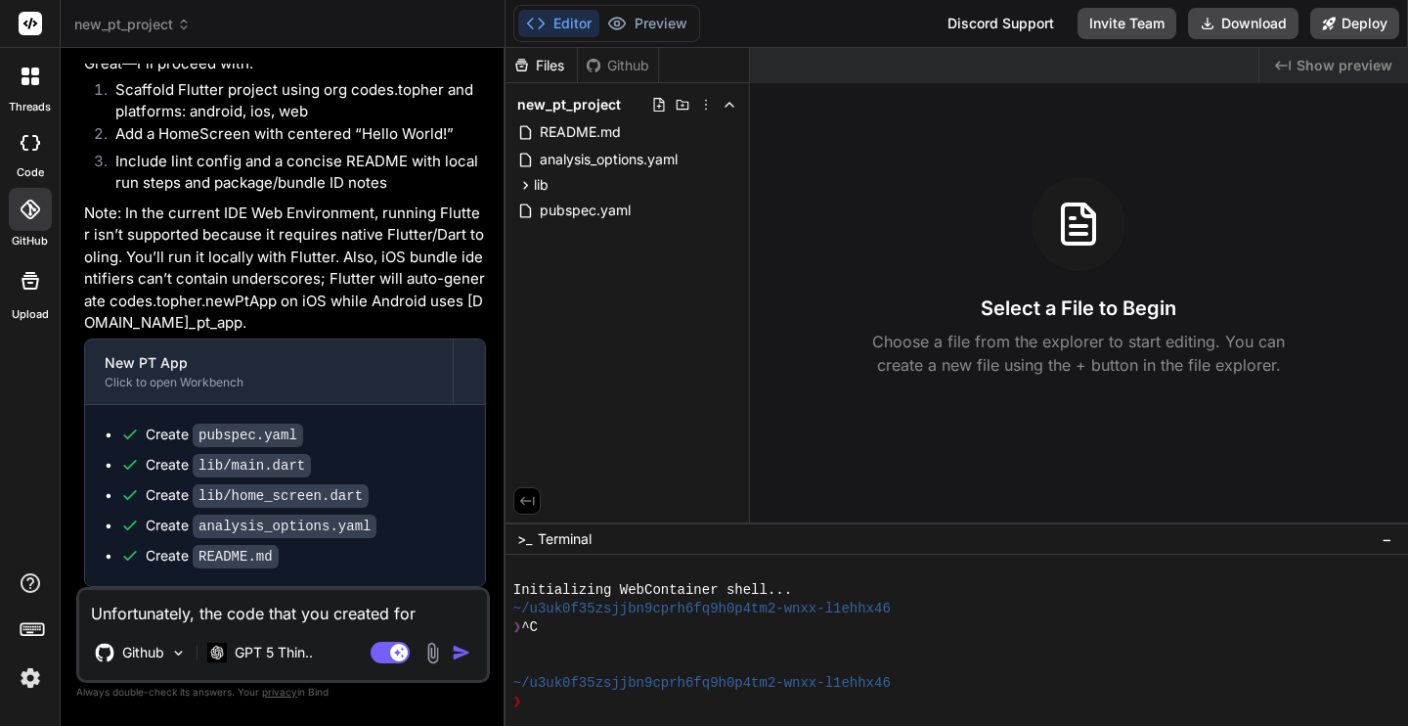
type textarea "Unfortunately, the code that you created for"
type textarea "x"
type textarea "Unfortunately, the code that you created for t"
type textarea "x"
type textarea "Unfortunately, the code that you created for th"
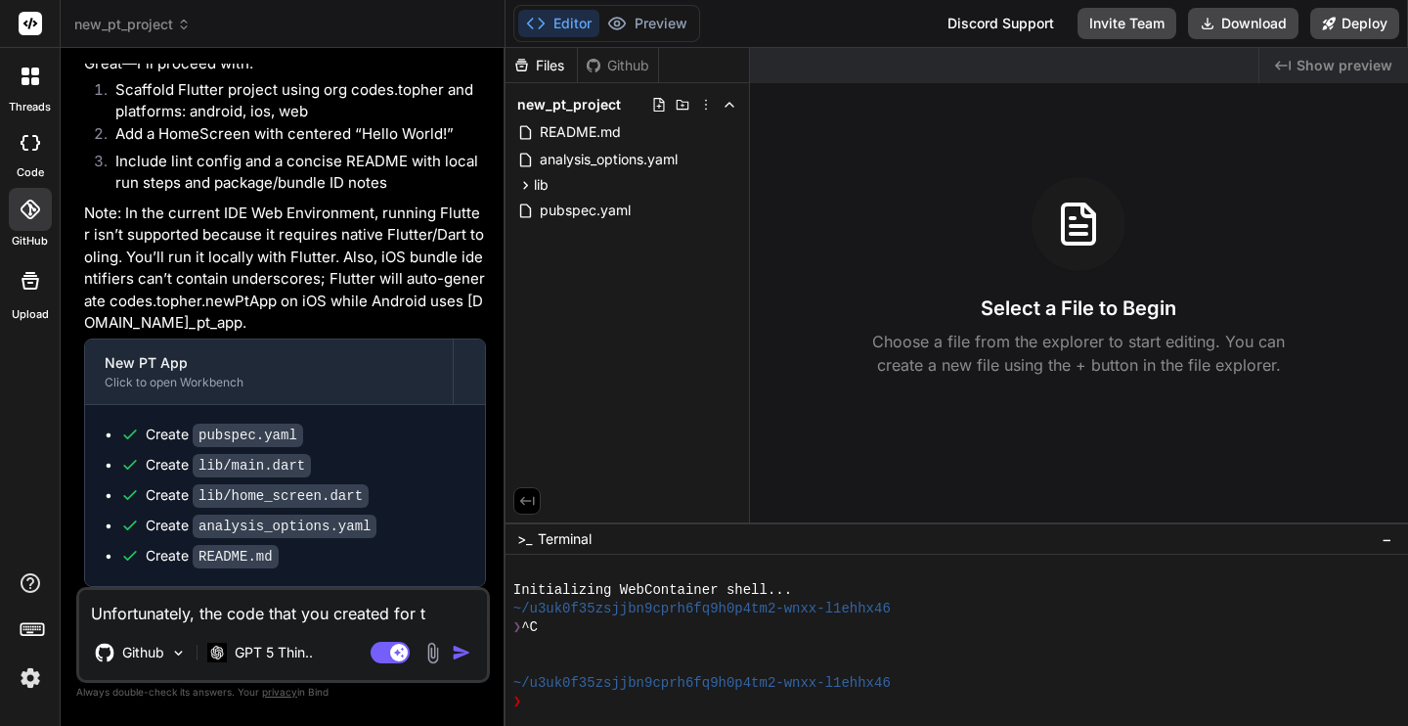
type textarea "x"
type textarea "Unfortunately, the code that you created for the"
type textarea "x"
type textarea "Unfortunately, the code that you created for the"
type textarea "x"
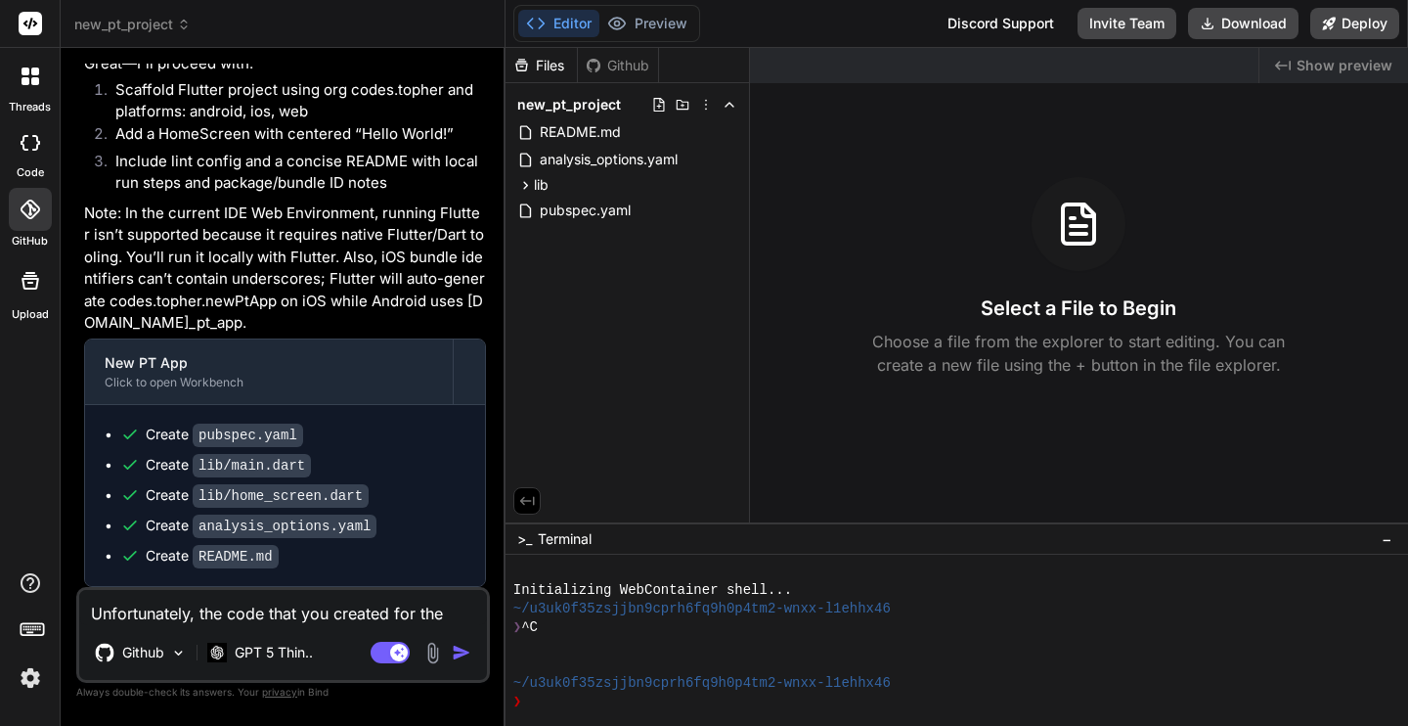
type textarea "Unfortunately, the code that you created for the ""
type textarea "x"
type textarea "Unfortunately, the code that you created for the "n"
type textarea "x"
type textarea "Unfortunately, the code that you created for the "ne"
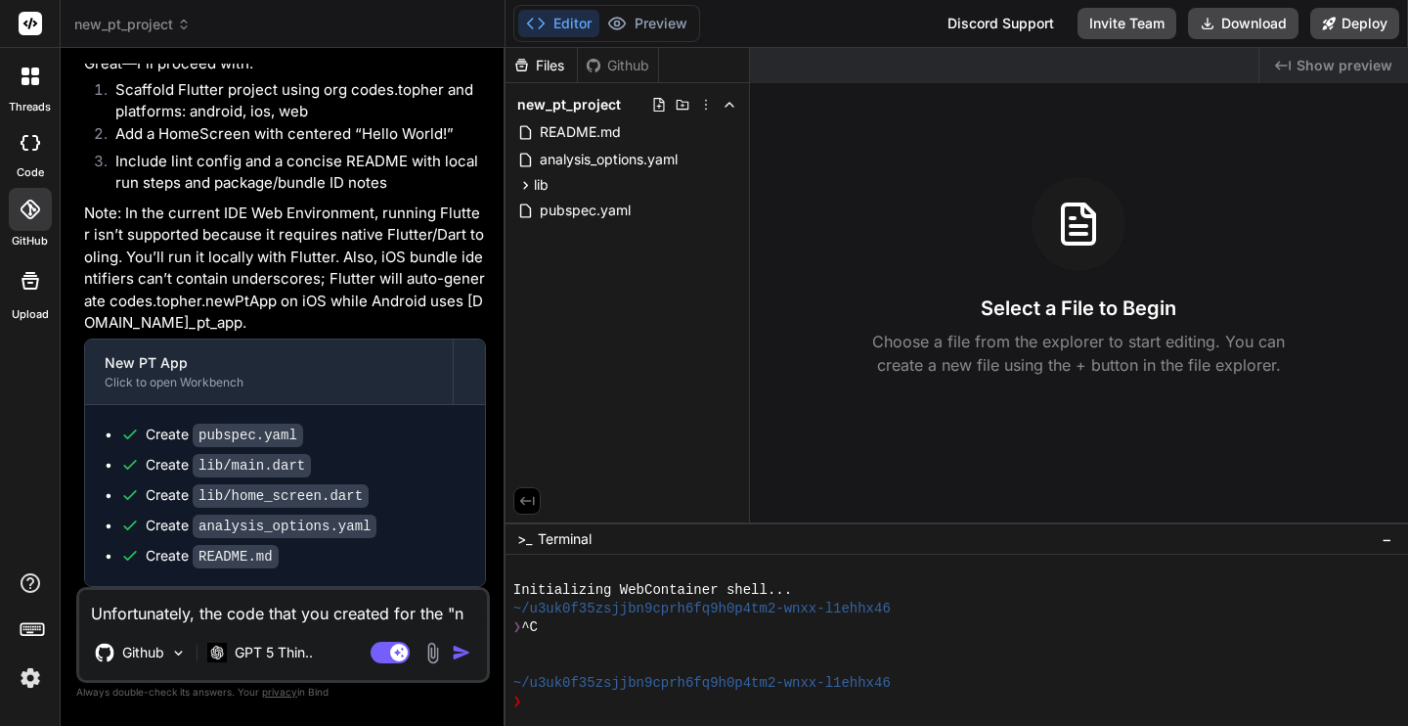
type textarea "x"
type textarea "Unfortunately, the code that you created for the "new"
type textarea "x"
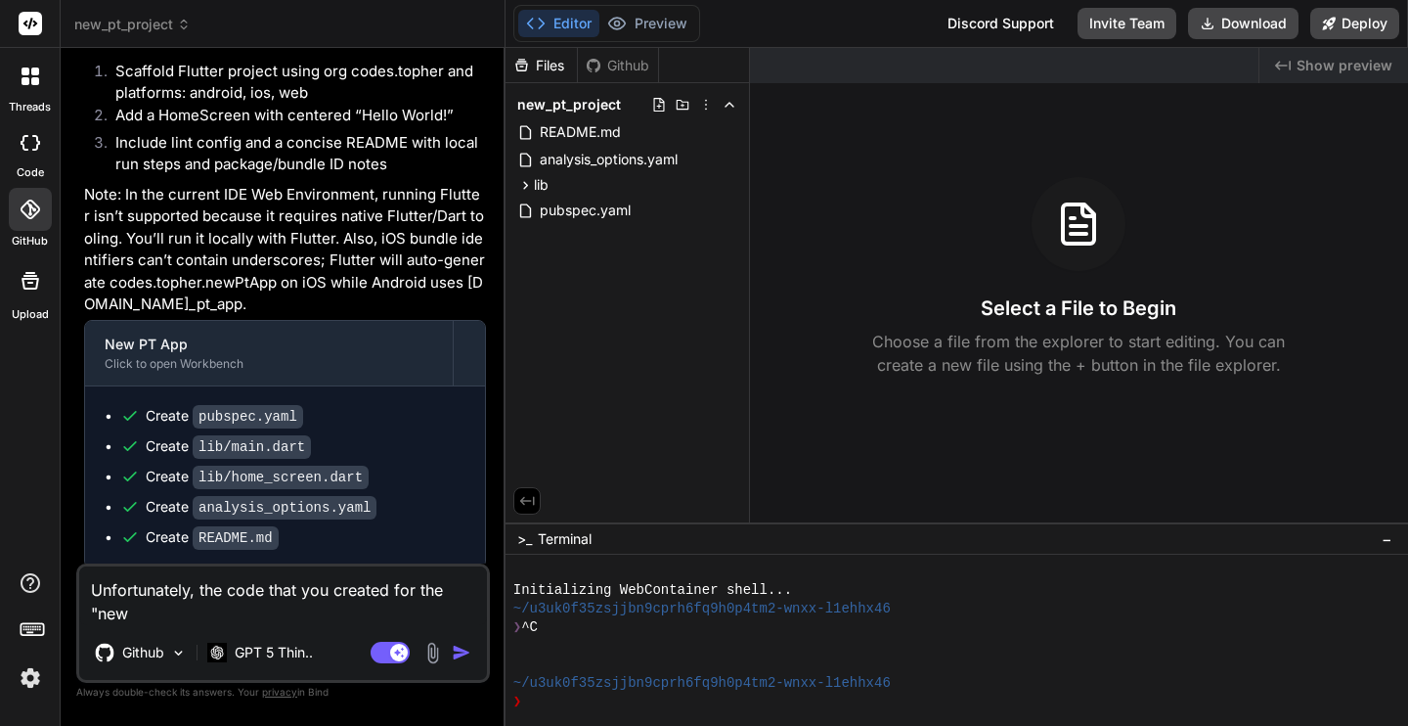
scroll to position [1173, 0]
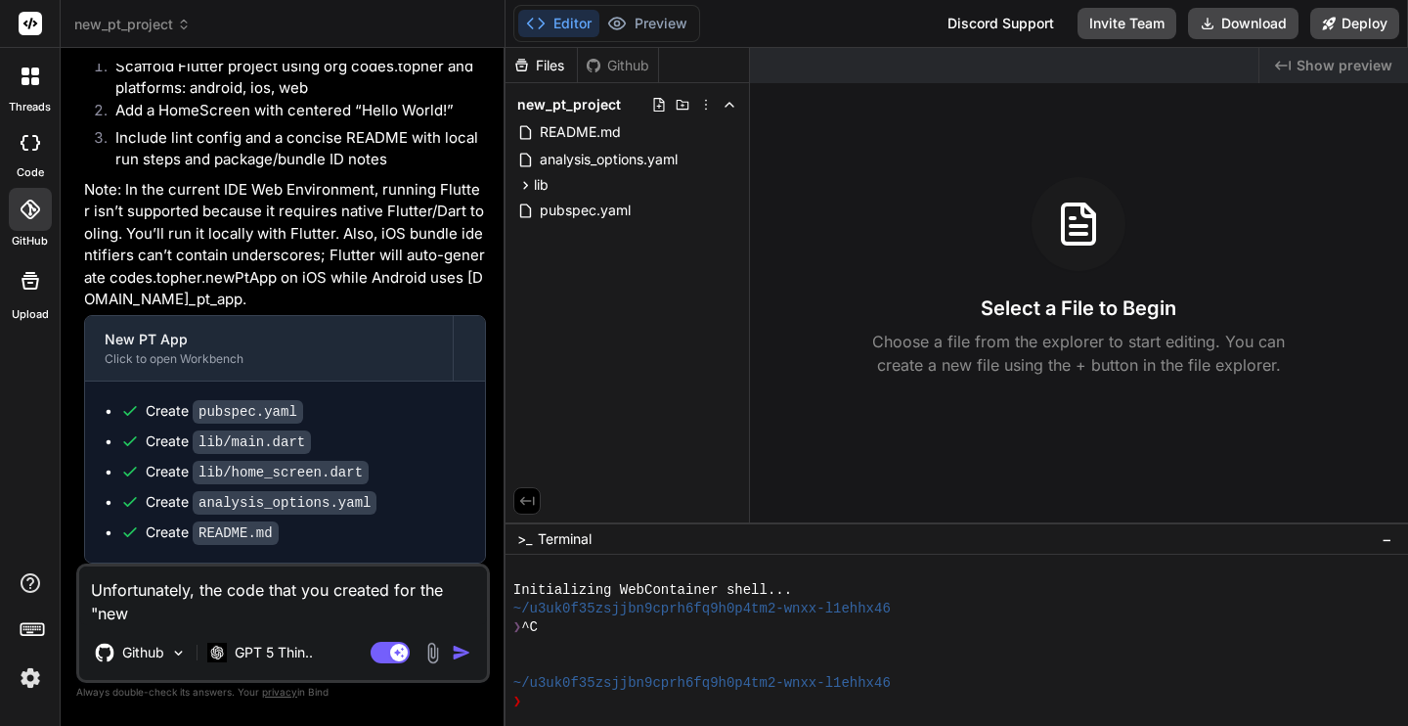
type textarea "Unfortunately, the code that you created for the "new_"
type textarea "x"
type textarea "Unfortunately, the code that you created for the "new_p"
type textarea "x"
type textarea "Unfortunately, the code that you created for the "new_pt"
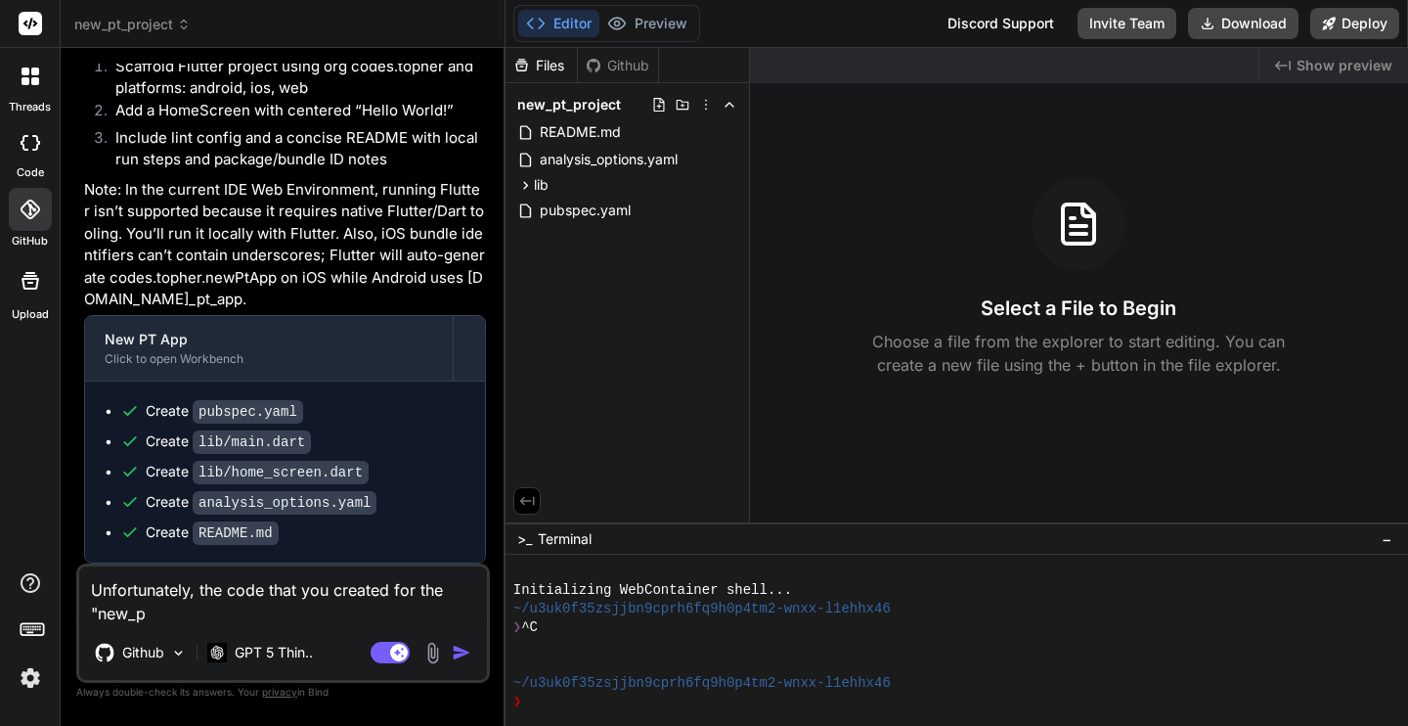
type textarea "x"
type textarea "Unfortunately, the code that you created for the "new_pt_"
type textarea "x"
type textarea "Unfortunately, the code that you created for the "new_pt_p"
type textarea "x"
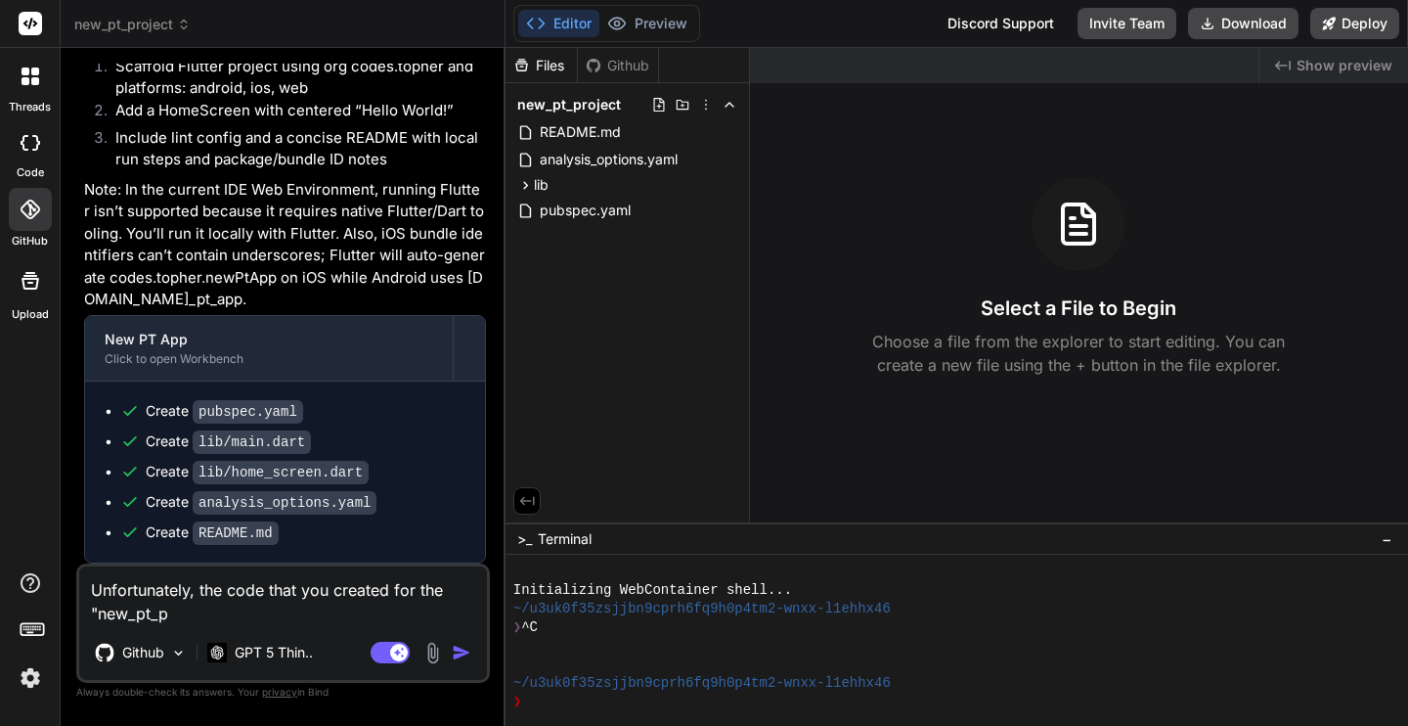
type textarea "Unfortunately, the code that you created for the "new_pt_pr"
type textarea "x"
type textarea "Unfortunately, the code that you created for the "new_pt_pro"
type textarea "x"
type textarea "Unfortunately, the code that you created for the "new_pt_proj"
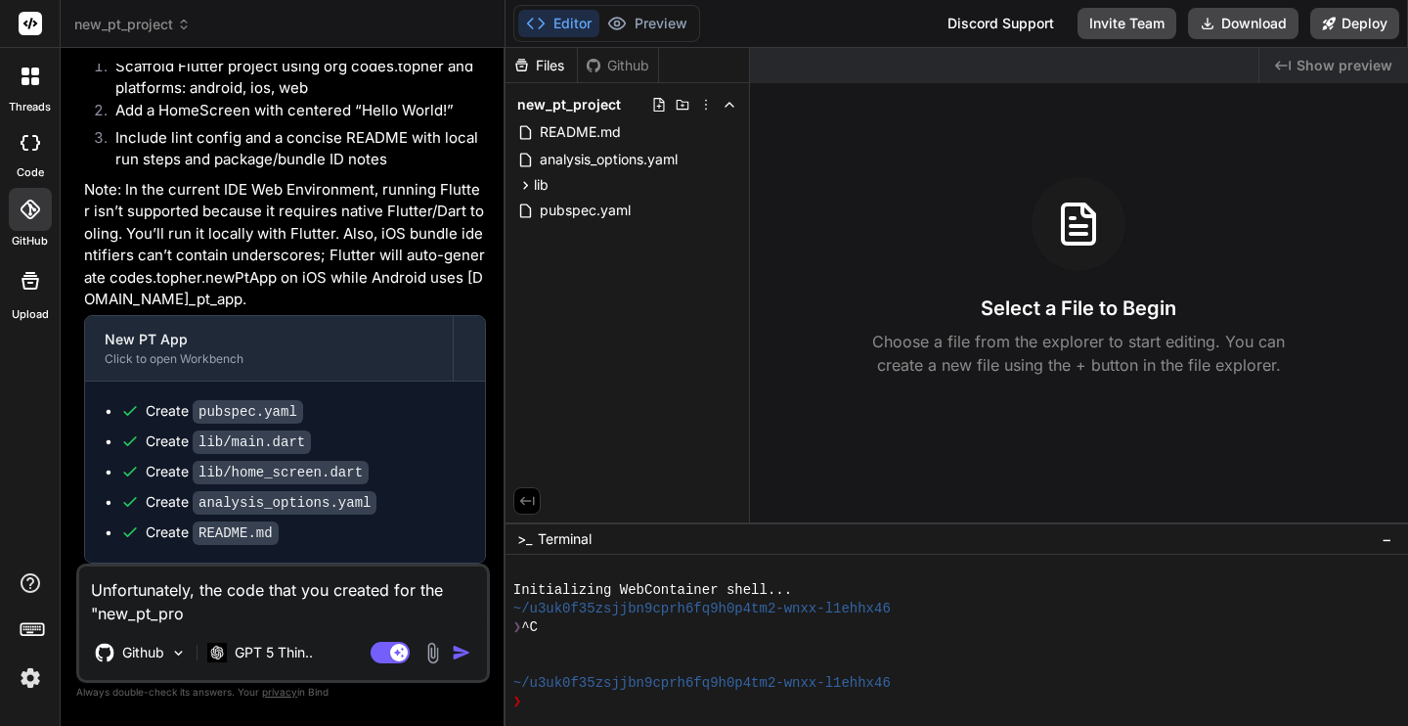
type textarea "x"
type textarea "Unfortunately, the code that you created for the "new_pt_proje"
type textarea "x"
type textarea "Unfortunately, the code that you created for the "new_pt_projec"
type textarea "x"
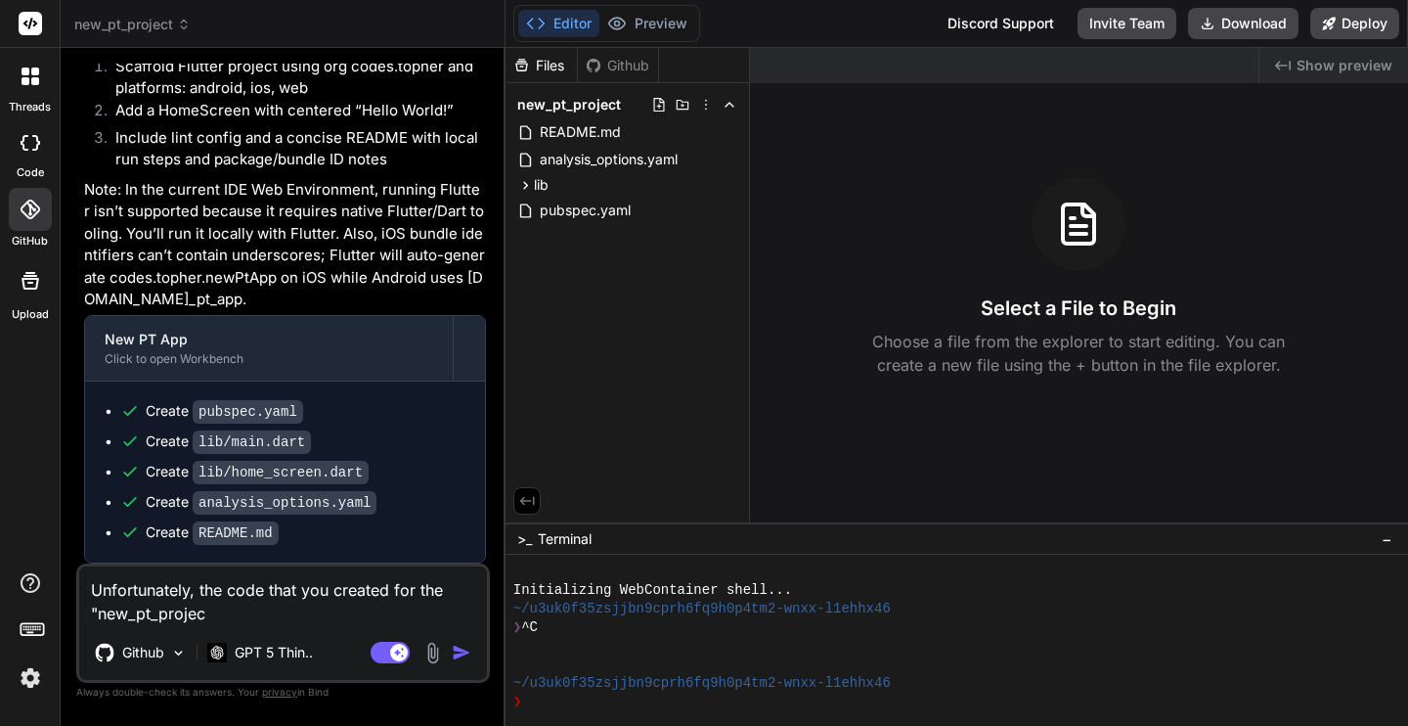
type textarea "Unfortunately, the code that you created for the "new_pt_project"
type textarea "x"
type textarea "Unfortunately, the code that you created for the "new_pt_project""
type textarea "x"
type textarea "Unfortunately, the code that you created for the "new_pt_project""
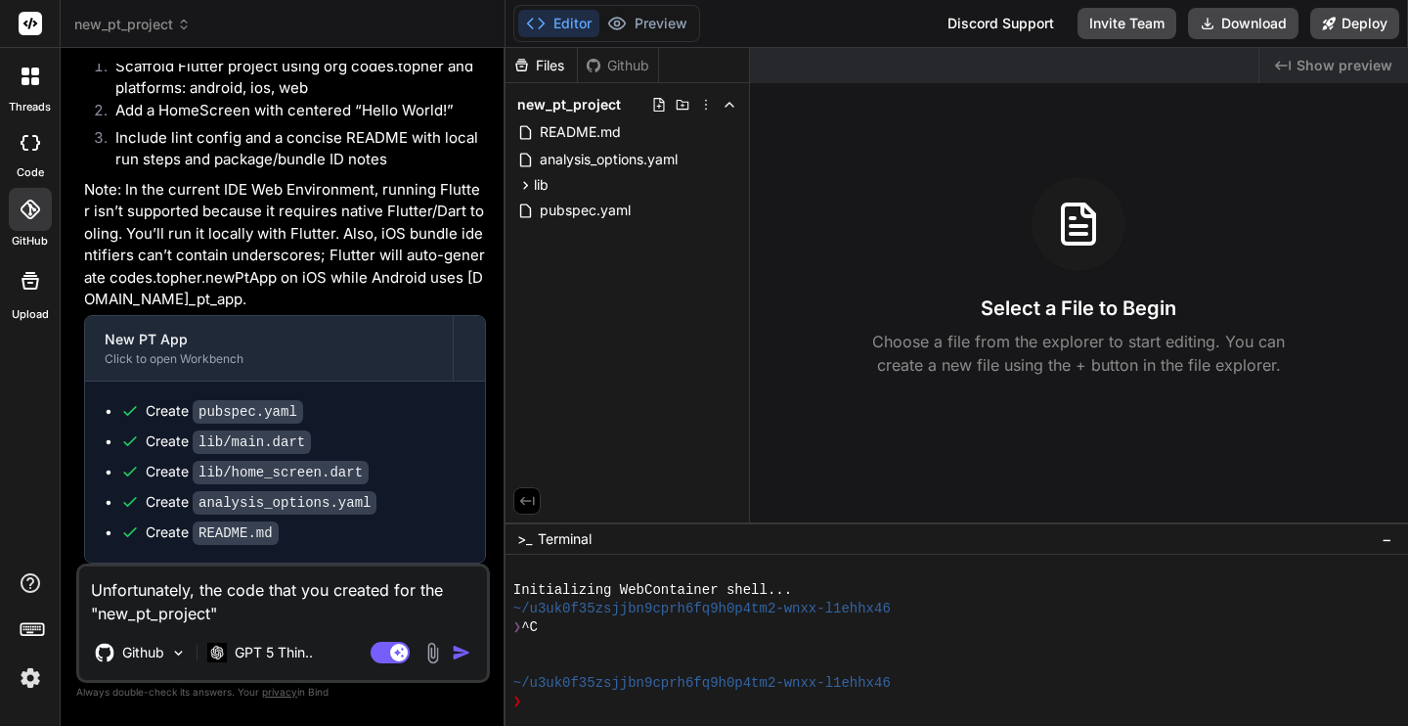
type textarea "x"
type textarea "Unfortunately, the code that you created for the "new_pt_project" d"
type textarea "x"
type textarea "Unfortunately, the code that you created for the "new_pt_project" di"
type textarea "x"
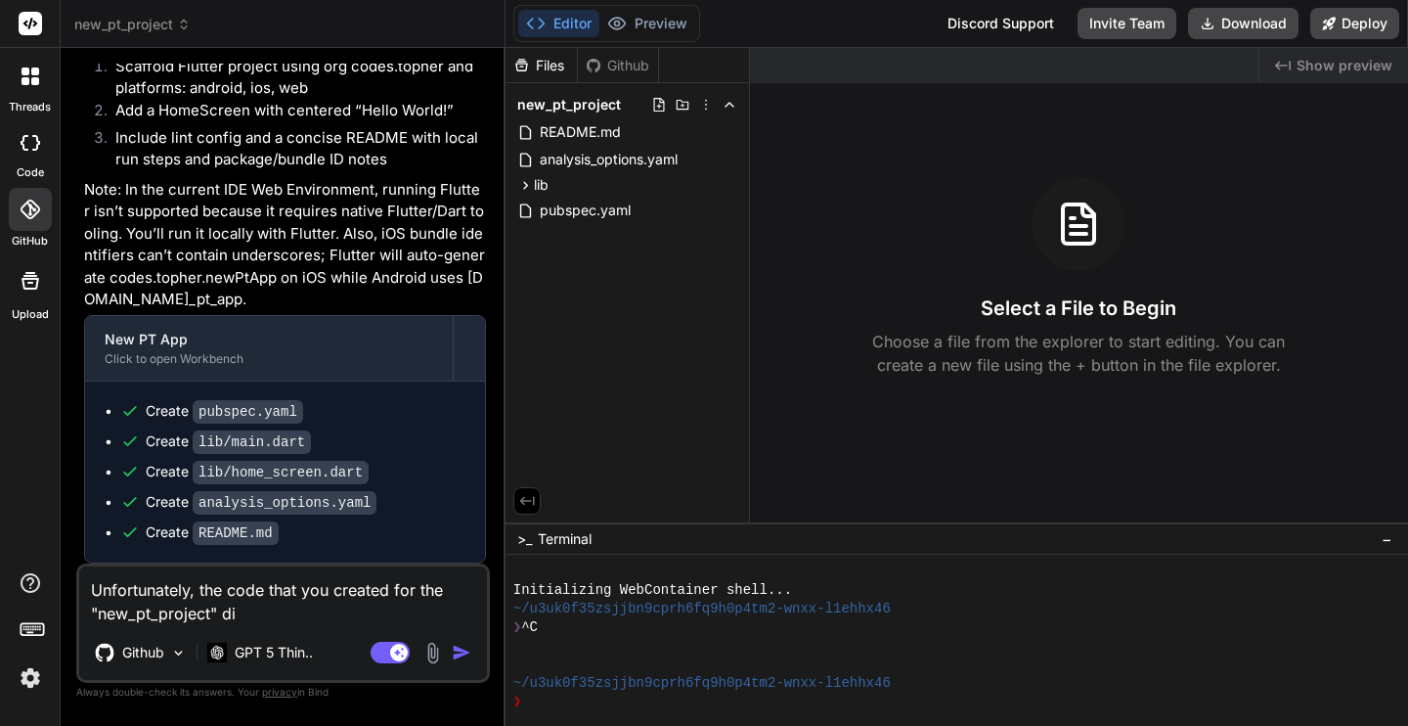
type textarea "Unfortunately, the code that you created for the "new_pt_project" did"
type textarea "x"
type textarea "Unfortunately, the code that you created for the "new_pt_project" did"
type textarea "x"
type textarea "Unfortunately, the code that you created for the "new_pt_project" did n"
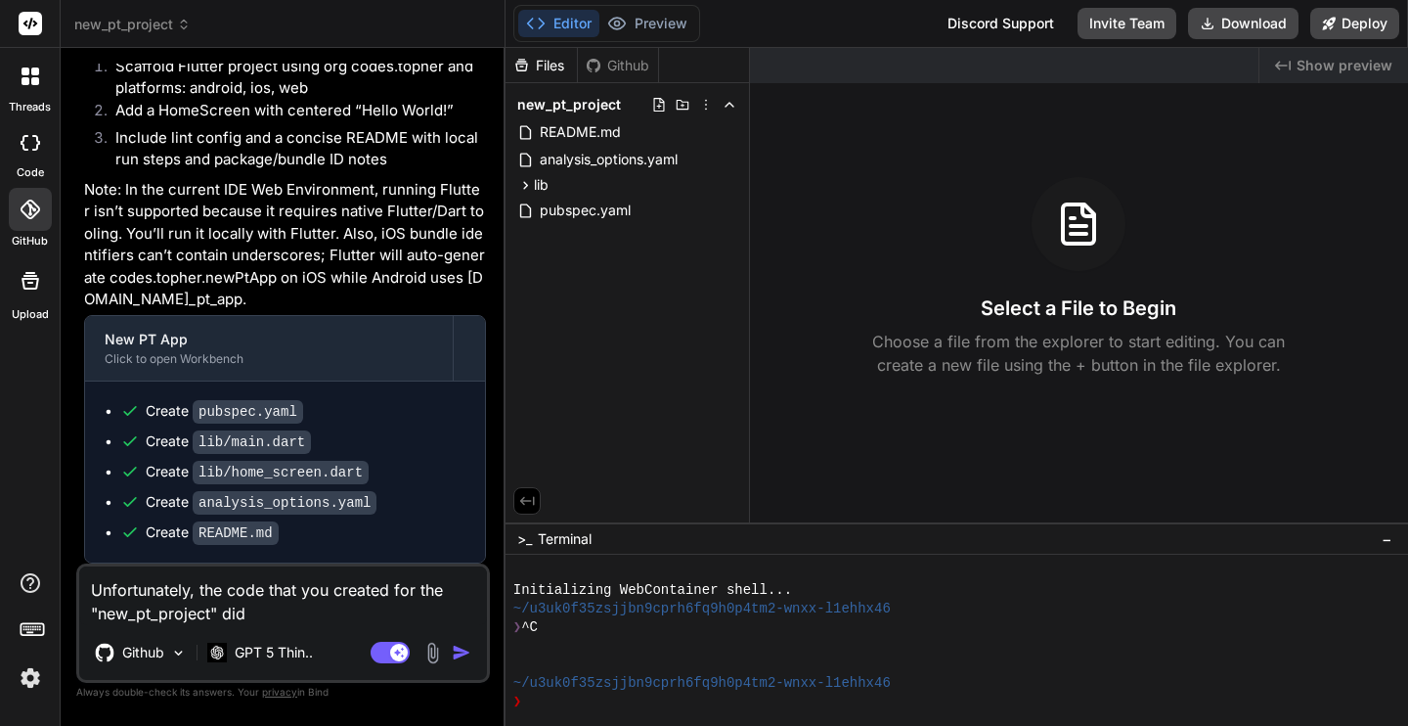
type textarea "x"
type textarea "Unfortunately, the code that you created for the "new_pt_project" did no"
type textarea "x"
type textarea "Unfortunately, the code that you created for the "new_pt_project" did not"
type textarea "x"
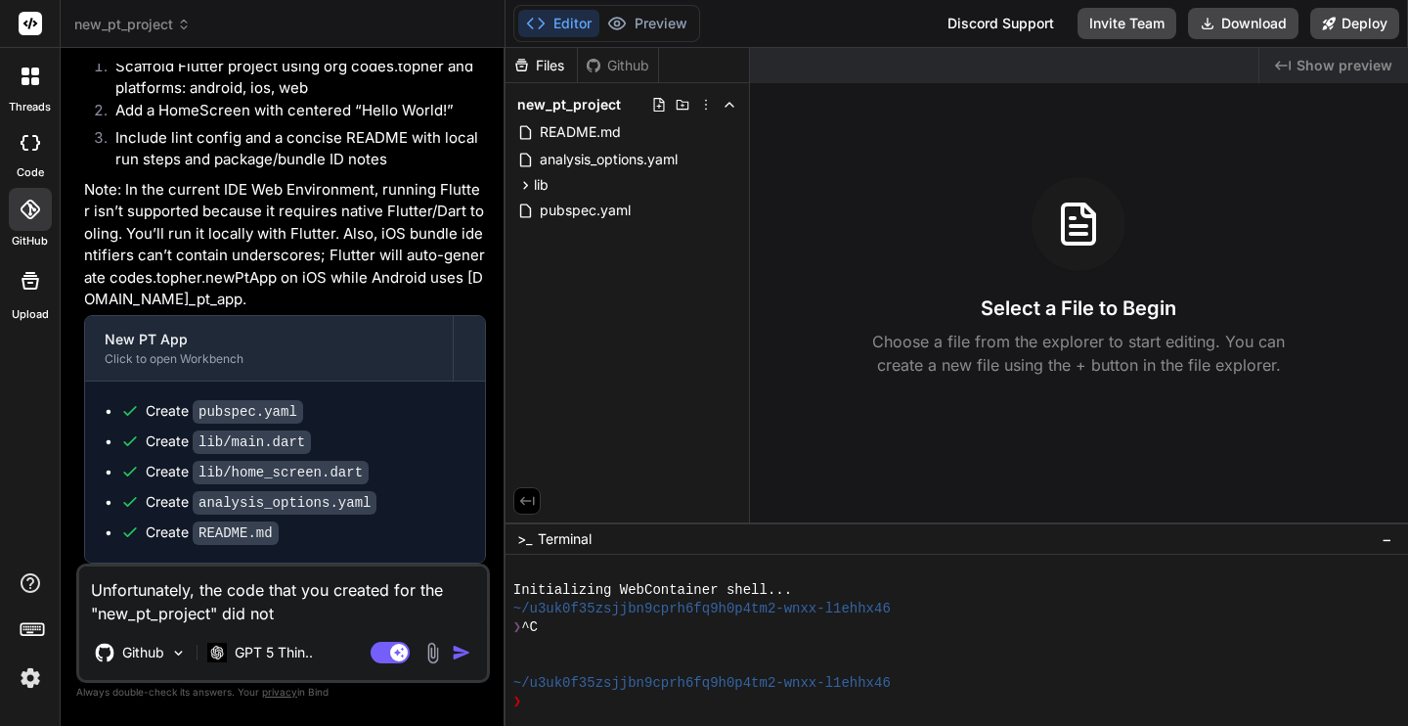
type textarea "Unfortunately, the code that you created for the "new_pt_project" did not"
type textarea "x"
type textarea "Unfortunately, the code that you created for the "new_pt_project" did not w"
type textarea "x"
type textarea "Unfortunately, the code that you created for the "new_pt_project" did not wo"
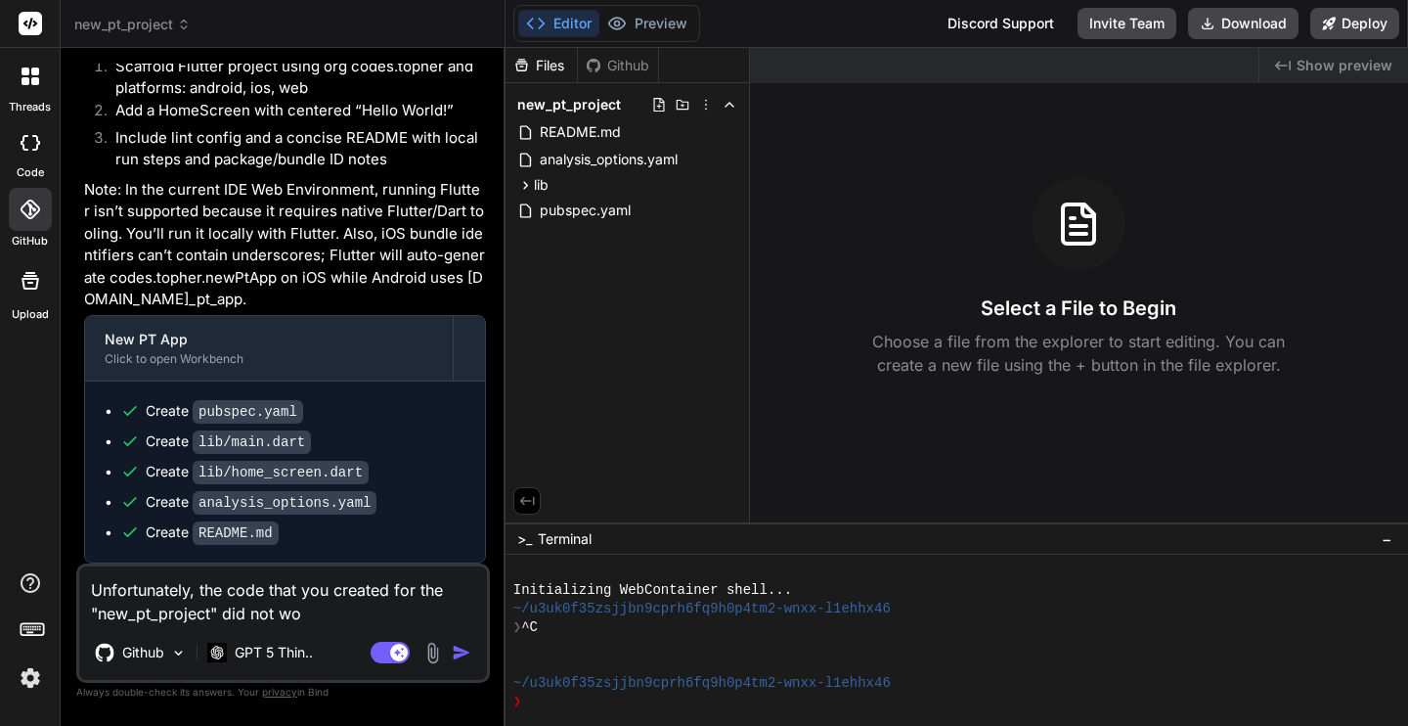
type textarea "x"
type textarea "Unfortunately, the code that you created for the "new_pt_project" did not wor"
type textarea "x"
type textarea "Unfortunately, the code that you created for the "new_pt_project" did not work"
type textarea "x"
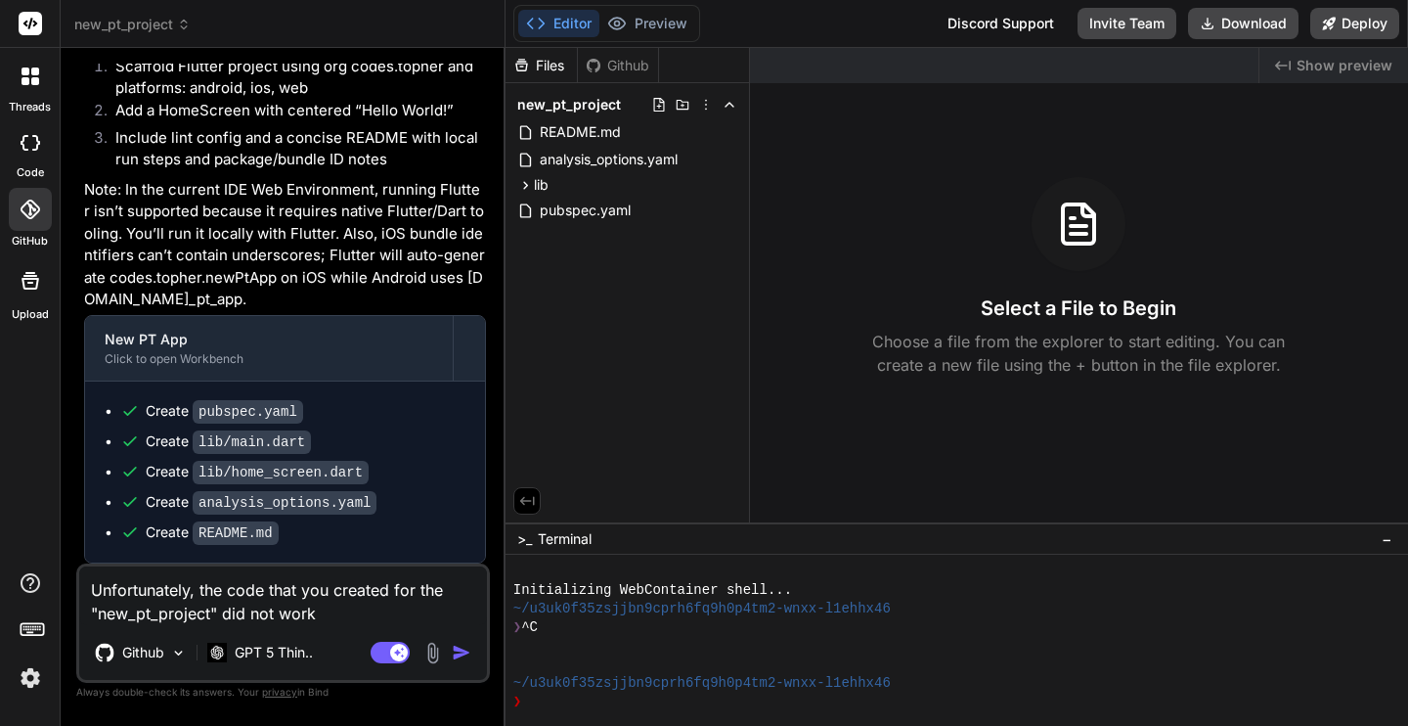
type textarea "Unfortunately, the code that you created for the "new_pt_project" did not work"
type textarea "x"
type textarea "Unfortunately, the code that you created for the "new_pt_project" did not work o"
type textarea "x"
type textarea "Unfortunately, the code that you created for the "new_pt_project" did not work …"
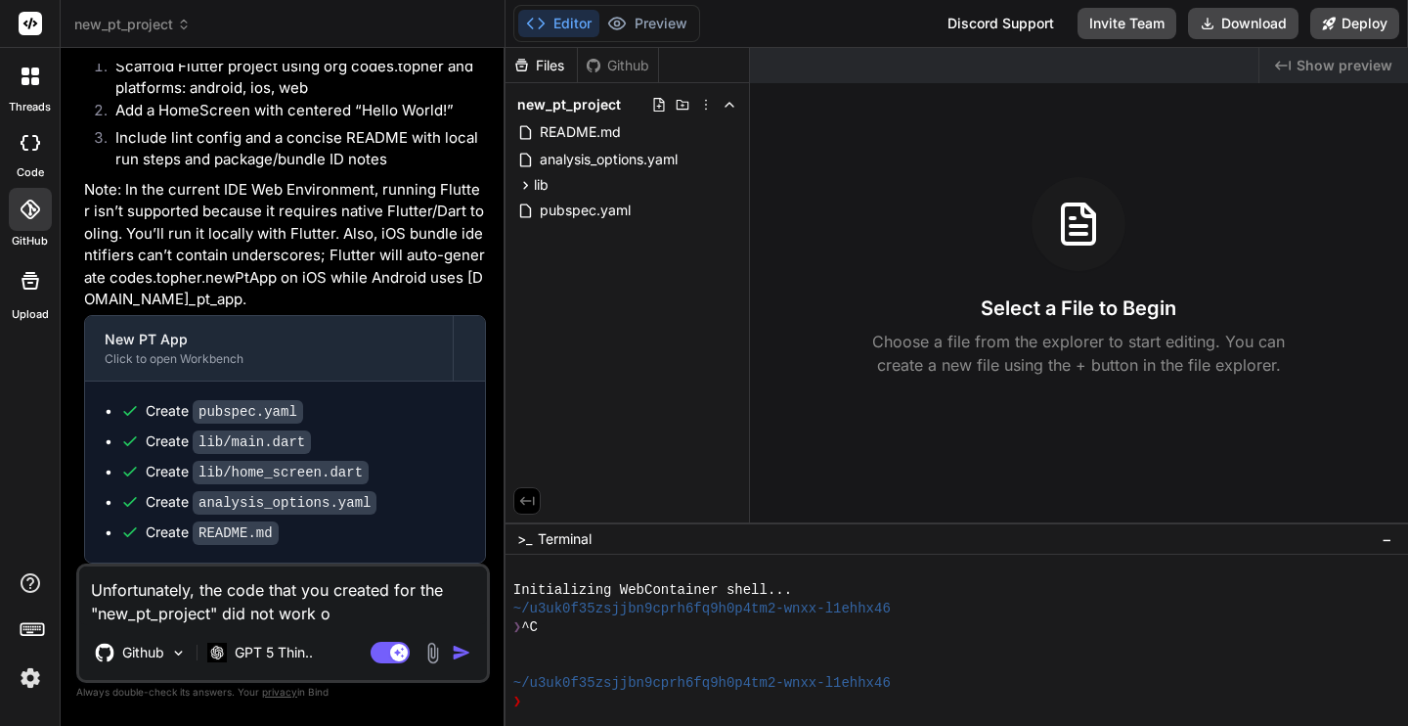
type textarea "x"
type textarea "Unfortunately, the code that you created for the "new_pt_project" did not work …"
type textarea "x"
type textarea "Unfortunately, the code that you created for the "new_pt_project" did not work …"
type textarea "x"
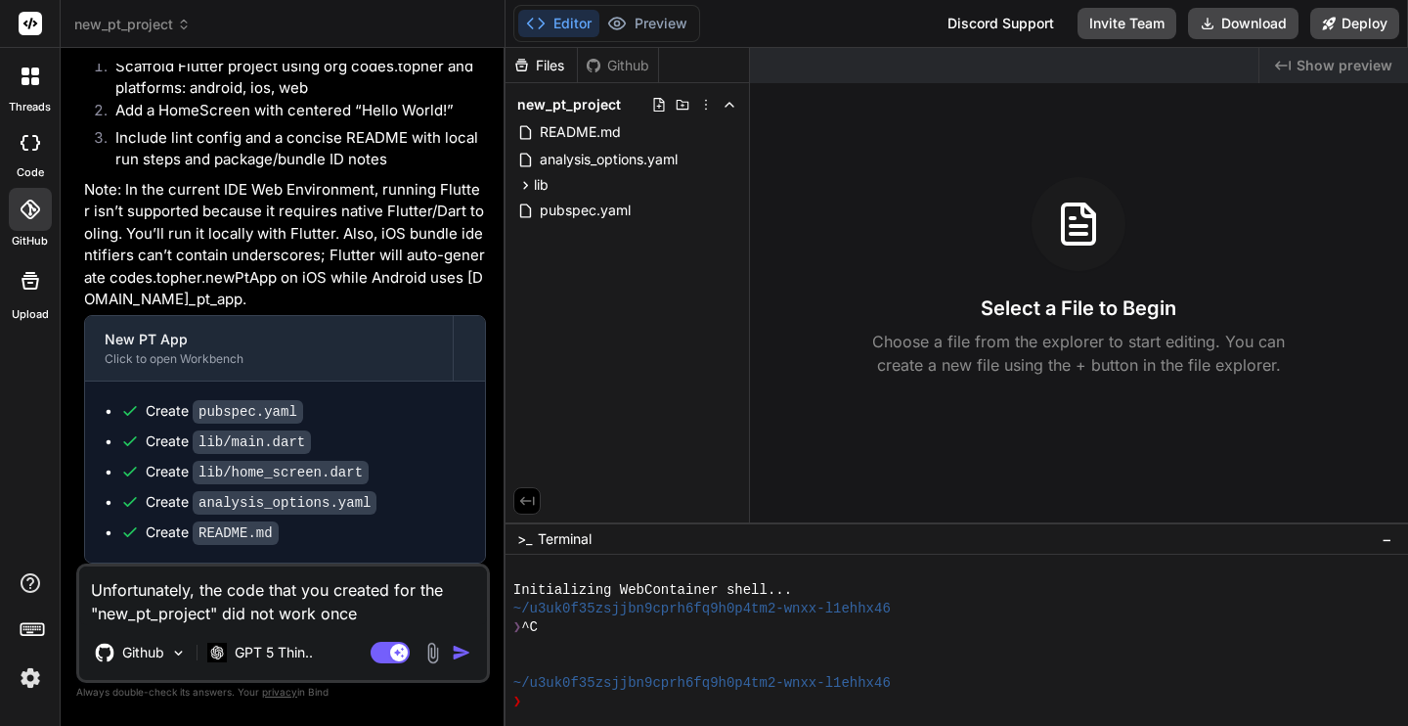
type textarea "Unfortunately, the code that you created for the "new_pt_project" did not work …"
type textarea "x"
type textarea "Unfortunately, the code that you created for the "new_pt_project" did not work …"
type textarea "x"
type textarea "Unfortunately, the code that you created for the "new_pt_project" did not work …"
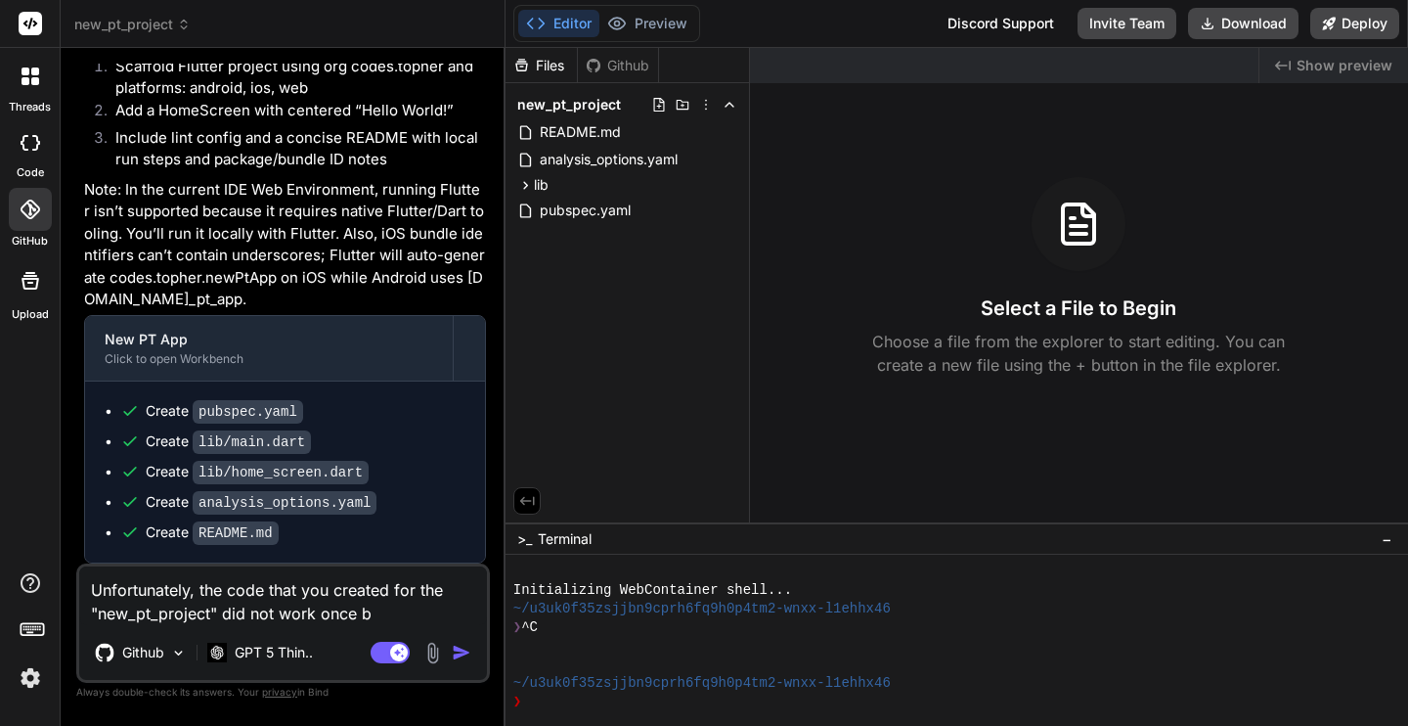
type textarea "x"
type textarea "Unfortunately, the code that you created for the "new_pt_project" did not work …"
type textarea "x"
type textarea "Unfortunately, the code that you created for the "new_pt_project" did not work …"
type textarea "x"
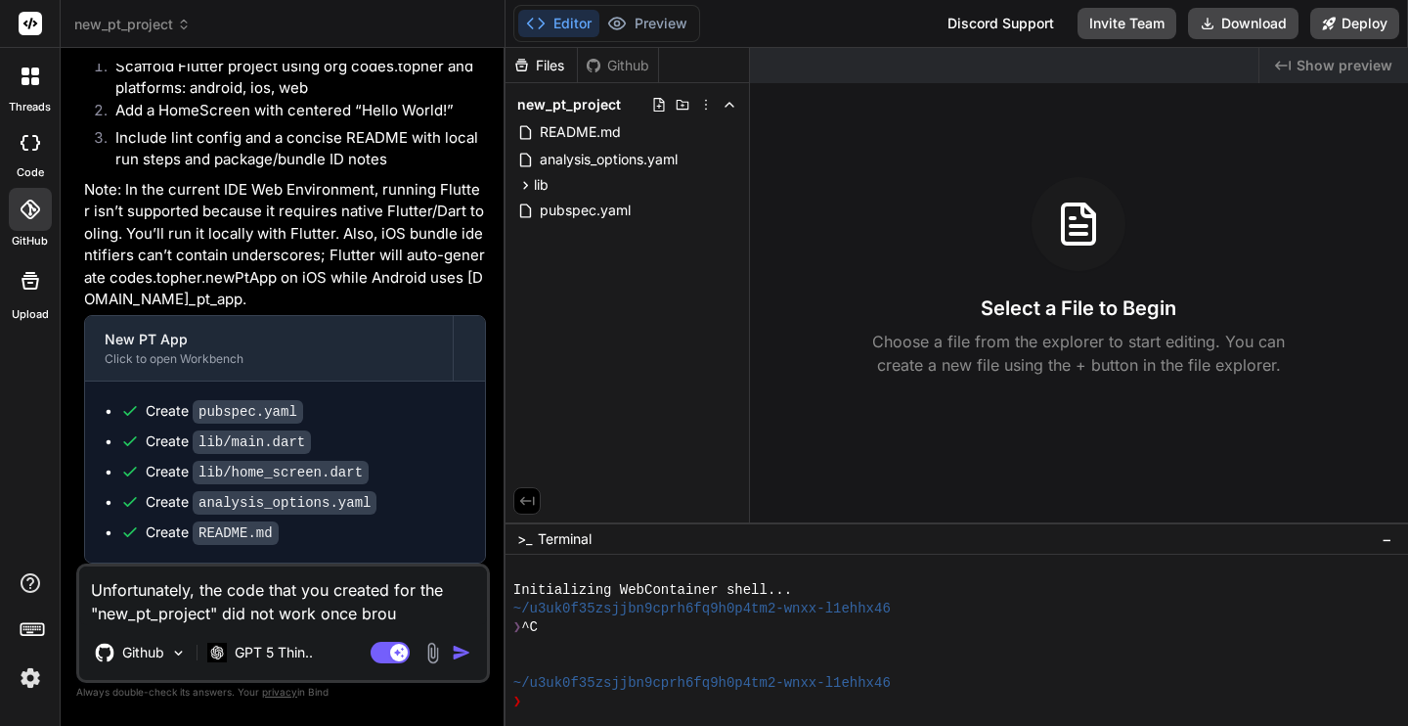
type textarea "Unfortunately, the code that you created for the "new_pt_project" did not work …"
type textarea "x"
type textarea "Unfortunately, the code that you created for the "new_pt_project" did not work …"
type textarea "x"
type textarea "Unfortunately, the code that you created for the "new_pt_project" did not work …"
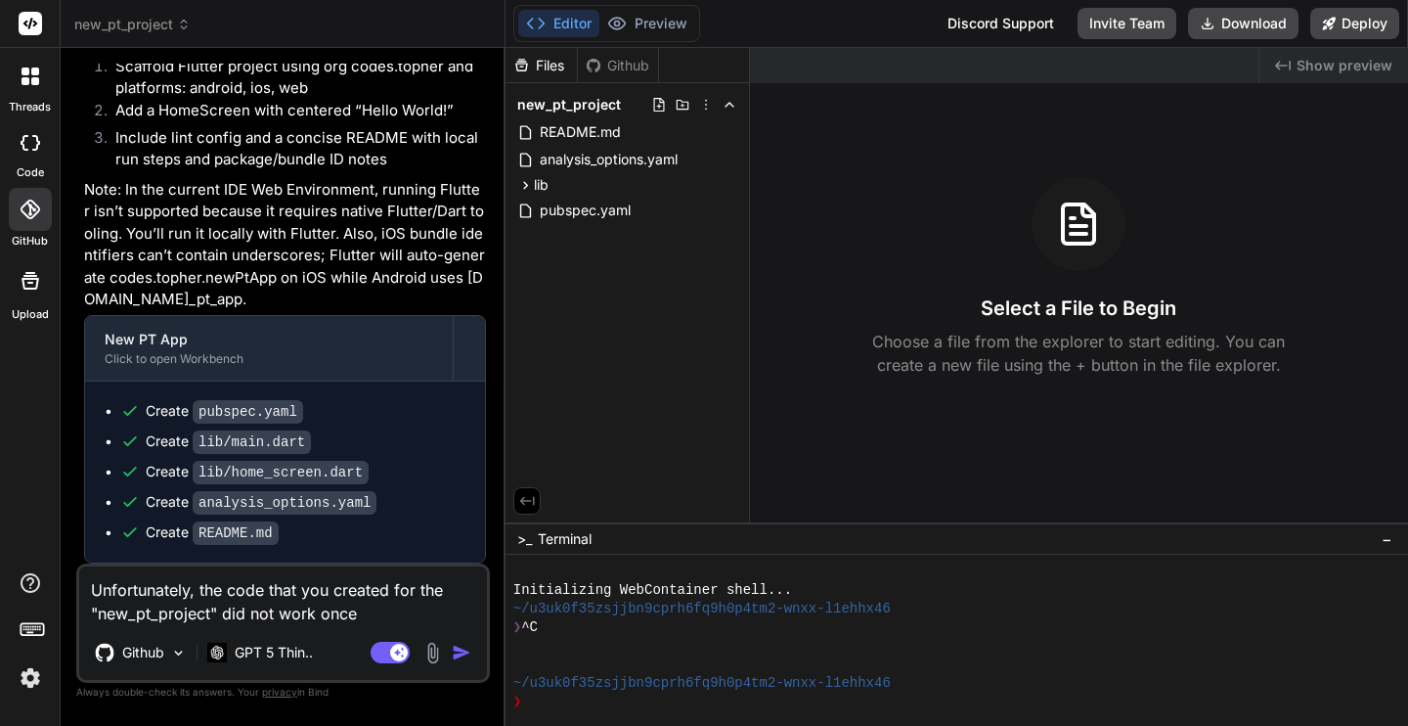
type textarea "x"
type textarea "Unfortunately, the code that you created for the "new_pt_project" did not work …"
type textarea "x"
type textarea "Unfortunately, the code that you created for the "new_pt_project" did not work …"
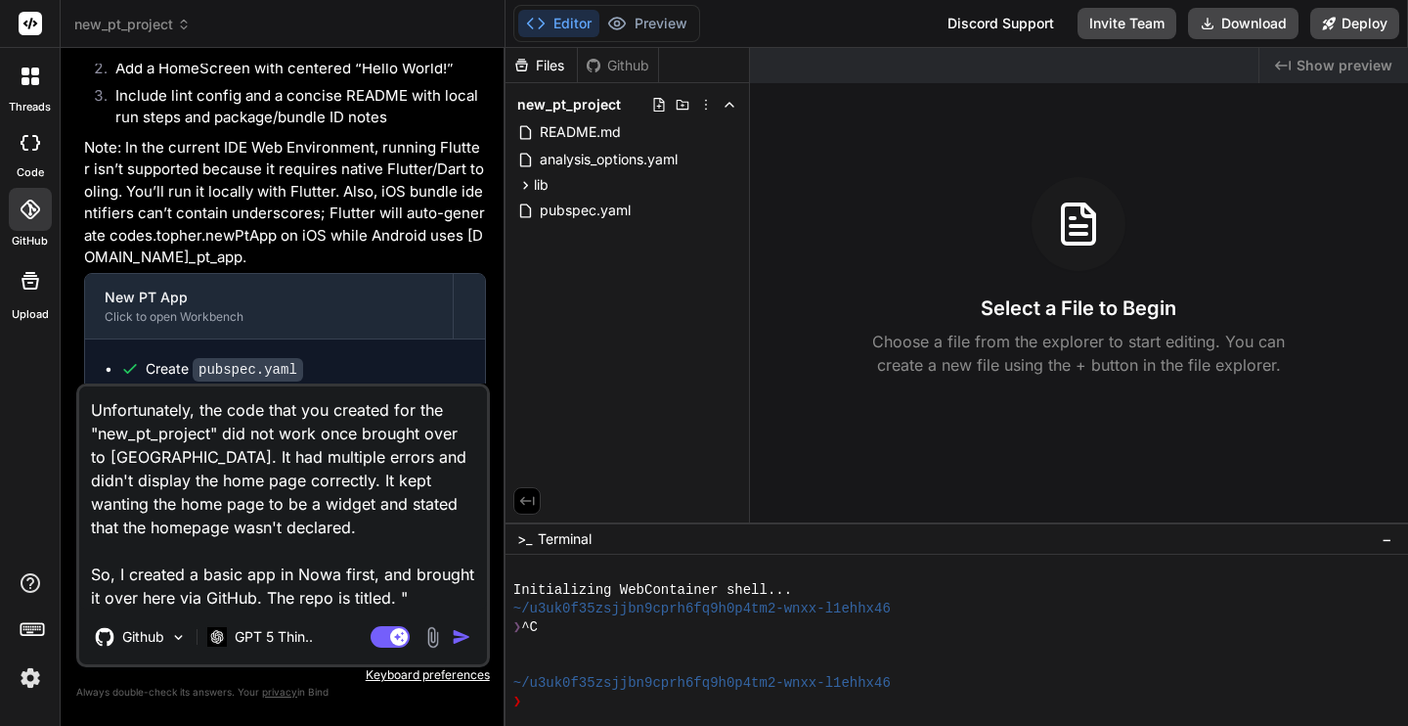
click at [35, 207] on icon at bounding box center [31, 209] width 20 height 20
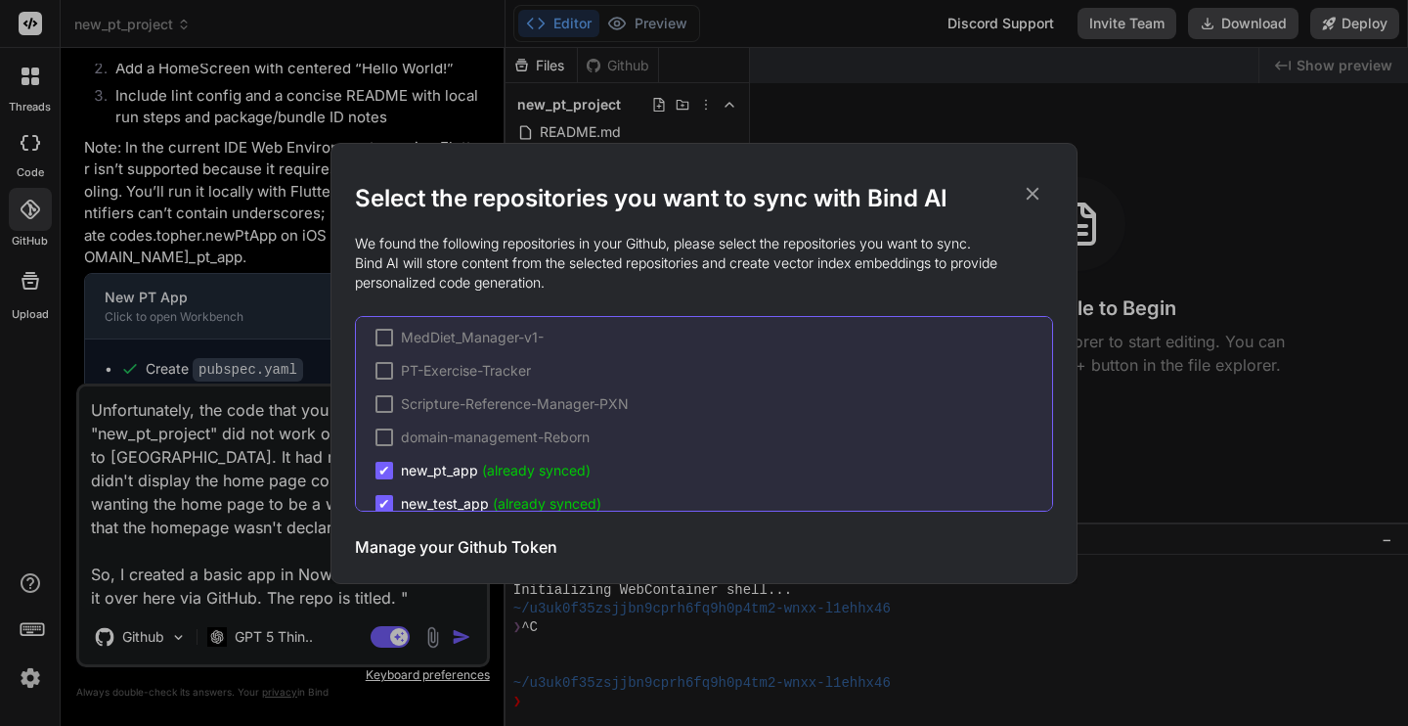
scroll to position [49, 0]
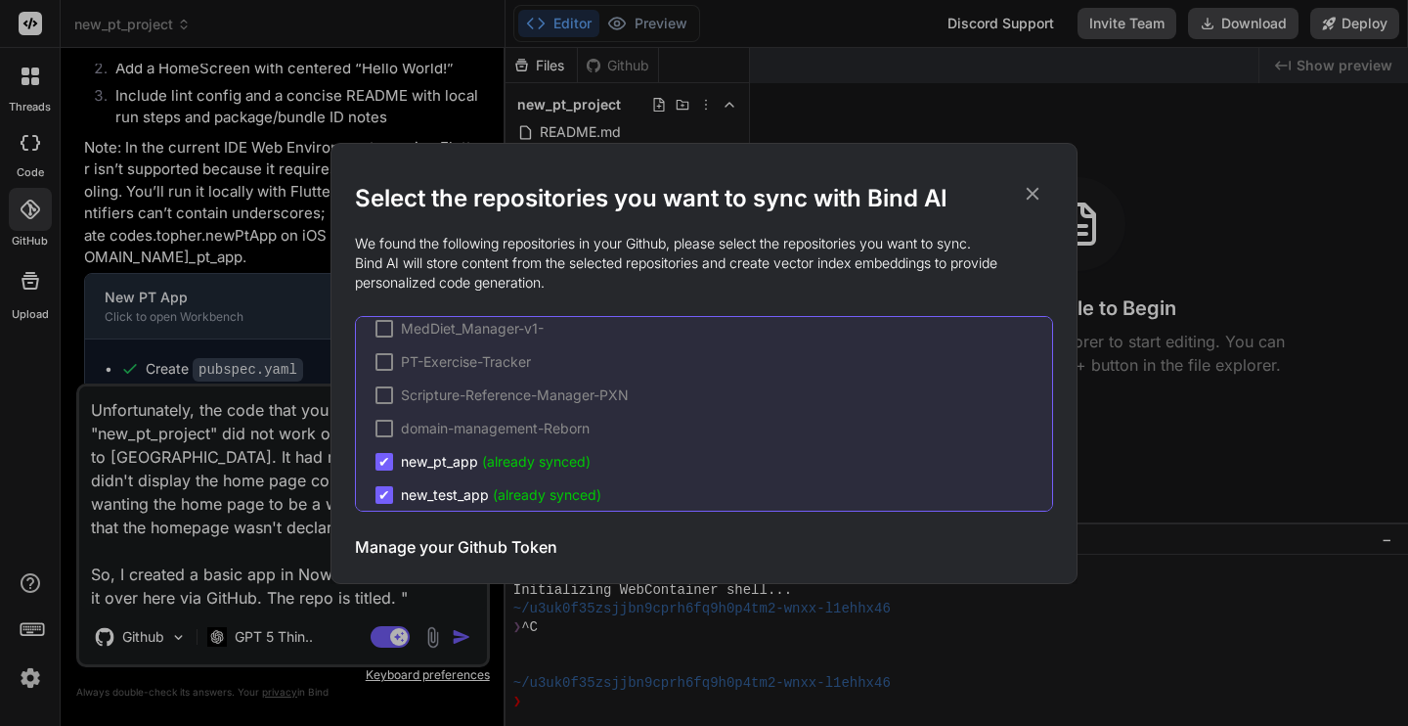
click at [1027, 196] on icon at bounding box center [1033, 194] width 22 height 22
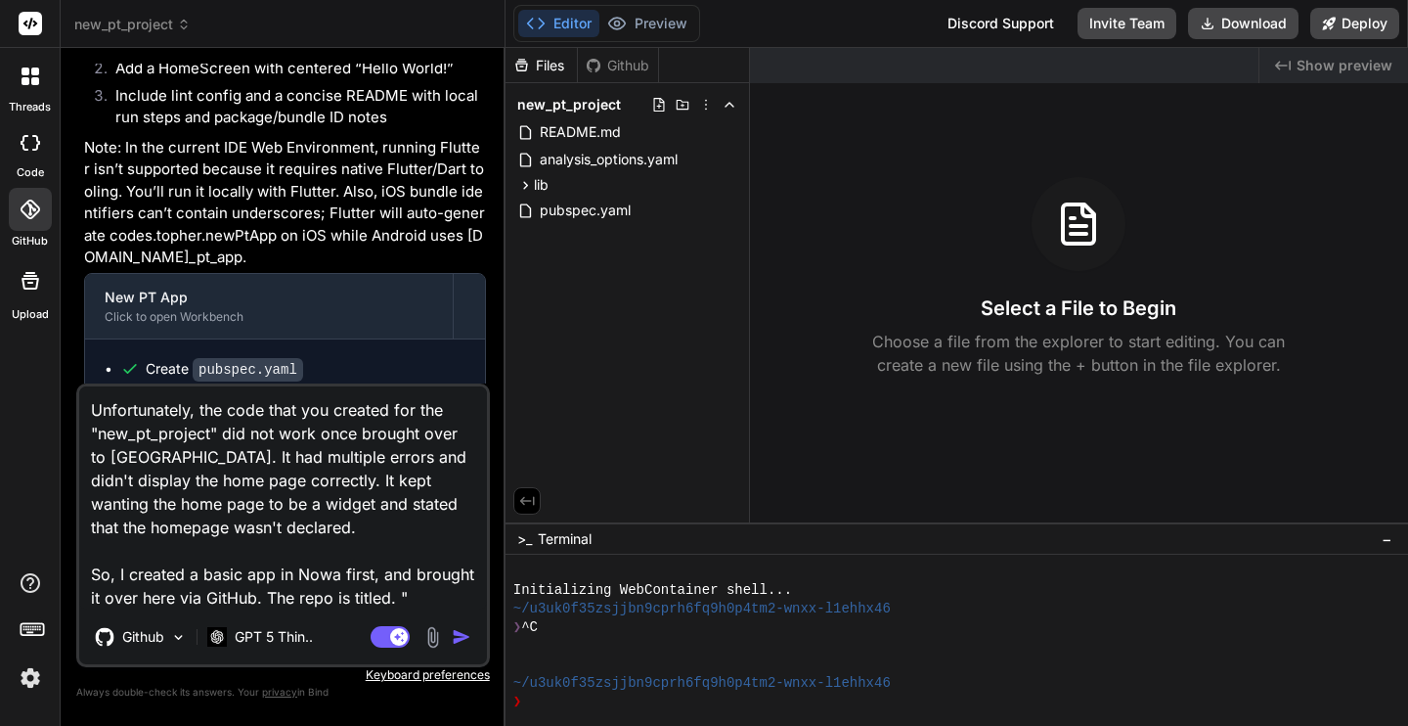
click at [414, 601] on textarea "Unfortunately, the code that you created for the "new_pt_project" did not work …" at bounding box center [283, 497] width 408 height 223
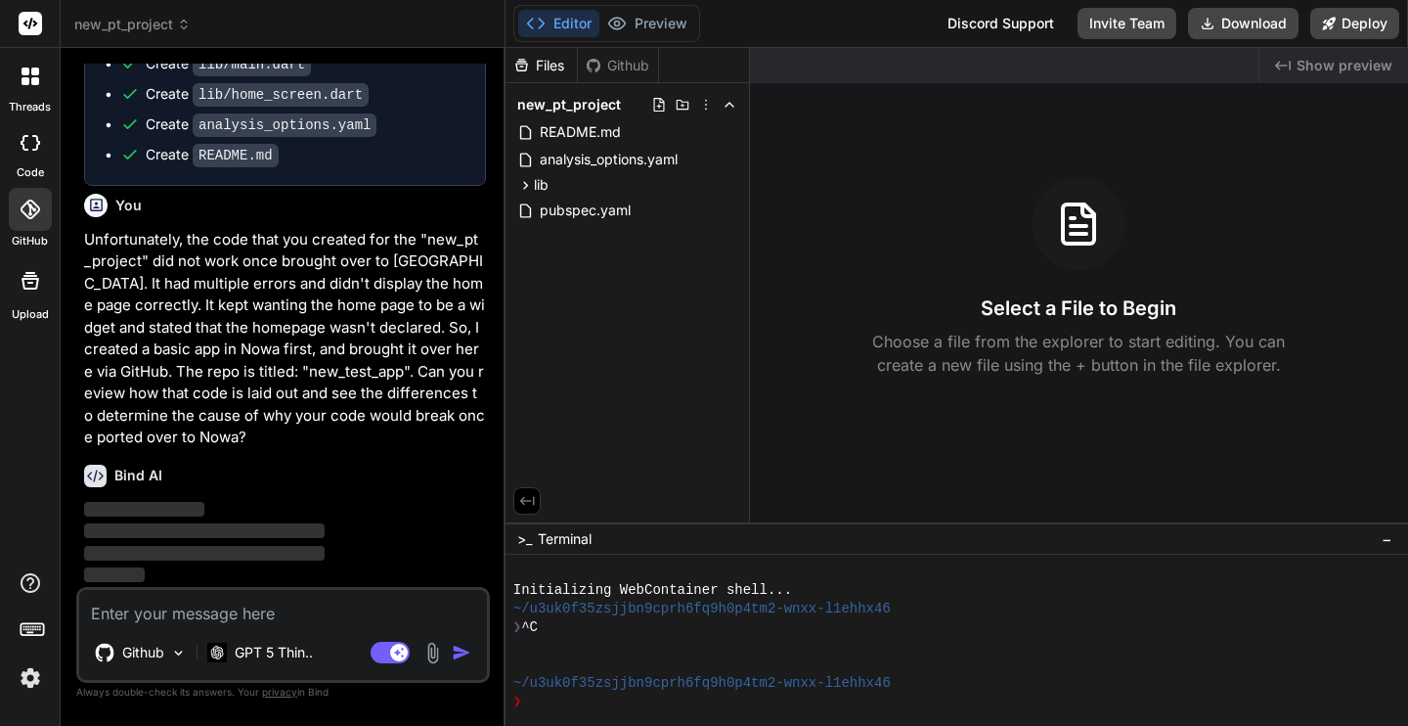
scroll to position [1551, 0]
